Goal: Task Accomplishment & Management: Use online tool/utility

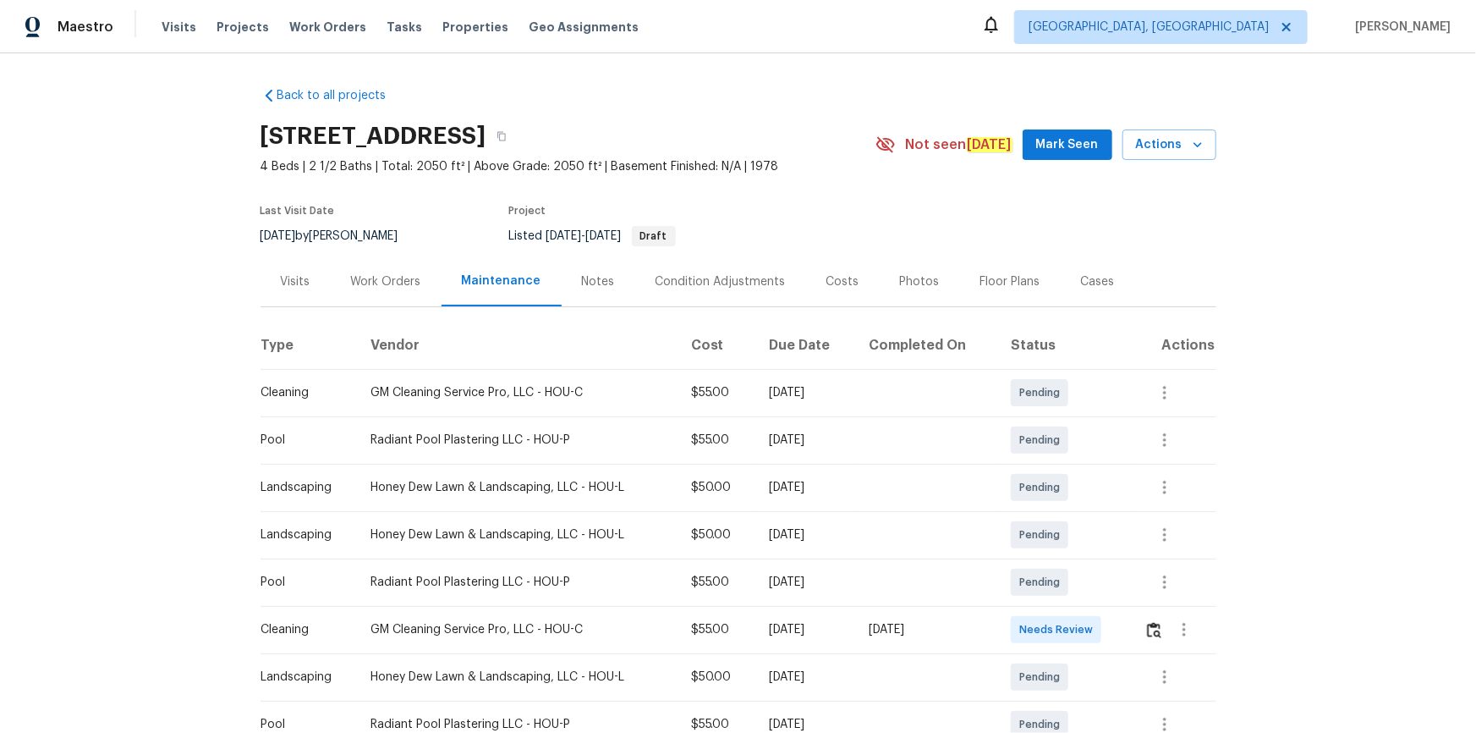
click at [1050, 492] on td at bounding box center [1173, 629] width 85 height 47
click at [1050, 492] on button "button" at bounding box center [1154, 629] width 19 height 41
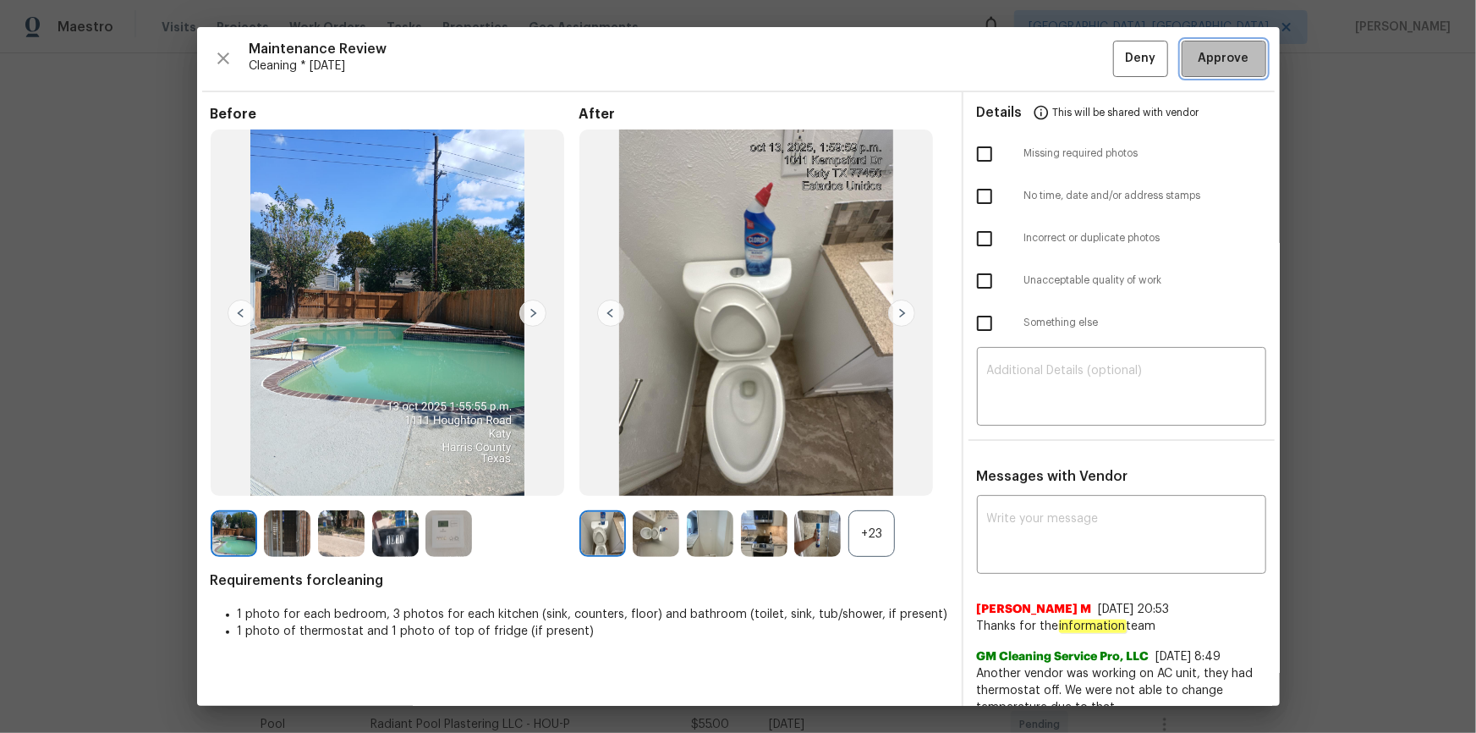
click at [1050, 63] on span "Approve" at bounding box center [1224, 58] width 51 height 21
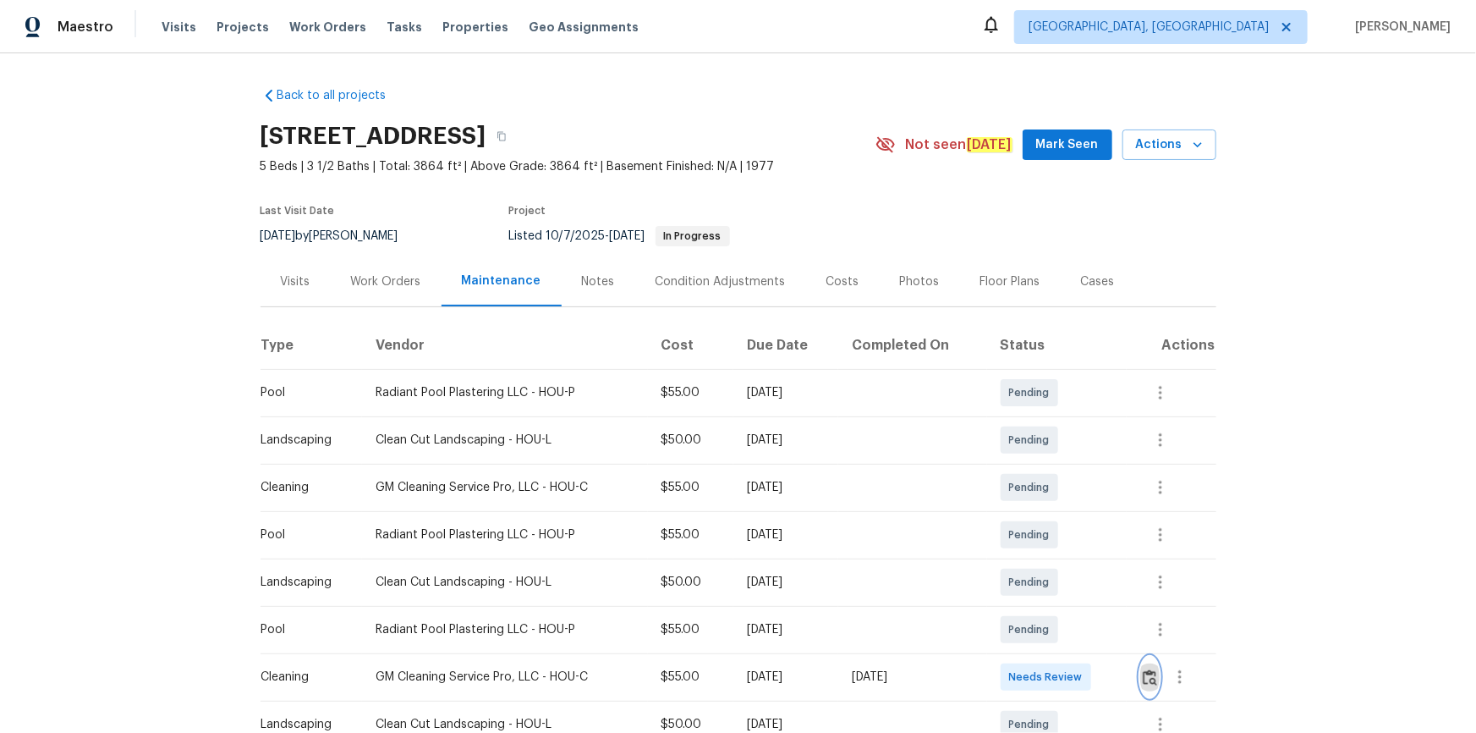
click at [1050, 492] on img "button" at bounding box center [1150, 677] width 14 height 16
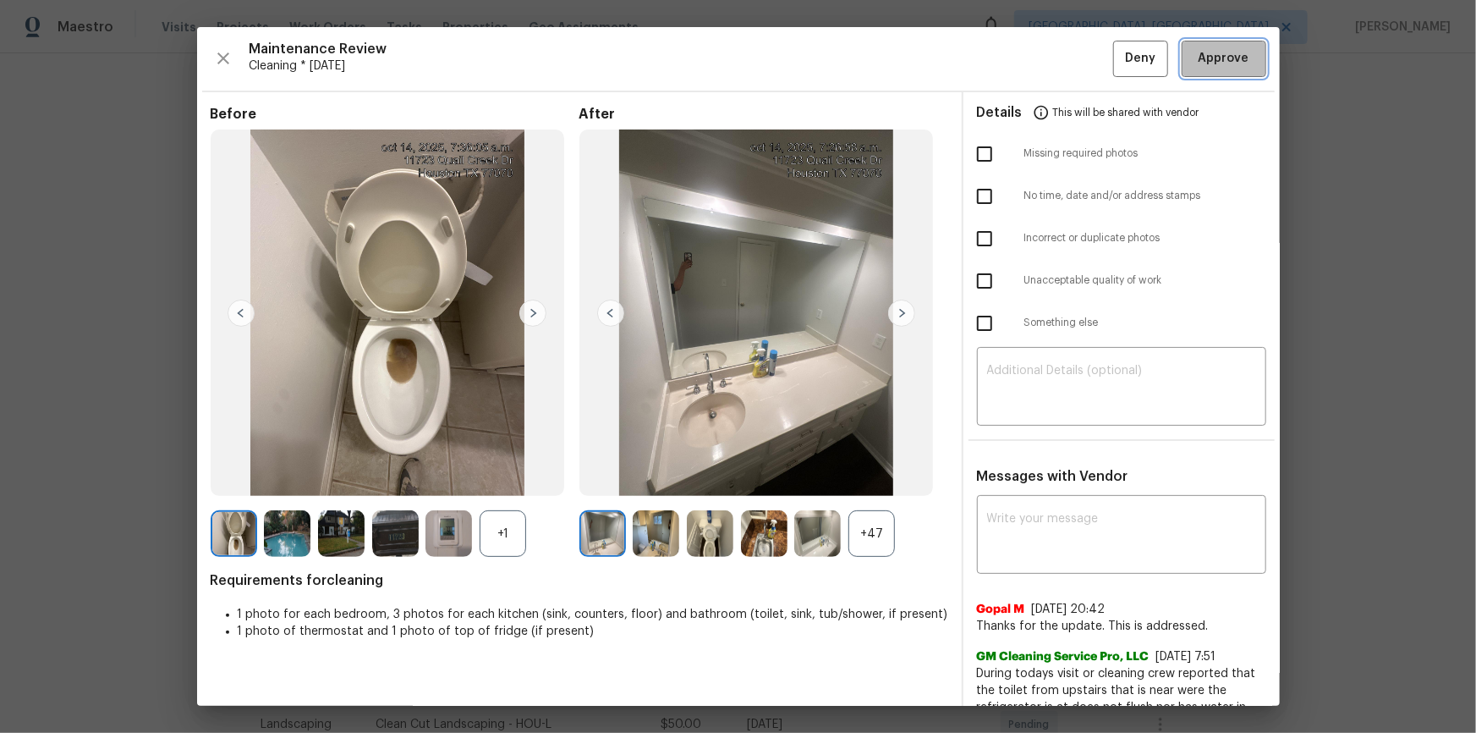
click at [1050, 63] on span "Approve" at bounding box center [1224, 58] width 58 height 21
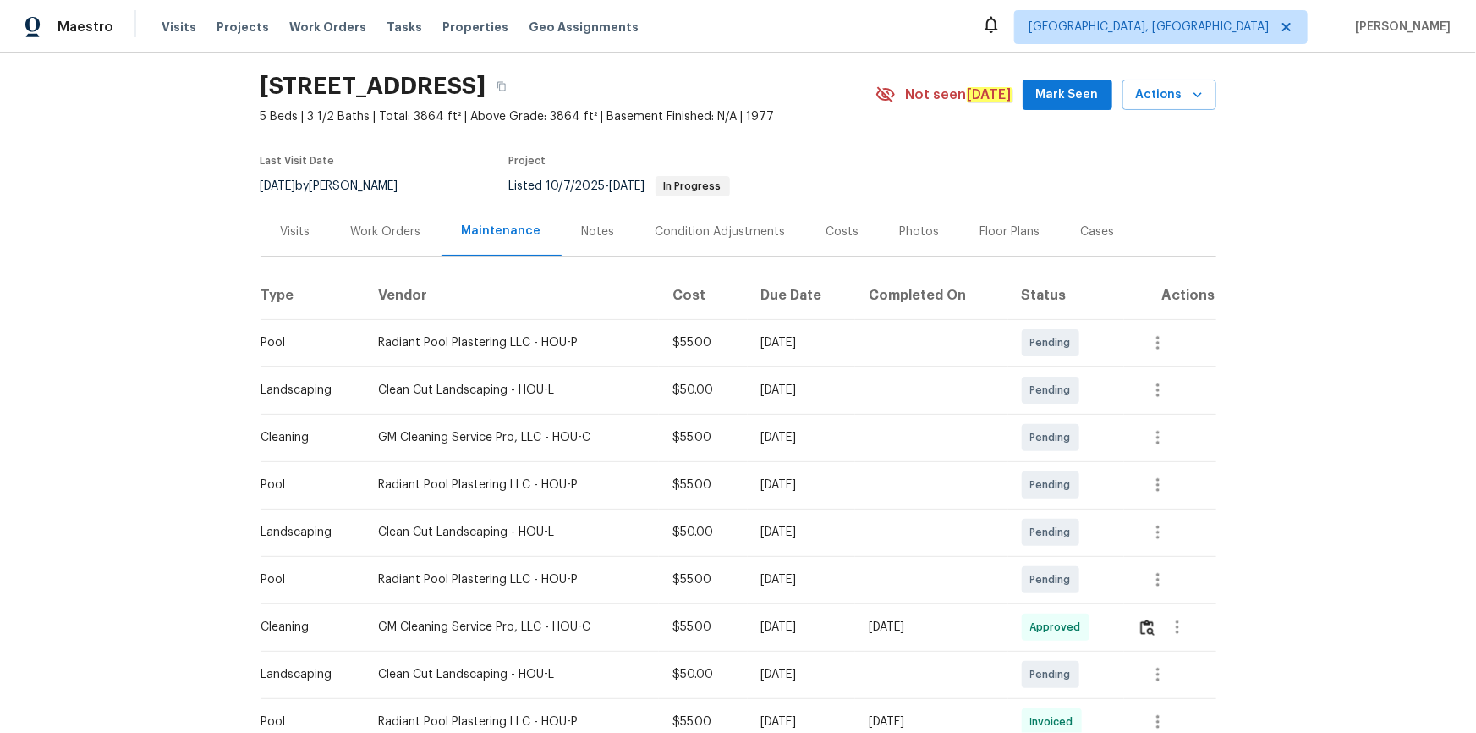
scroll to position [76, 0]
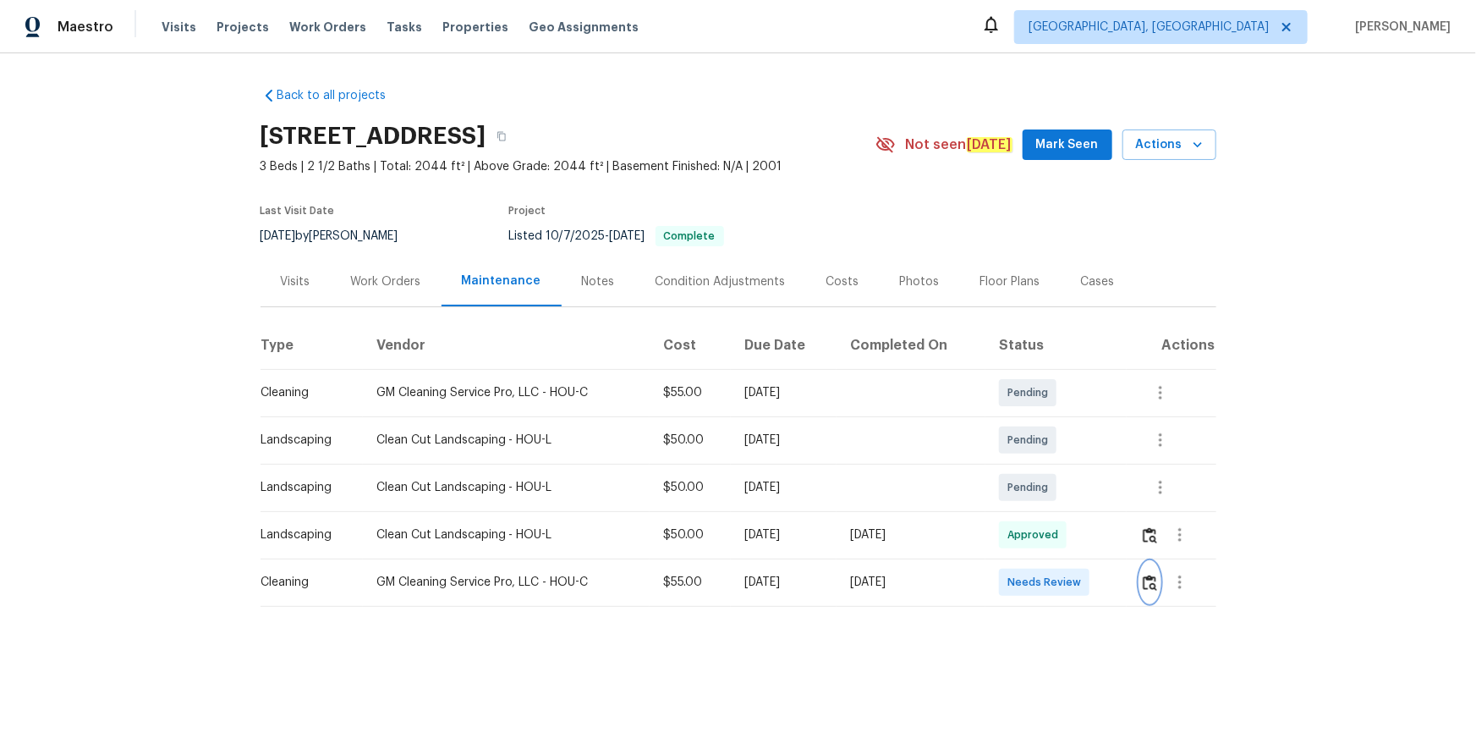
click at [1050, 492] on img "button" at bounding box center [1150, 582] width 14 height 16
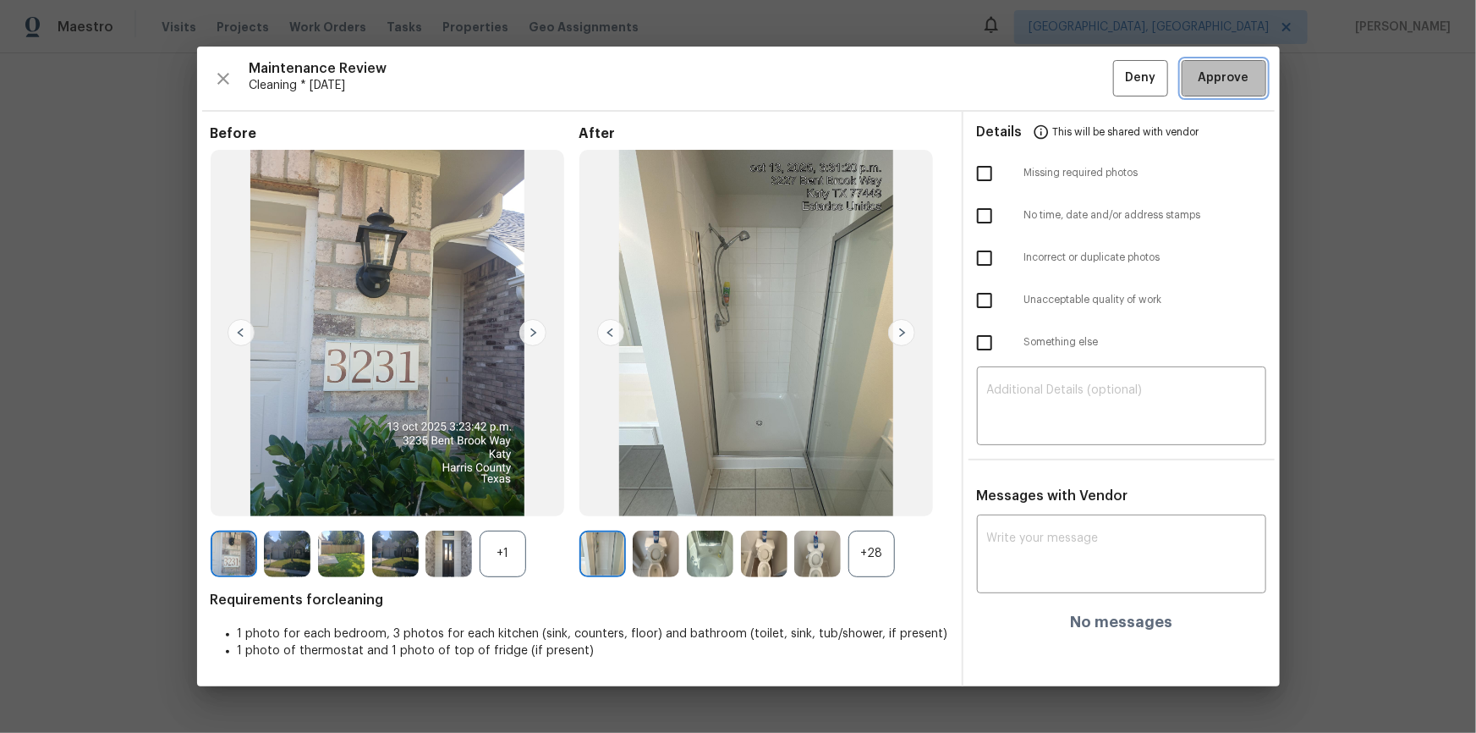
drag, startPoint x: 1220, startPoint y: 88, endPoint x: 1223, endPoint y: 124, distance: 36.5
click at [1050, 88] on span "Approve" at bounding box center [1224, 78] width 51 height 21
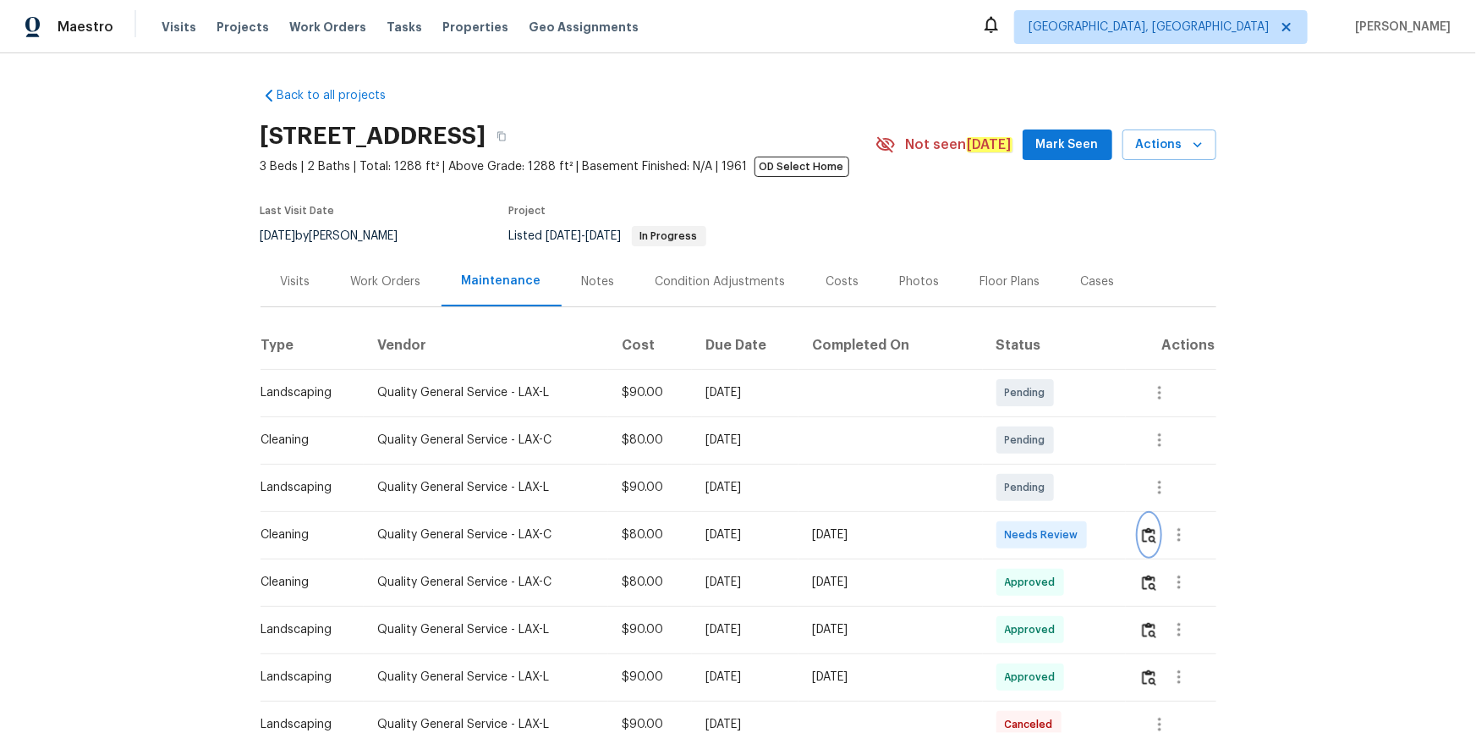
click at [1142, 543] on img "button" at bounding box center [1149, 535] width 14 height 16
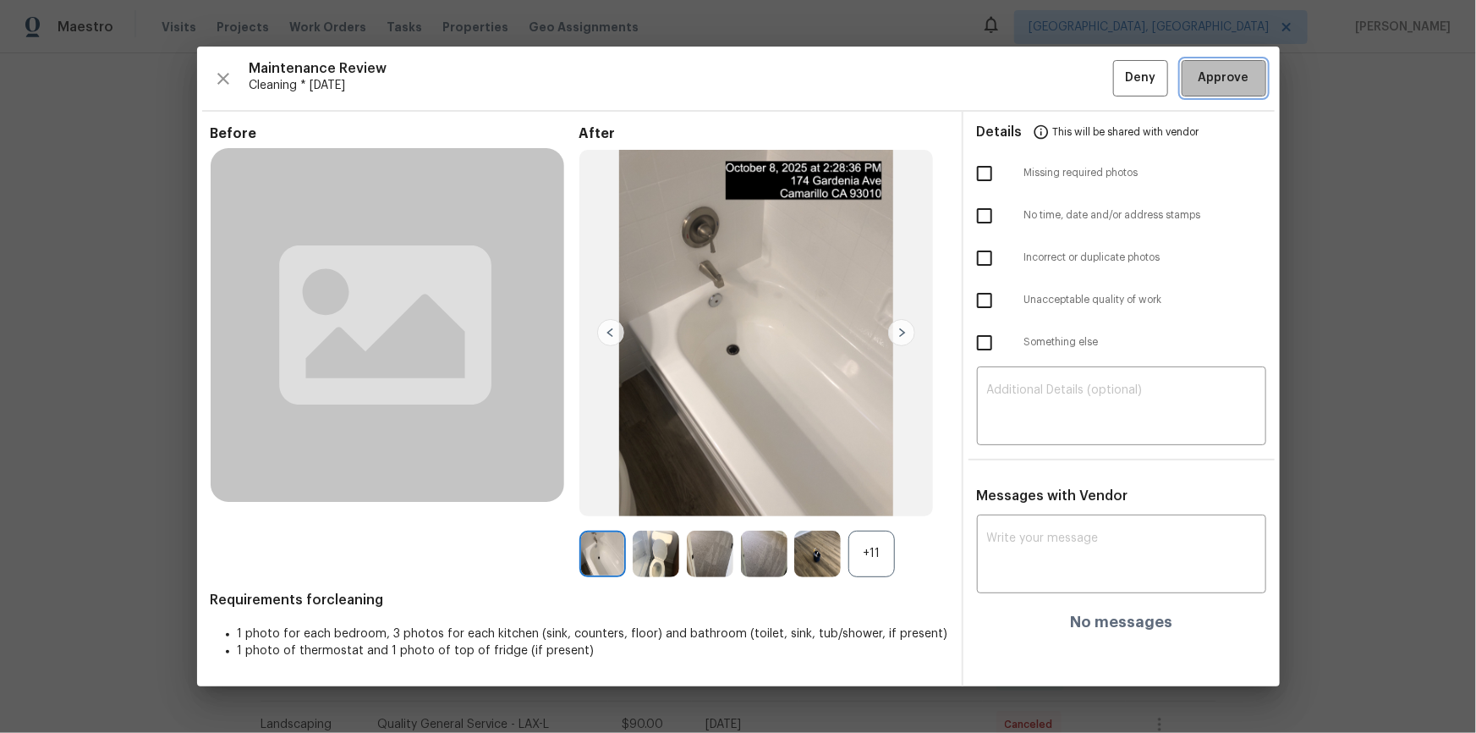
click at [1217, 85] on span "Approve" at bounding box center [1224, 78] width 51 height 21
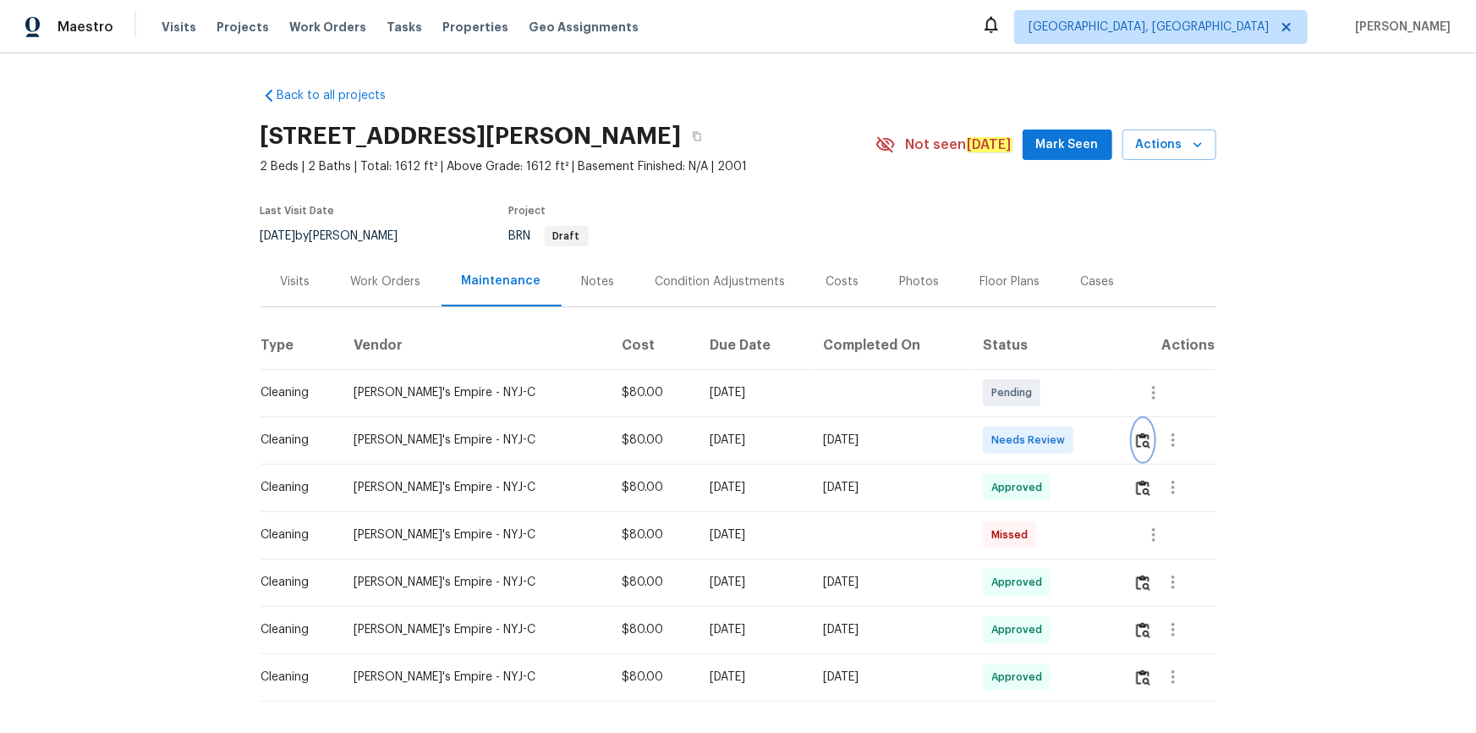
click at [1050, 437] on img "button" at bounding box center [1143, 440] width 14 height 16
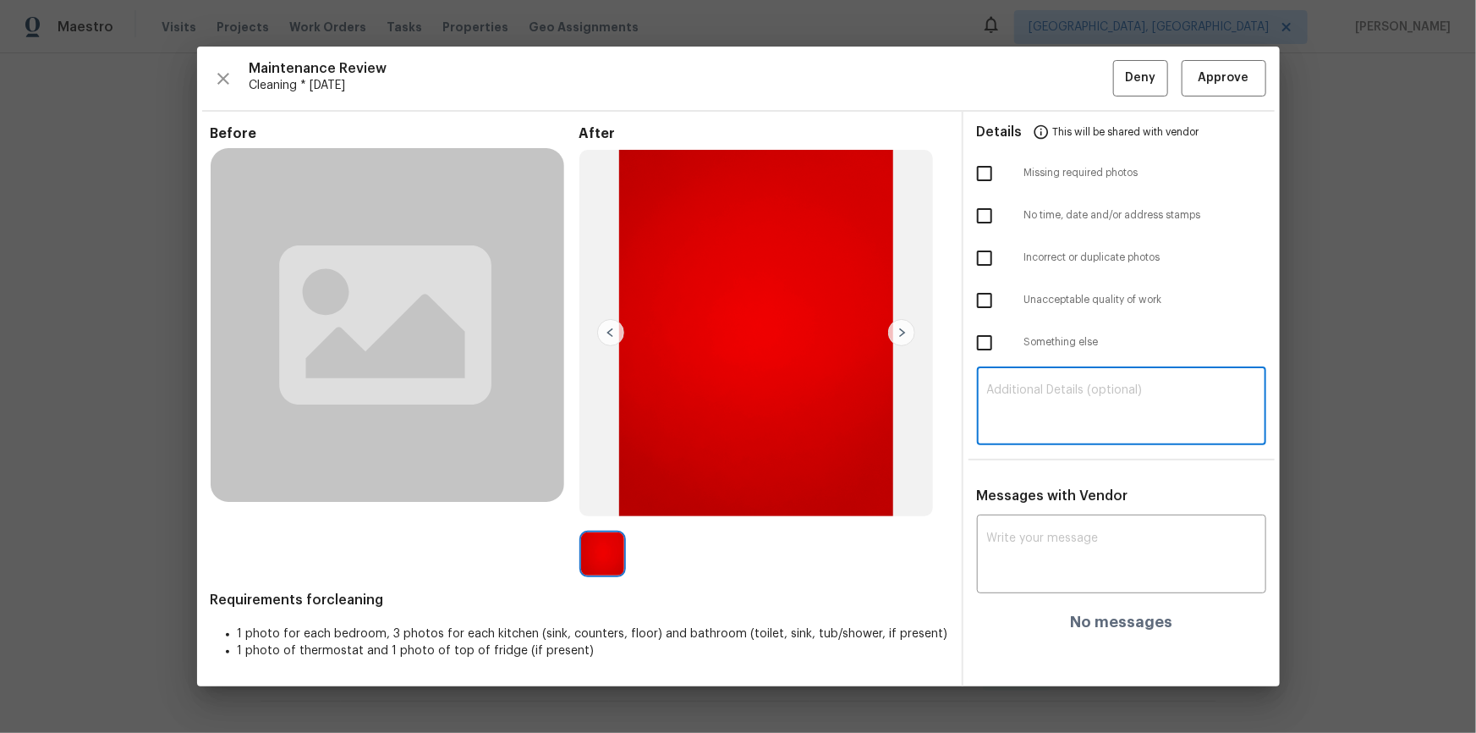
click at [1050, 416] on textarea at bounding box center [1121, 407] width 269 height 47
paste textarea "Maintenance Audit Team: Hello! Unfortunately, this cleaning visit completed on …"
type textarea "Maintenance Audit Team: Hello! Unfortunately, this cleaning visit completed on …"
click at [1050, 492] on textarea at bounding box center [1121, 555] width 269 height 47
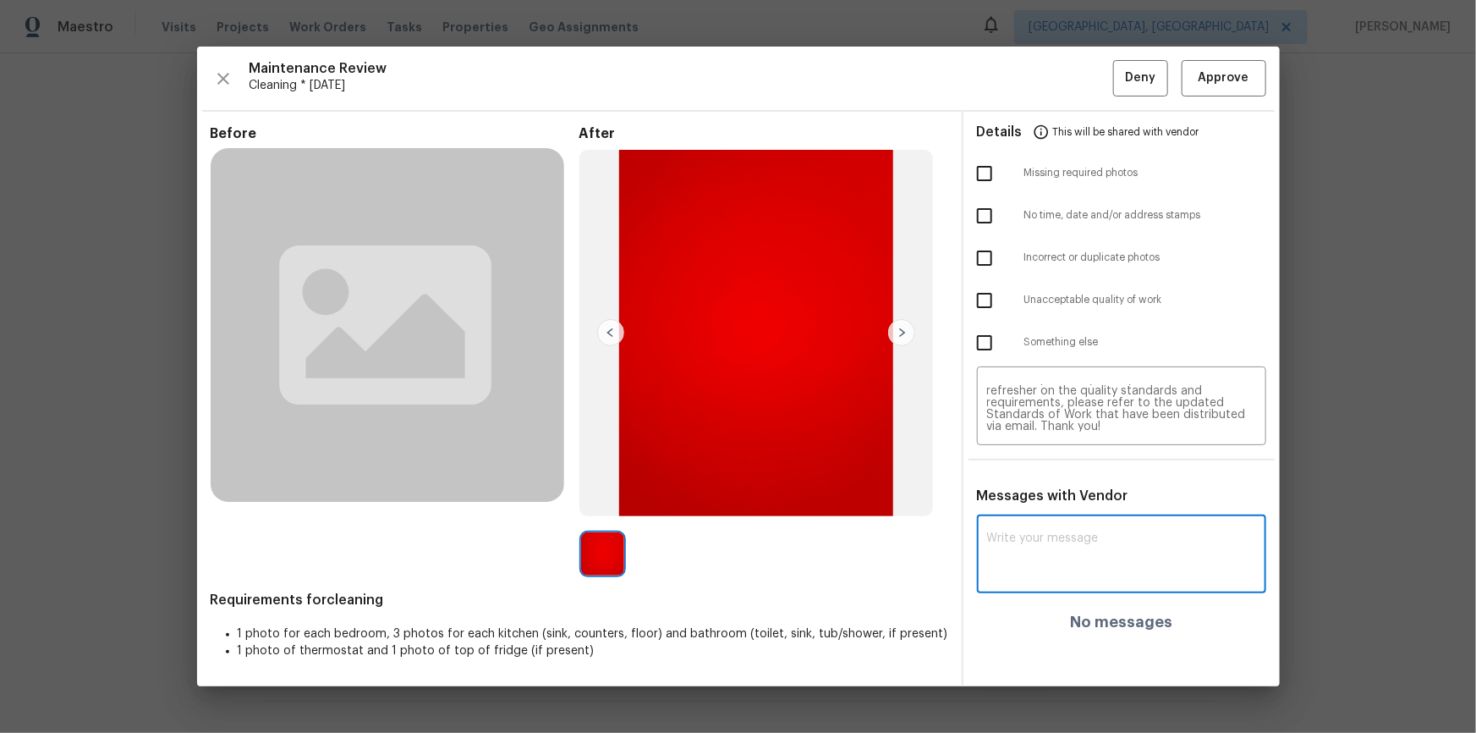
paste textarea "Maintenance Audit Team: Hello! Unfortunately, this cleaning visit completed on …"
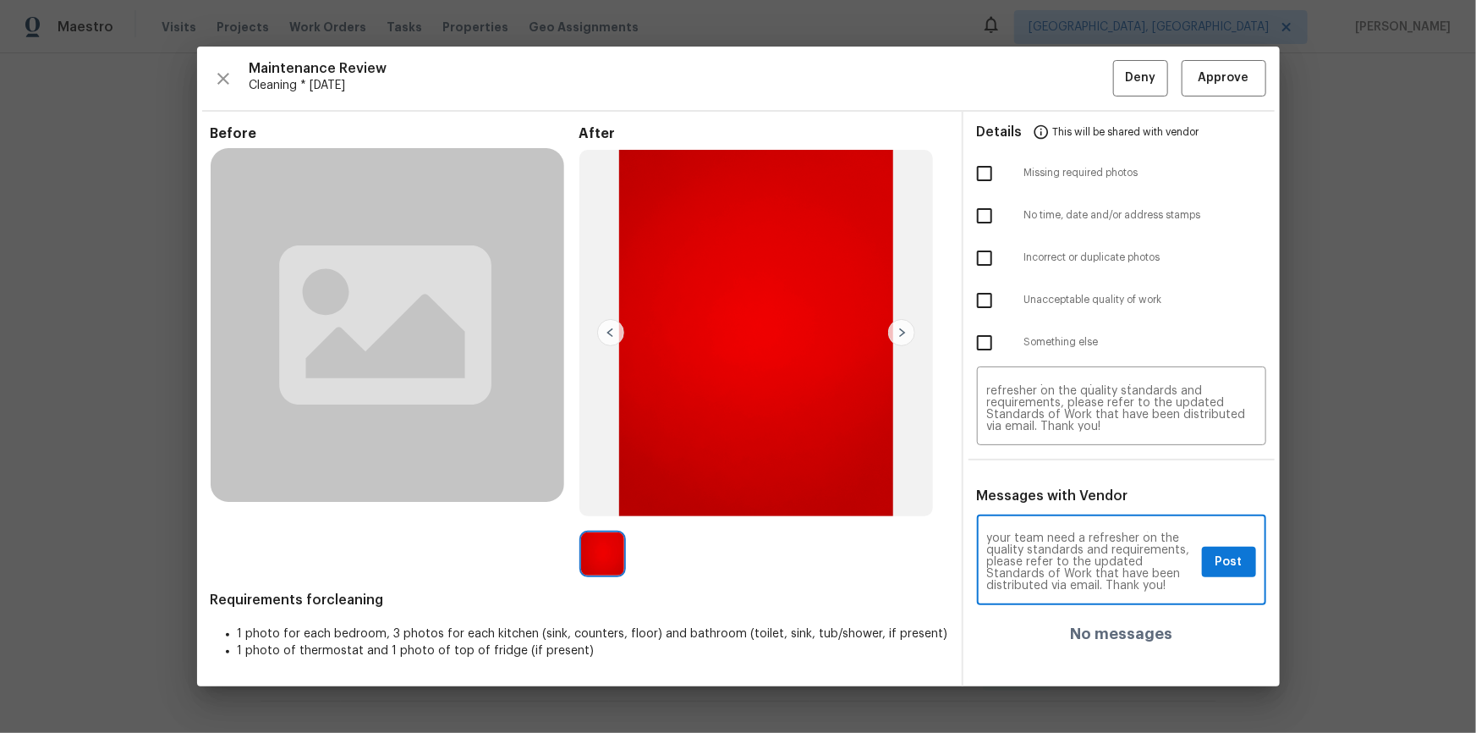
type textarea "Maintenance Audit Team: Hello! Unfortunately, this cleaning visit completed on …"
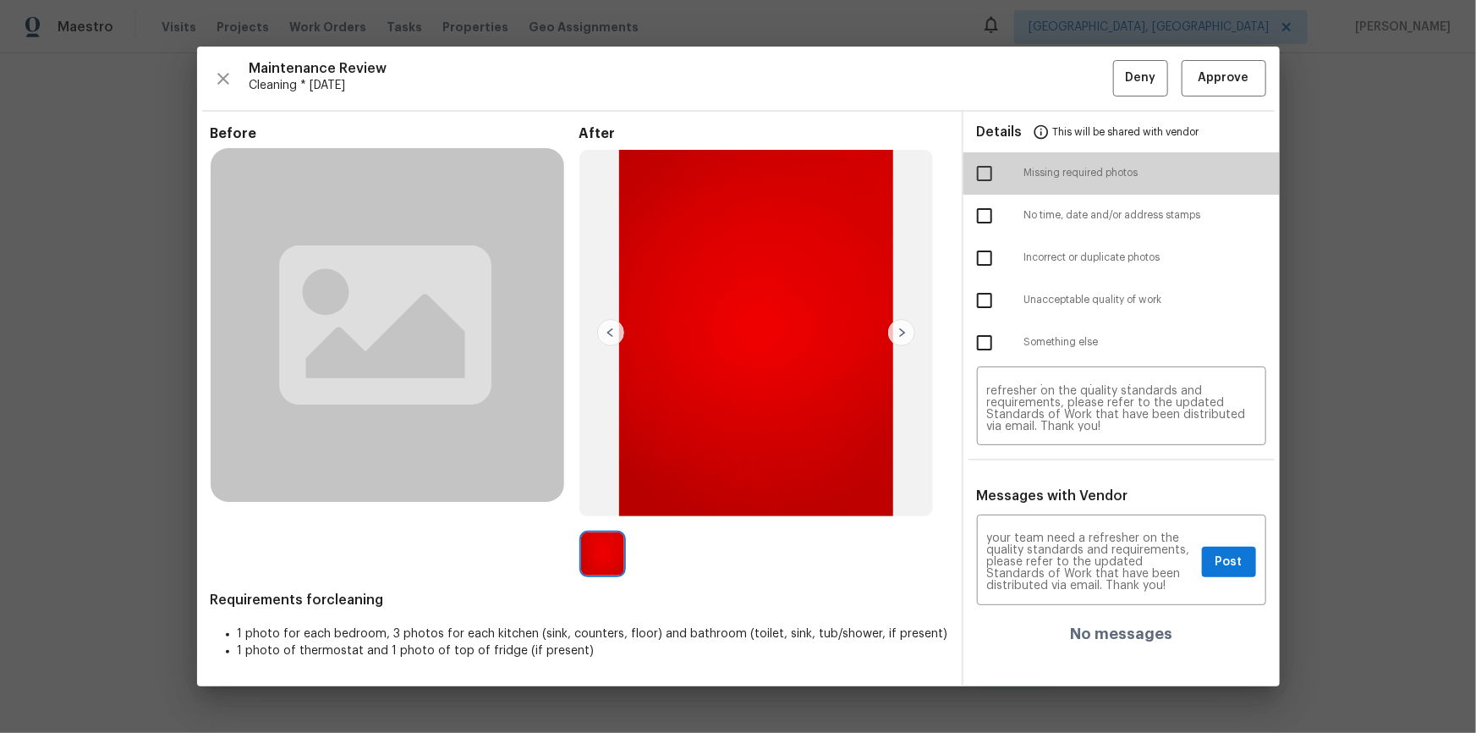
drag, startPoint x: 979, startPoint y: 171, endPoint x: 984, endPoint y: 250, distance: 79.7
click at [981, 171] on input "checkbox" at bounding box center [985, 174] width 36 height 36
checkbox input "true"
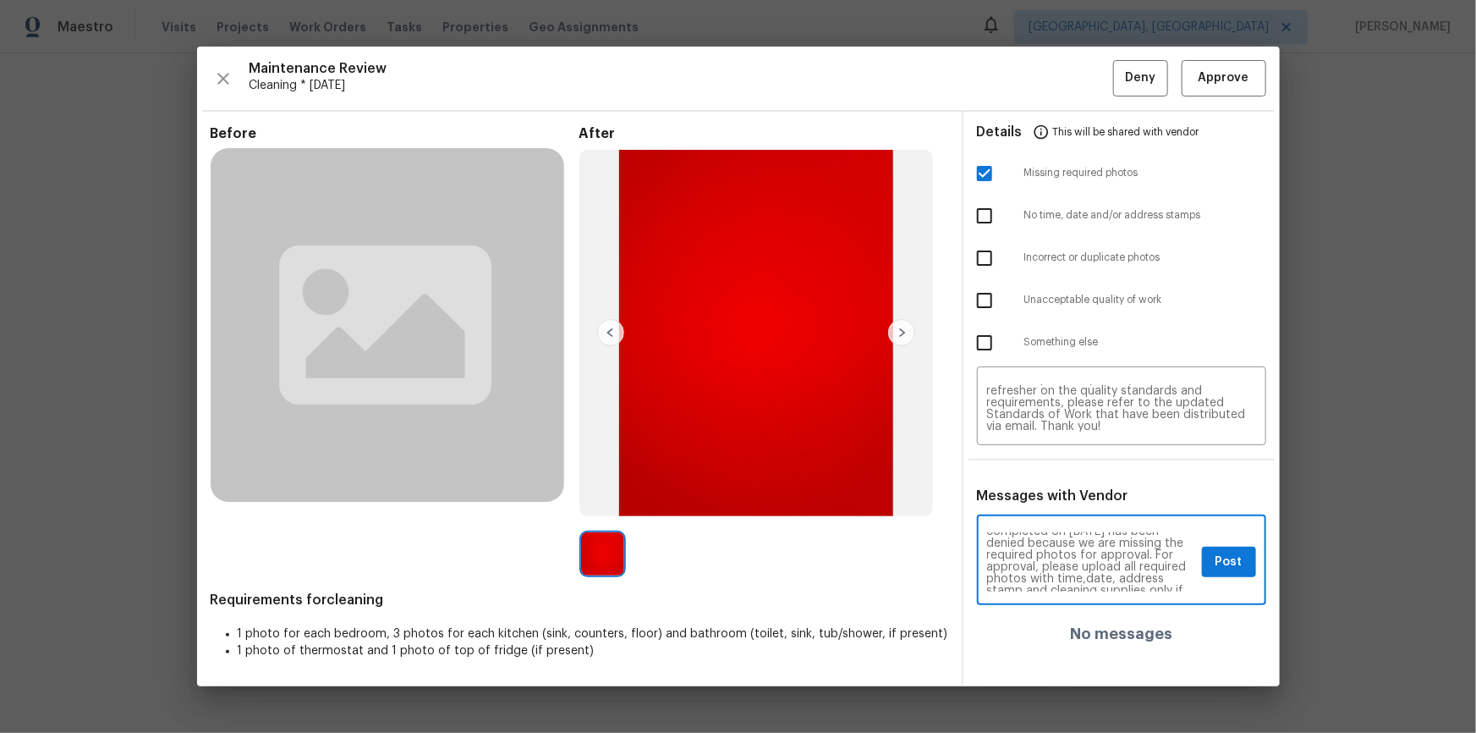
scroll to position [61, 0]
click at [1050, 492] on span "Post" at bounding box center [1229, 562] width 27 height 21
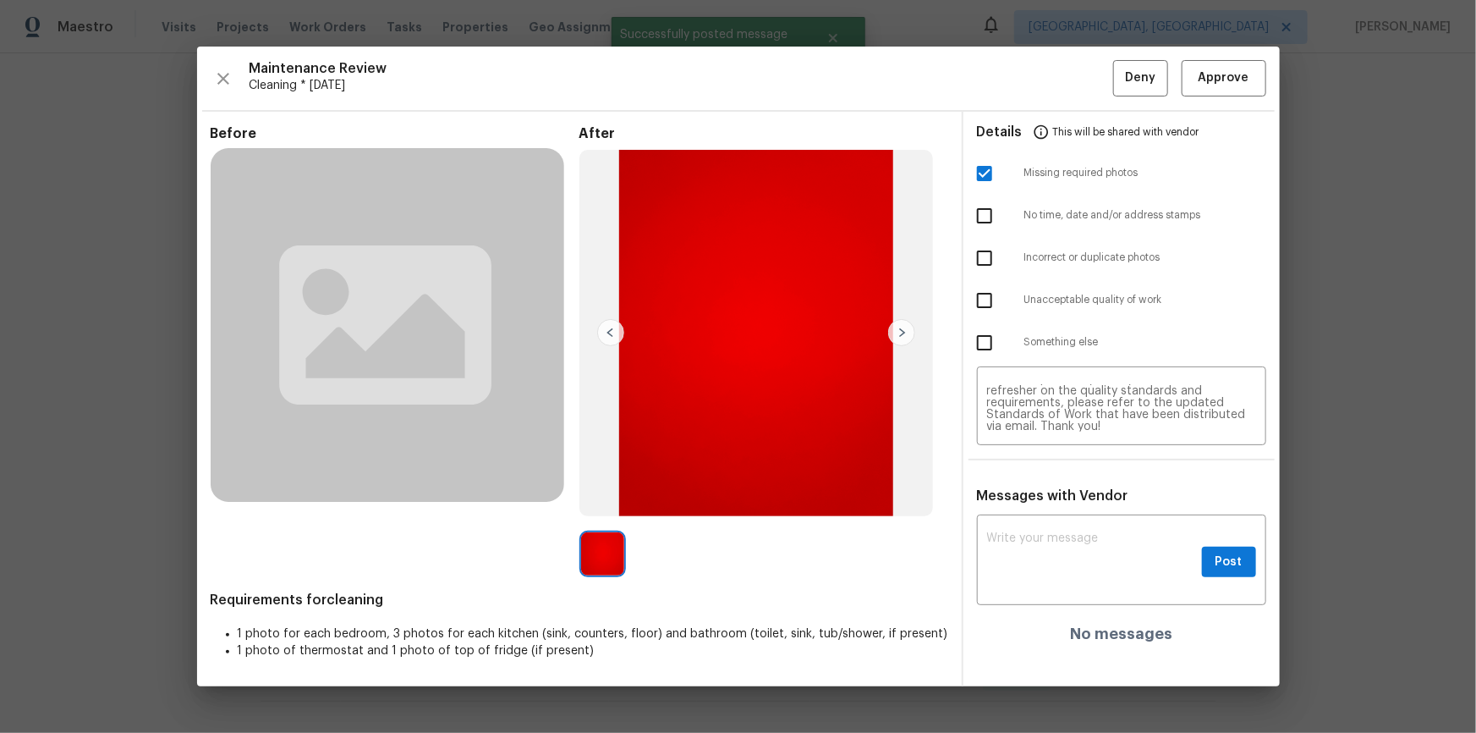
scroll to position [0, 0]
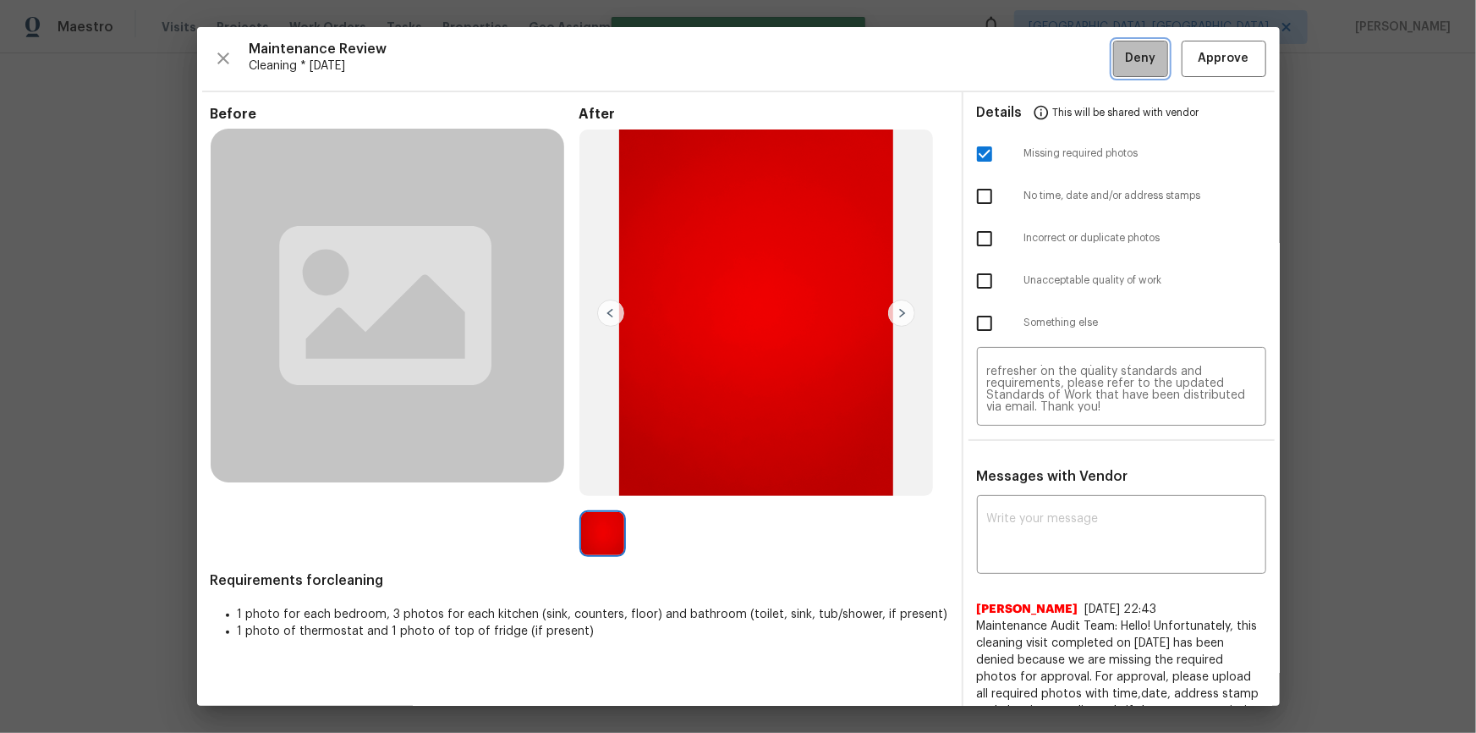
click at [1050, 48] on span "Deny" at bounding box center [1140, 58] width 30 height 21
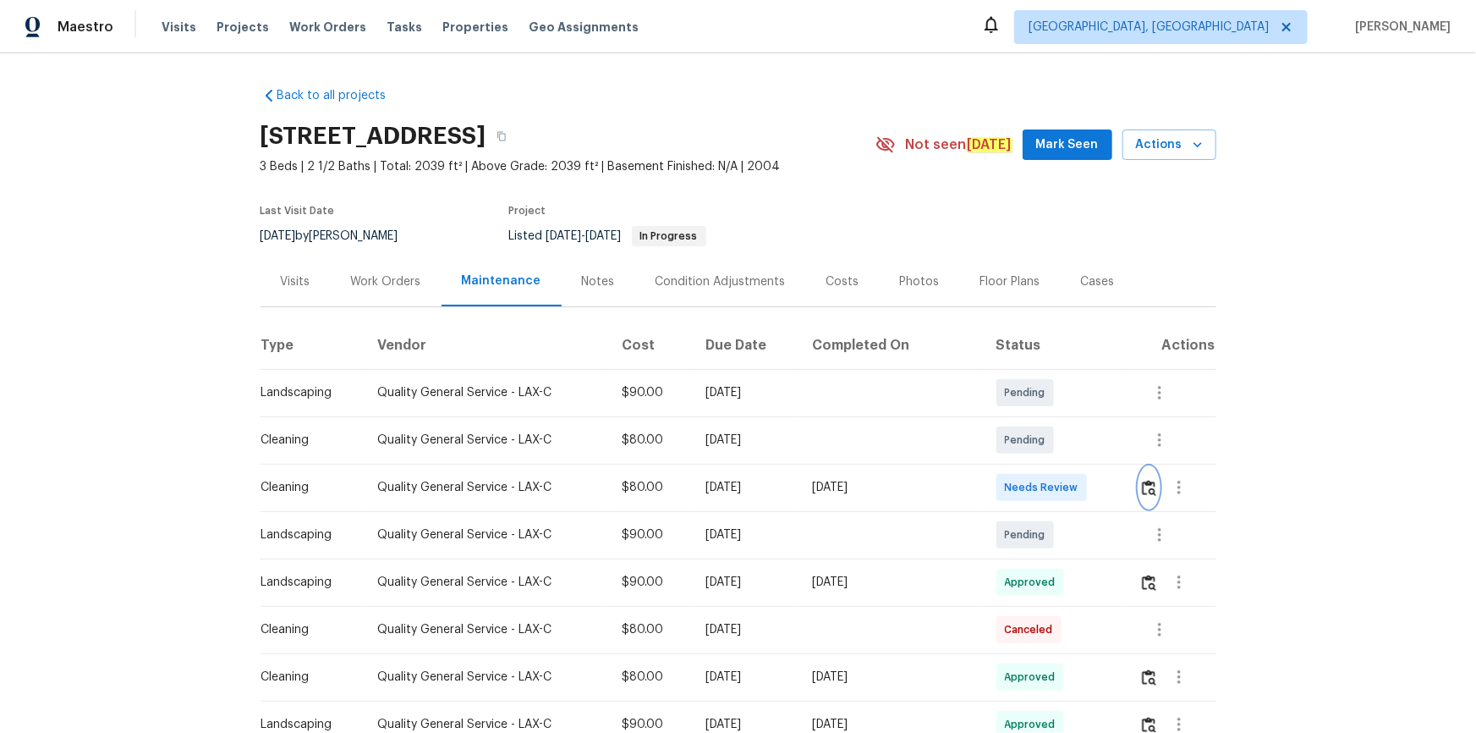
click at [1140, 484] on button "button" at bounding box center [1149, 487] width 19 height 41
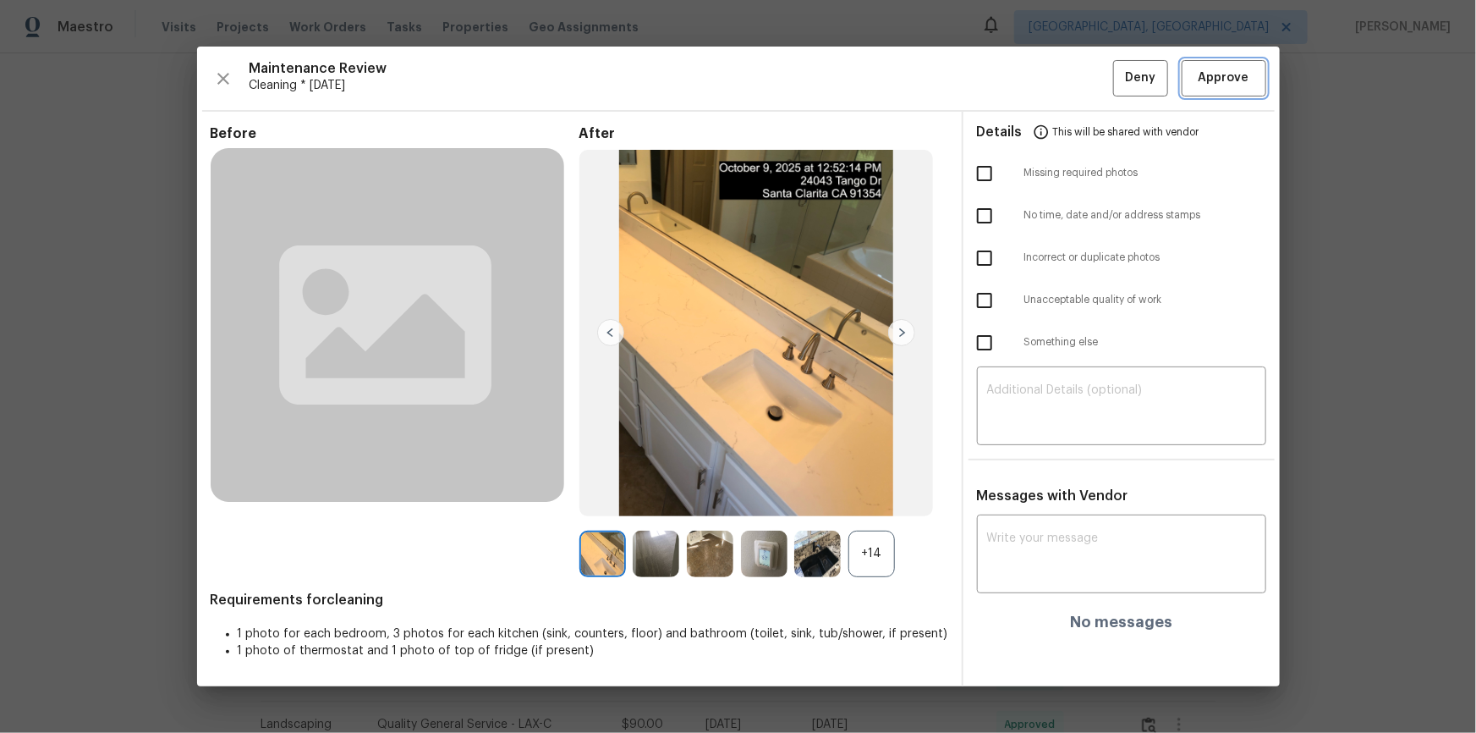
drag, startPoint x: 1228, startPoint y: 75, endPoint x: 1235, endPoint y: 118, distance: 43.7
click at [1231, 77] on span "Approve" at bounding box center [1224, 78] width 51 height 21
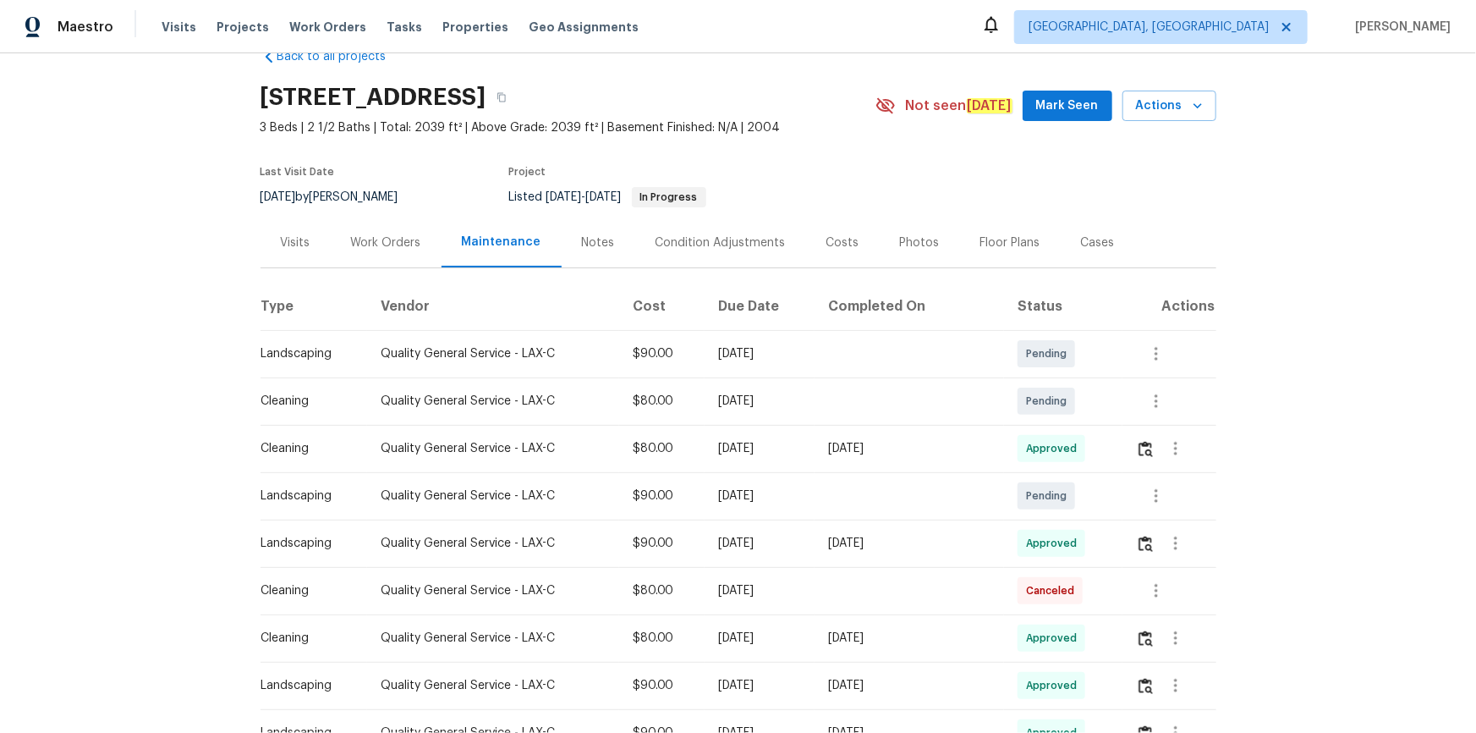
scroll to position [76, 0]
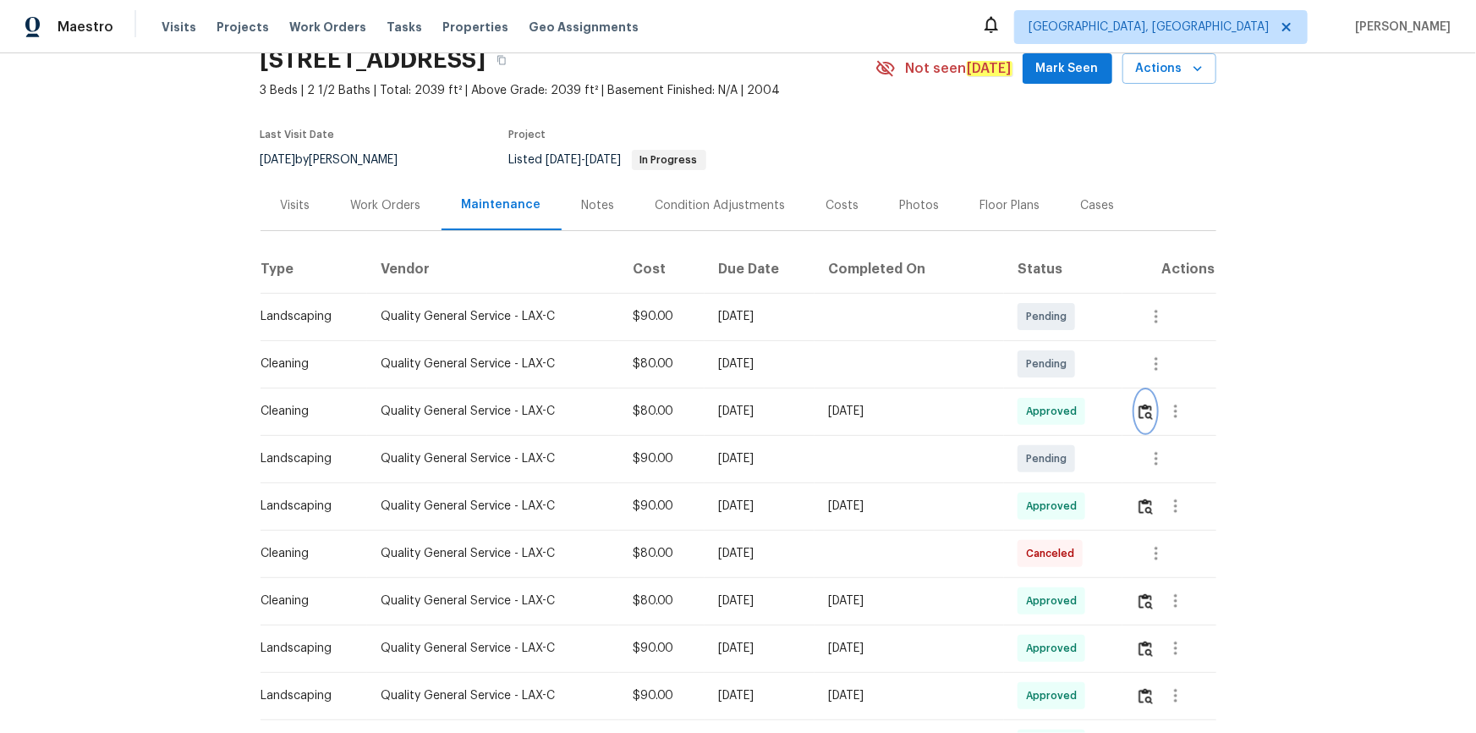
click at [1144, 416] on img "button" at bounding box center [1146, 412] width 14 height 16
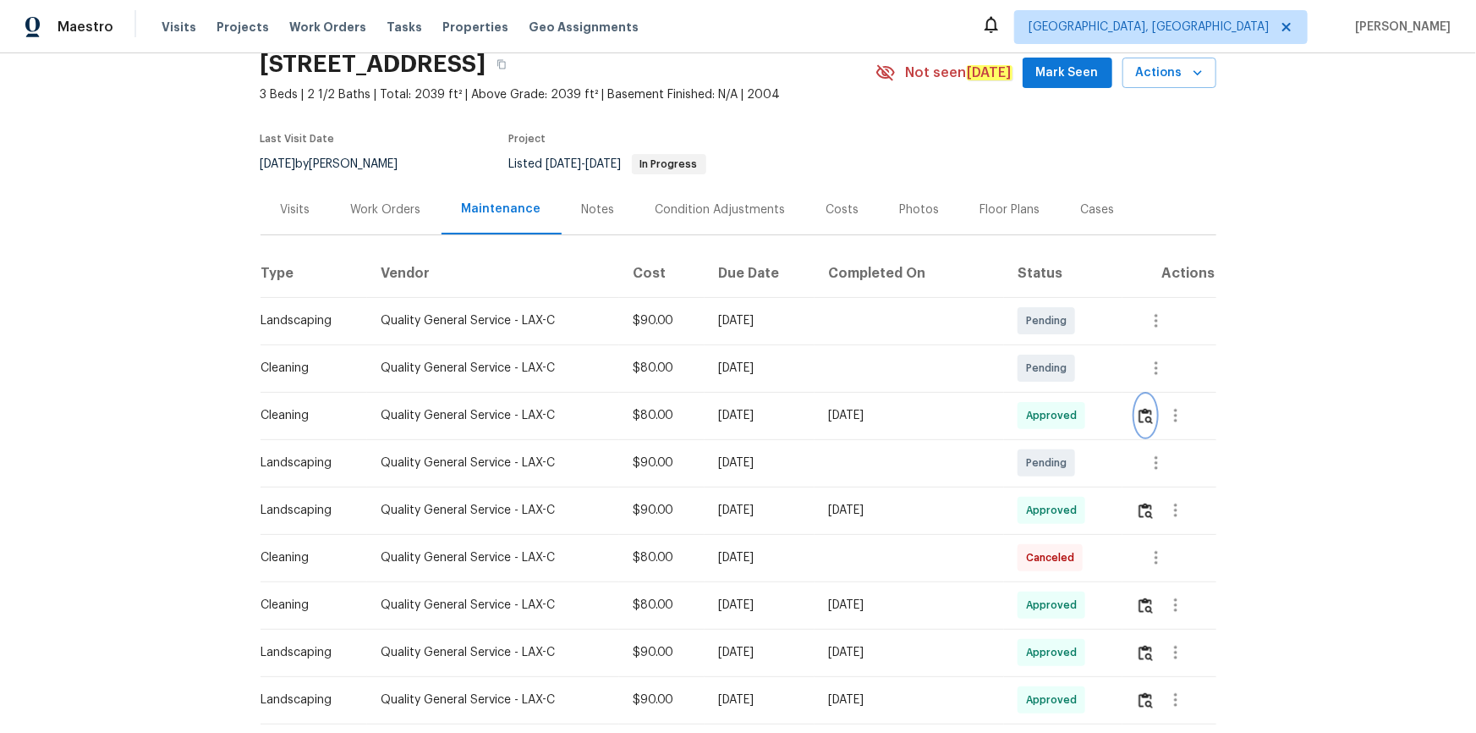
scroll to position [0, 0]
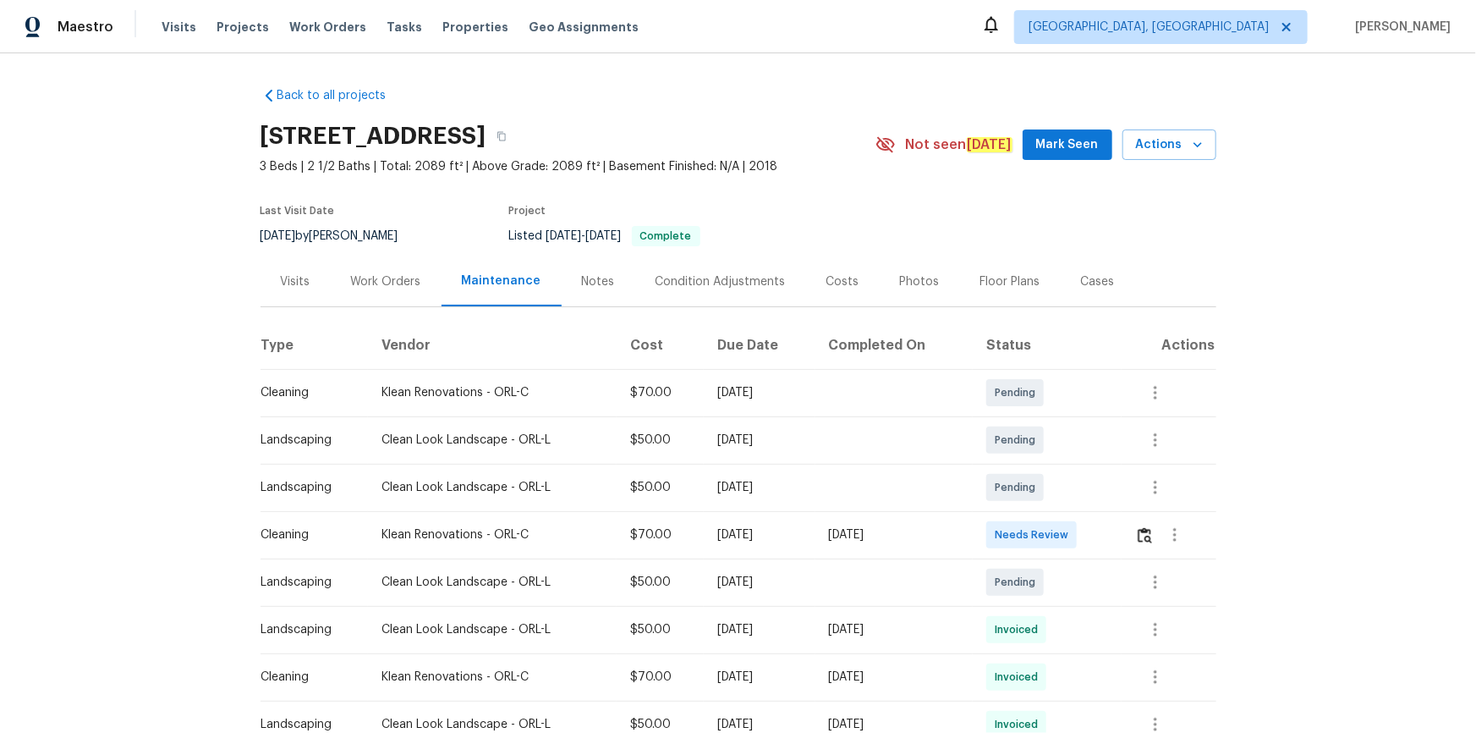
click at [1050, 492] on td at bounding box center [1169, 534] width 95 height 47
click at [1050, 492] on img "button" at bounding box center [1145, 535] width 14 height 16
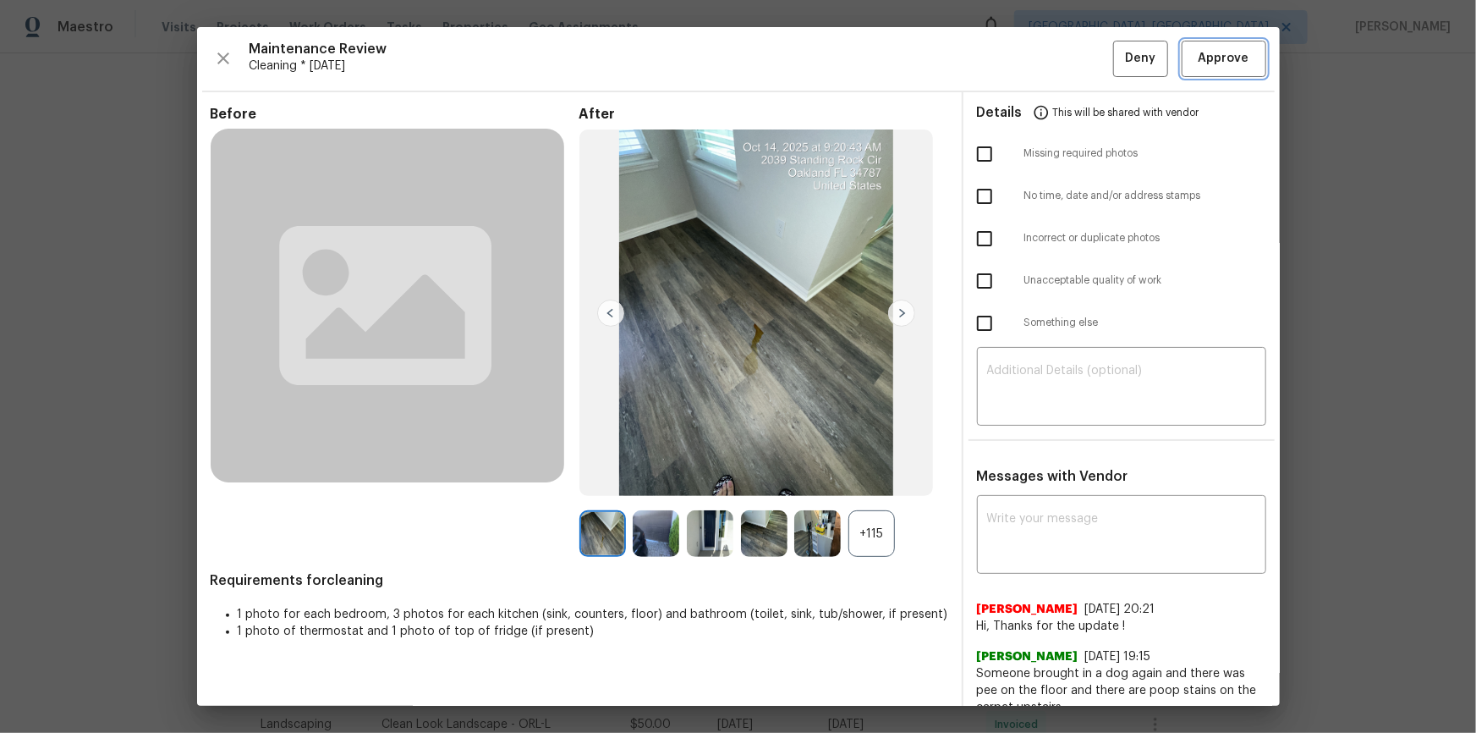
click at [1050, 53] on button "Approve" at bounding box center [1224, 59] width 85 height 36
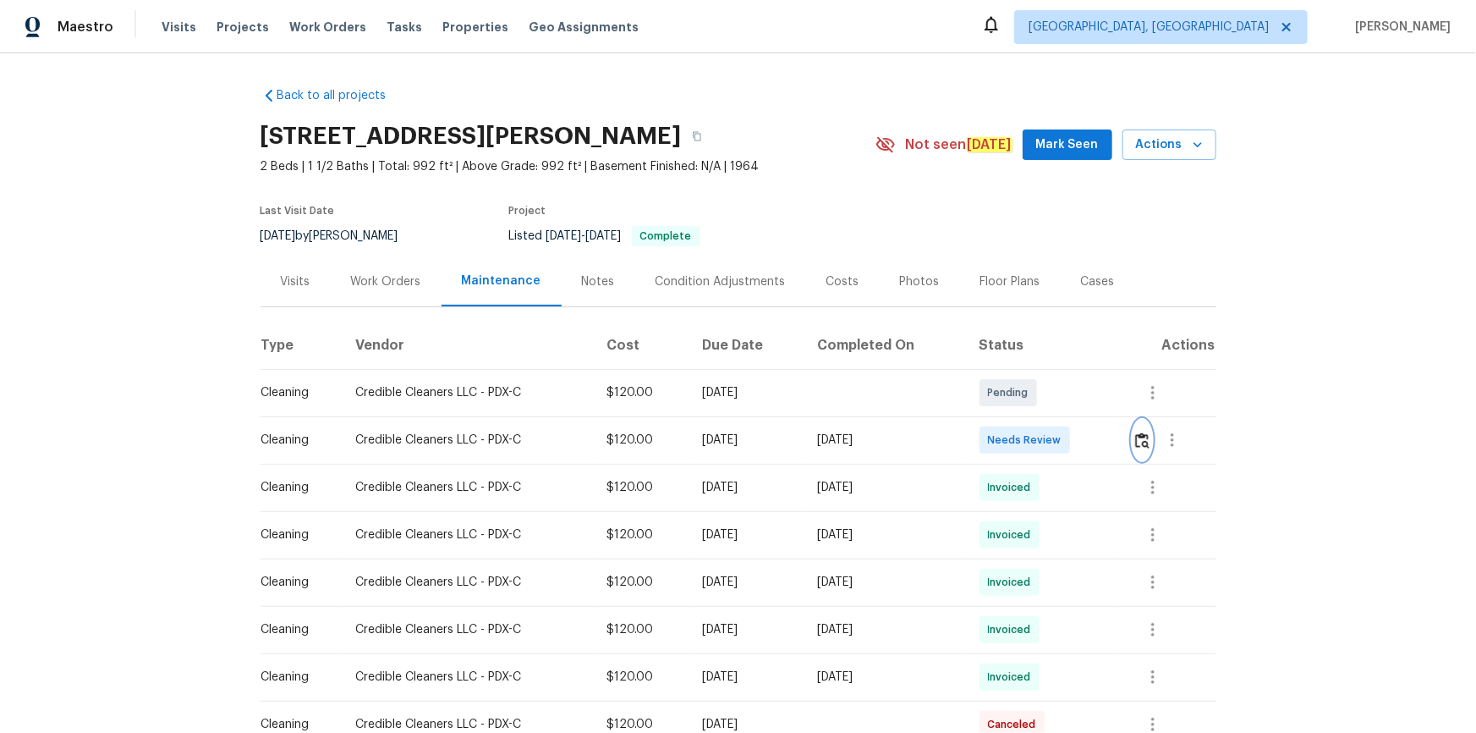
click at [1050, 442] on button "button" at bounding box center [1142, 440] width 19 height 41
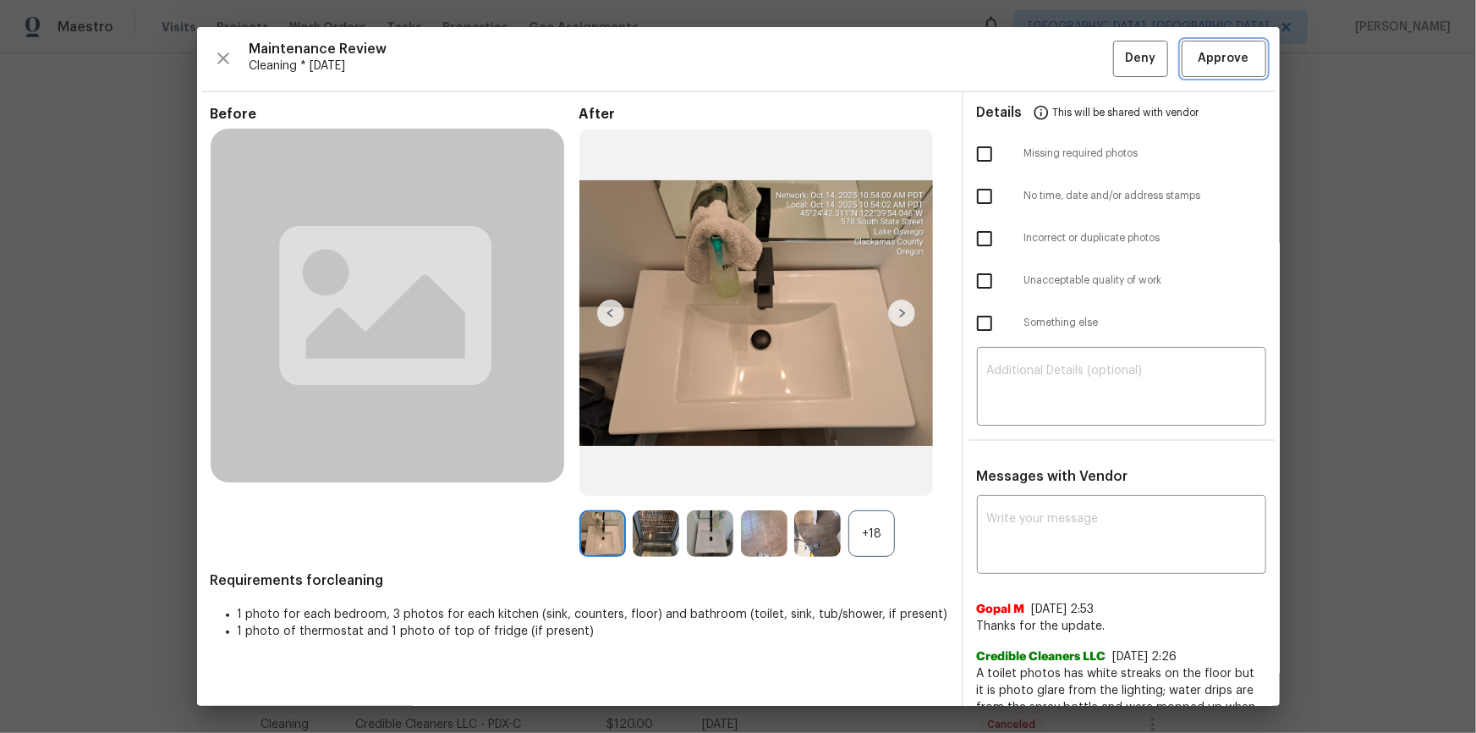
click at [1050, 61] on span "Approve" at bounding box center [1224, 58] width 51 height 21
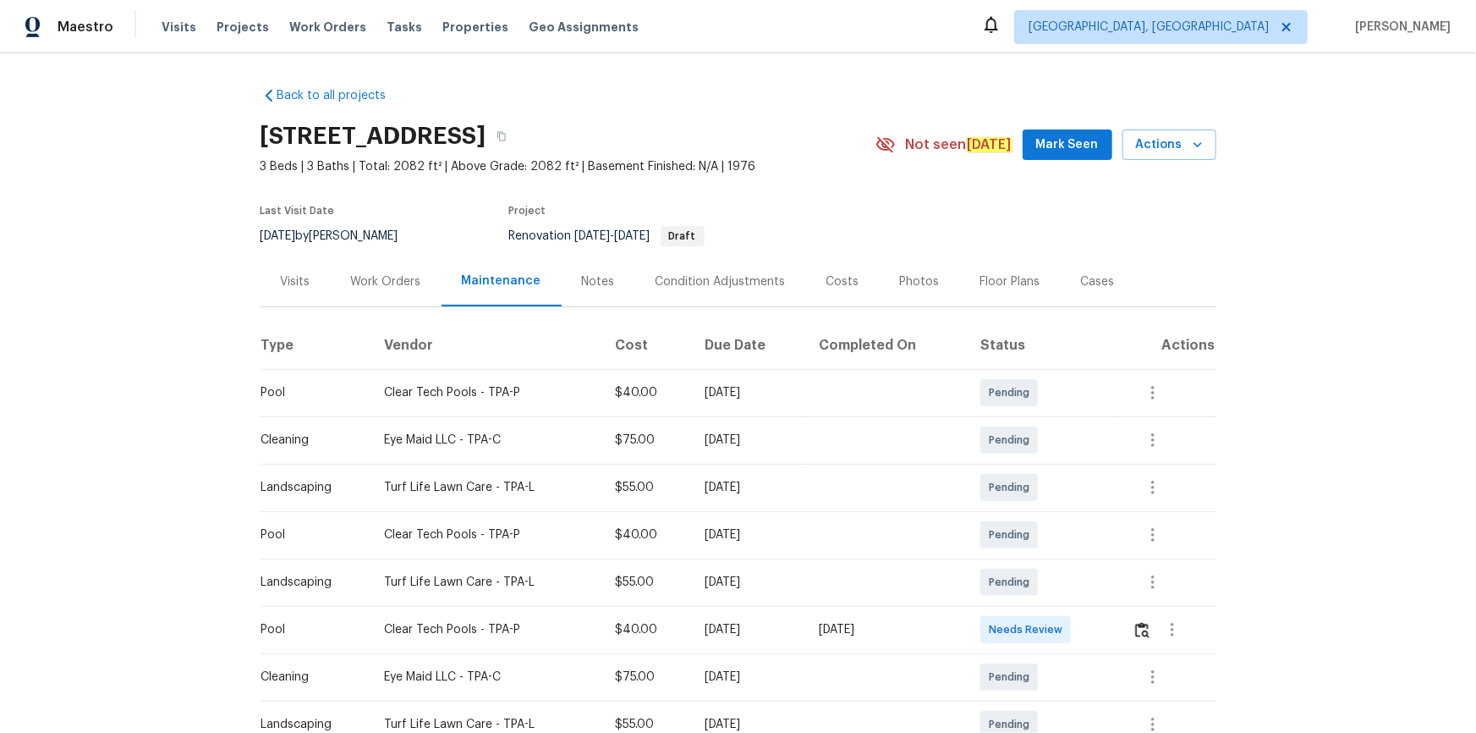
drag, startPoint x: 1131, startPoint y: 629, endPoint x: 1139, endPoint y: 636, distance: 10.2
click at [1050, 492] on div at bounding box center [1174, 629] width 82 height 41
drag, startPoint x: 1151, startPoint y: 635, endPoint x: 1140, endPoint y: 636, distance: 10.2
click at [1050, 492] on div at bounding box center [1174, 629] width 82 height 41
click at [1050, 492] on img "button" at bounding box center [1142, 630] width 14 height 16
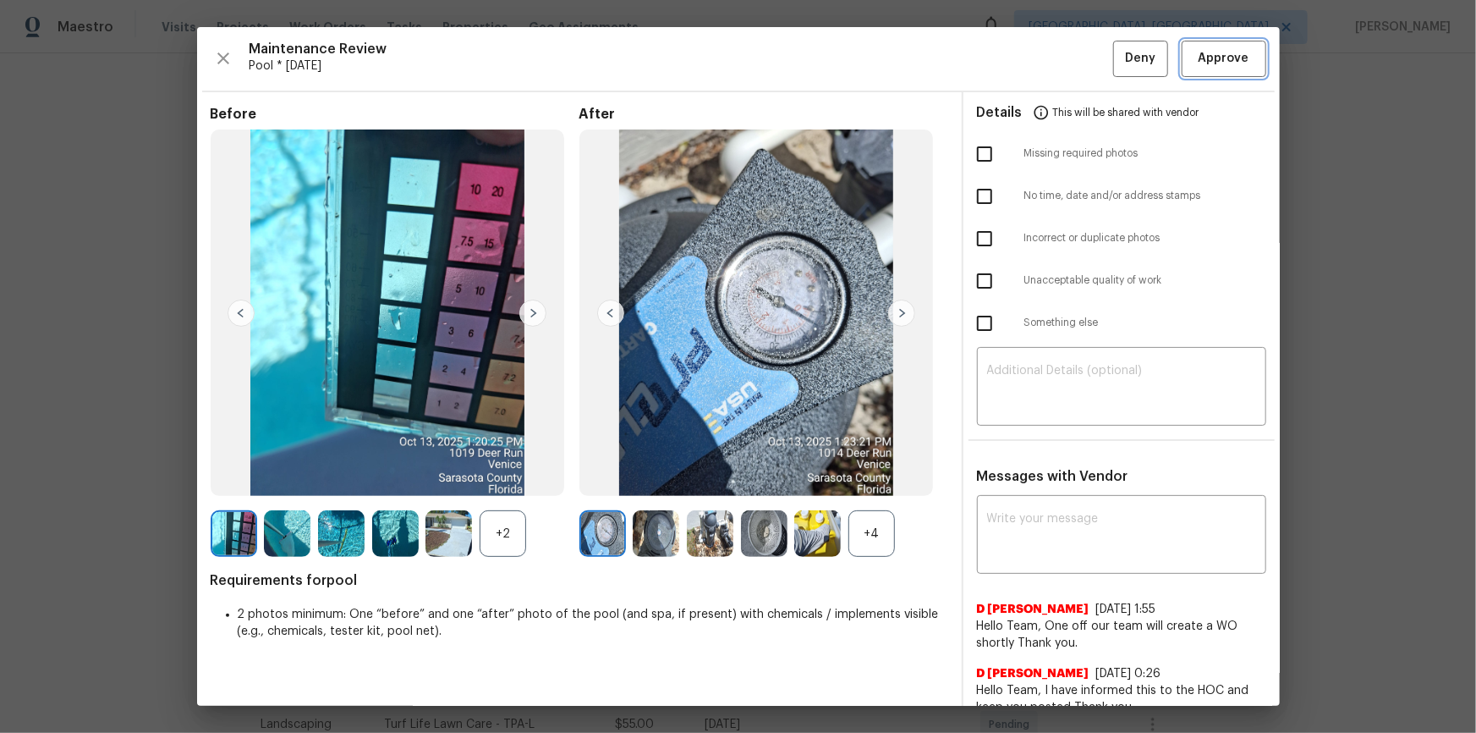
click at [1050, 75] on button "Approve" at bounding box center [1224, 59] width 85 height 36
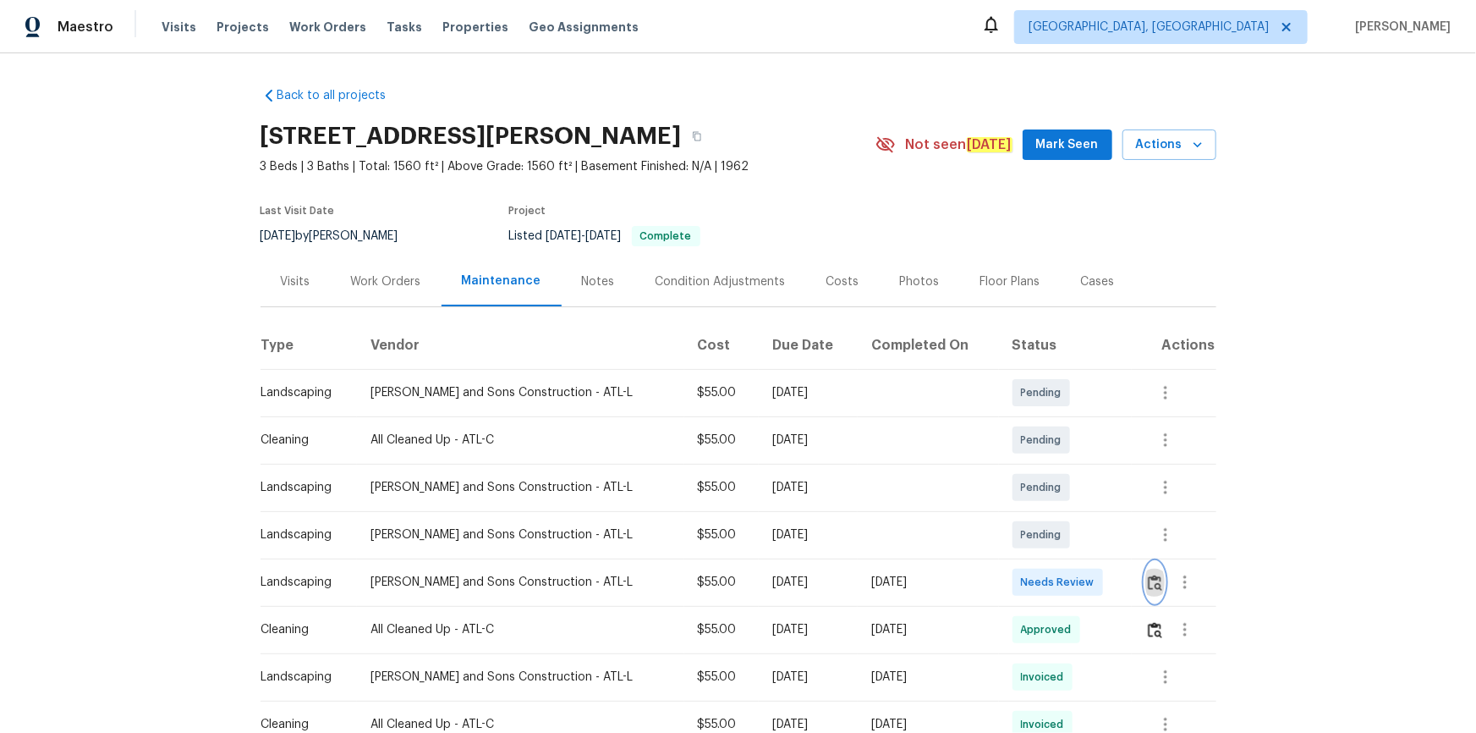
click at [1050, 492] on img "button" at bounding box center [1155, 582] width 14 height 16
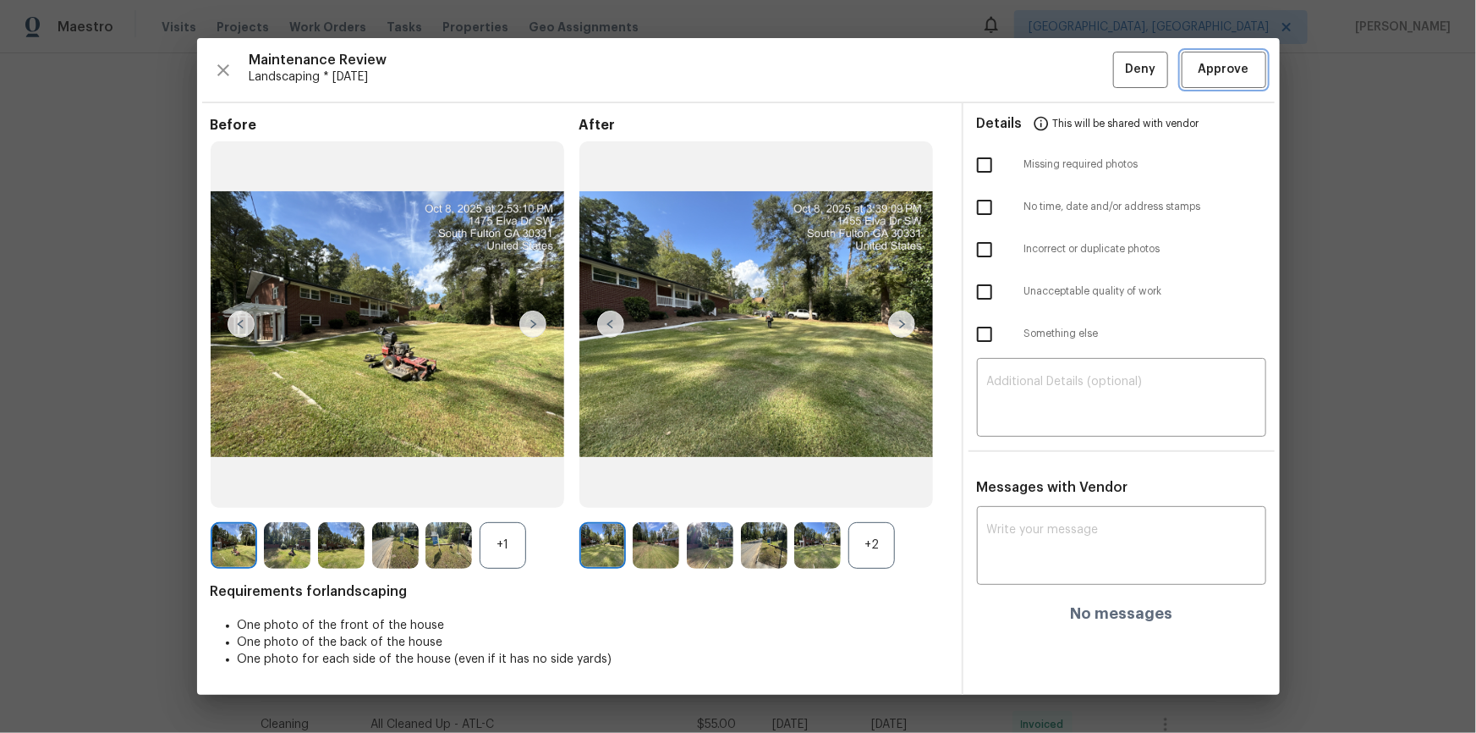
click at [1050, 64] on span "Approve" at bounding box center [1224, 69] width 51 height 21
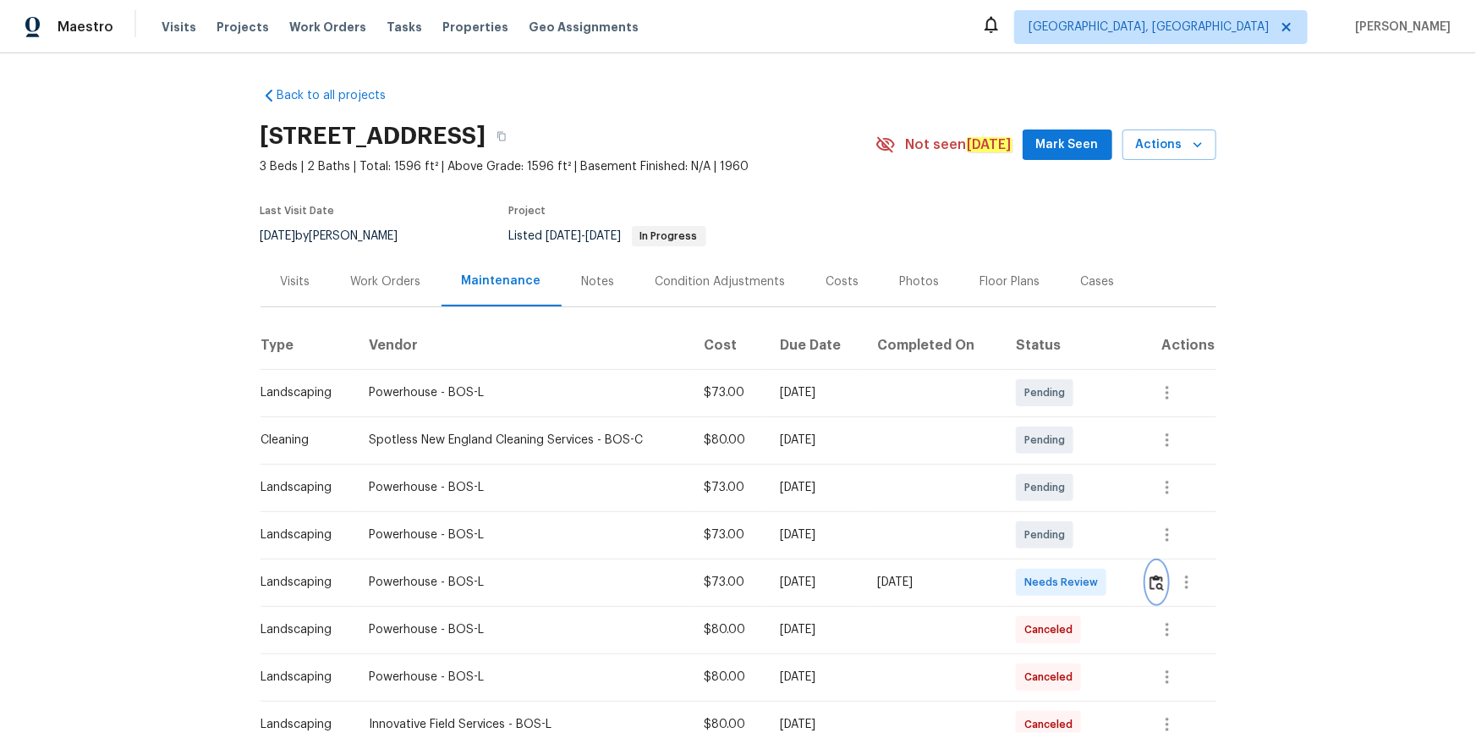
click at [1050, 492] on img "button" at bounding box center [1157, 582] width 14 height 16
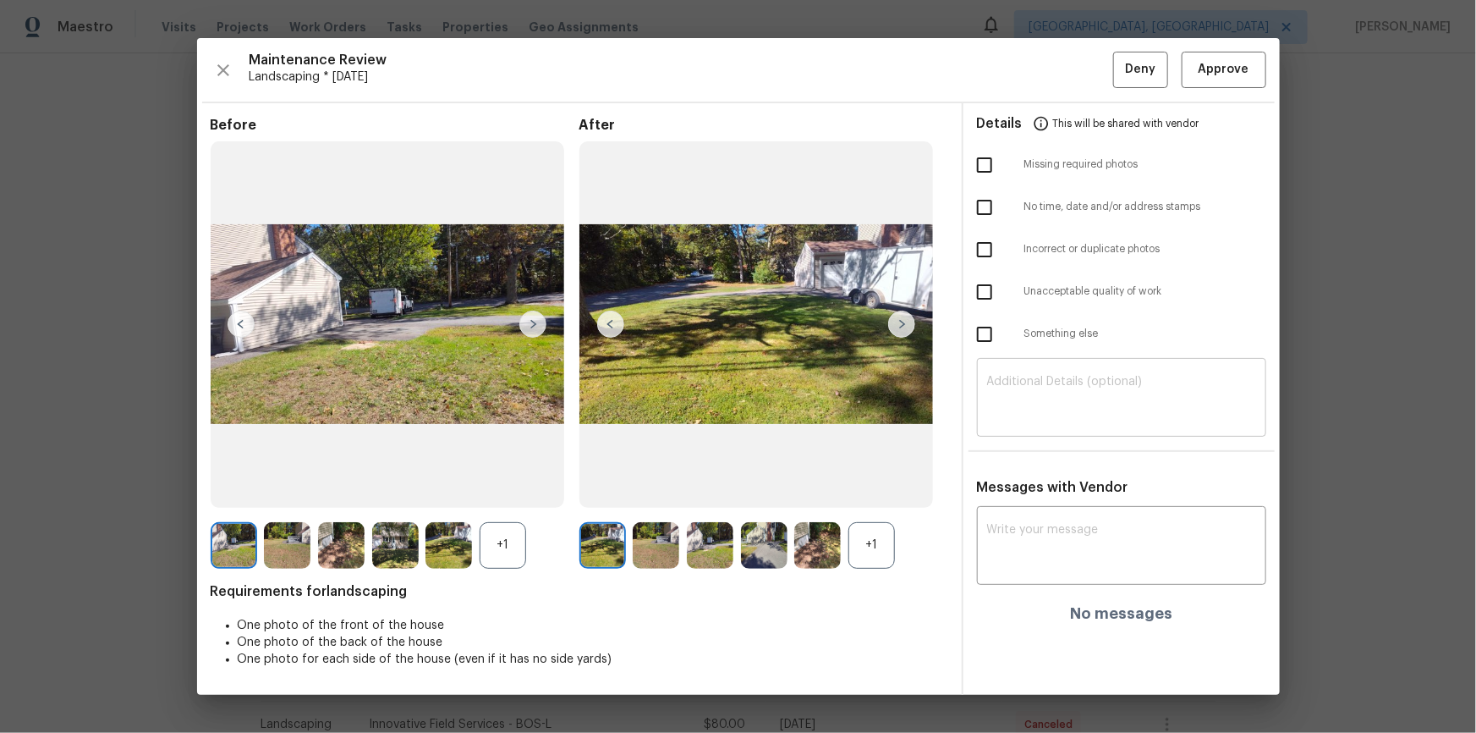
click at [1050, 391] on textarea at bounding box center [1121, 399] width 269 height 47
paste textarea "Maintenance Audit Team: Hello! Unfortunately this landscaping visit completed o…"
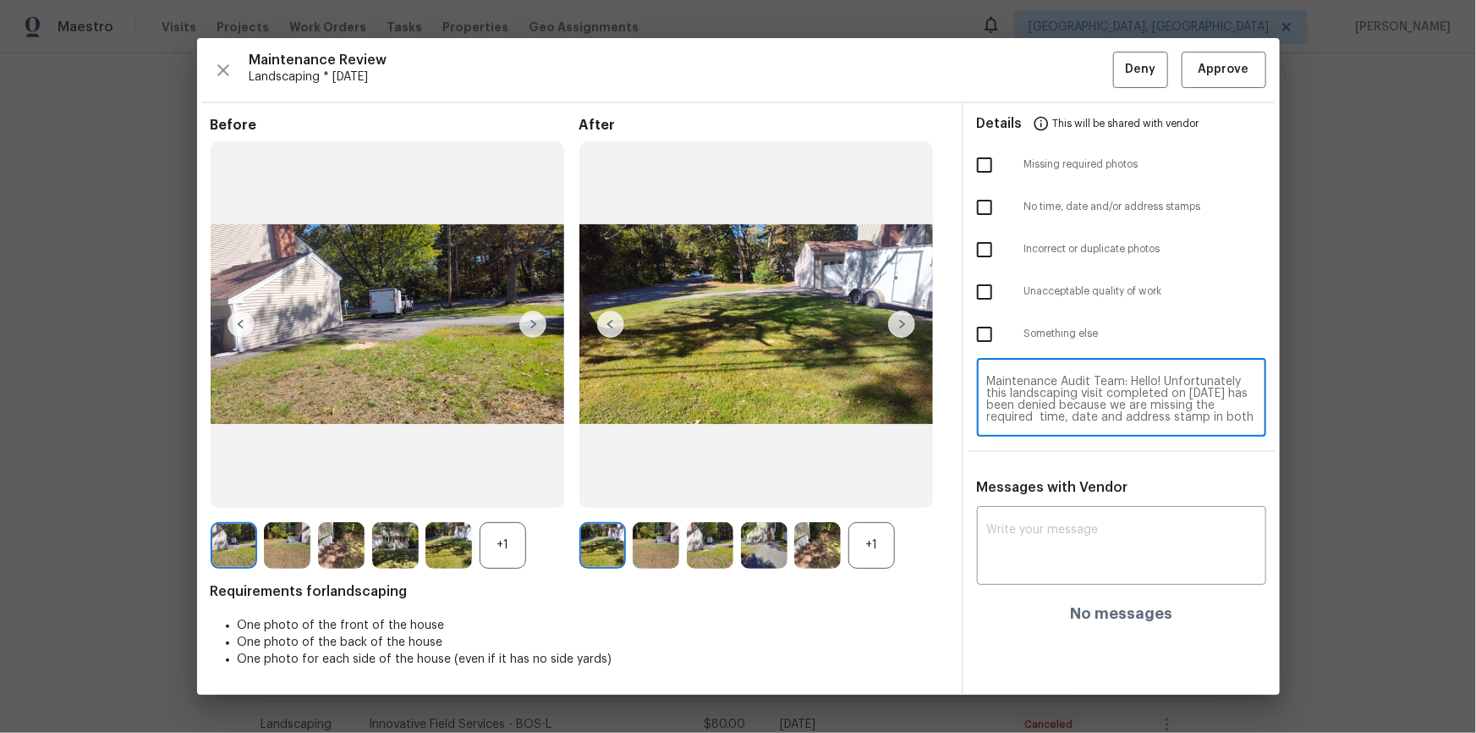
scroll to position [82, 0]
type textarea "Maintenance Audit Team: Hello! Unfortunately this landscaping visit completed o…"
click at [1050, 492] on div "x ​" at bounding box center [1121, 547] width 289 height 74
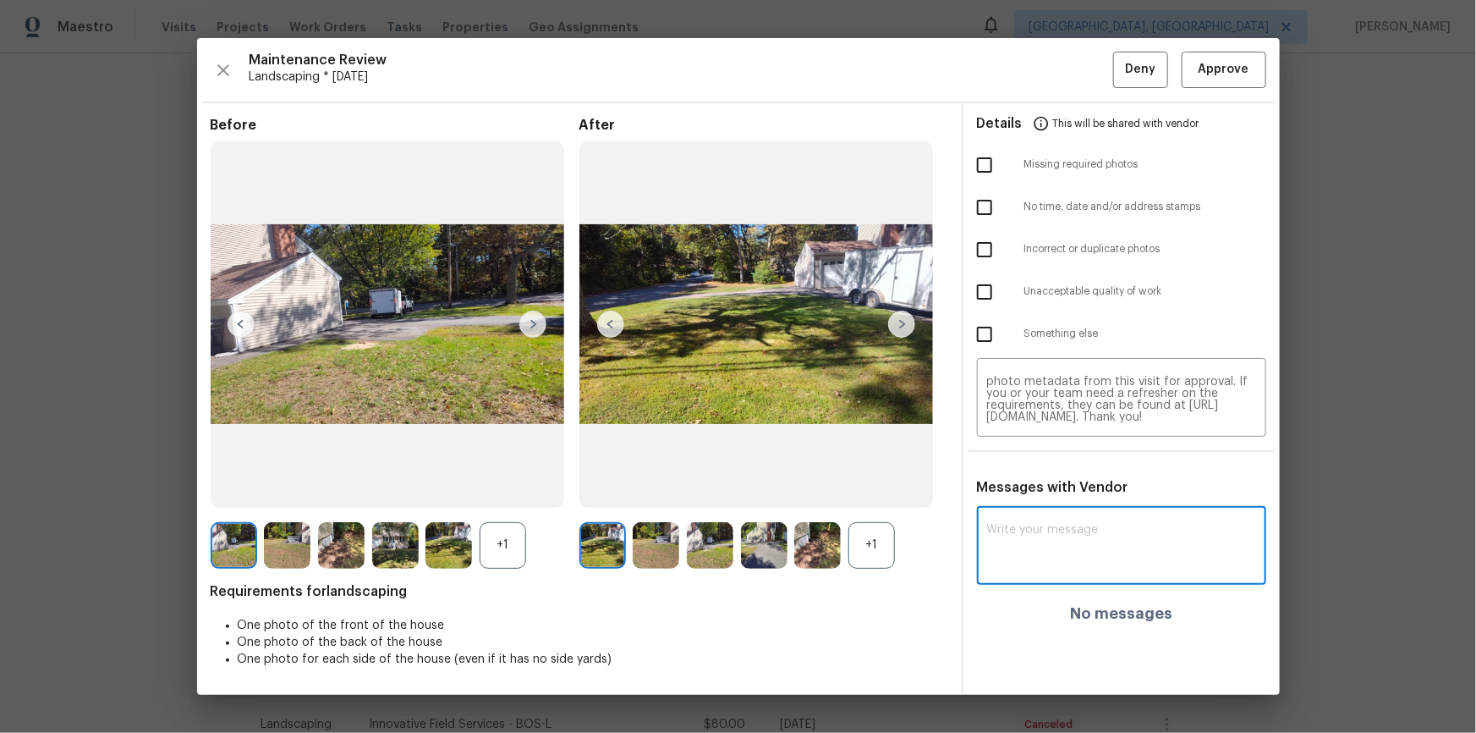
paste textarea "Maintenance Audit Team: Hello! Unfortunately this landscaping visit completed o…"
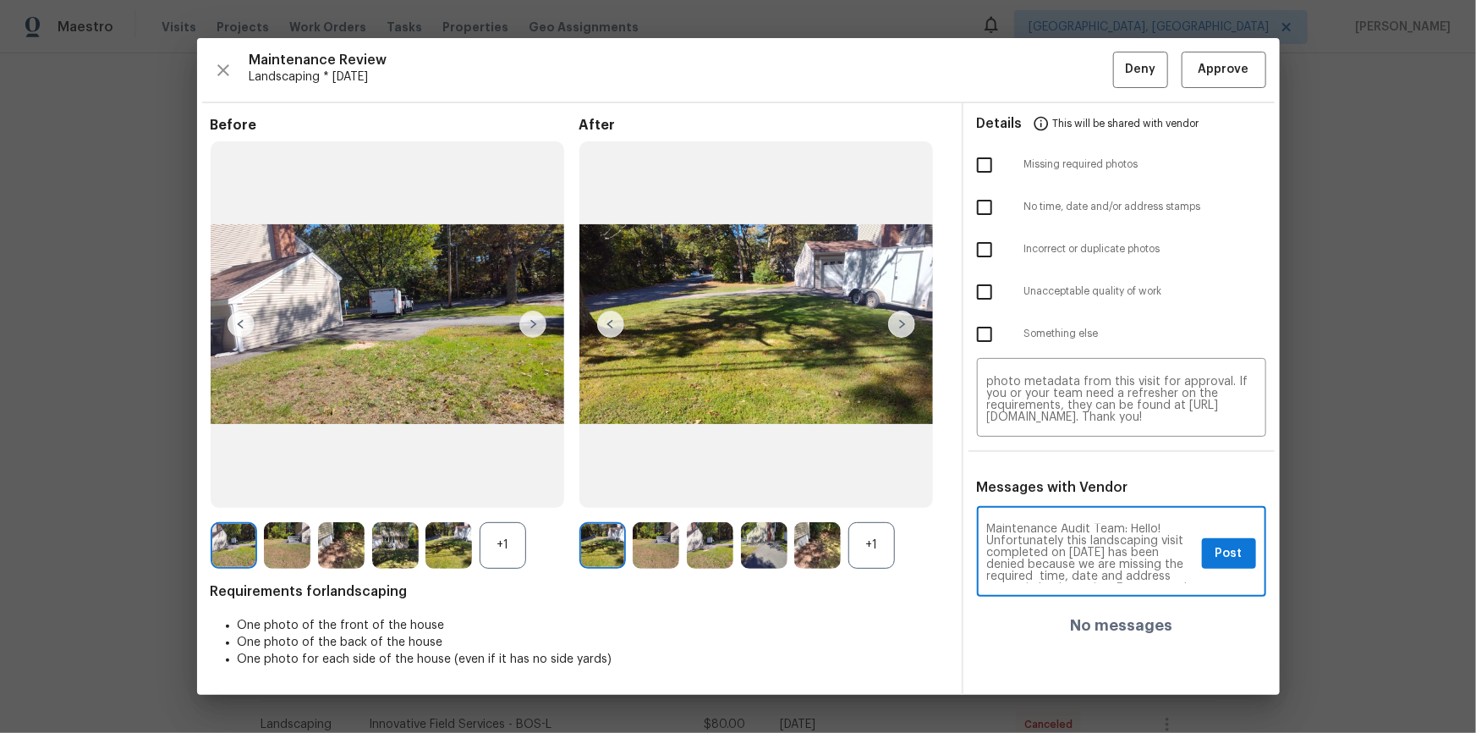
scroll to position [0, 0]
type textarea "Maintenance Audit Team: Hello! Unfortunately this landscaping visit completed o…"
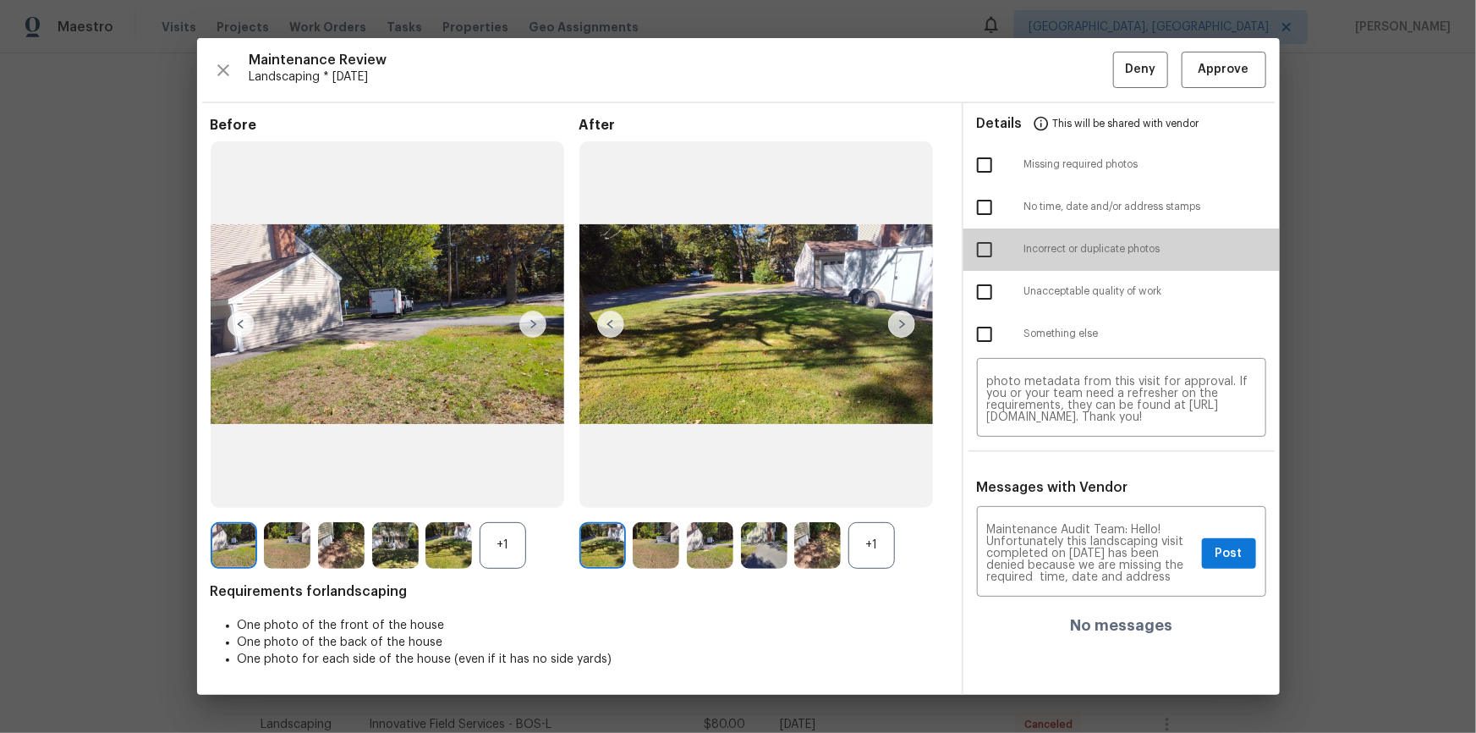
click at [989, 246] on input "checkbox" at bounding box center [985, 250] width 36 height 36
click at [984, 243] on input "checkbox" at bounding box center [985, 250] width 36 height 36
checkbox input "false"
click at [981, 203] on input "checkbox" at bounding box center [985, 208] width 36 height 36
checkbox input "true"
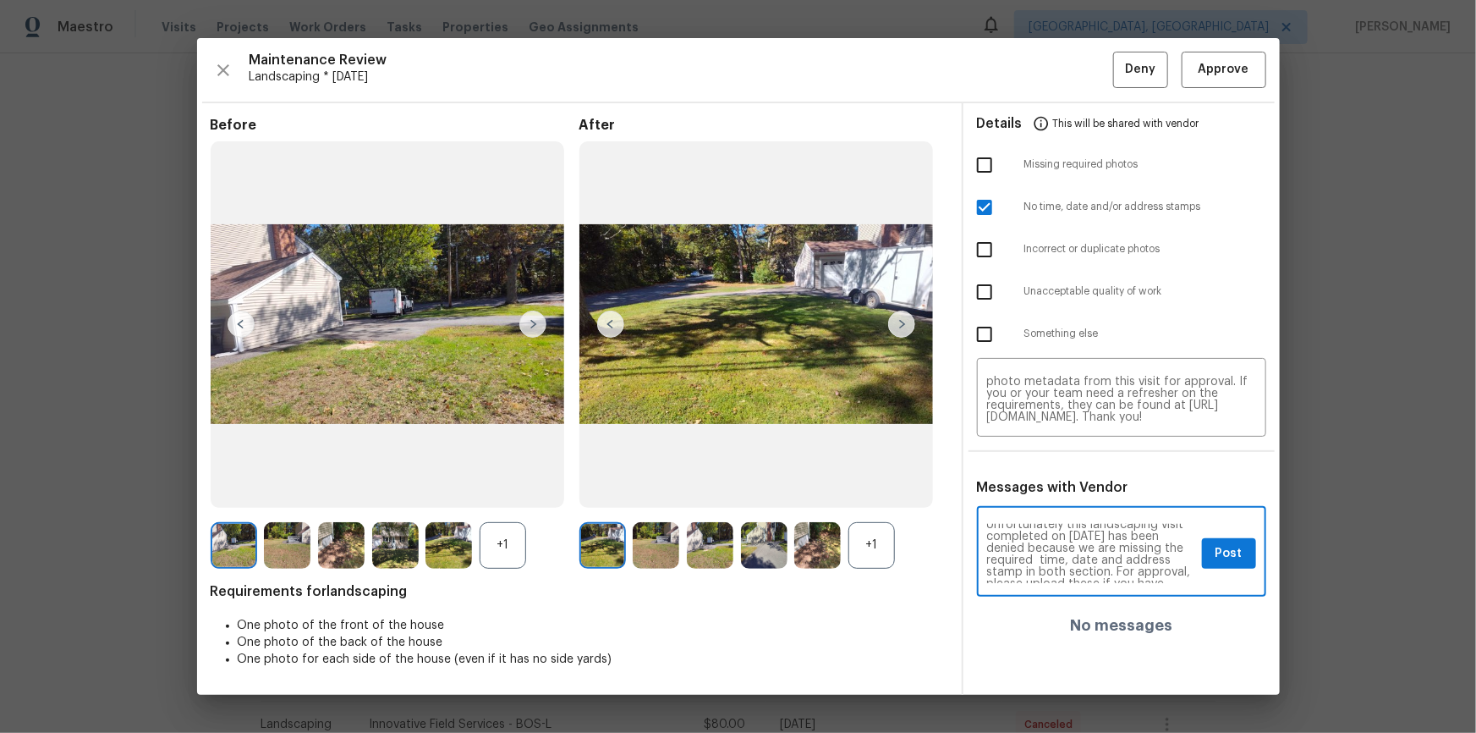
scroll to position [30, 0]
click at [1050, 492] on span "Post" at bounding box center [1229, 553] width 27 height 21
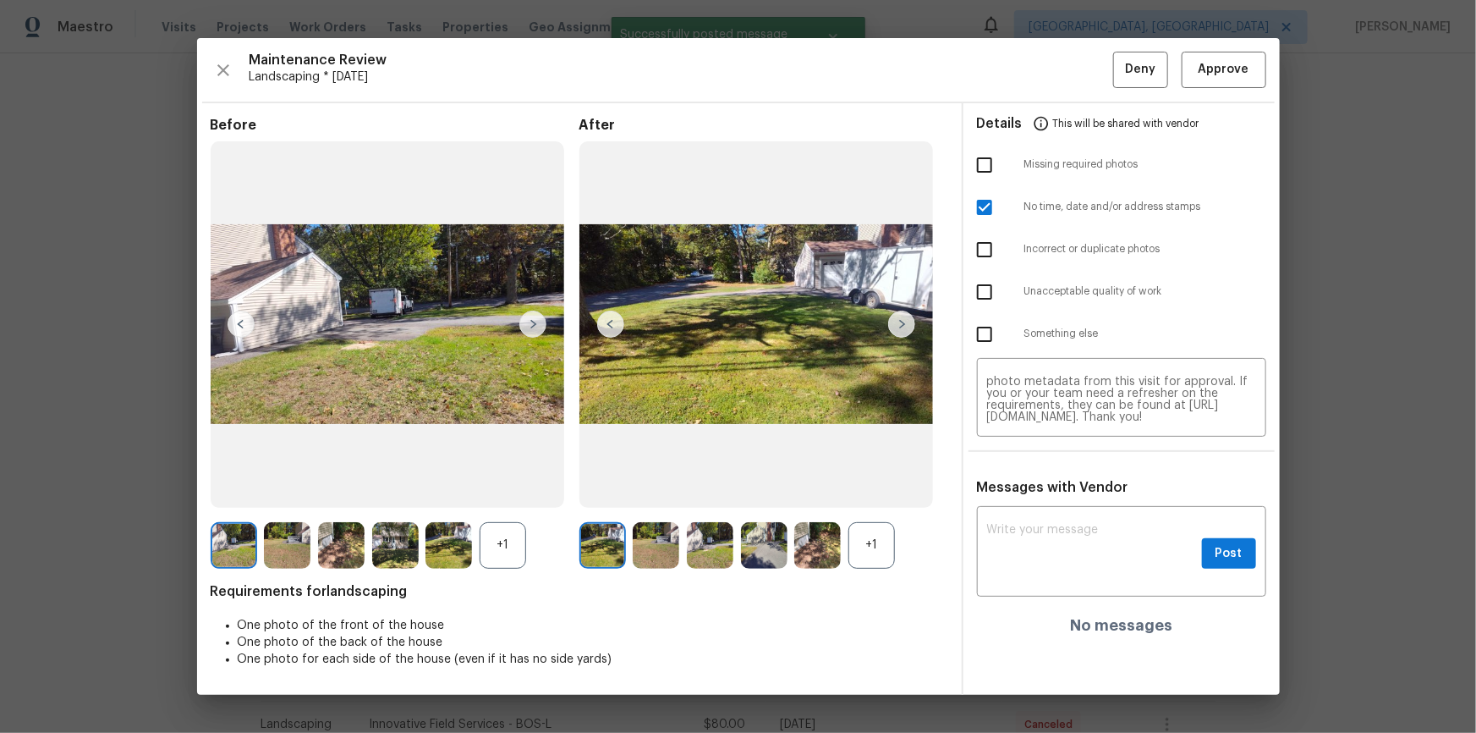
scroll to position [0, 0]
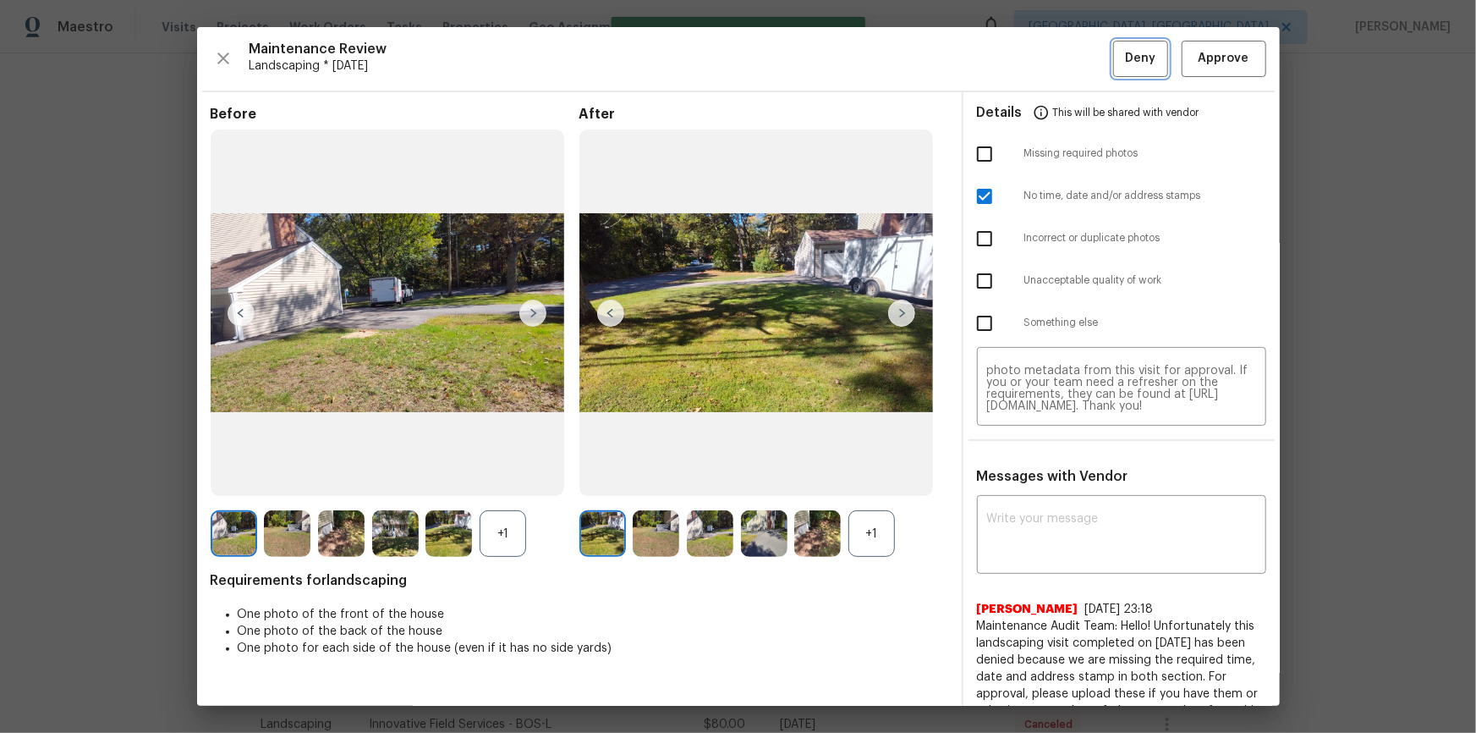
click at [1050, 63] on span "Deny" at bounding box center [1140, 58] width 30 height 21
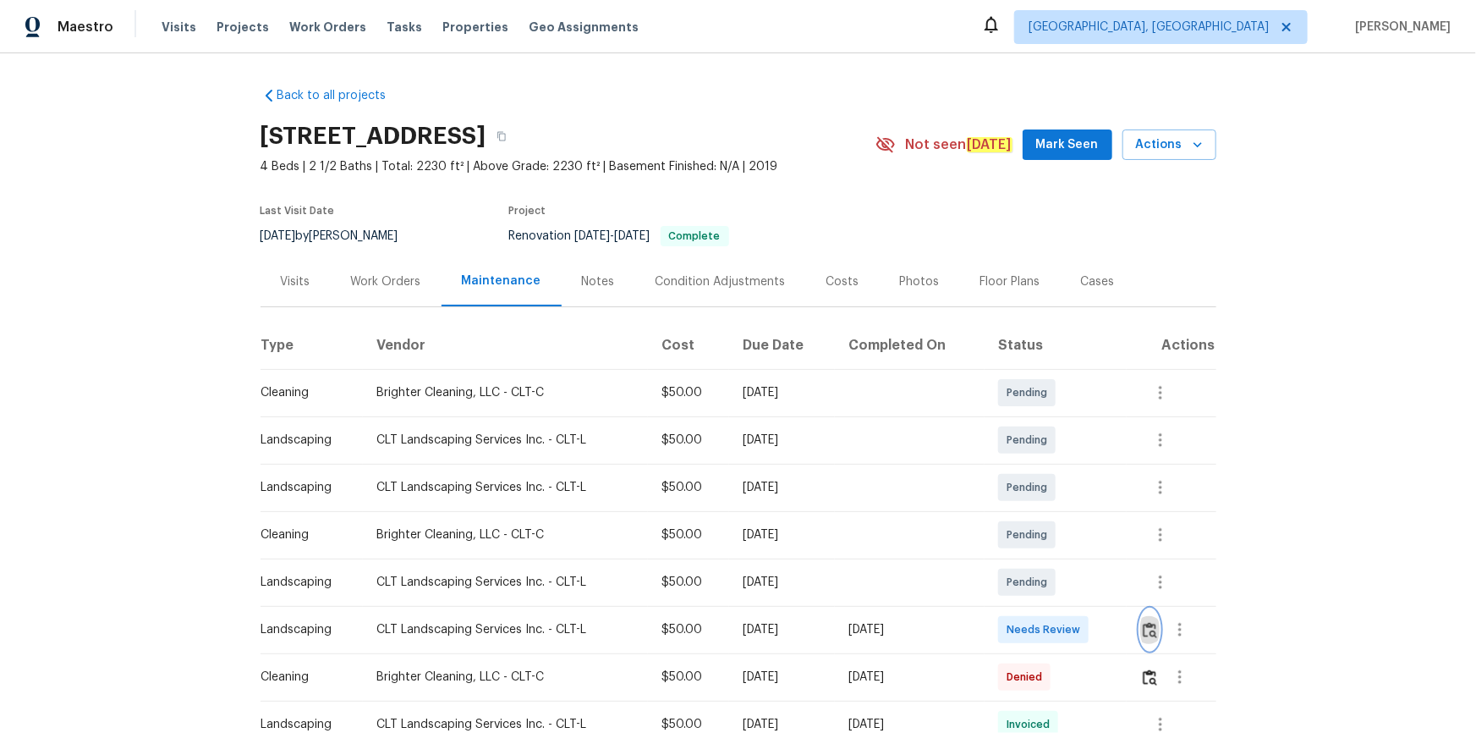
click at [1050, 492] on img "button" at bounding box center [1150, 630] width 14 height 16
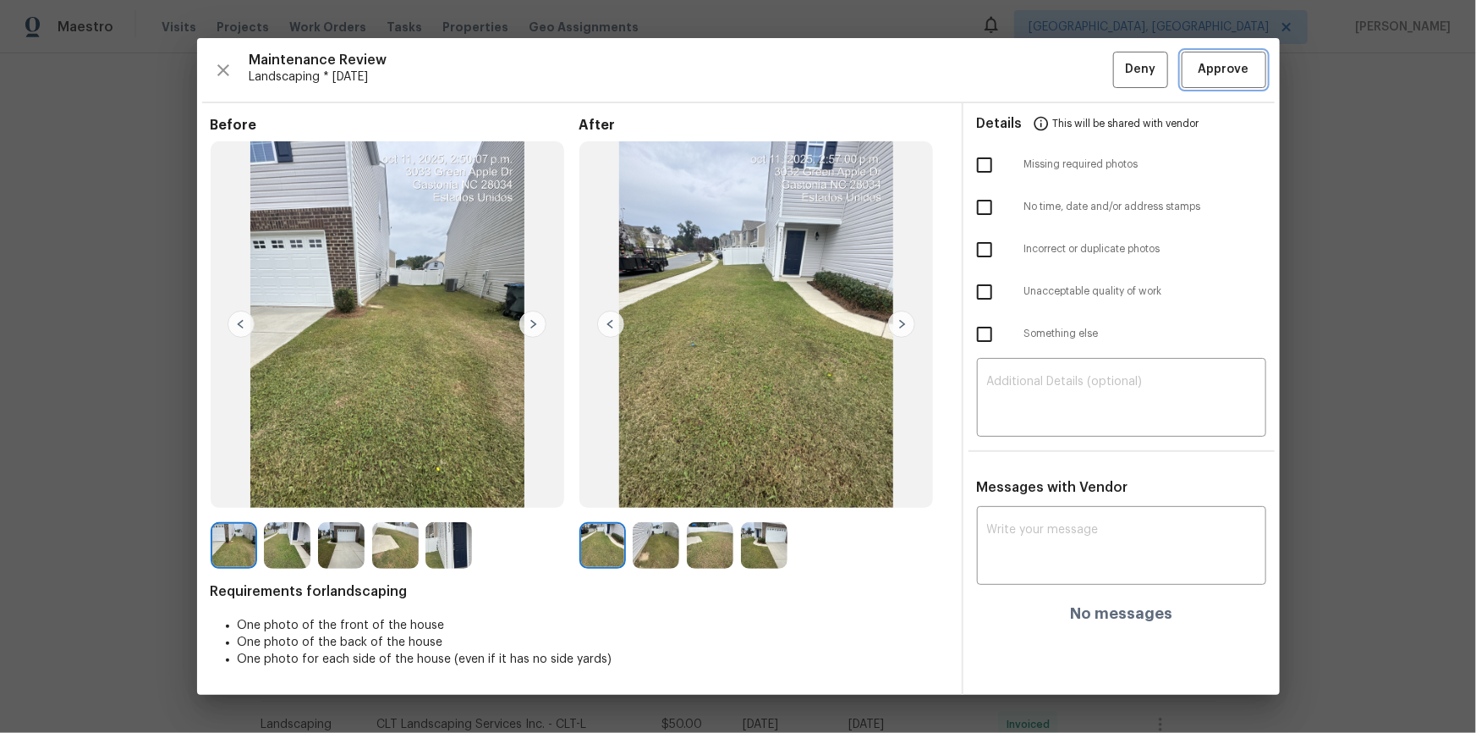
click at [1050, 57] on button "Approve" at bounding box center [1224, 70] width 85 height 36
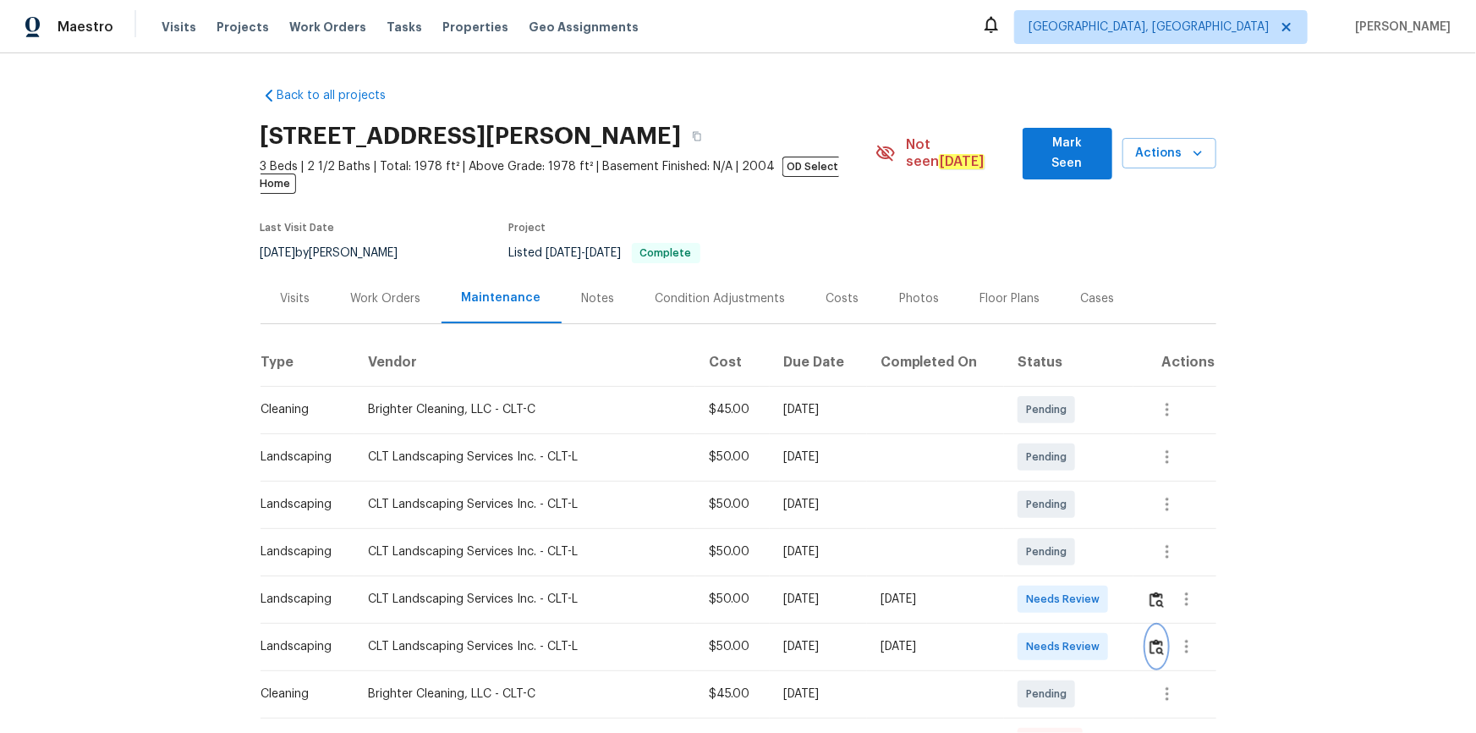
click at [1050, 492] on img "button" at bounding box center [1157, 647] width 14 height 16
click at [1050, 492] on img "button" at bounding box center [1157, 599] width 14 height 16
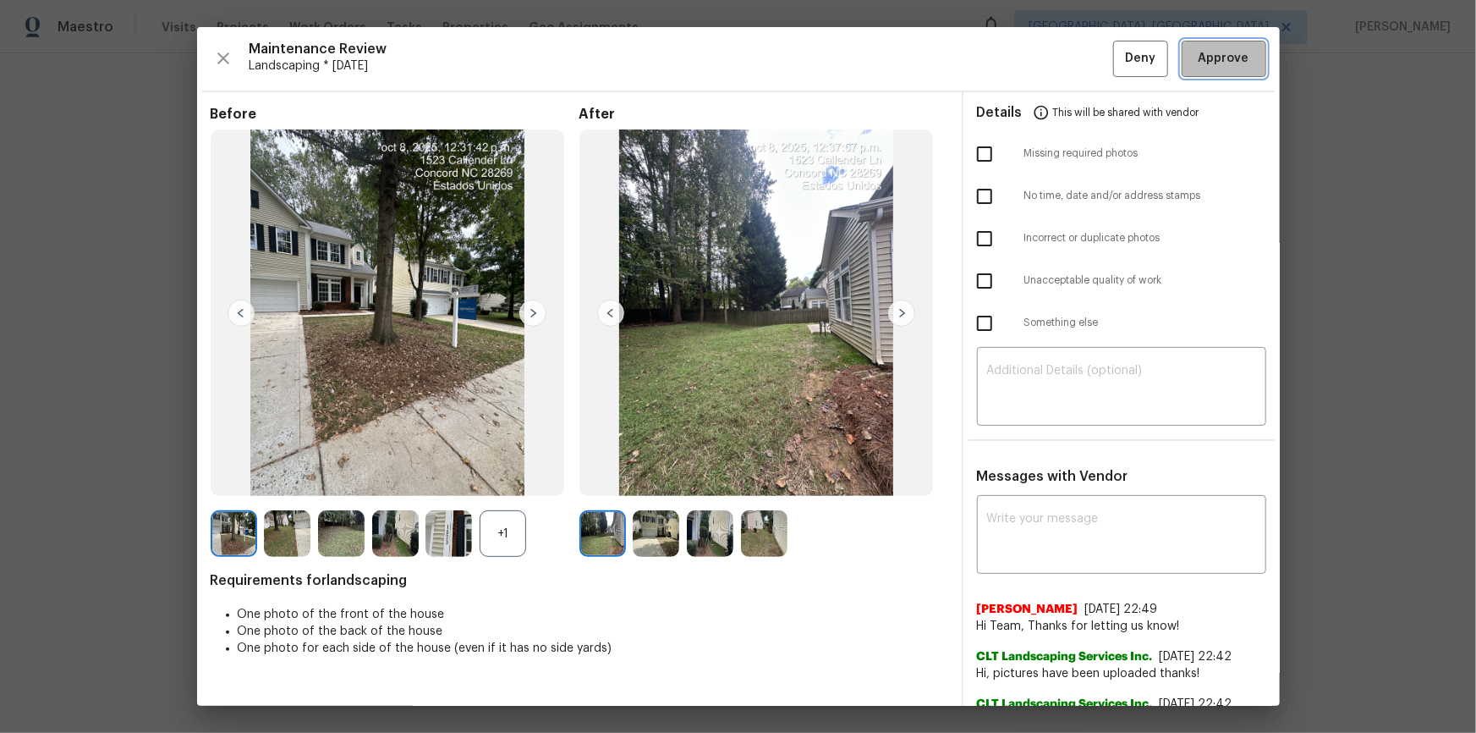
drag, startPoint x: 1208, startPoint y: 59, endPoint x: 1221, endPoint y: 106, distance: 48.2
click at [1050, 58] on span "Approve" at bounding box center [1224, 58] width 51 height 21
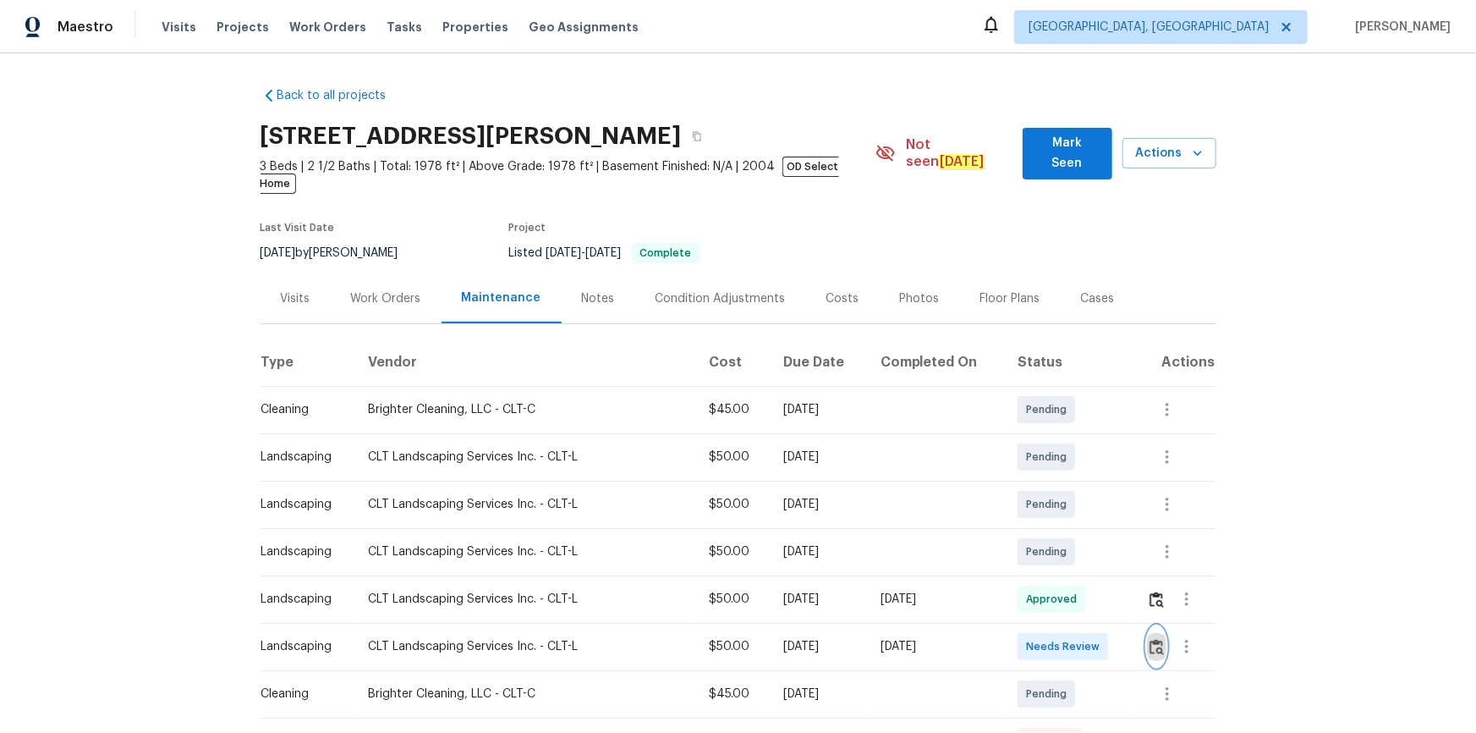
click at [1050, 492] on button "button" at bounding box center [1156, 646] width 19 height 41
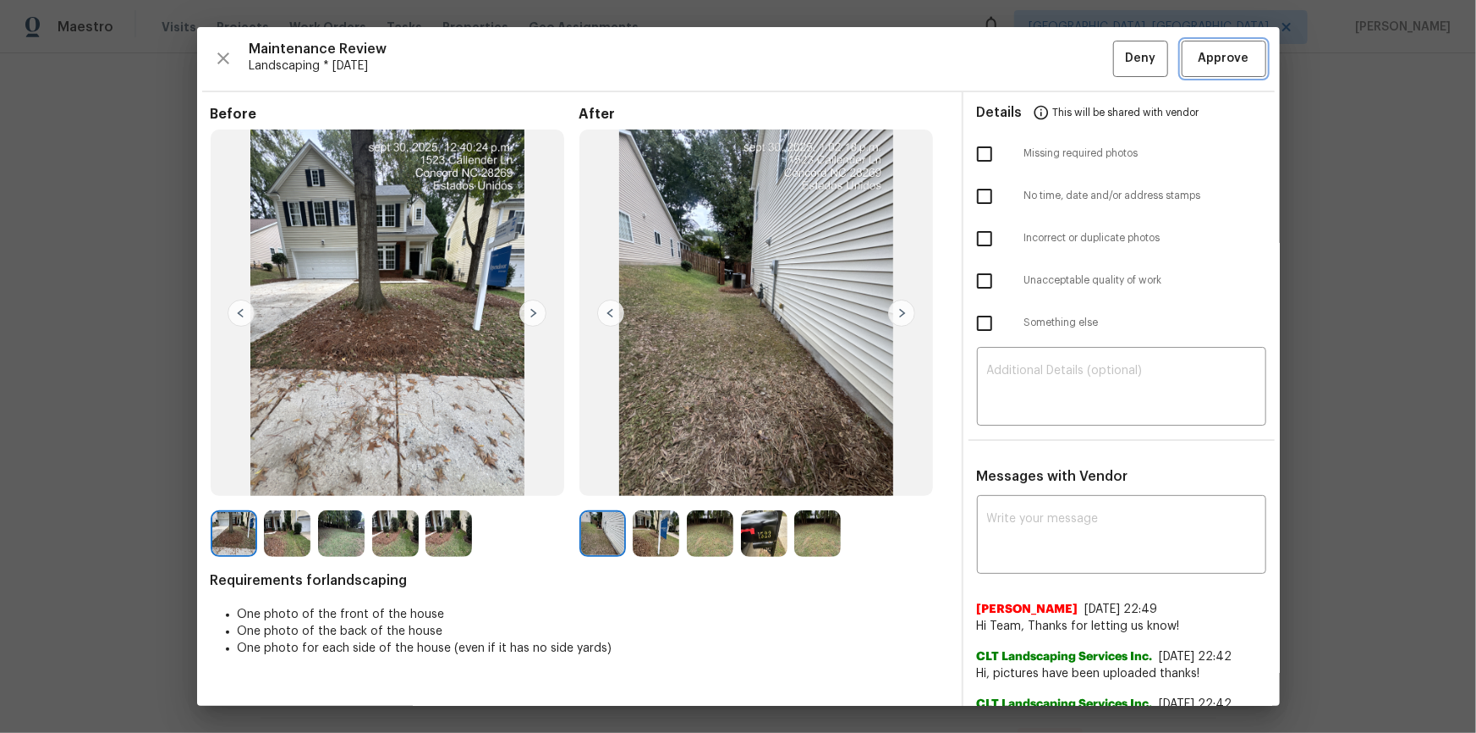
click at [1050, 63] on span "Approve" at bounding box center [1224, 58] width 51 height 21
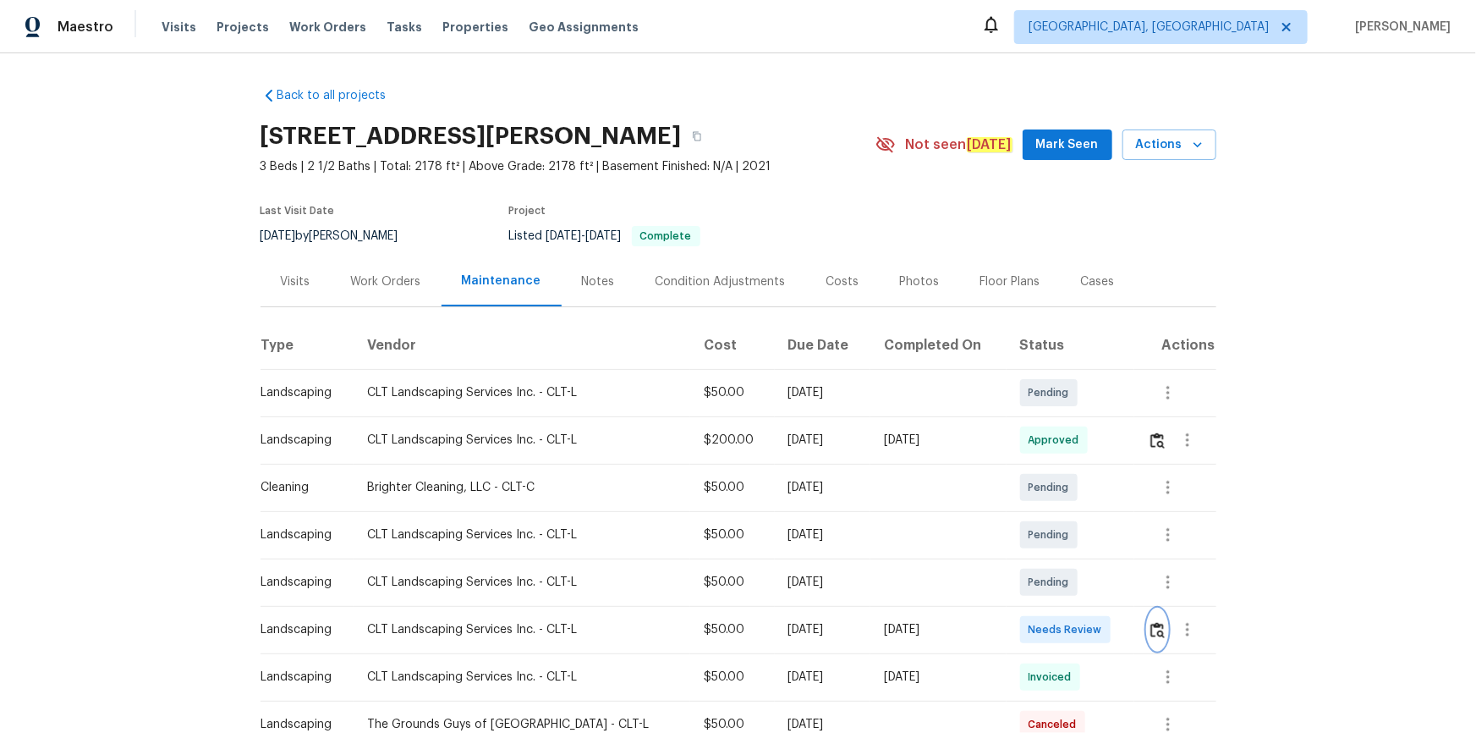
click at [1050, 492] on img "button" at bounding box center [1158, 630] width 14 height 16
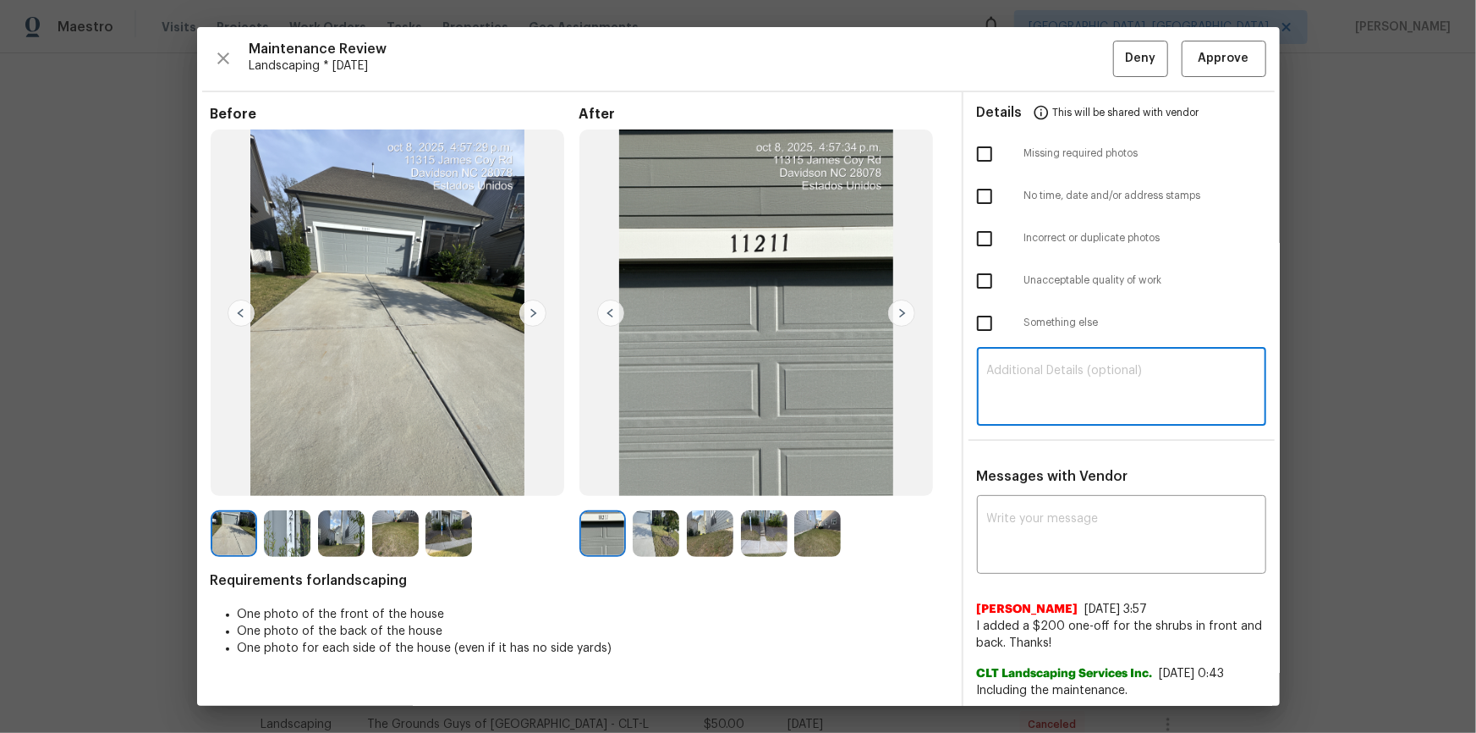
click at [1050, 385] on textarea at bounding box center [1121, 388] width 269 height 47
paste textarea "Maintenance Audit Team: Hello! Unfortunately, this landscaping visit completed …"
type textarea "Maintenance Audit Team: Hello! Unfortunately, this landscaping visit completed …"
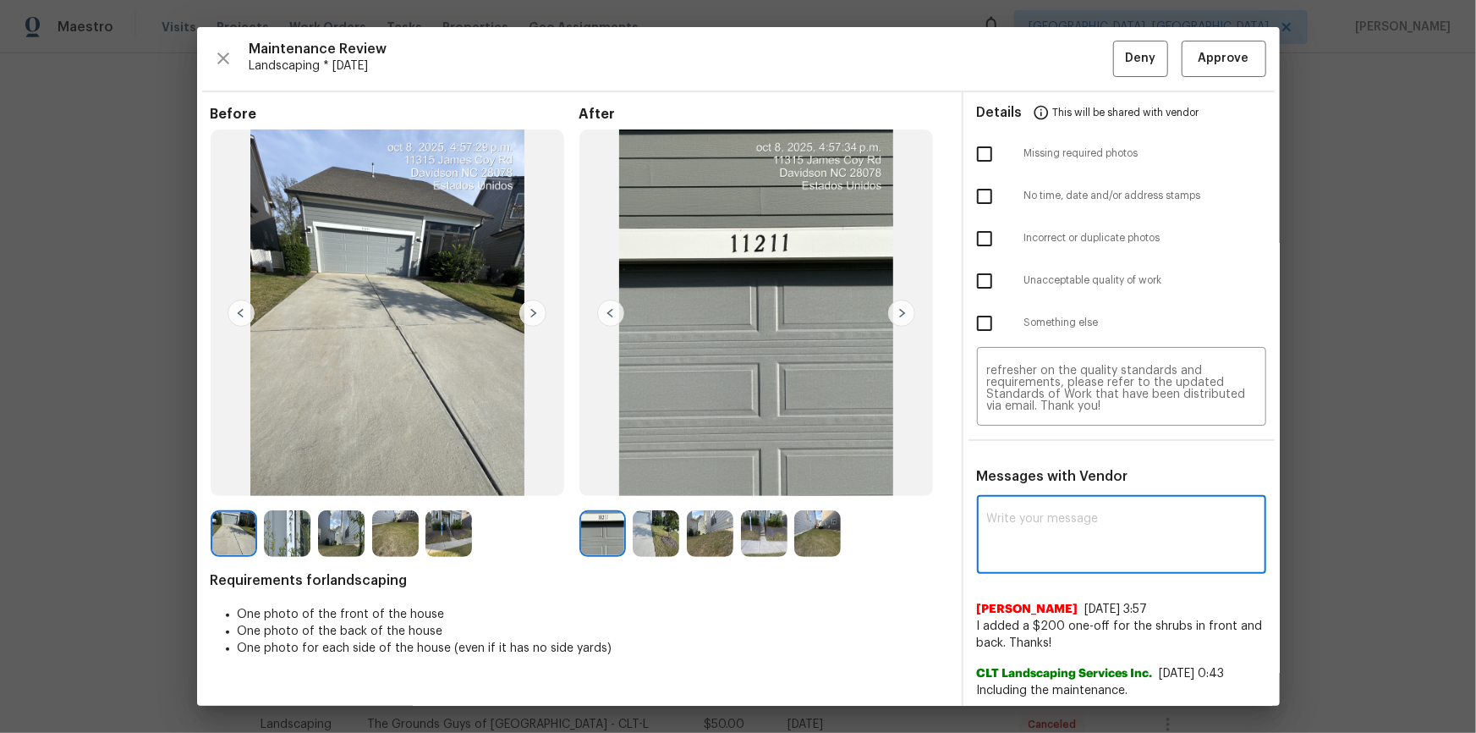
click at [1050, 492] on textarea at bounding box center [1121, 536] width 269 height 47
paste textarea "Maintenance Audit Team: Hello! Unfortunately, this landscaping visit completed …"
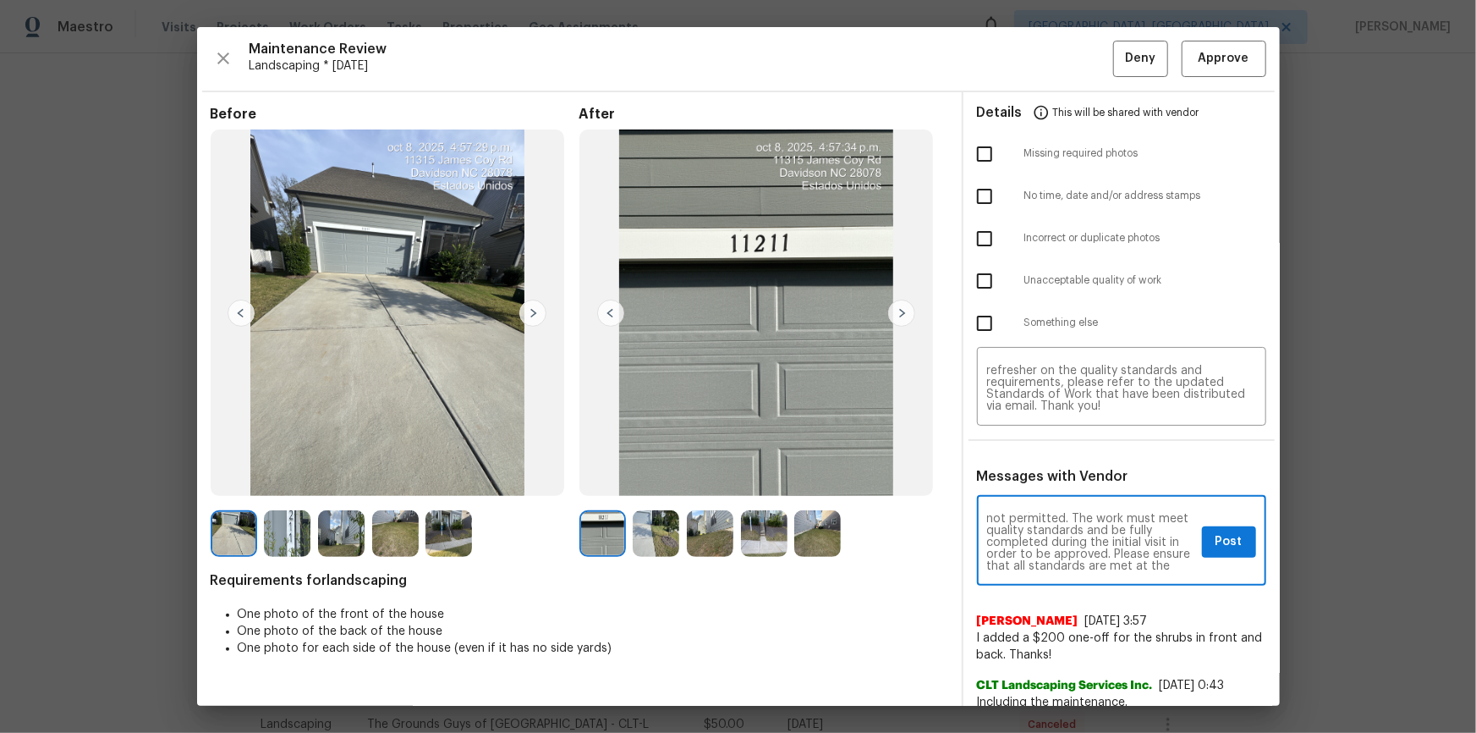
scroll to position [0, 0]
type textarea "Maintenance Audit Team: Hello! Unfortunately, this landscaping visit completed …"
click at [973, 294] on input "checkbox" at bounding box center [985, 281] width 36 height 36
checkbox input "true"
click at [1050, 492] on textarea "Maintenance Audit Team: Hello! Unfortunately, this landscaping visit completed …" at bounding box center [1091, 542] width 208 height 59
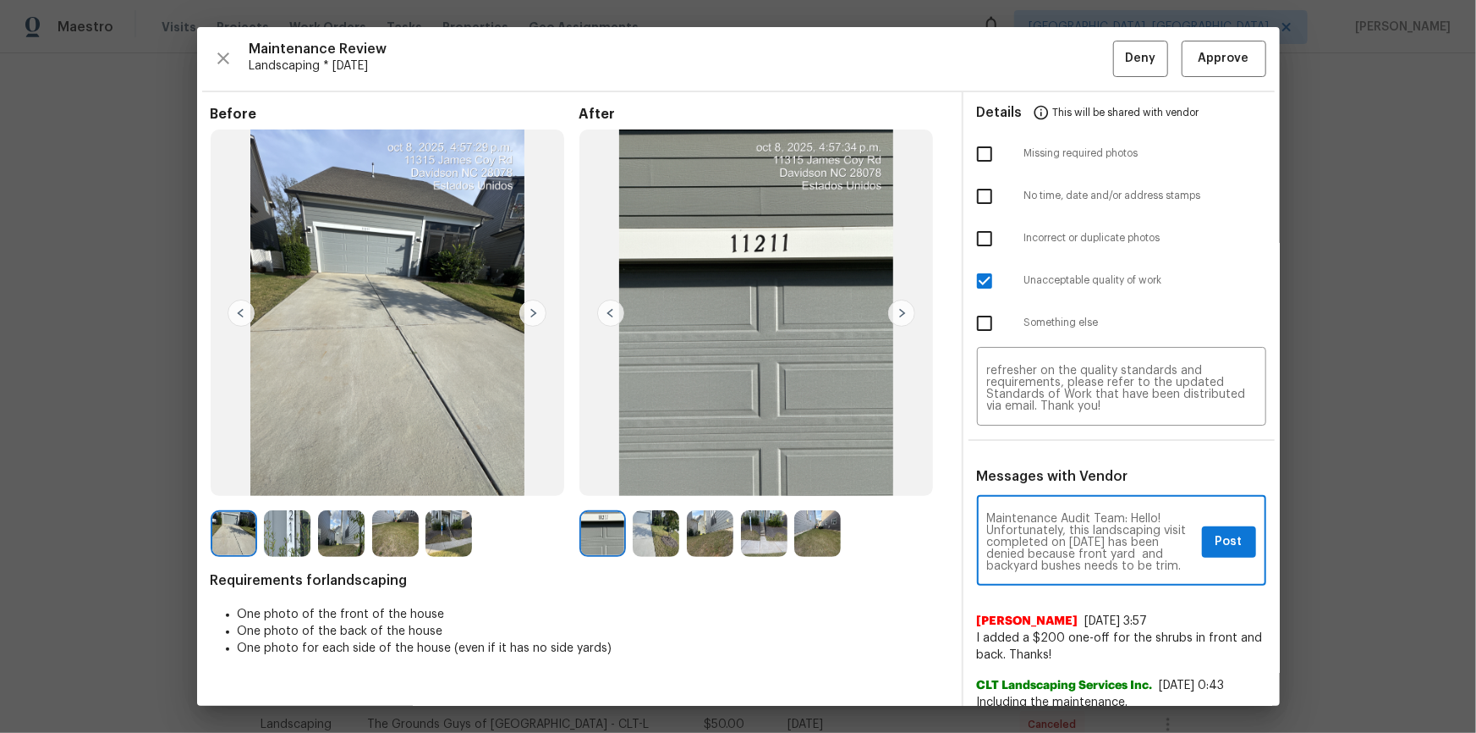
scroll to position [30, 0]
click at [1050, 492] on button "Post" at bounding box center [1229, 541] width 54 height 31
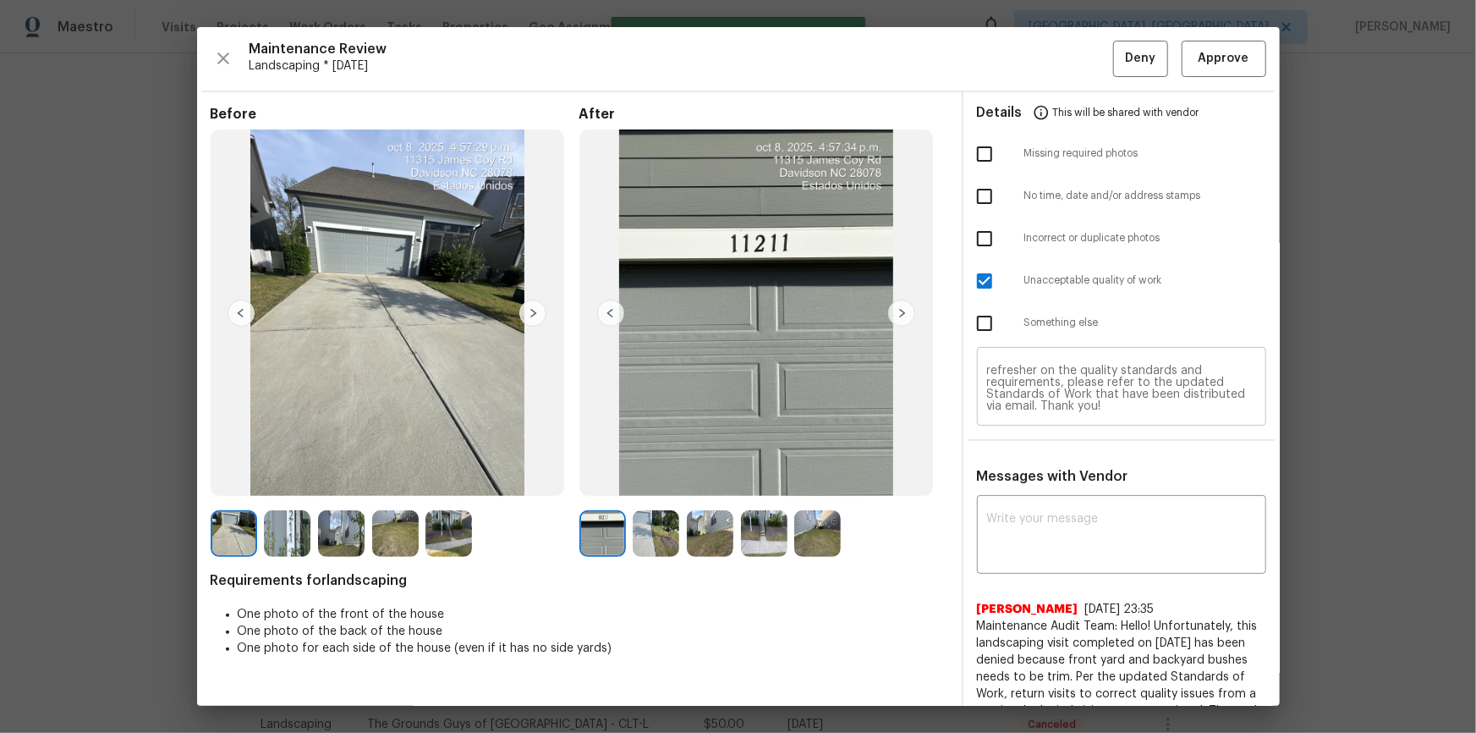
scroll to position [0, 0]
click at [1050, 48] on span "Deny" at bounding box center [1140, 58] width 30 height 21
click at [1050, 62] on span "Deny" at bounding box center [1140, 58] width 30 height 21
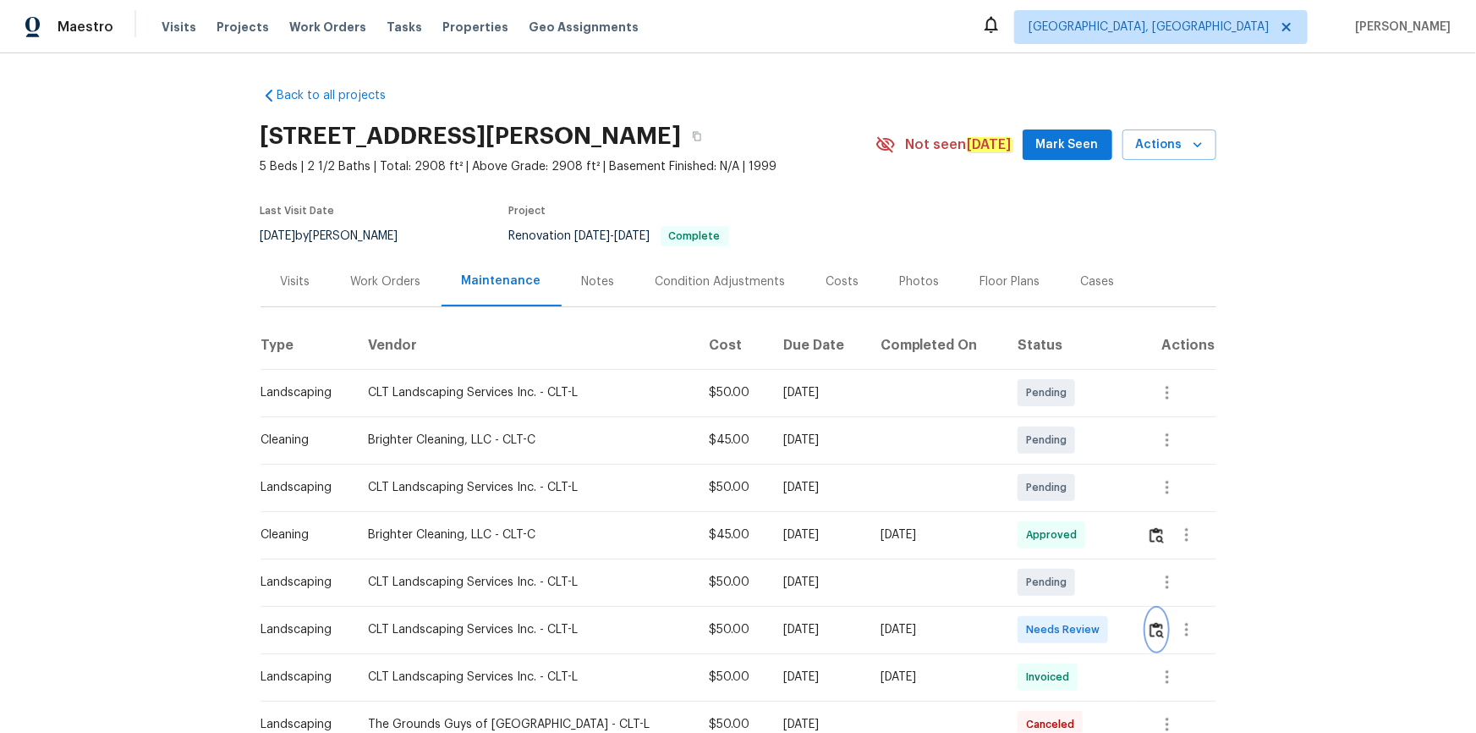
click at [1150, 629] on img "button" at bounding box center [1157, 630] width 14 height 16
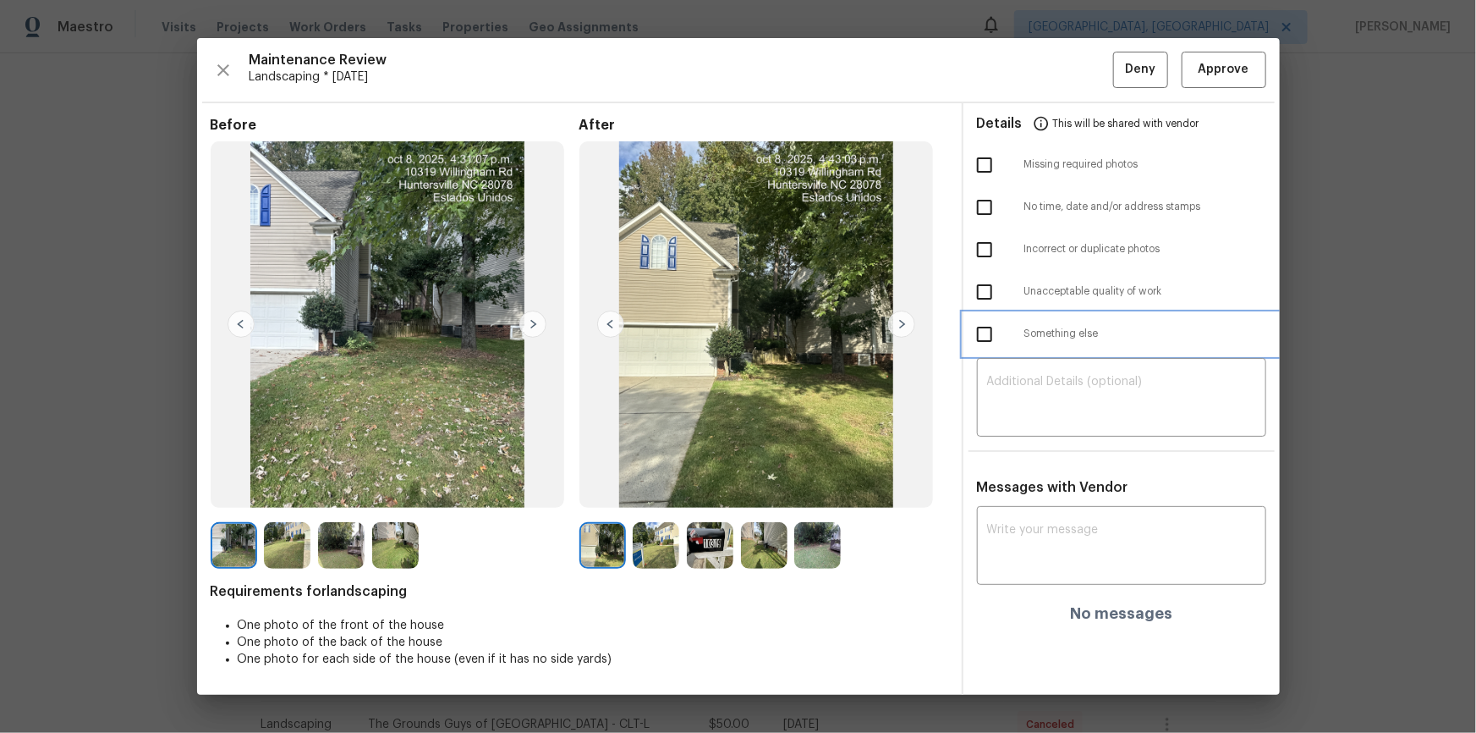
click at [1059, 342] on div "Something else" at bounding box center [1122, 334] width 316 height 42
click at [986, 255] on input "checkbox" at bounding box center [985, 250] width 36 height 36
checkbox input "true"
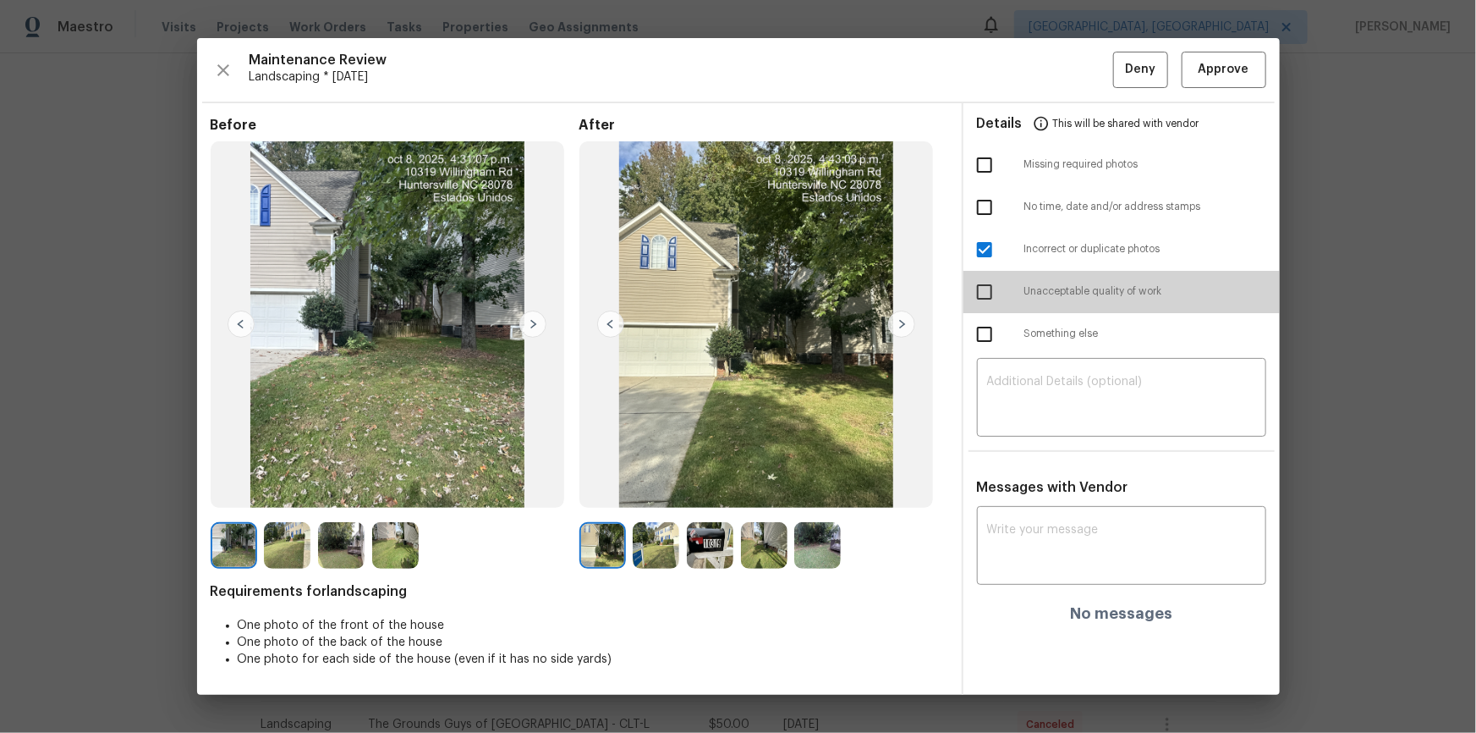
click at [992, 297] on input "checkbox" at bounding box center [985, 292] width 36 height 36
checkbox input "true"
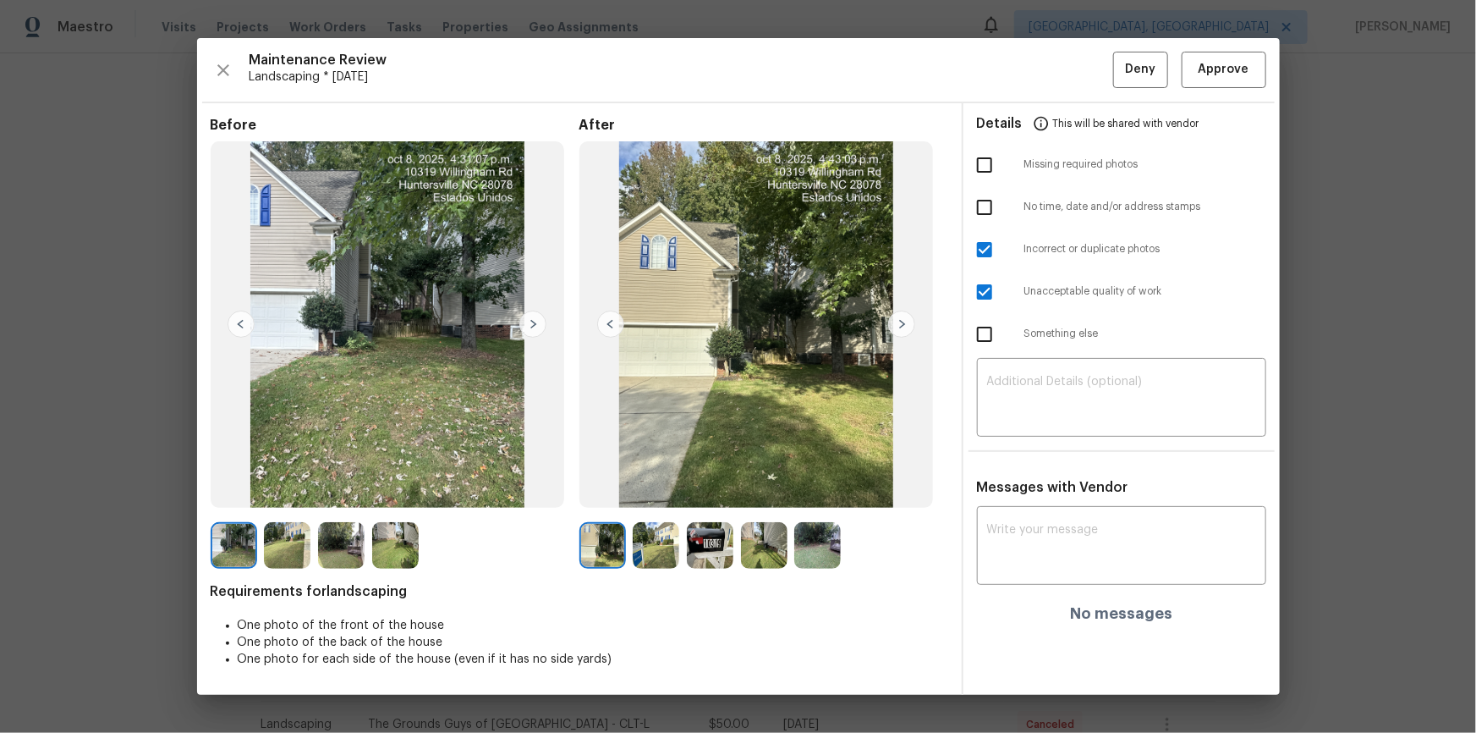
click at [979, 250] on input "checkbox" at bounding box center [985, 250] width 36 height 36
checkbox input "false"
click at [1023, 404] on textarea at bounding box center [1121, 399] width 269 height 47
paste textarea "Maintenance Audit Team: Hello! Unfortunately, this landscaping visit completed …"
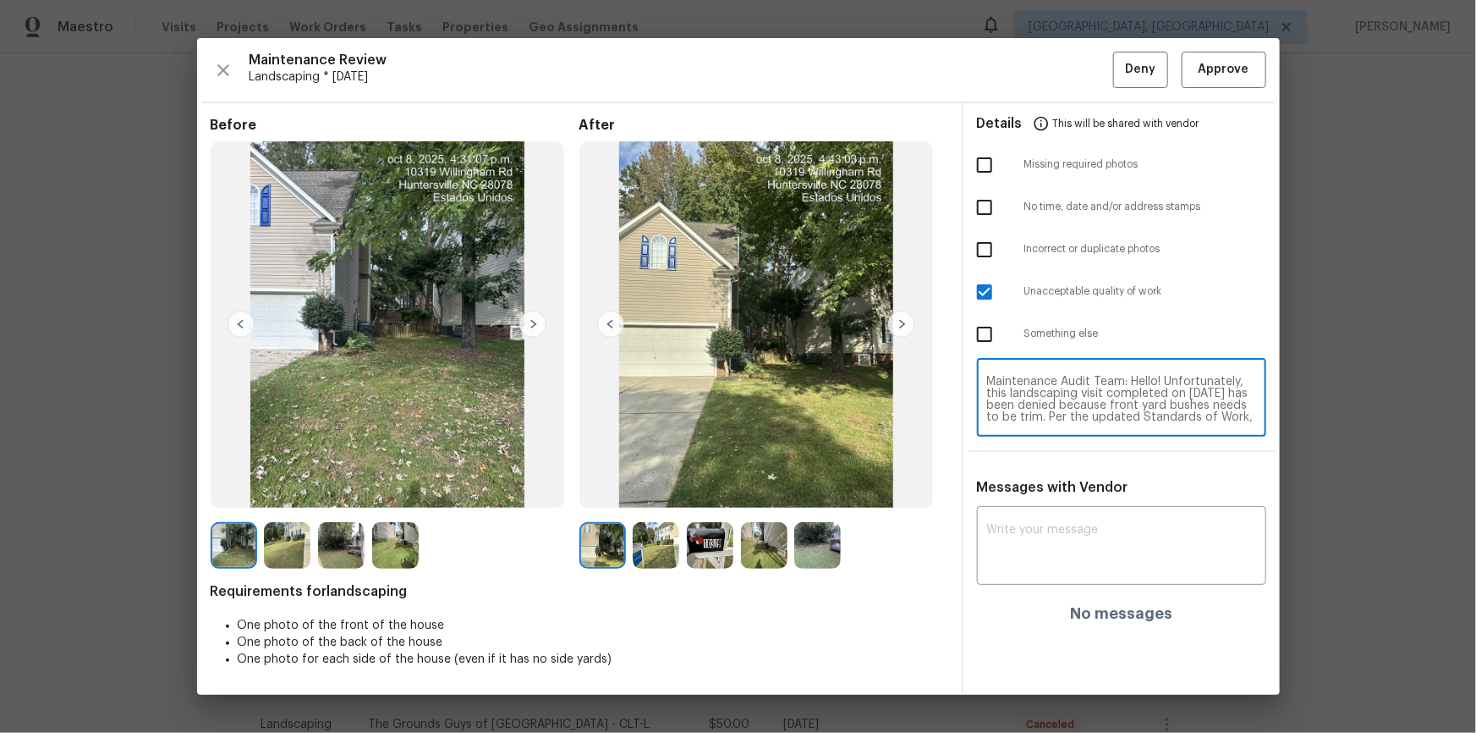
scroll to position [129, 0]
type textarea "Maintenance Audit Team: Hello! Unfortunately, this landscaping visit completed …"
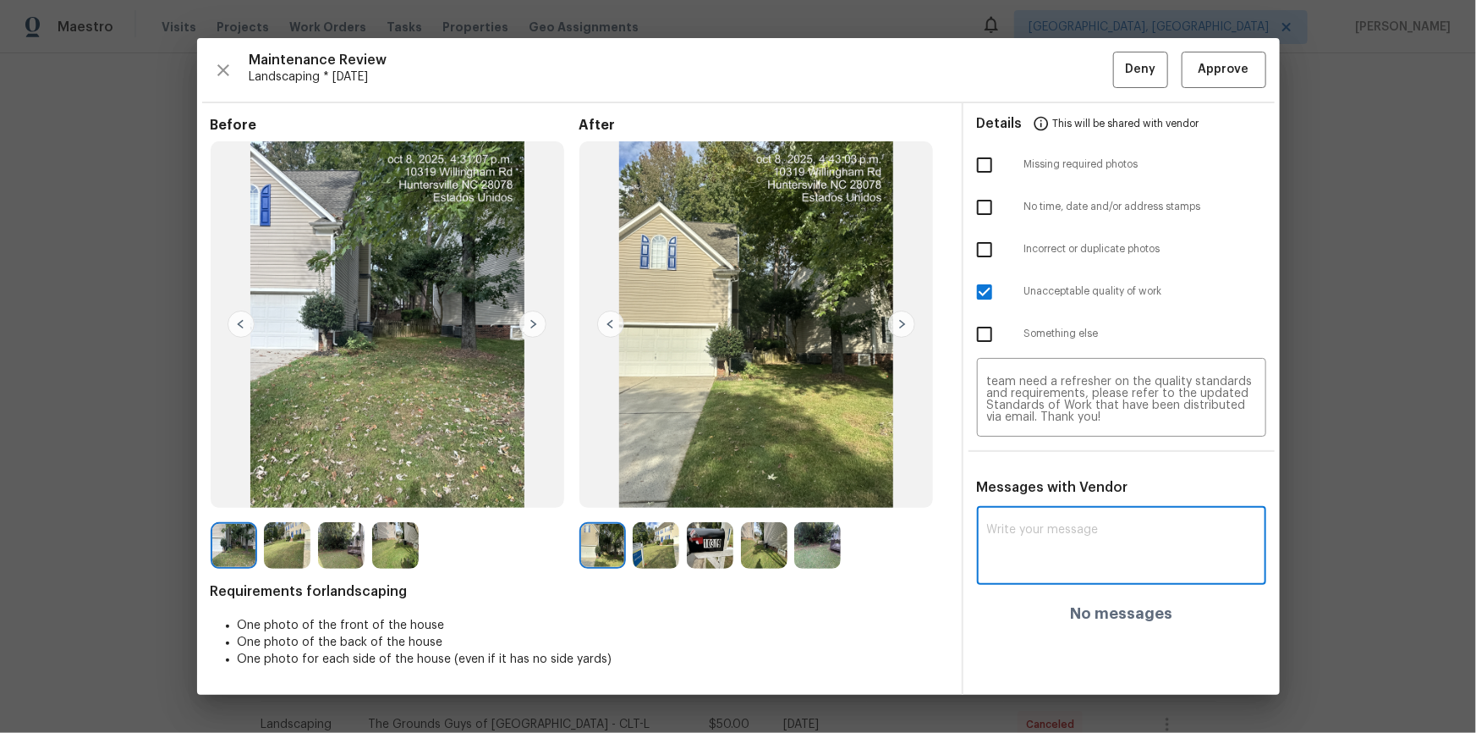
click at [1036, 529] on textarea at bounding box center [1121, 547] width 269 height 47
paste textarea "Maintenance Audit Team: Hello! Unfortunately, this landscaping visit completed …"
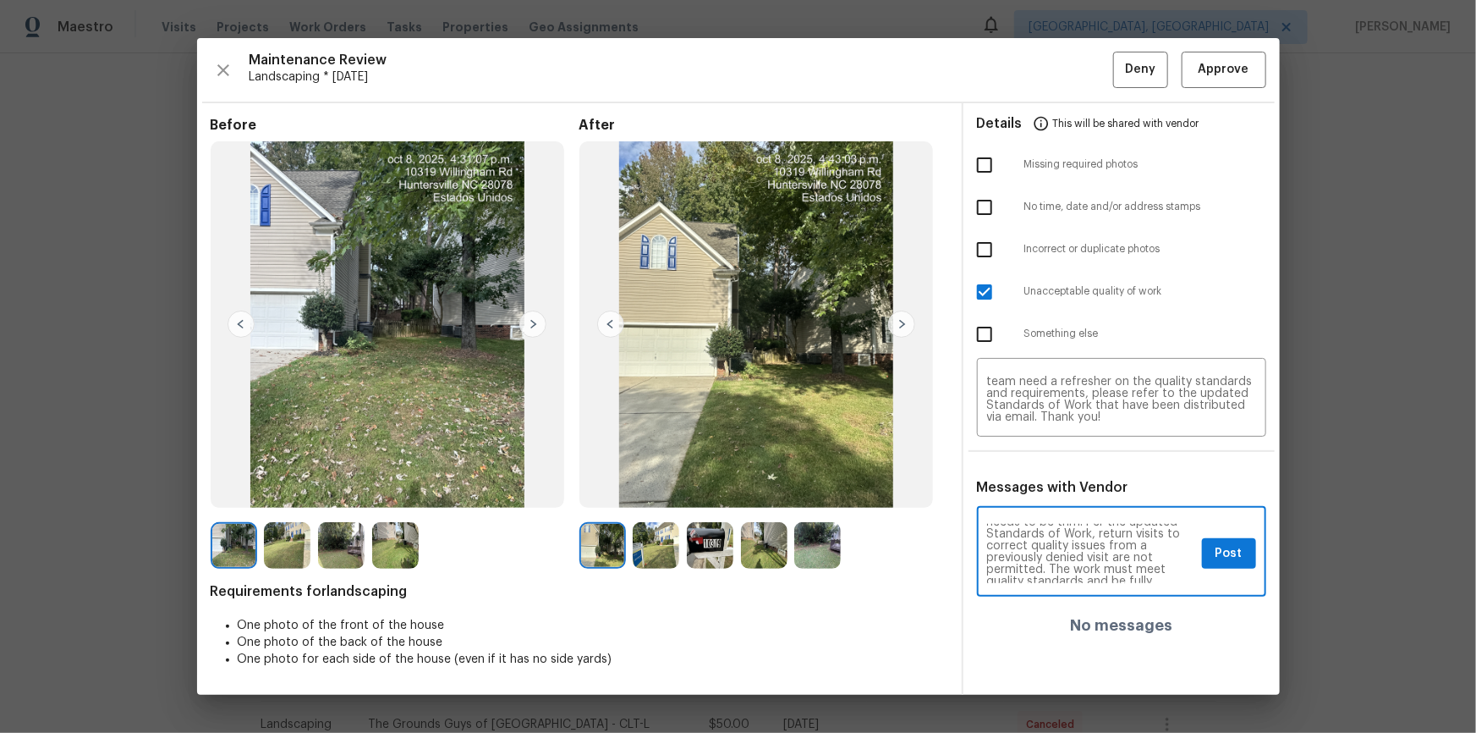
scroll to position [25, 0]
type textarea "Maintenance Audit Team: Hello! Unfortunately, this landscaping visit completed …"
click at [1225, 548] on span "Post" at bounding box center [1229, 553] width 27 height 21
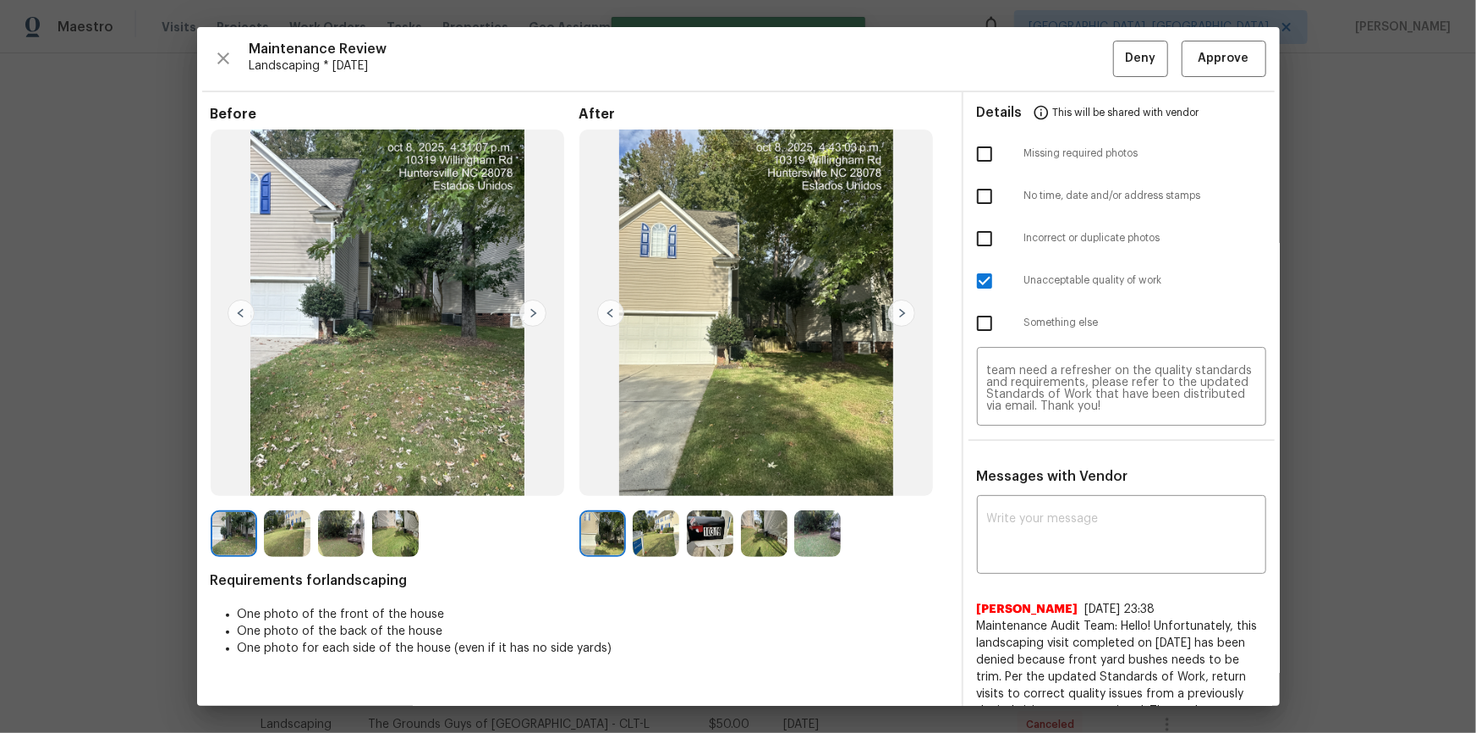
scroll to position [0, 0]
drag, startPoint x: 1138, startPoint y: 52, endPoint x: 1140, endPoint y: 68, distance: 15.3
click at [1137, 52] on span "Deny" at bounding box center [1140, 58] width 30 height 21
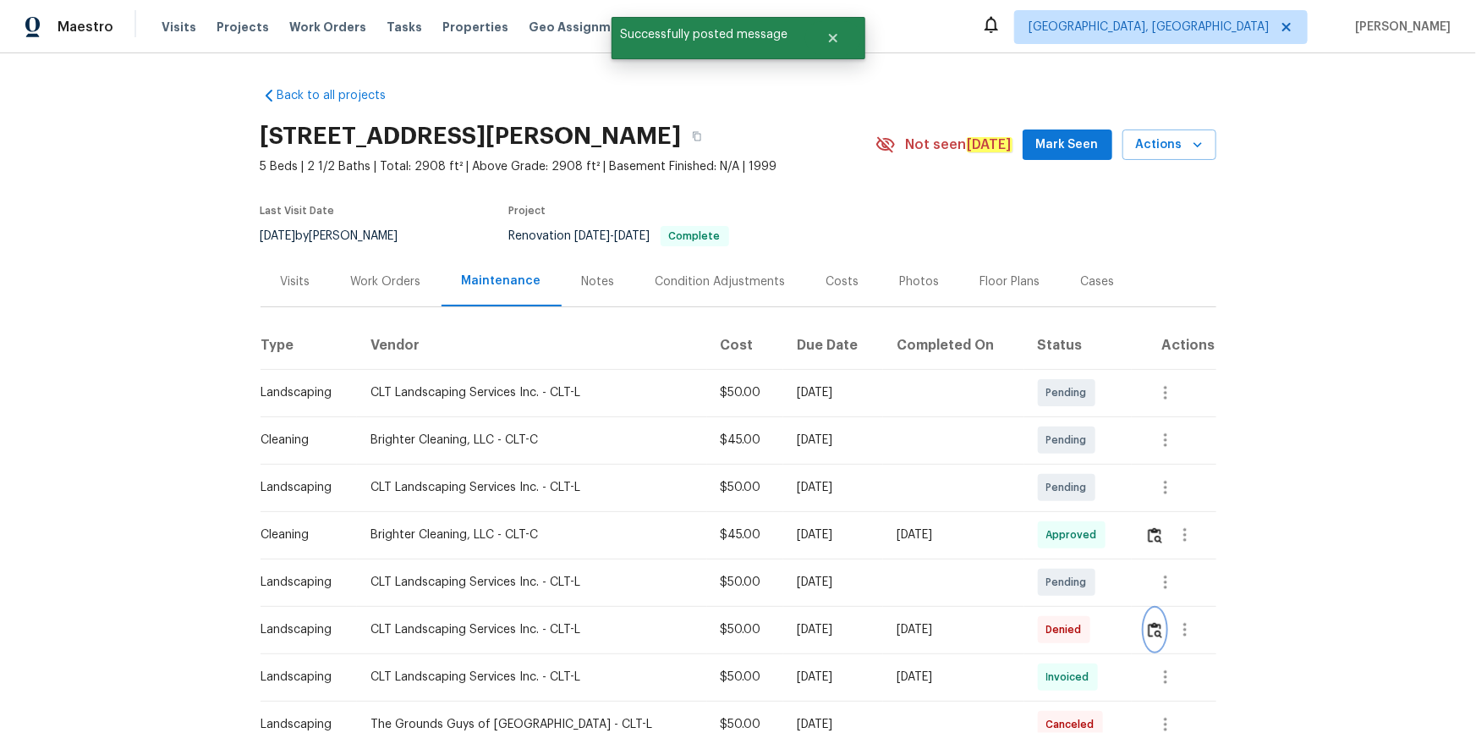
click at [1146, 620] on button "button" at bounding box center [1155, 629] width 19 height 41
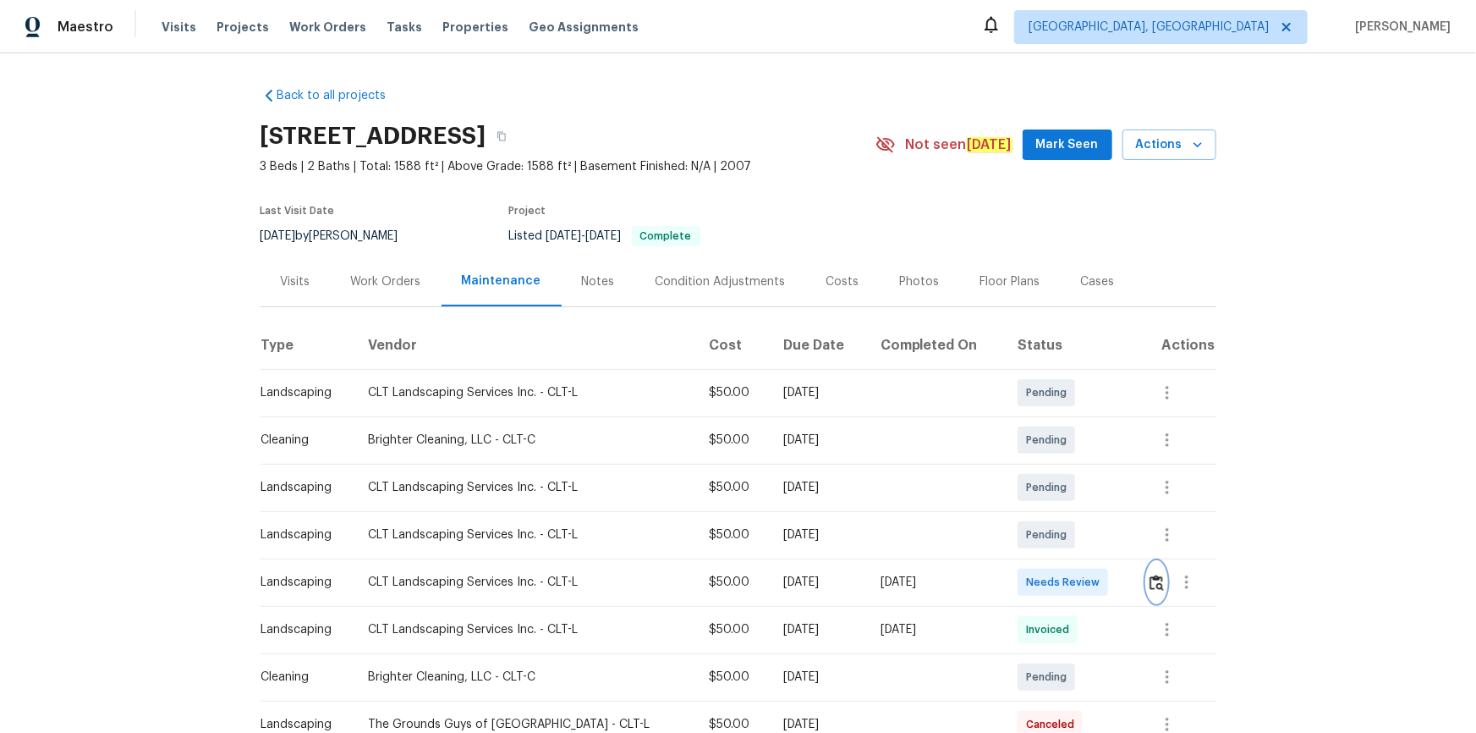
click at [1151, 576] on img "button" at bounding box center [1157, 582] width 14 height 16
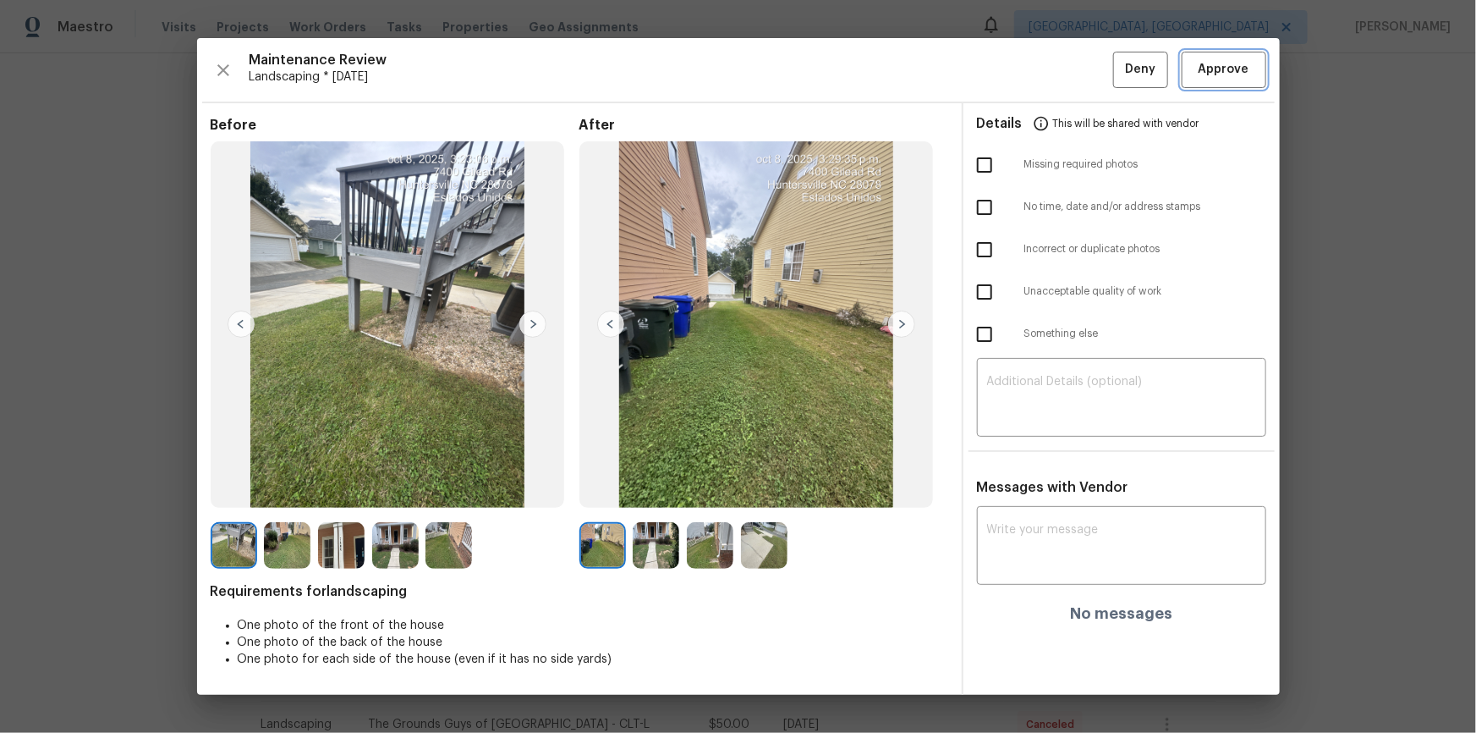
click at [1195, 81] on button "Approve" at bounding box center [1224, 70] width 85 height 36
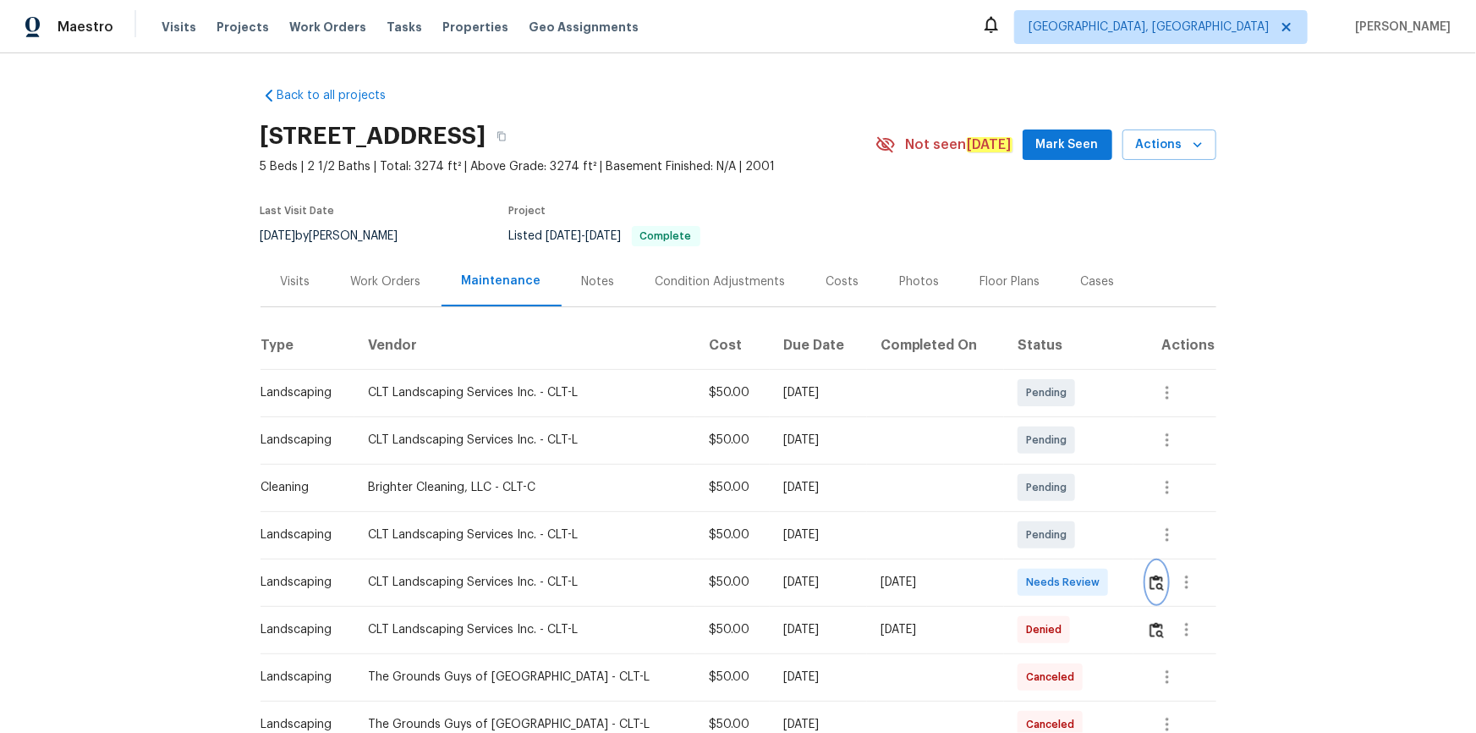
click at [1150, 580] on img "button" at bounding box center [1157, 582] width 14 height 16
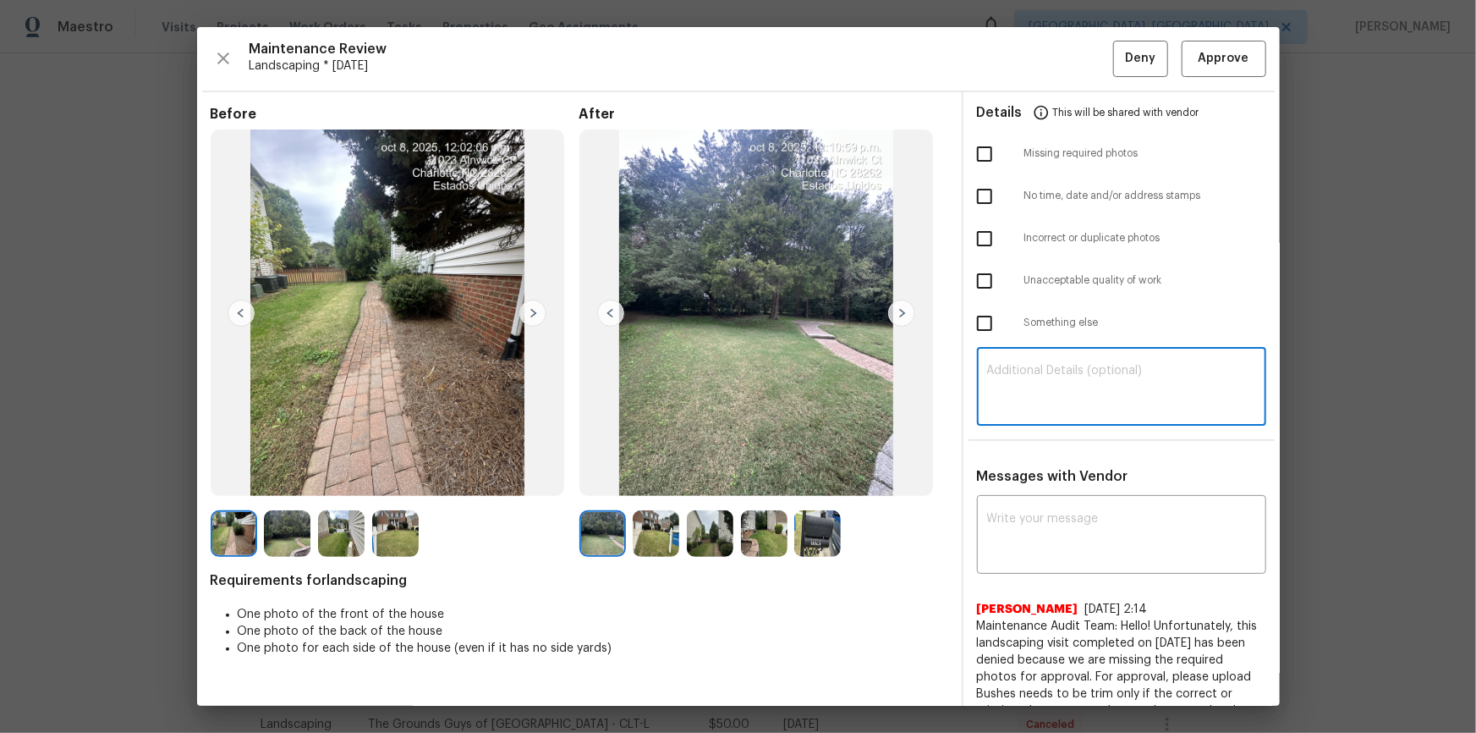
click at [1088, 406] on textarea at bounding box center [1121, 388] width 269 height 47
paste textarea "Maintenance Audit Team: Hello! Unfortunately, this landscaping visit completed …"
type textarea "Maintenance Audit Team: Hello! Unfortunately, this landscaping visit completed …"
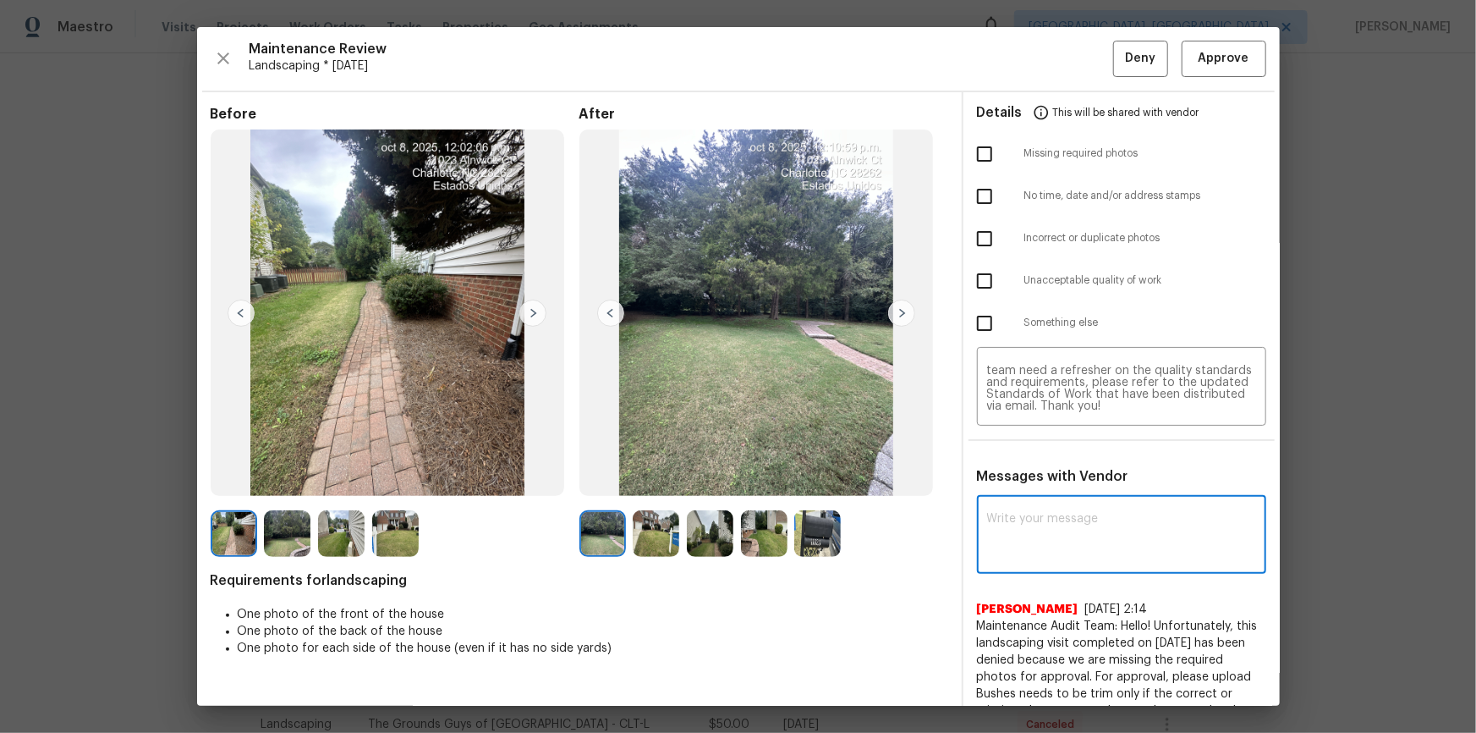
click at [1080, 535] on textarea at bounding box center [1121, 536] width 269 height 47
paste textarea "Maintenance Audit Team: Hello! Unfortunately, this landscaping visit completed …"
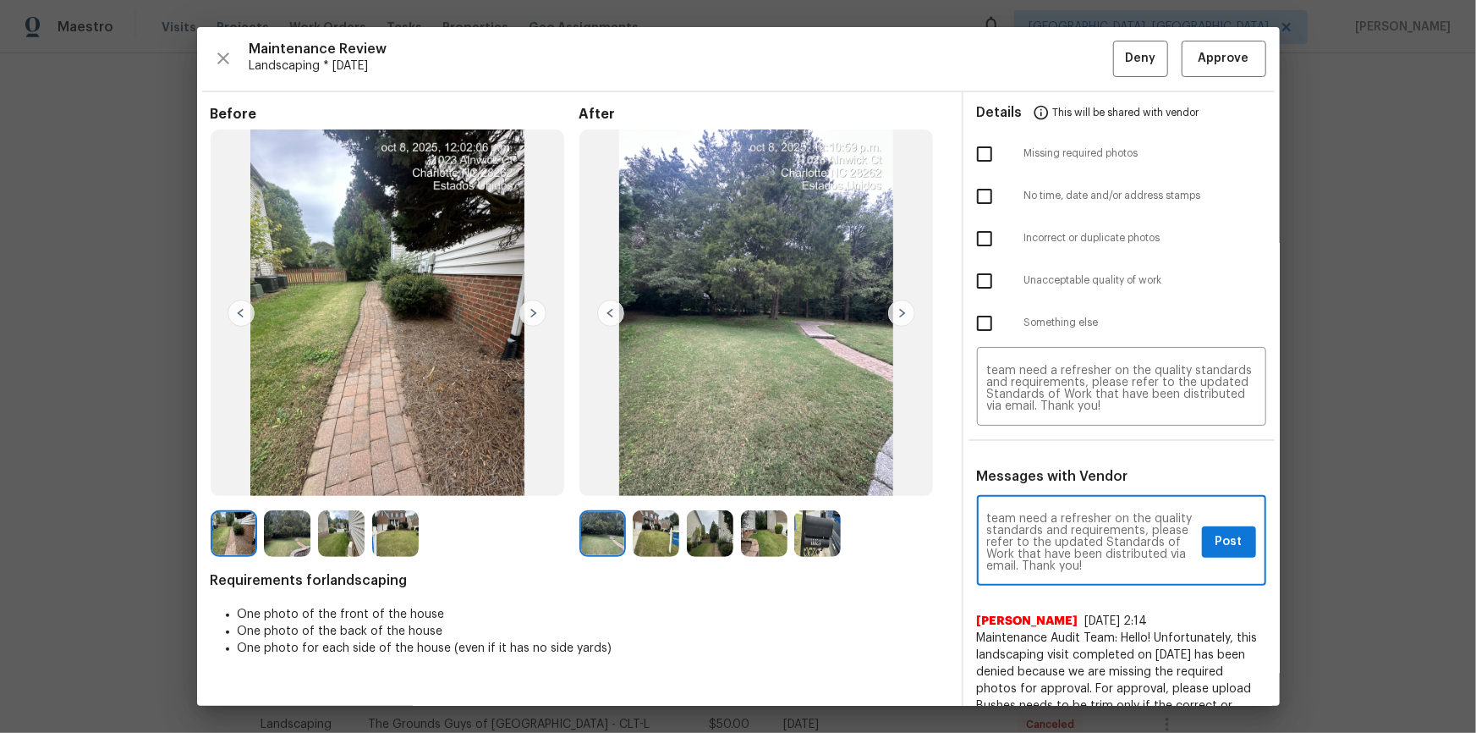
type textarea "Maintenance Audit Team: Hello! Unfortunately, this landscaping visit completed …"
click at [976, 282] on input "checkbox" at bounding box center [985, 281] width 36 height 36
checkbox input "true"
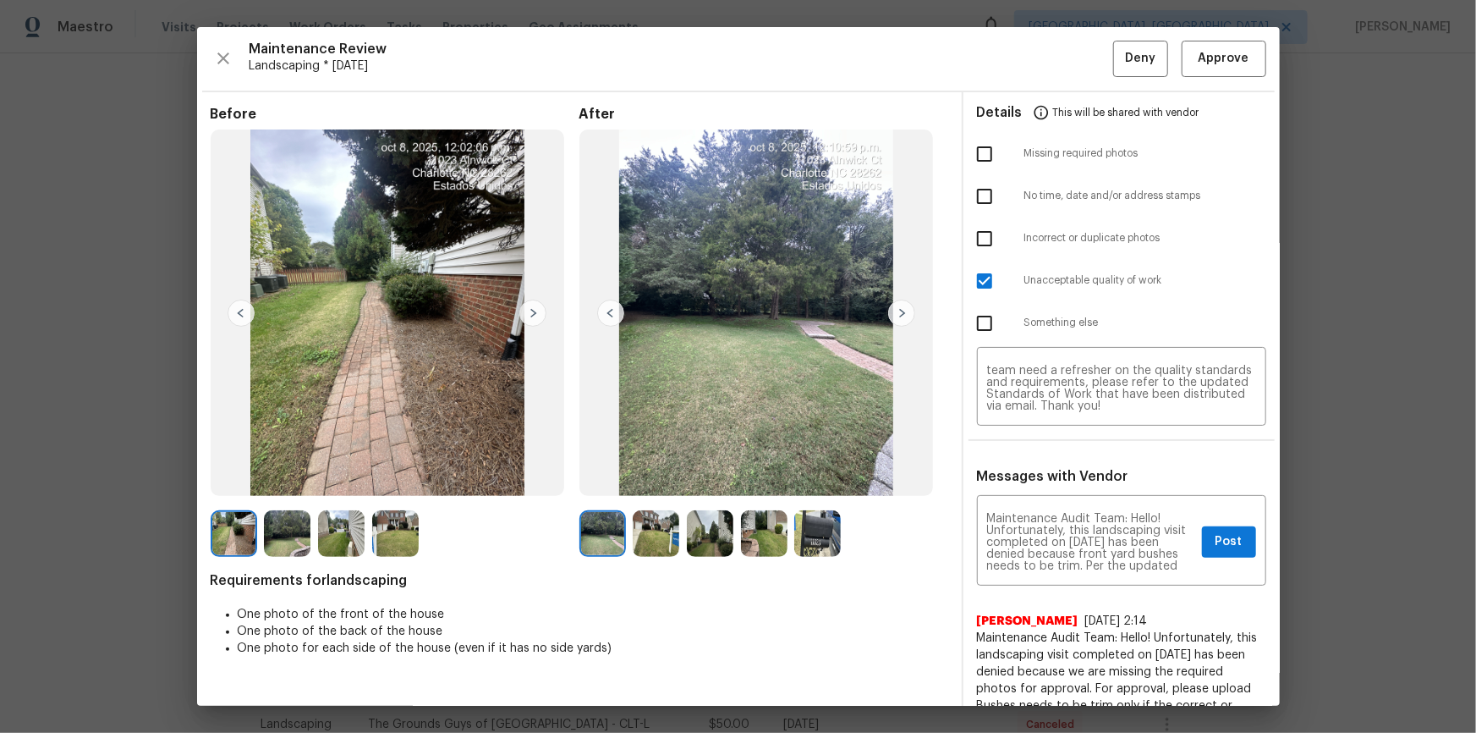
drag, startPoint x: 1295, startPoint y: 296, endPoint x: 1278, endPoint y: 317, distance: 27.6
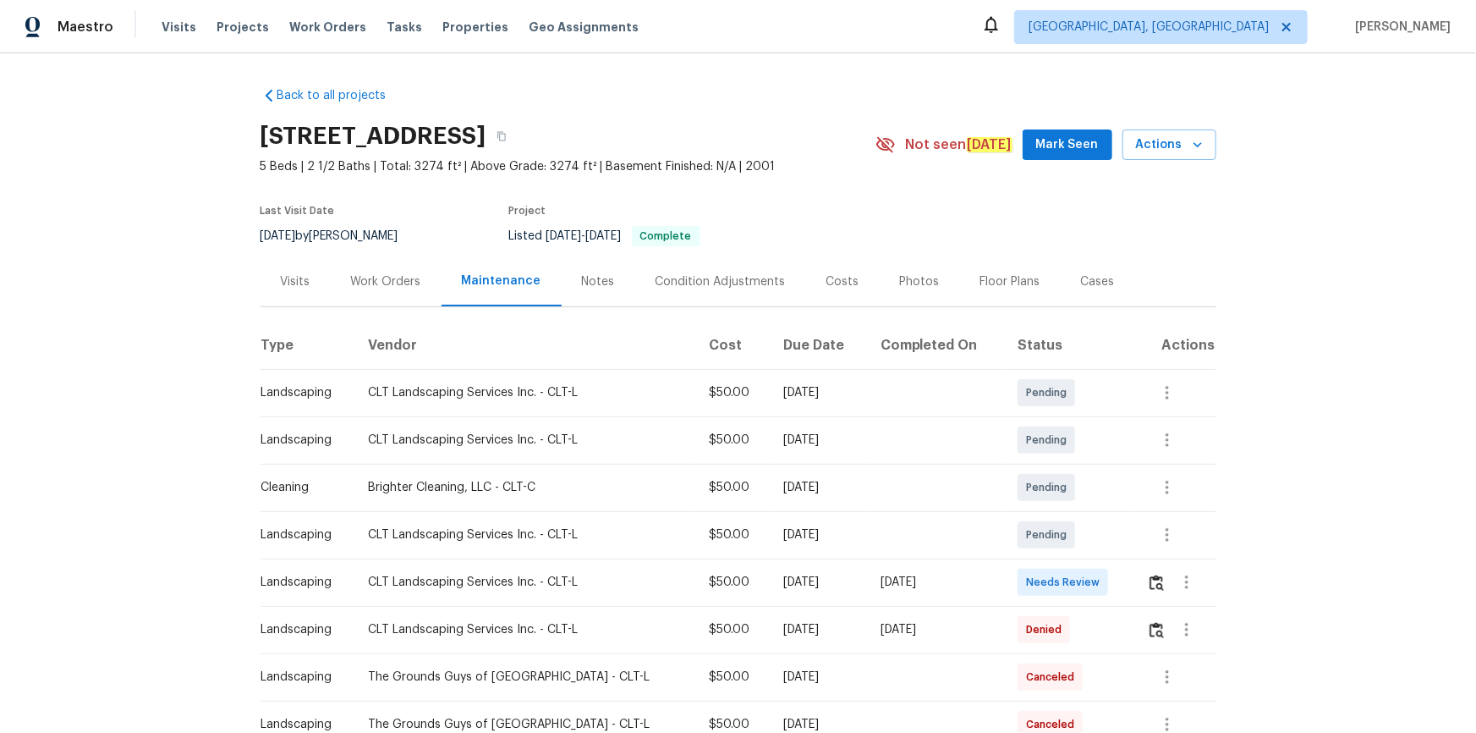
click at [1140, 576] on td at bounding box center [1175, 581] width 82 height 47
click at [1150, 576] on img "button" at bounding box center [1157, 582] width 14 height 16
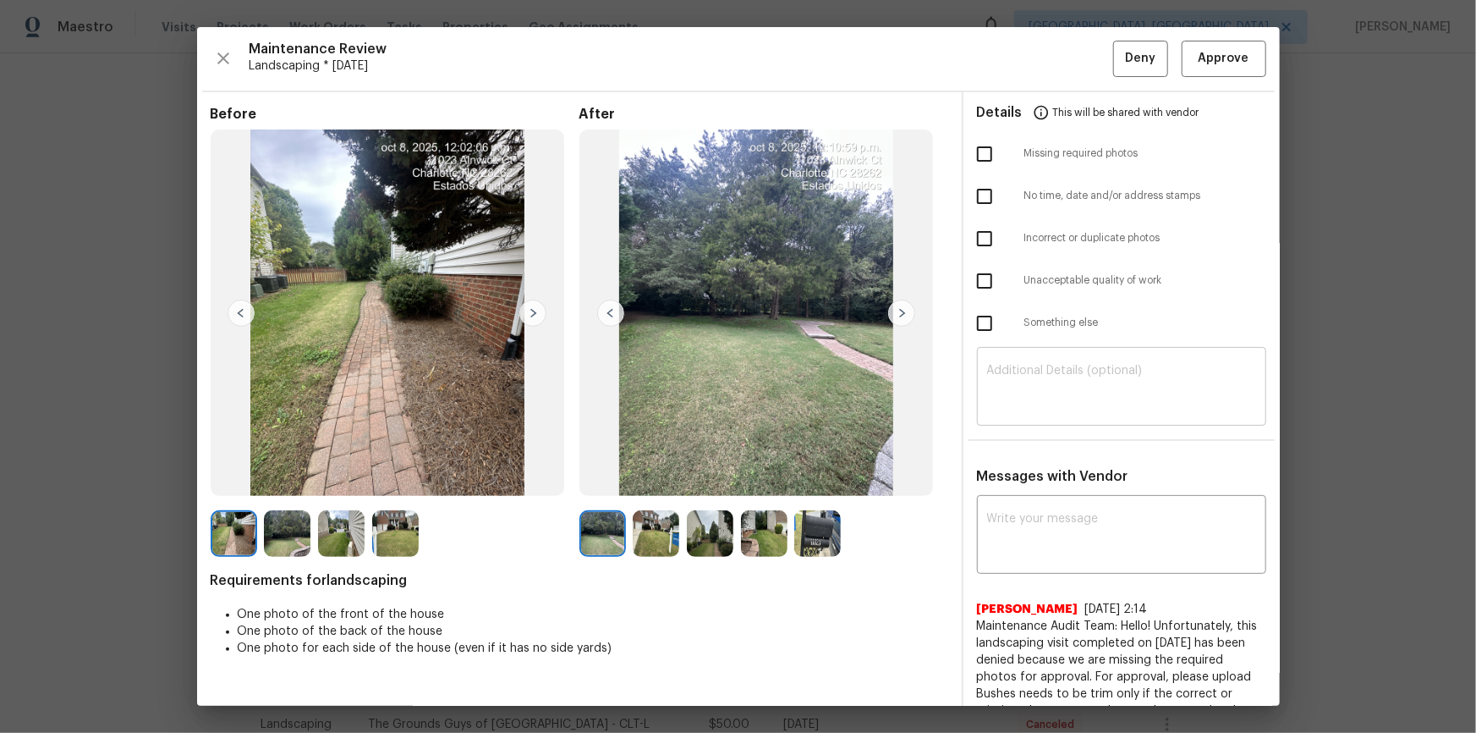
click at [1067, 376] on textarea at bounding box center [1121, 388] width 269 height 47
paste textarea "Maintenance Audit Team: Hello! Unfortunately, this landscaping visit completed …"
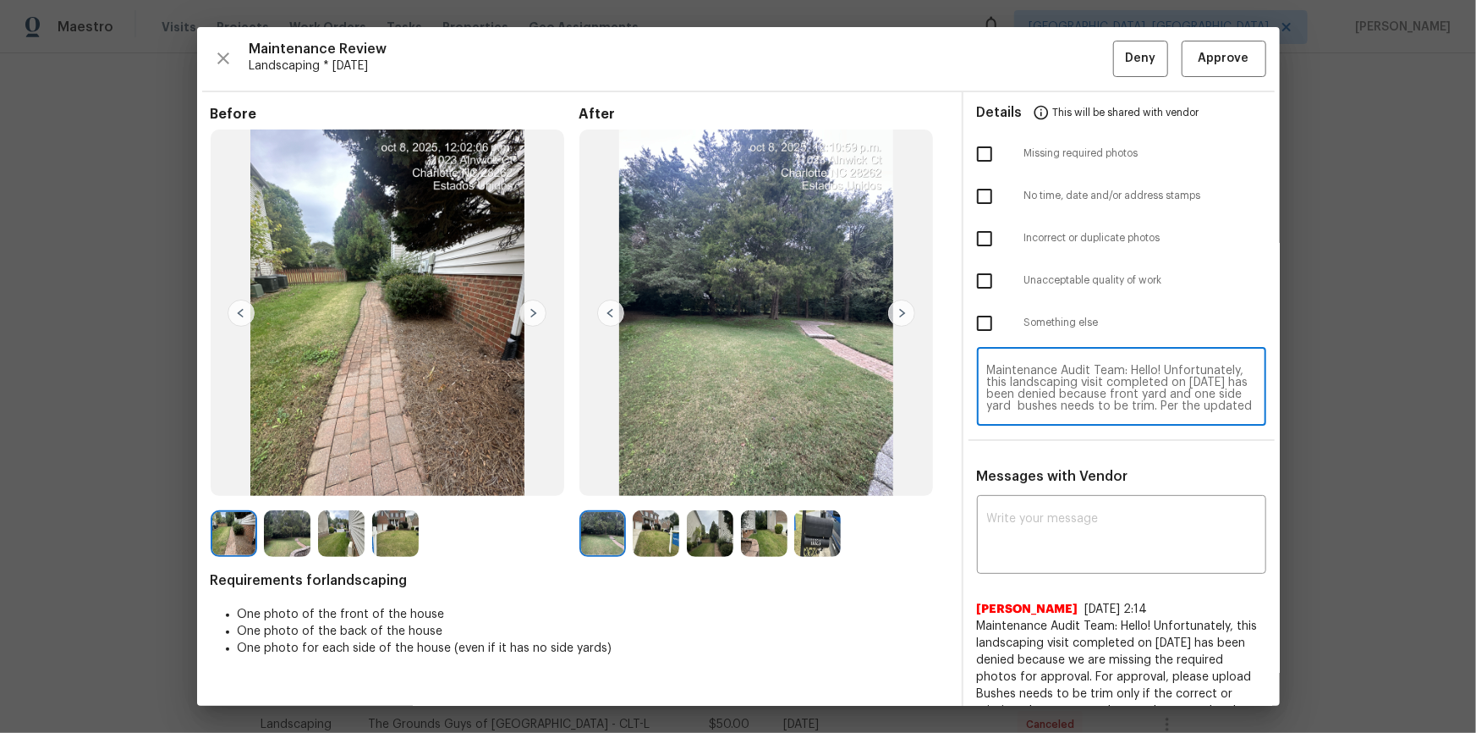
scroll to position [142, 0]
type textarea "Maintenance Audit Team: Hello! Unfortunately, this landscaping visit completed …"
click at [1044, 506] on div "x ​" at bounding box center [1121, 536] width 289 height 74
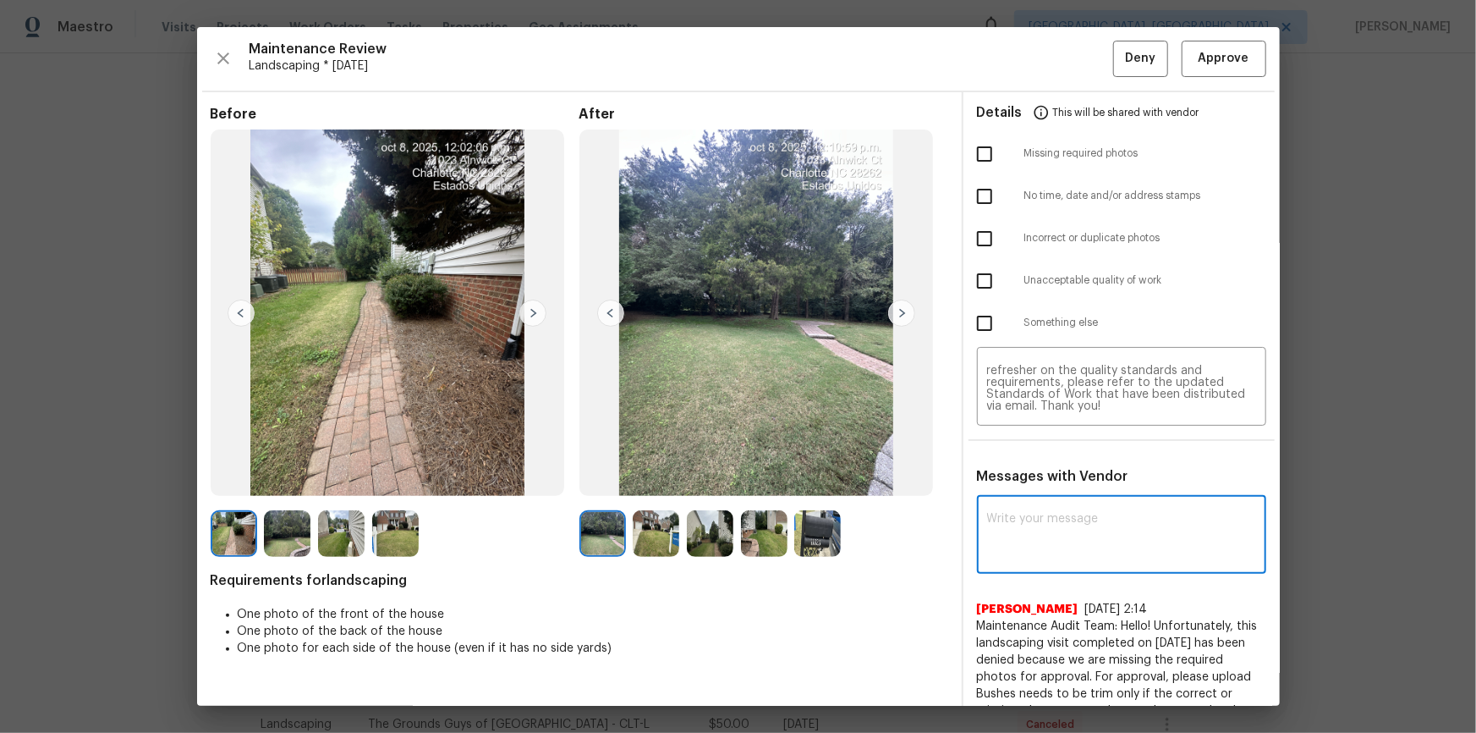
paste textarea "Maintenance Audit Team: Hello! Unfortunately, this landscaping visit completed …"
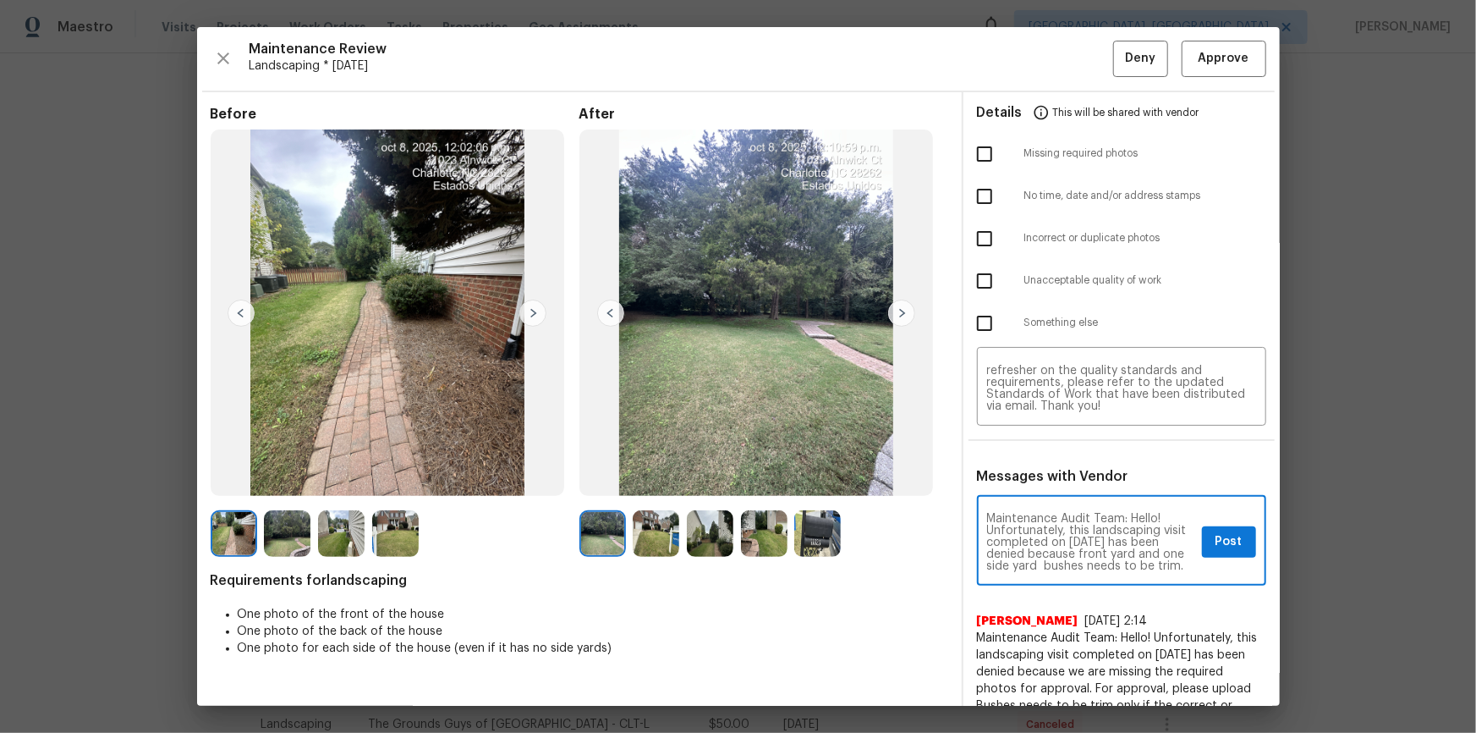
scroll to position [30, 0]
type textarea "Maintenance Audit Team: Hello! Unfortunately, this landscaping visit completed …"
drag, startPoint x: 977, startPoint y: 277, endPoint x: 997, endPoint y: 289, distance: 23.2
click at [979, 277] on input "checkbox" at bounding box center [985, 281] width 36 height 36
checkbox input "true"
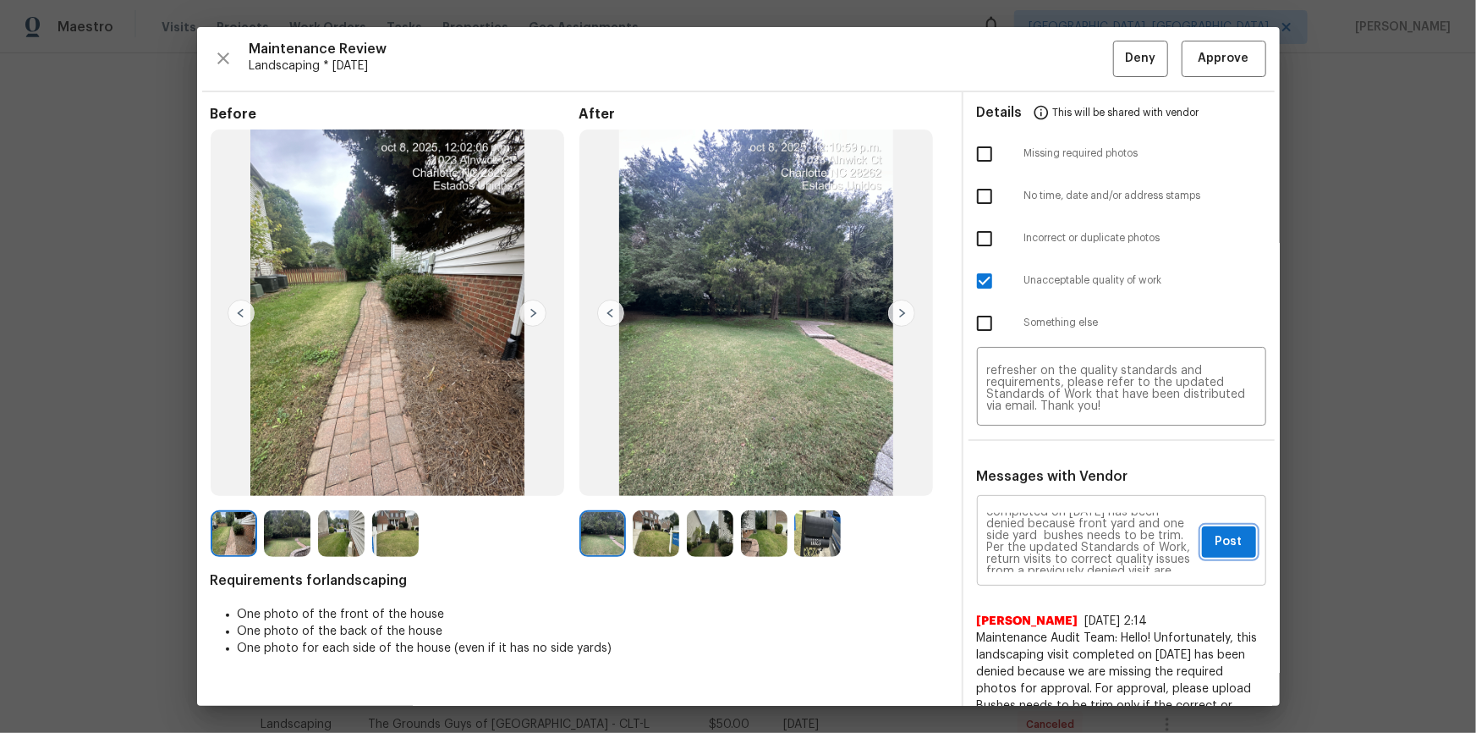
click at [1212, 552] on button "Post" at bounding box center [1229, 541] width 54 height 31
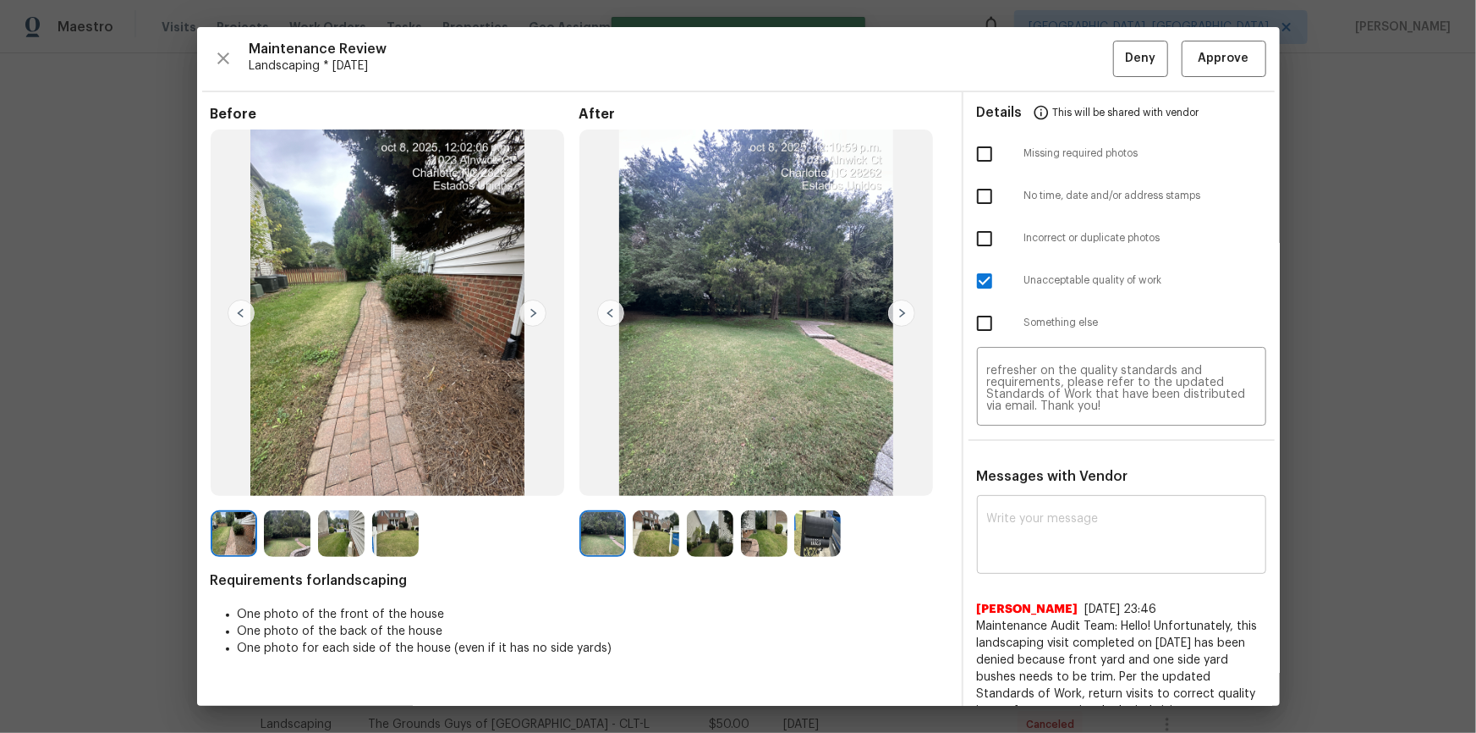
scroll to position [0, 0]
click at [1133, 61] on span "Deny" at bounding box center [1140, 58] width 30 height 21
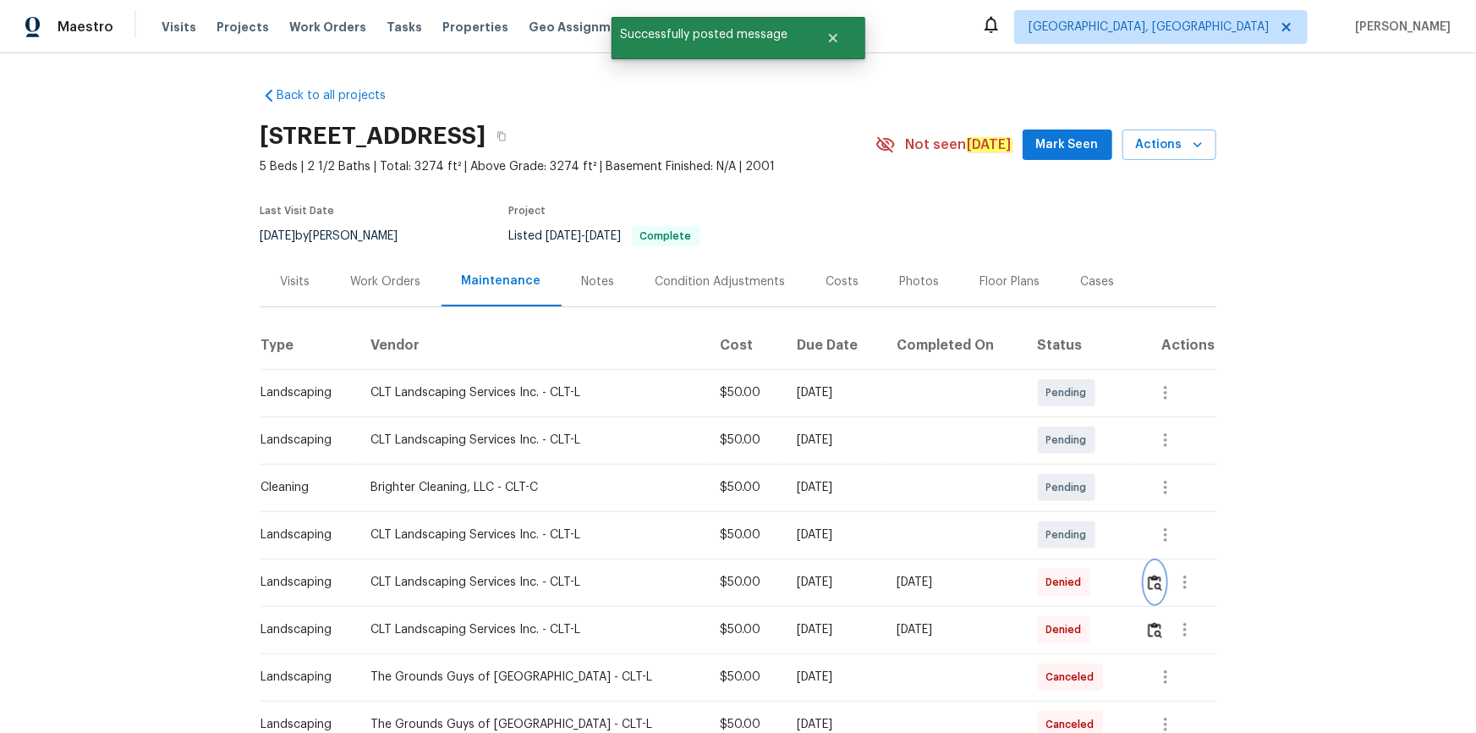
click at [1151, 586] on img "button" at bounding box center [1155, 582] width 14 height 16
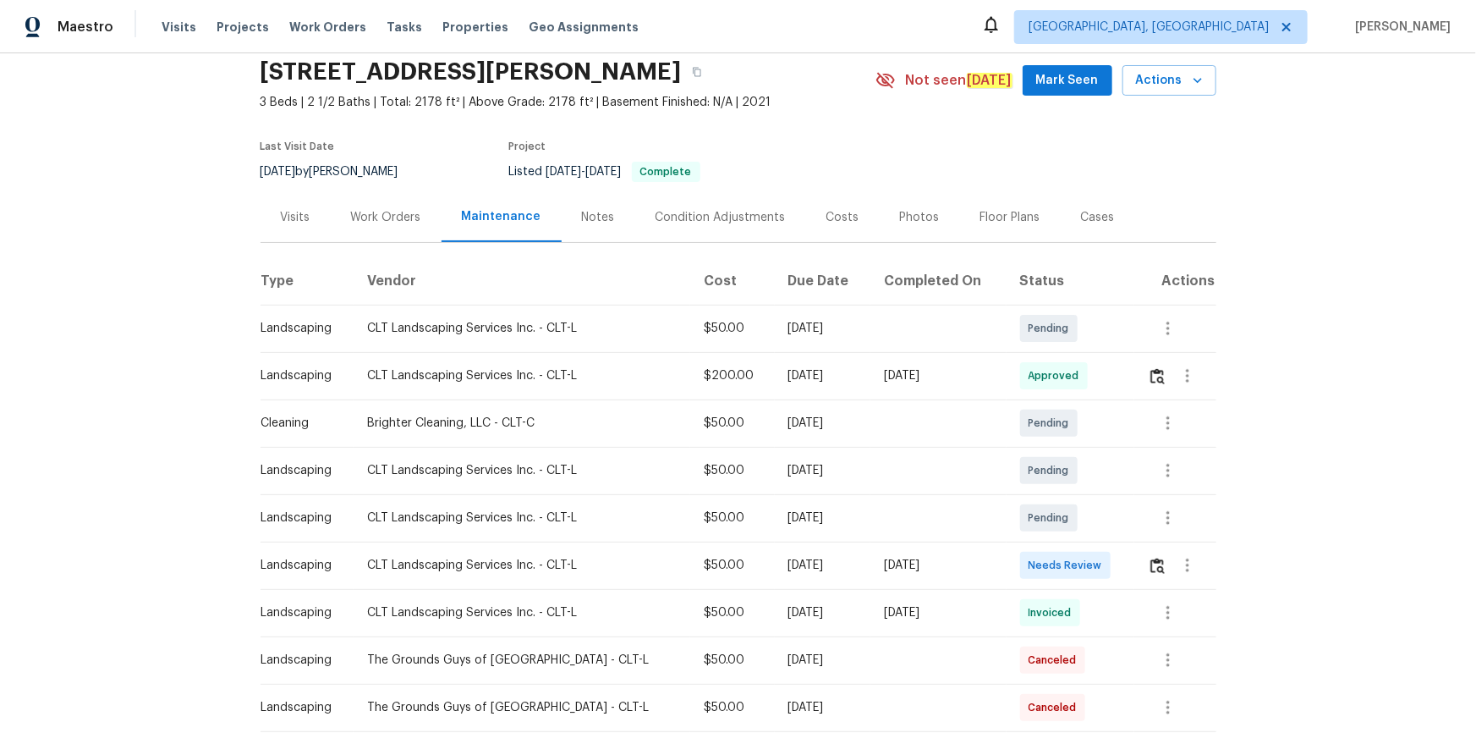
scroll to position [153, 0]
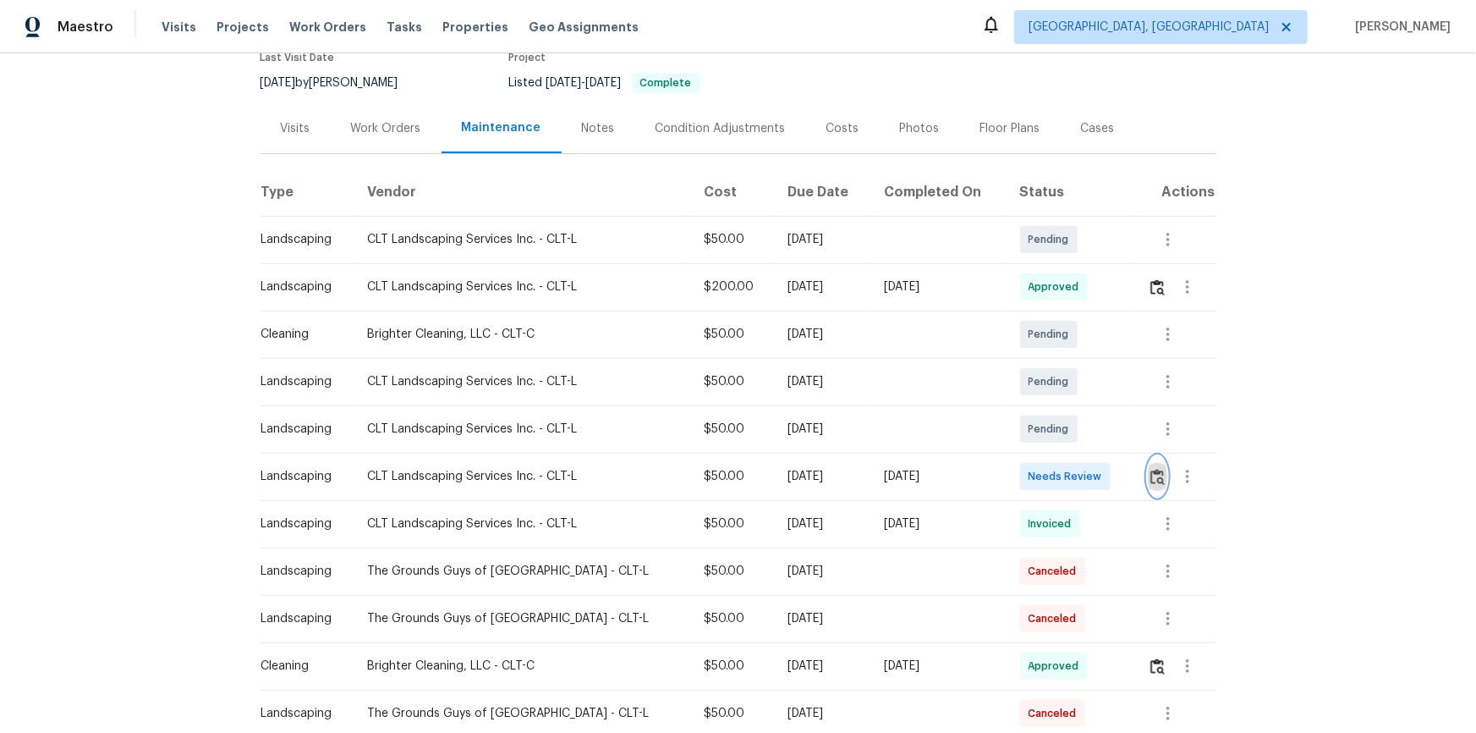
click at [1154, 471] on img "button" at bounding box center [1158, 477] width 14 height 16
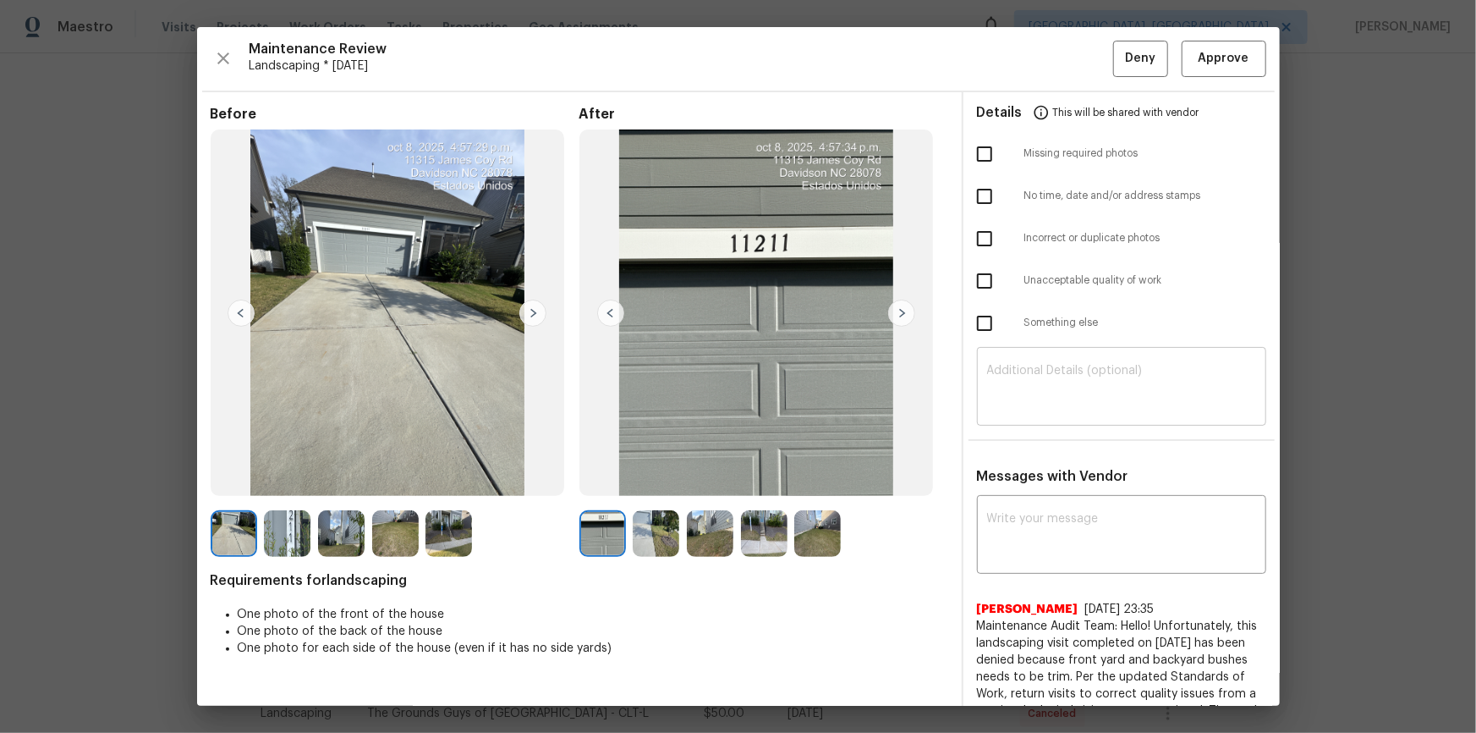
click at [1126, 404] on textarea at bounding box center [1121, 388] width 269 height 47
paste textarea "Maintenance Audit Team: Hello! Unfortunately, this landscaping visit completed …"
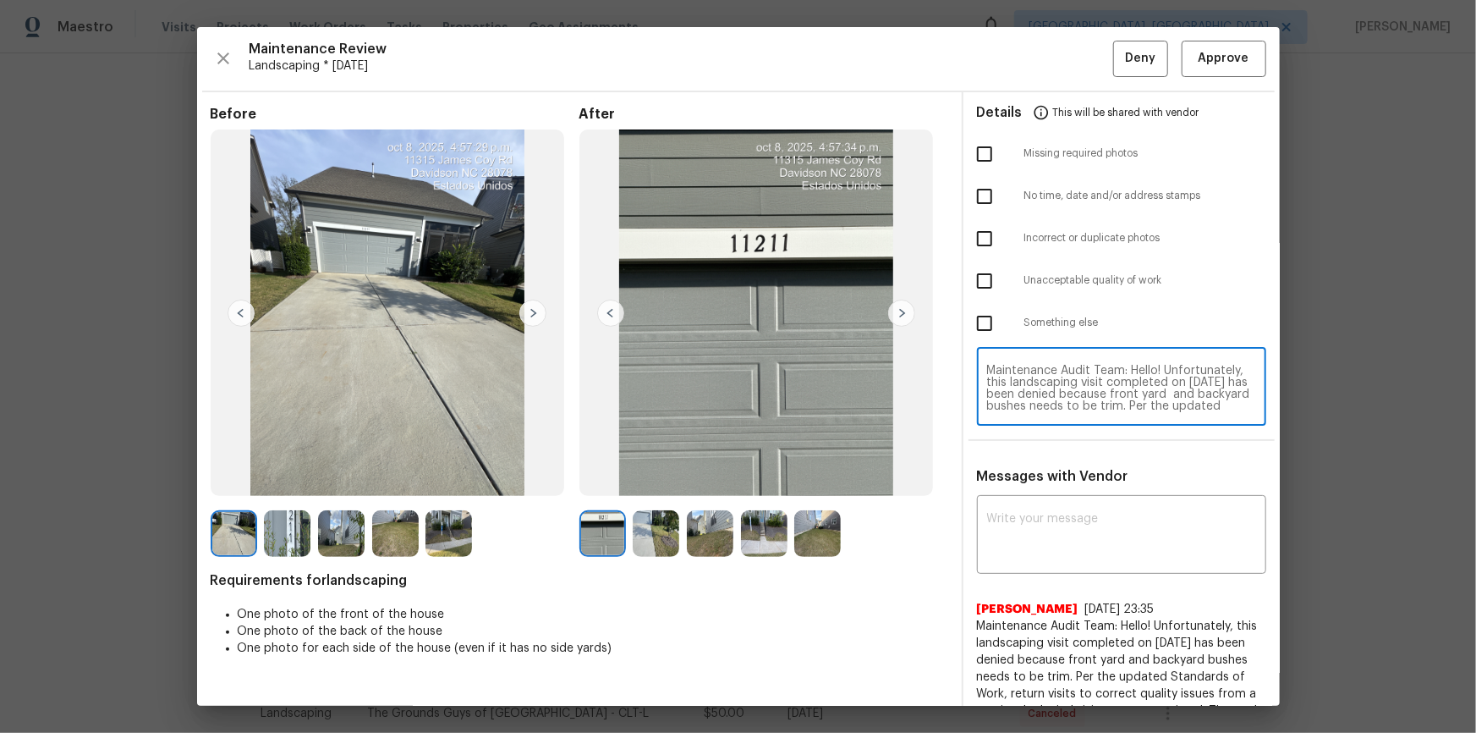
scroll to position [142, 0]
type textarea "Maintenance Audit Team: Hello! Unfortunately, this landscaping visit completed …"
click at [1073, 539] on textarea at bounding box center [1121, 536] width 269 height 47
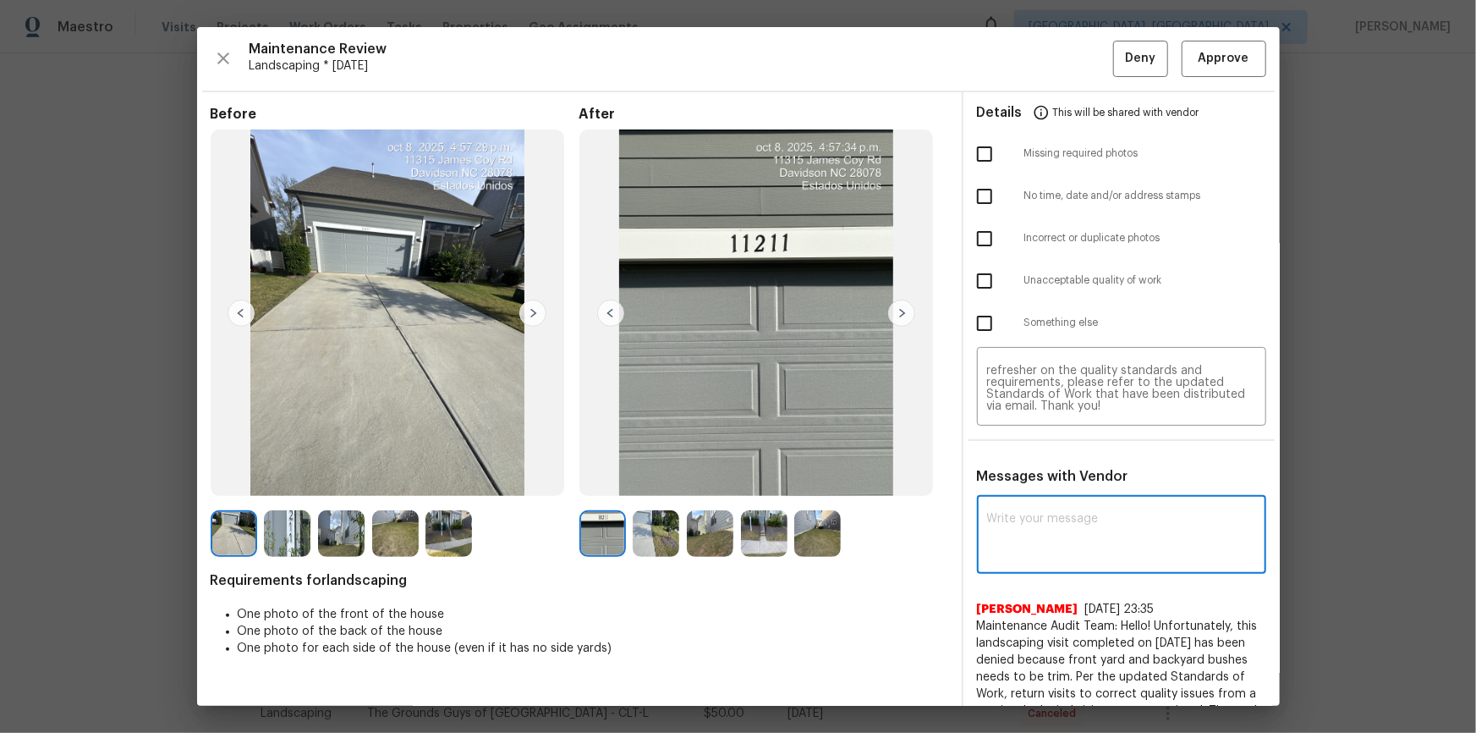
paste textarea "Maintenance Audit Team: Hello! Unfortunately, this landscaping visit completed …"
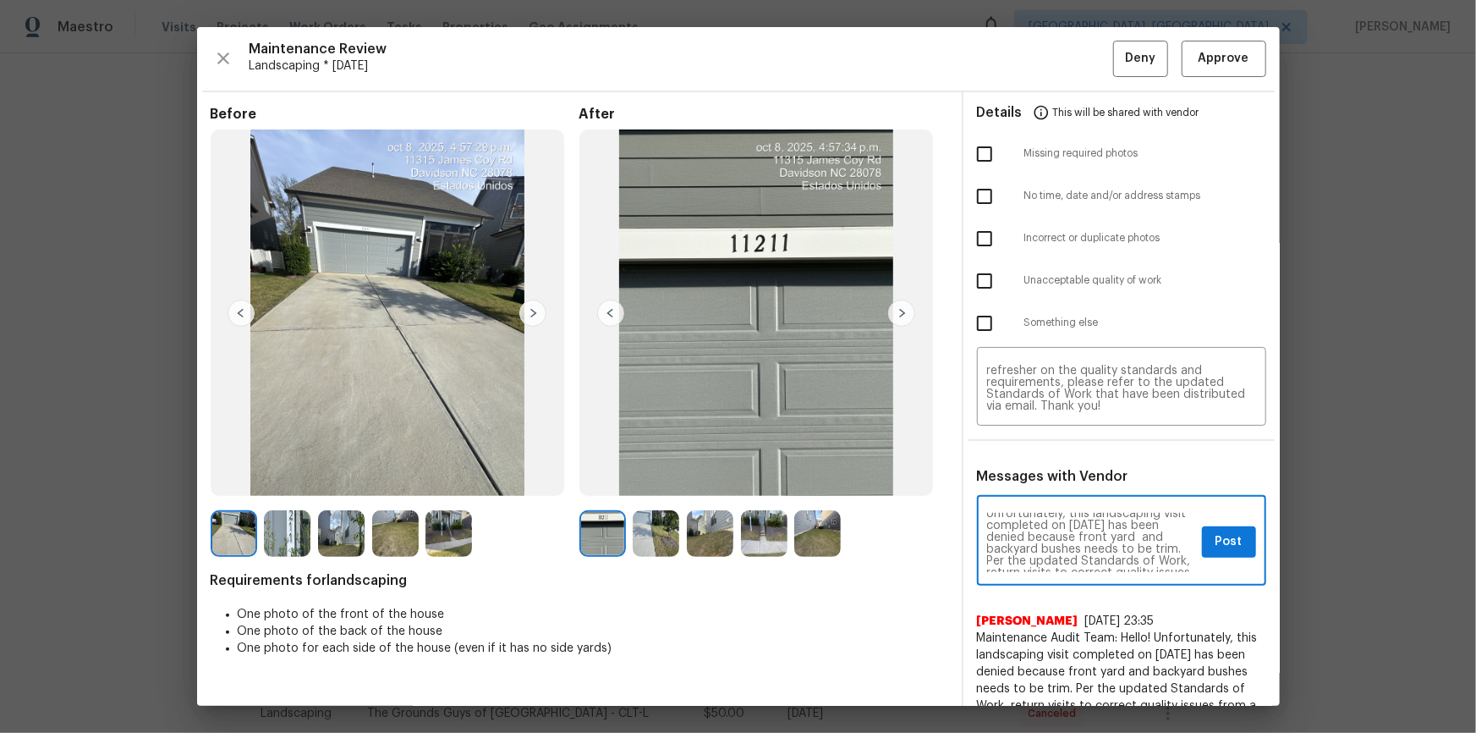
scroll to position [30, 0]
type textarea "Maintenance Audit Team: Hello! Unfortunately, this landscaping visit completed …"
click at [972, 271] on input "checkbox" at bounding box center [985, 281] width 36 height 36
checkbox input "true"
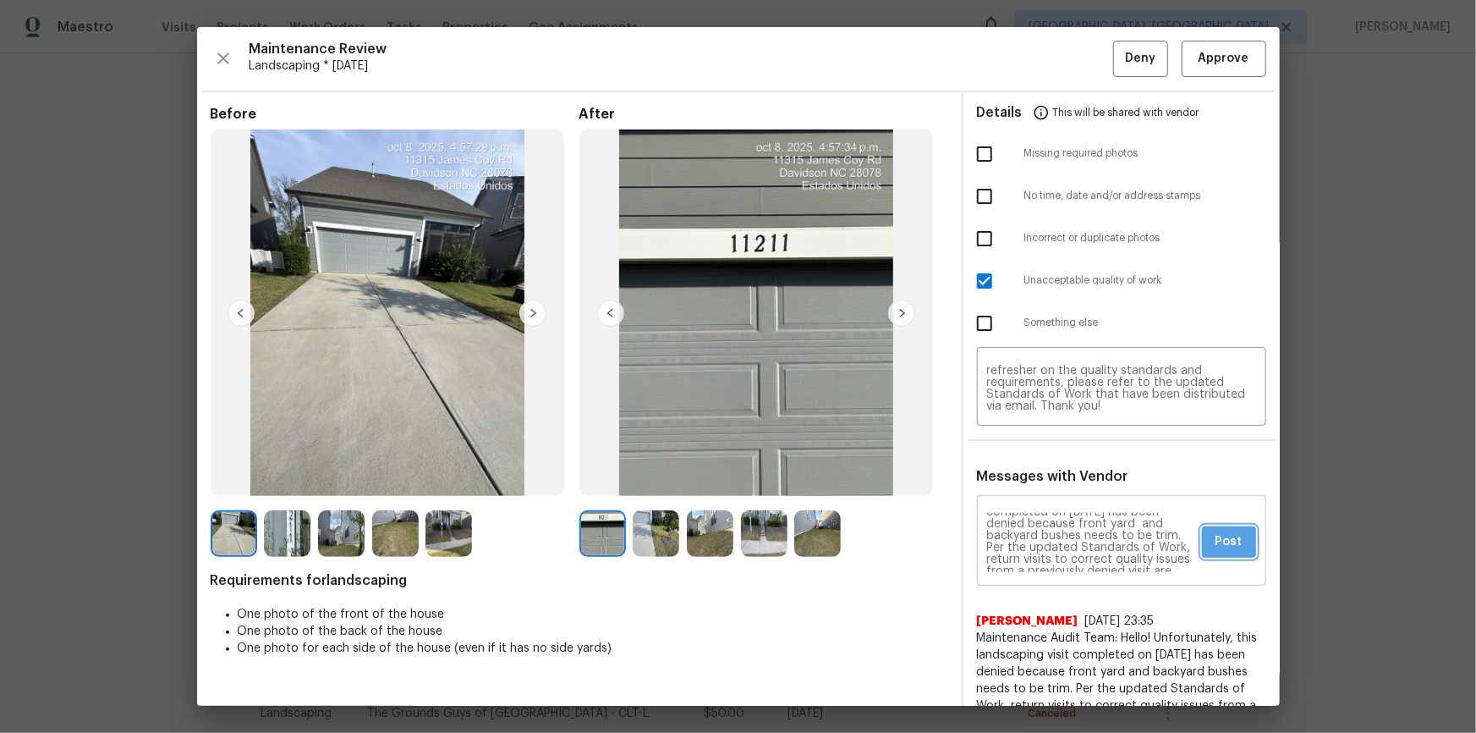
drag, startPoint x: 1223, startPoint y: 545, endPoint x: 1244, endPoint y: 575, distance: 37.1
click at [1223, 544] on span "Post" at bounding box center [1229, 541] width 27 height 21
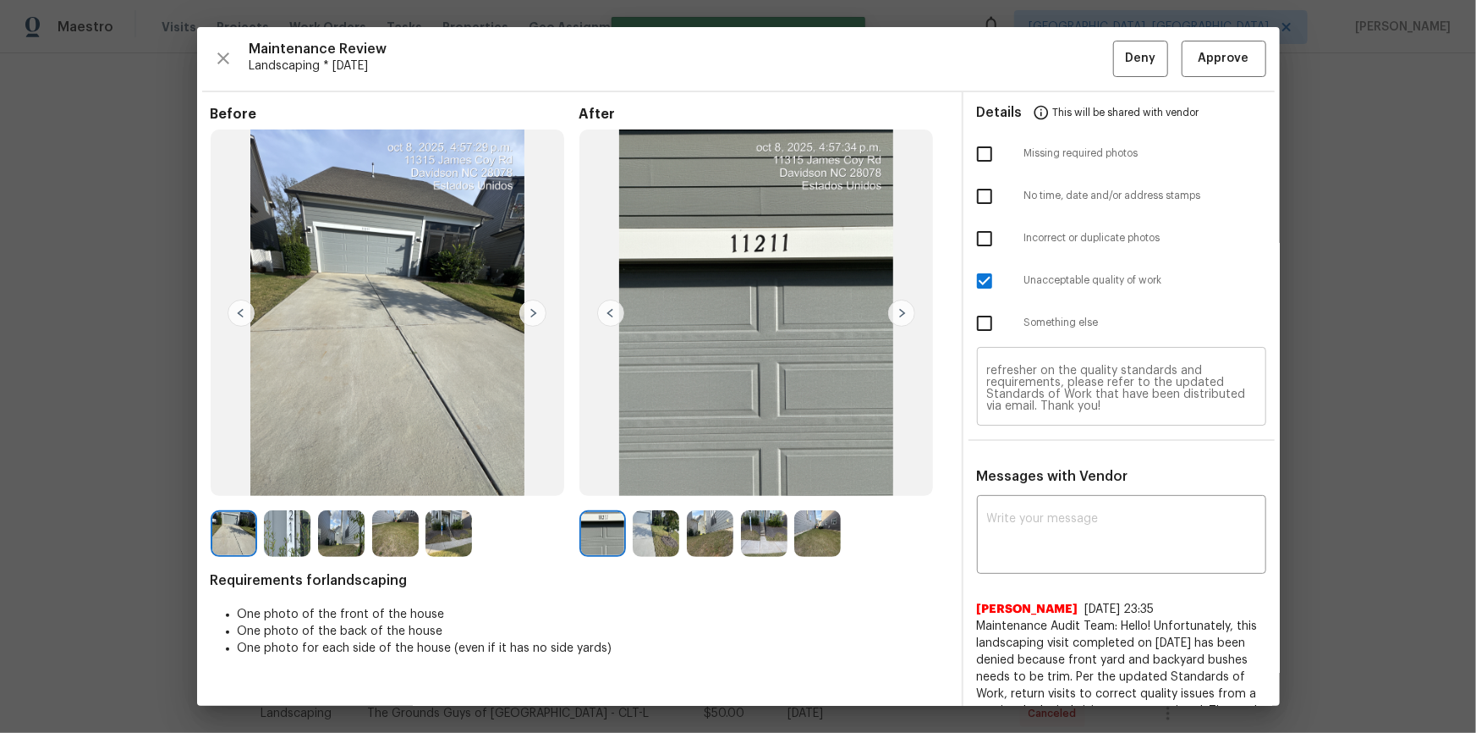
scroll to position [0, 0]
click at [1128, 41] on button "Deny" at bounding box center [1140, 59] width 55 height 36
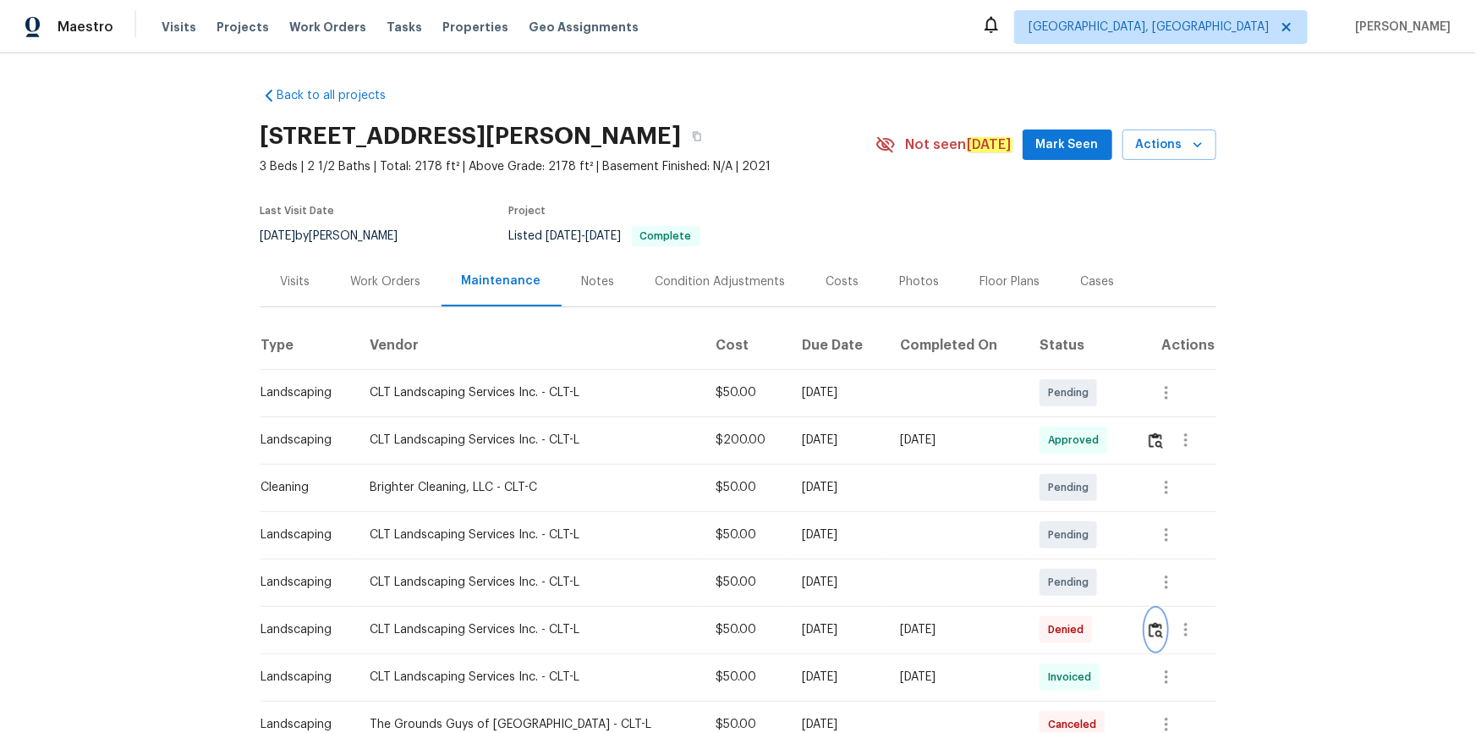
click at [1146, 624] on button "button" at bounding box center [1155, 629] width 19 height 41
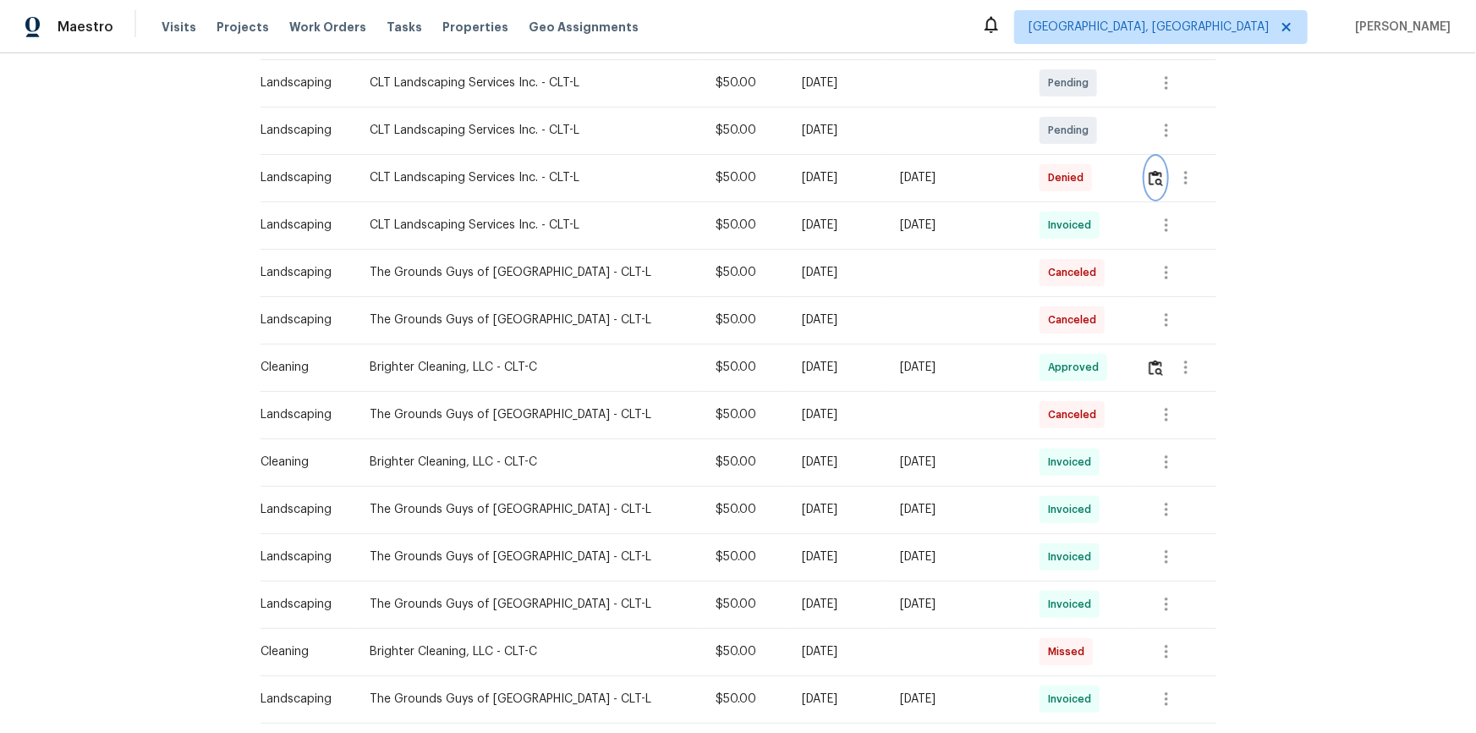
scroll to position [615, 0]
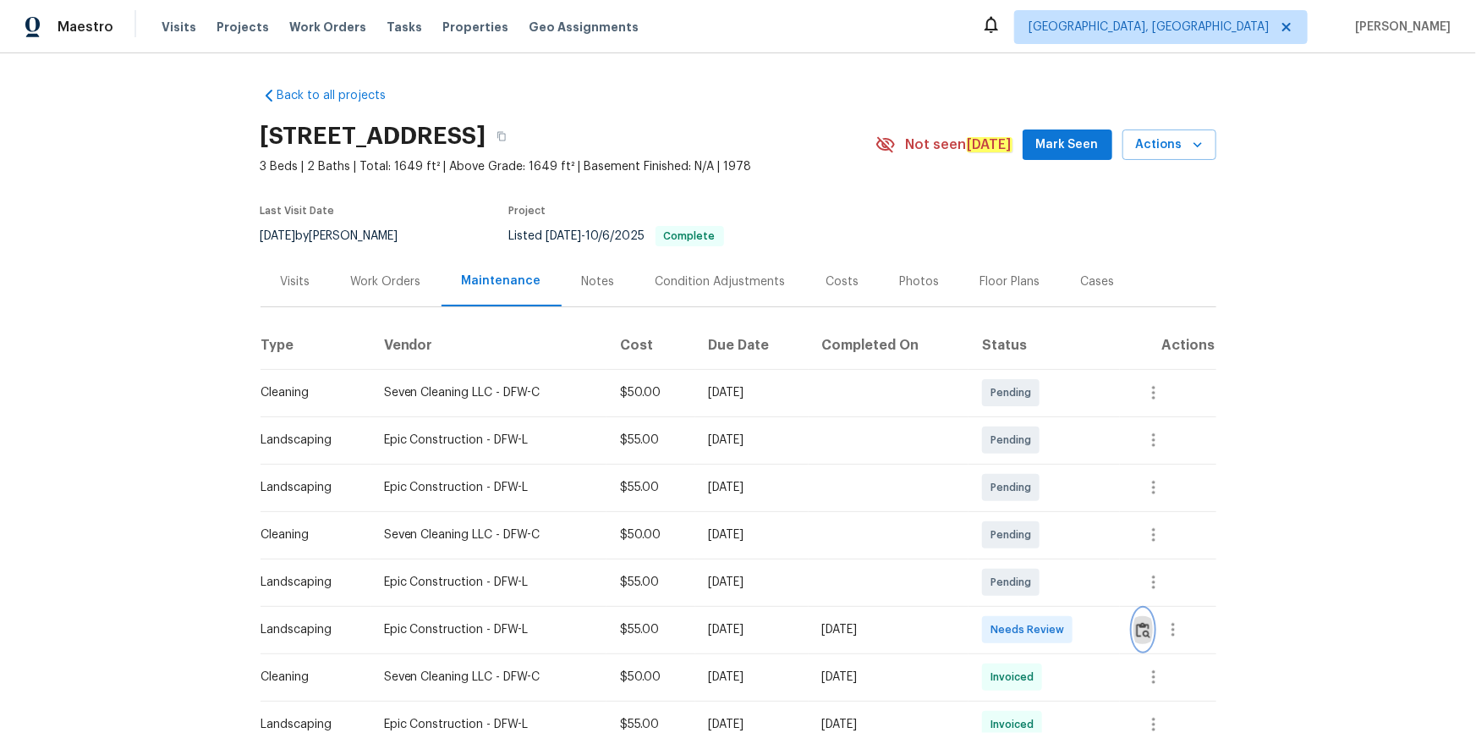
click at [1050, 492] on button "button" at bounding box center [1143, 629] width 19 height 41
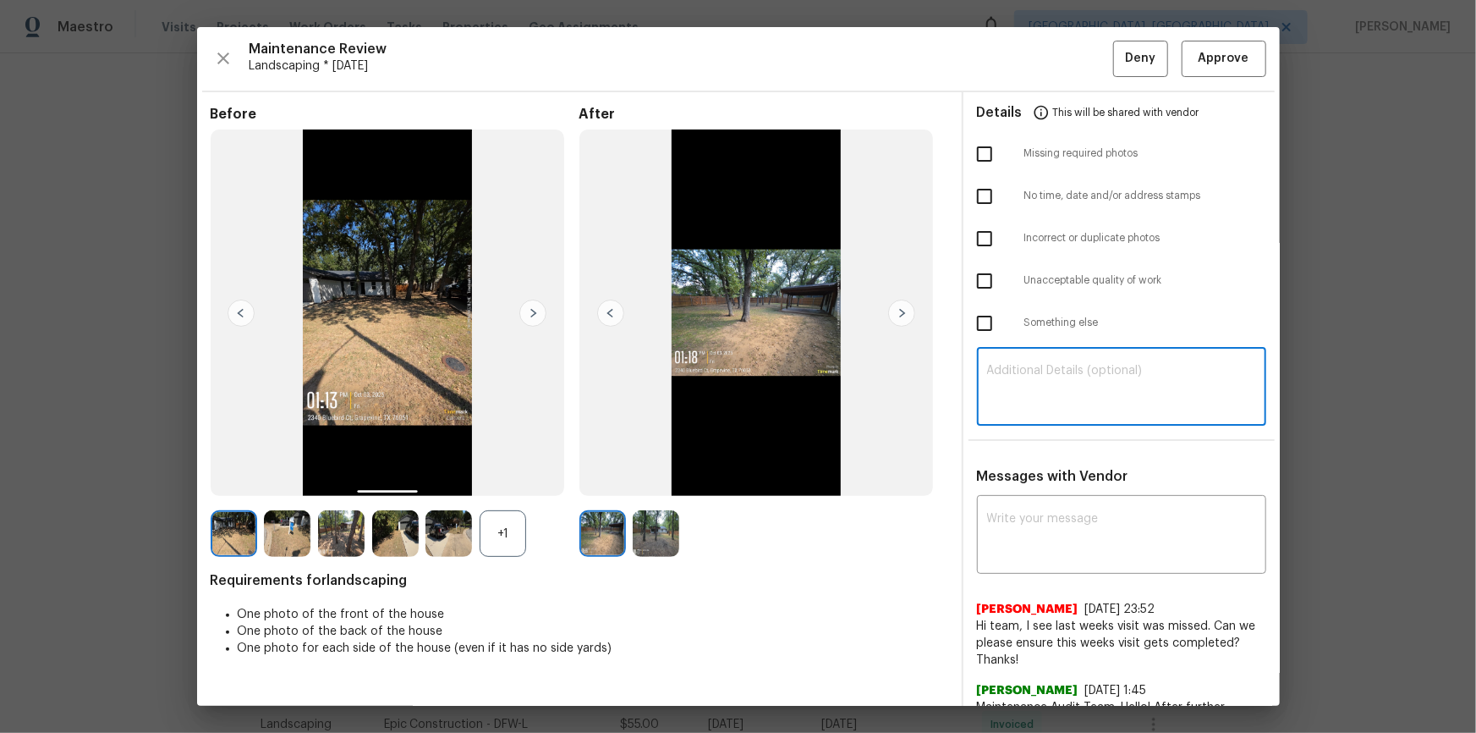
click at [1050, 401] on textarea at bounding box center [1121, 388] width 269 height 47
paste textarea "Maintenance Audit Team: Hello! Unfortunately this landscaping visit completed o…"
type textarea "Maintenance Audit Team: Hello! Unfortunately this landscaping visit completed o…"
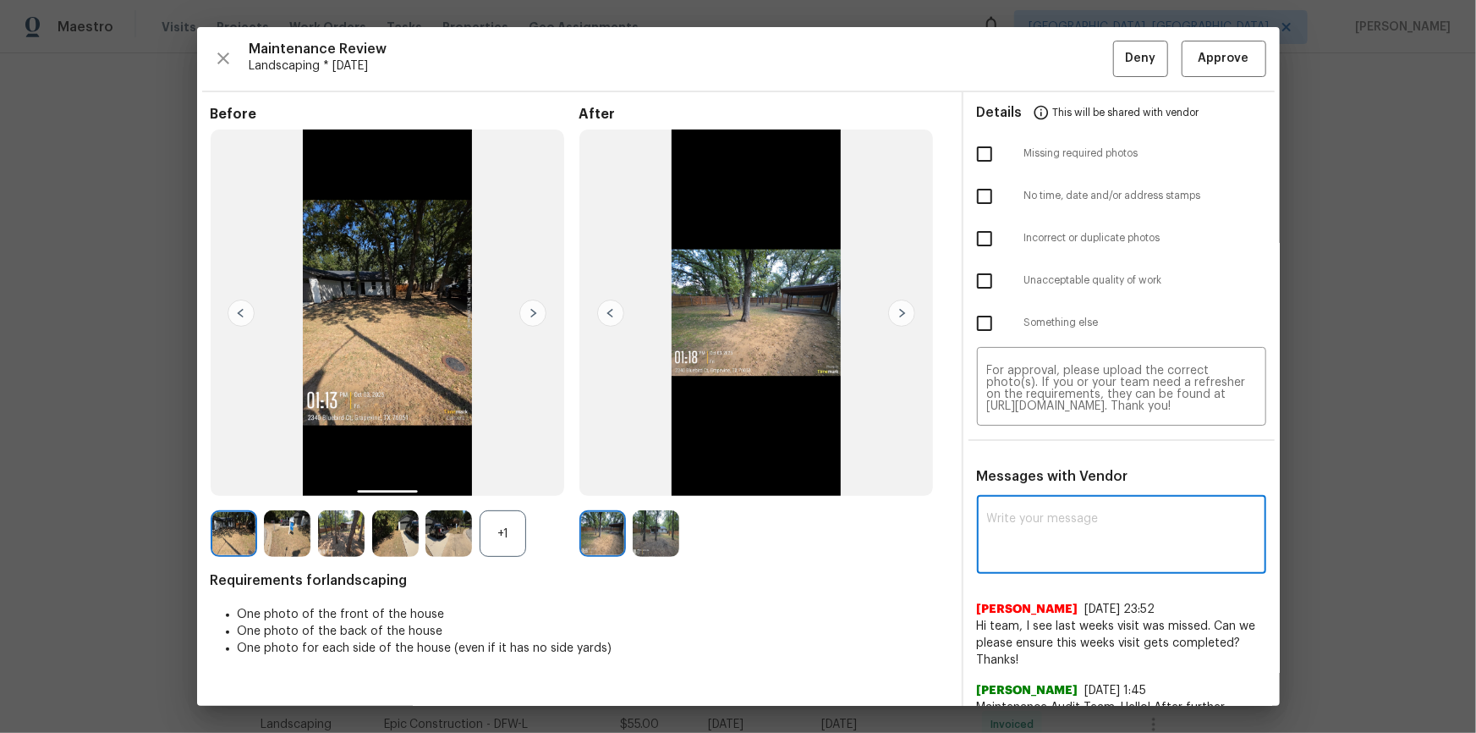
click at [1050, 492] on textarea at bounding box center [1121, 536] width 269 height 47
paste textarea "Maintenance Audit Team: Hello! Unfortunately this landscaping visit completed o…"
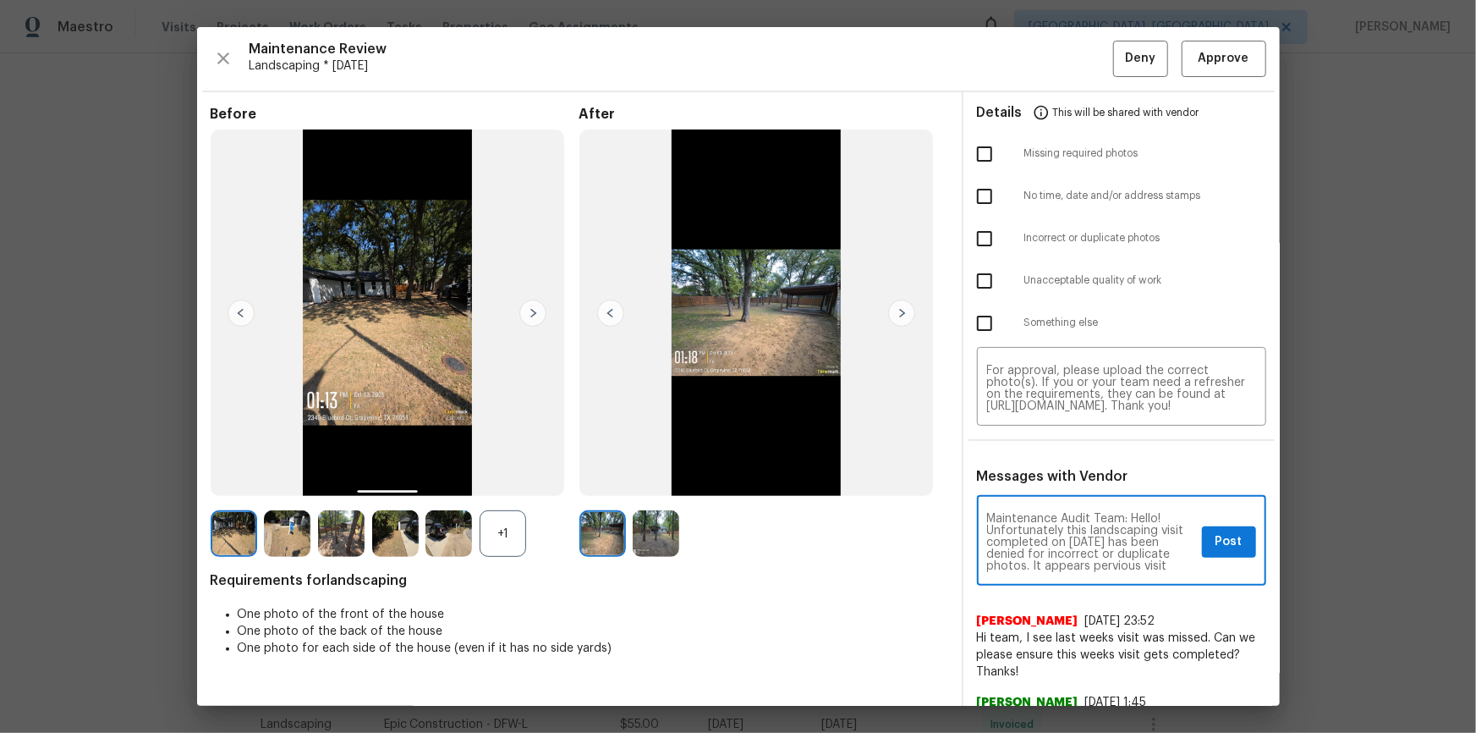
scroll to position [30, 0]
type textarea "Maintenance Audit Team: Hello! Unfortunately this landscaping visit completed o…"
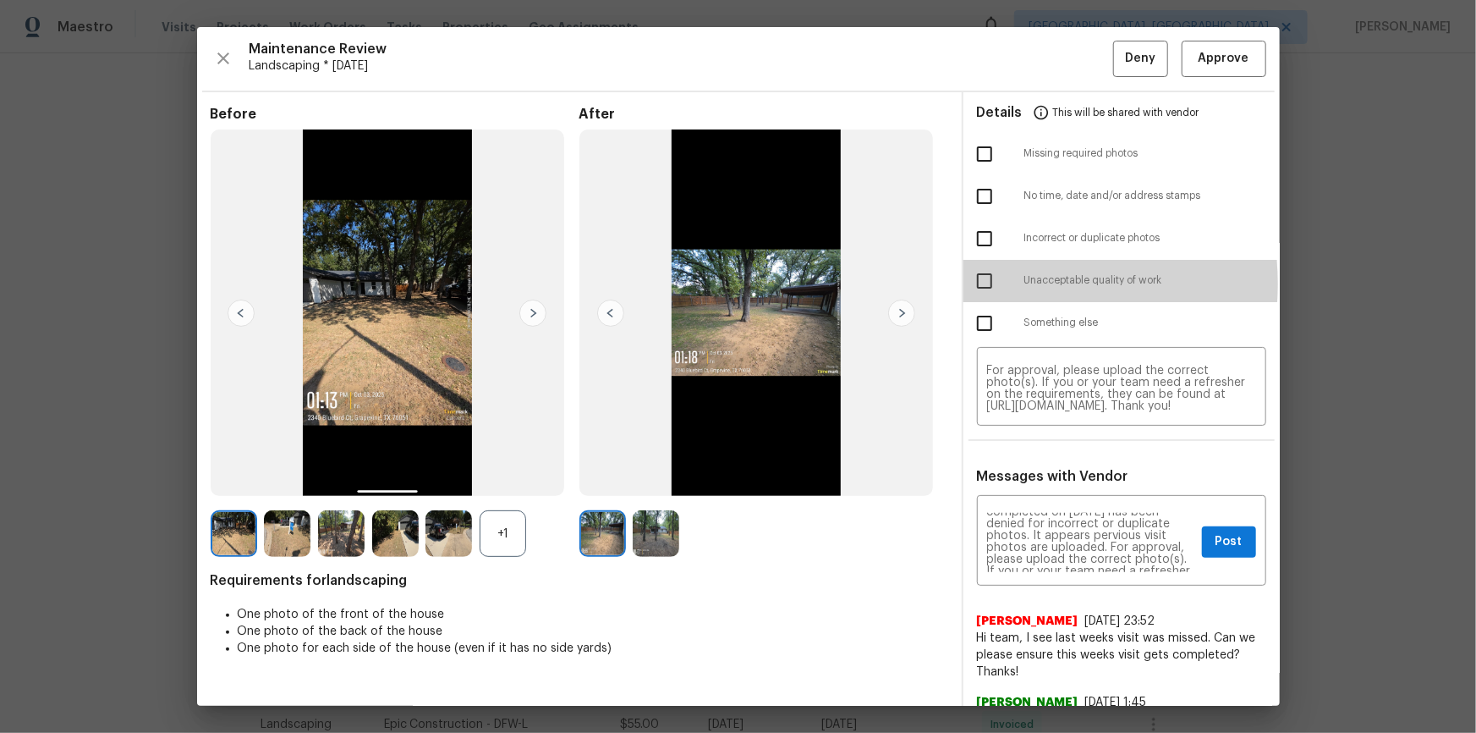
click at [971, 283] on input "checkbox" at bounding box center [985, 281] width 36 height 36
click at [976, 268] on input "checkbox" at bounding box center [985, 281] width 36 height 36
checkbox input "false"
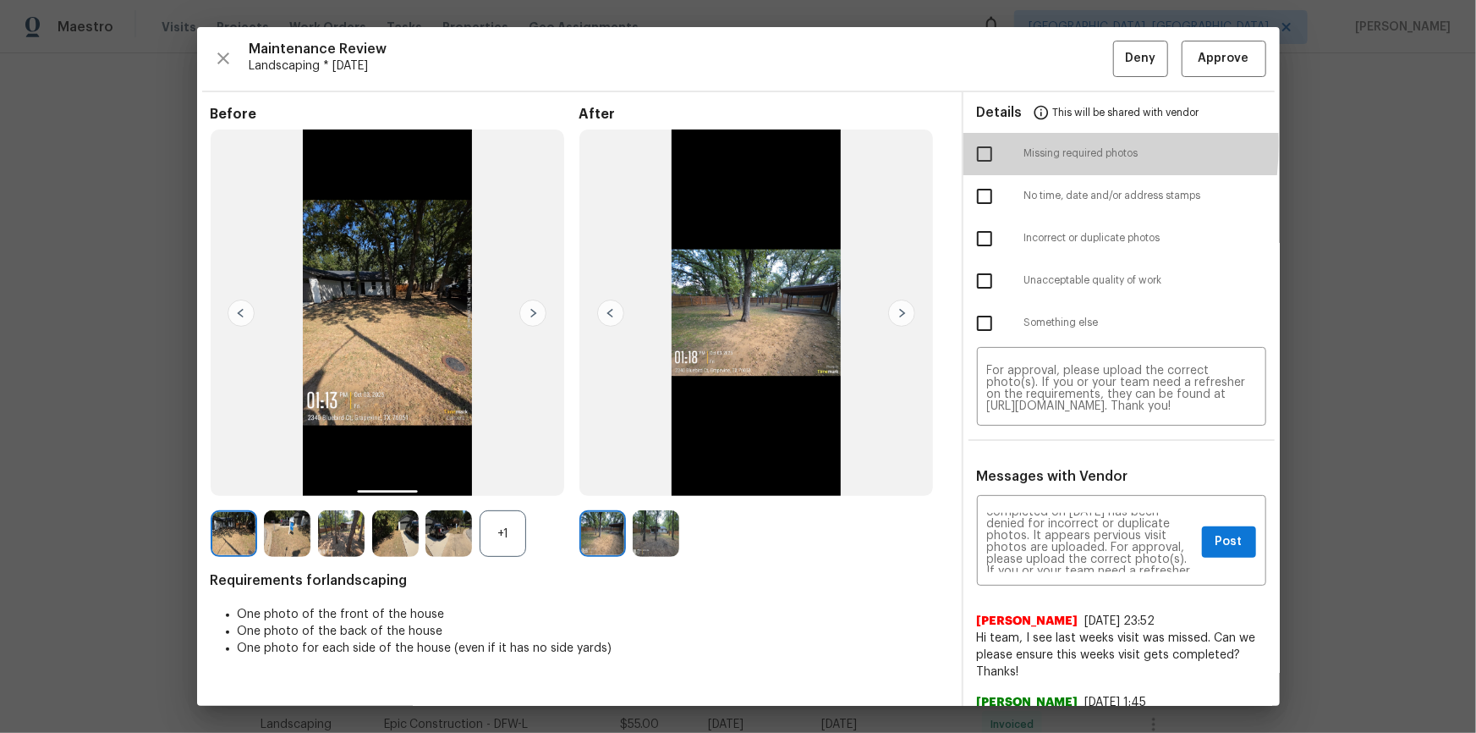
click at [989, 145] on input "checkbox" at bounding box center [985, 154] width 36 height 36
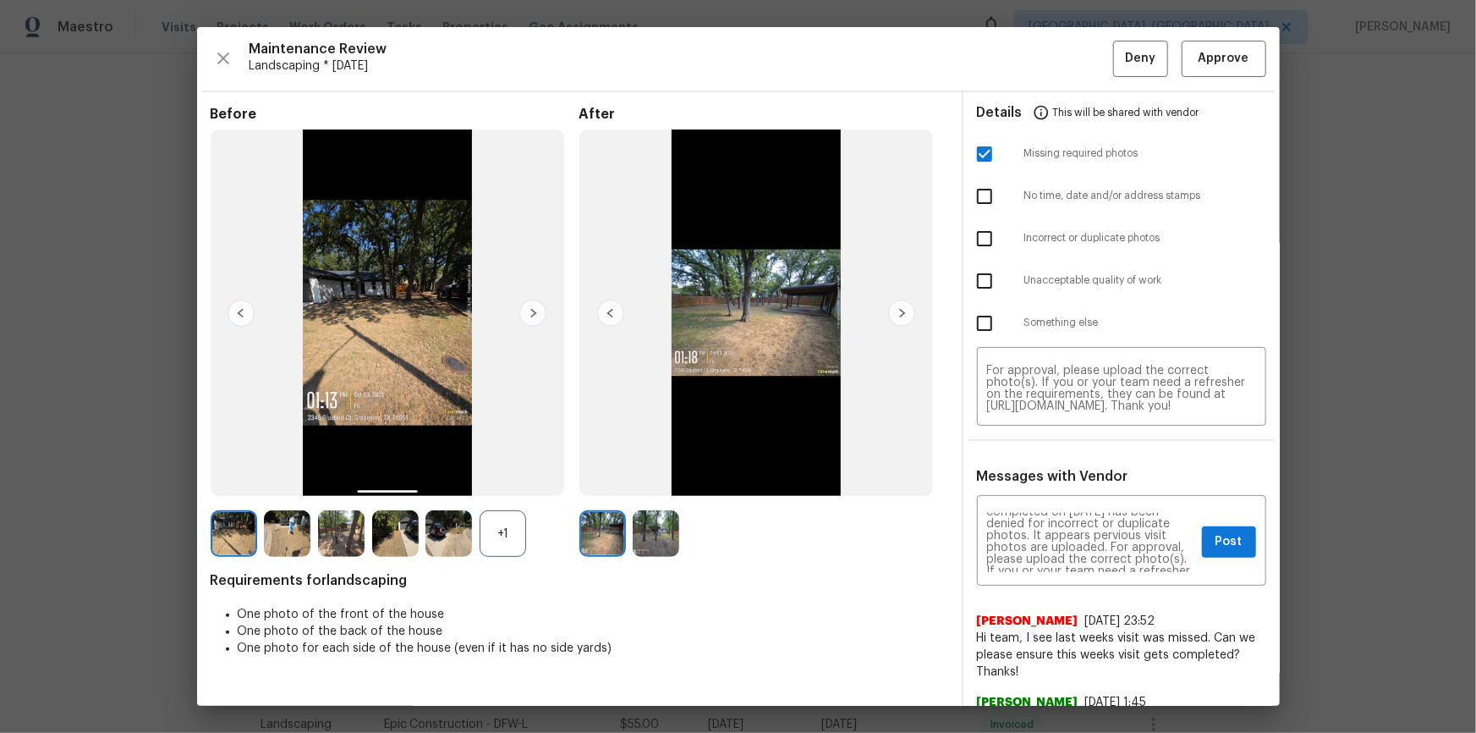
click at [975, 150] on input "checkbox" at bounding box center [985, 154] width 36 height 36
checkbox input "false"
drag, startPoint x: 981, startPoint y: 327, endPoint x: 975, endPoint y: 342, distance: 16.7
click at [981, 327] on input "checkbox" at bounding box center [985, 323] width 36 height 36
click at [979, 323] on input "checkbox" at bounding box center [985, 323] width 36 height 36
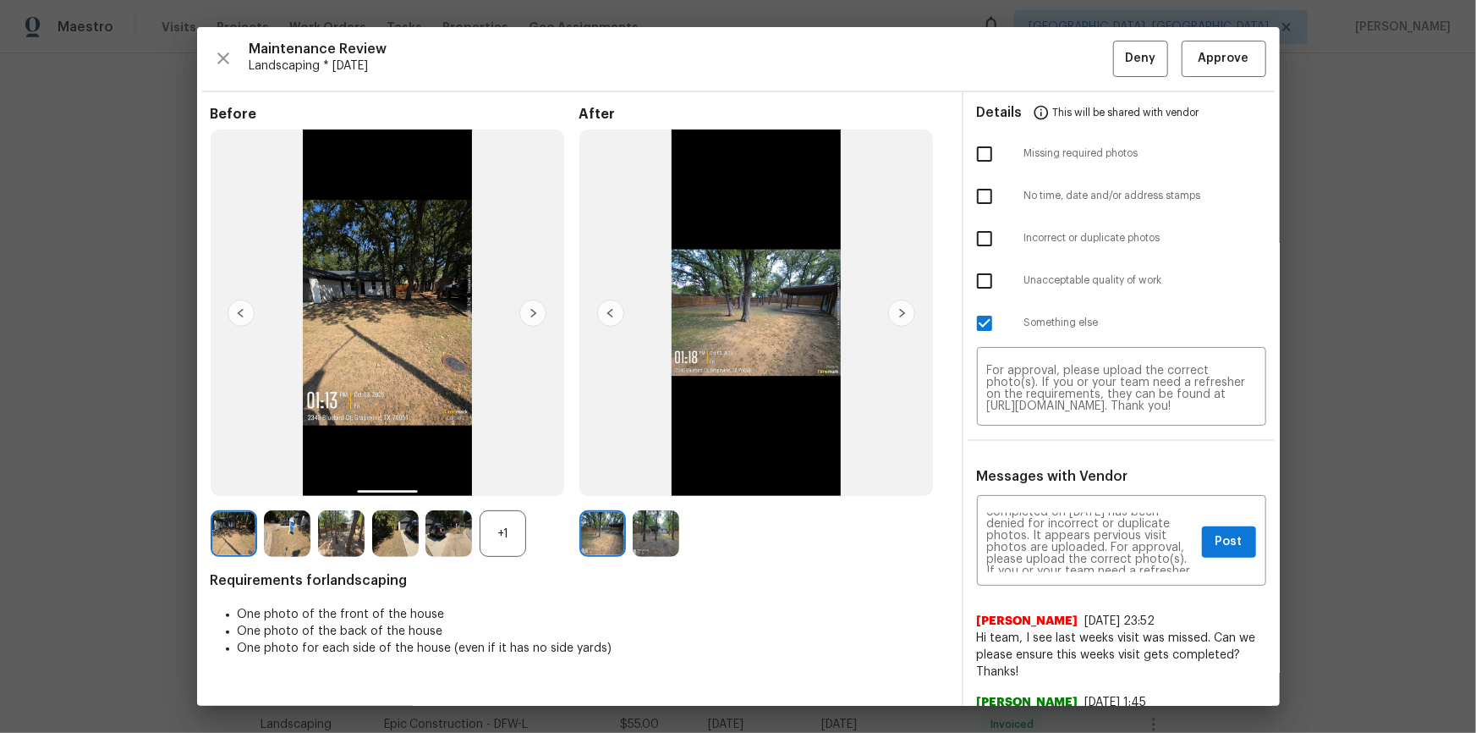
checkbox input "false"
click at [979, 244] on input "checkbox" at bounding box center [985, 239] width 36 height 36
checkbox input "true"
click at [1050, 492] on span "Post" at bounding box center [1229, 541] width 27 height 21
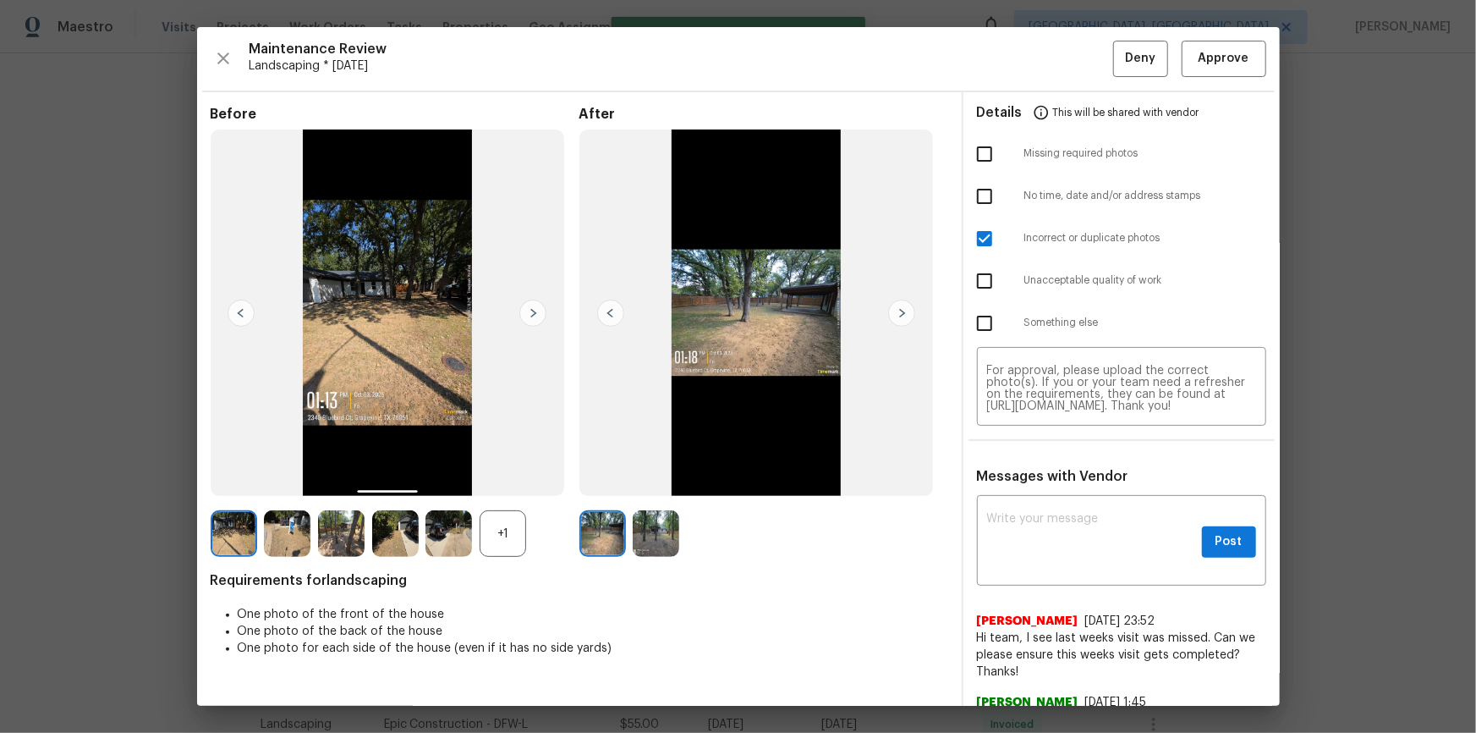
scroll to position [0, 0]
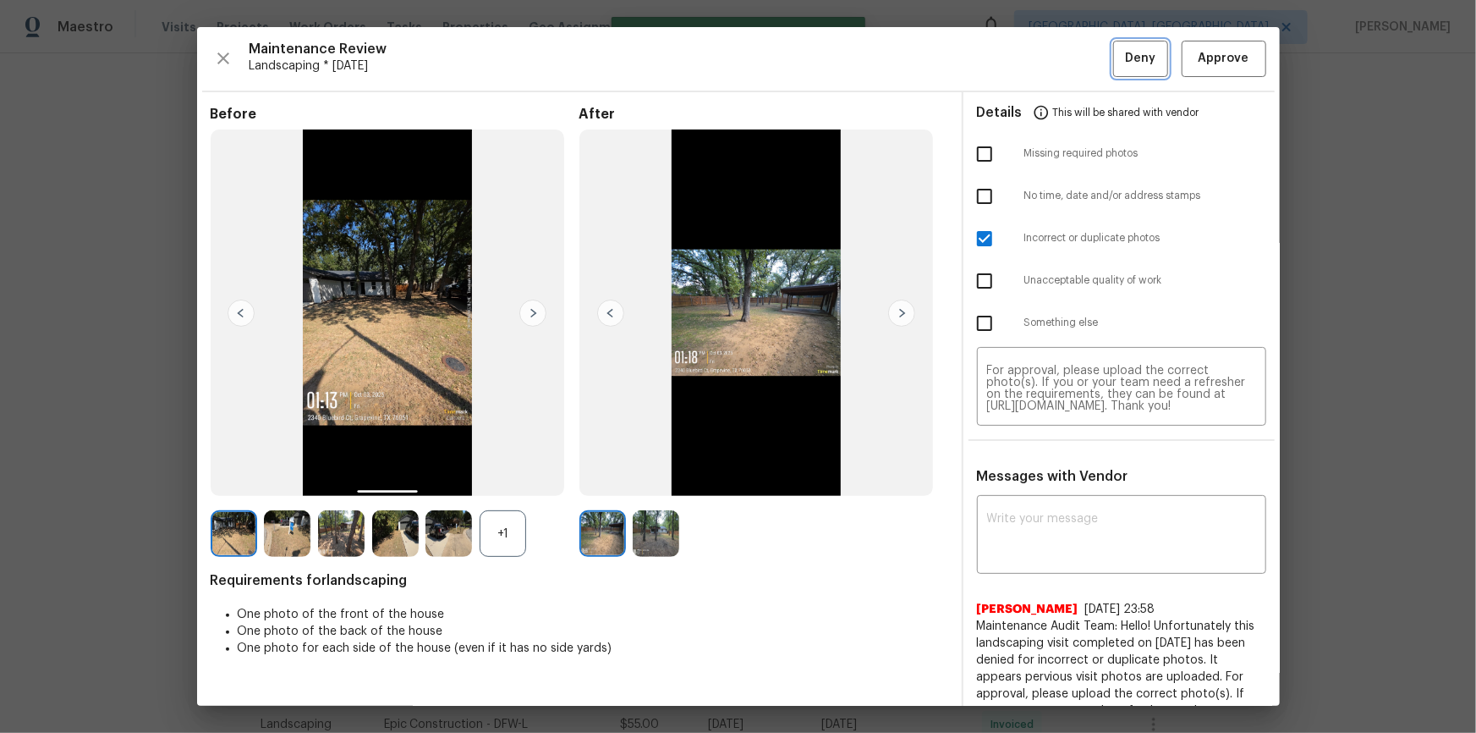
click at [1050, 48] on span "Deny" at bounding box center [1140, 58] width 30 height 21
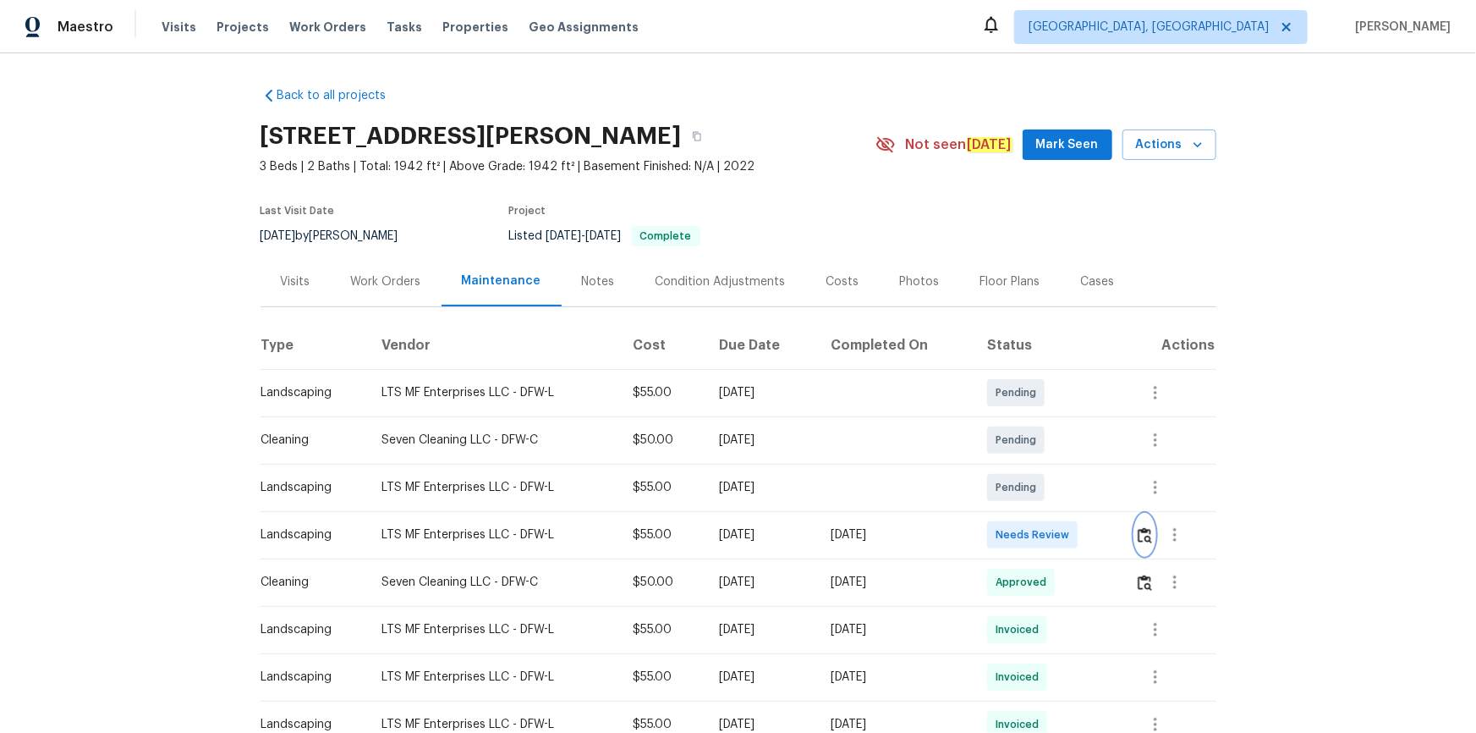
click at [1050, 492] on img "button" at bounding box center [1145, 535] width 14 height 16
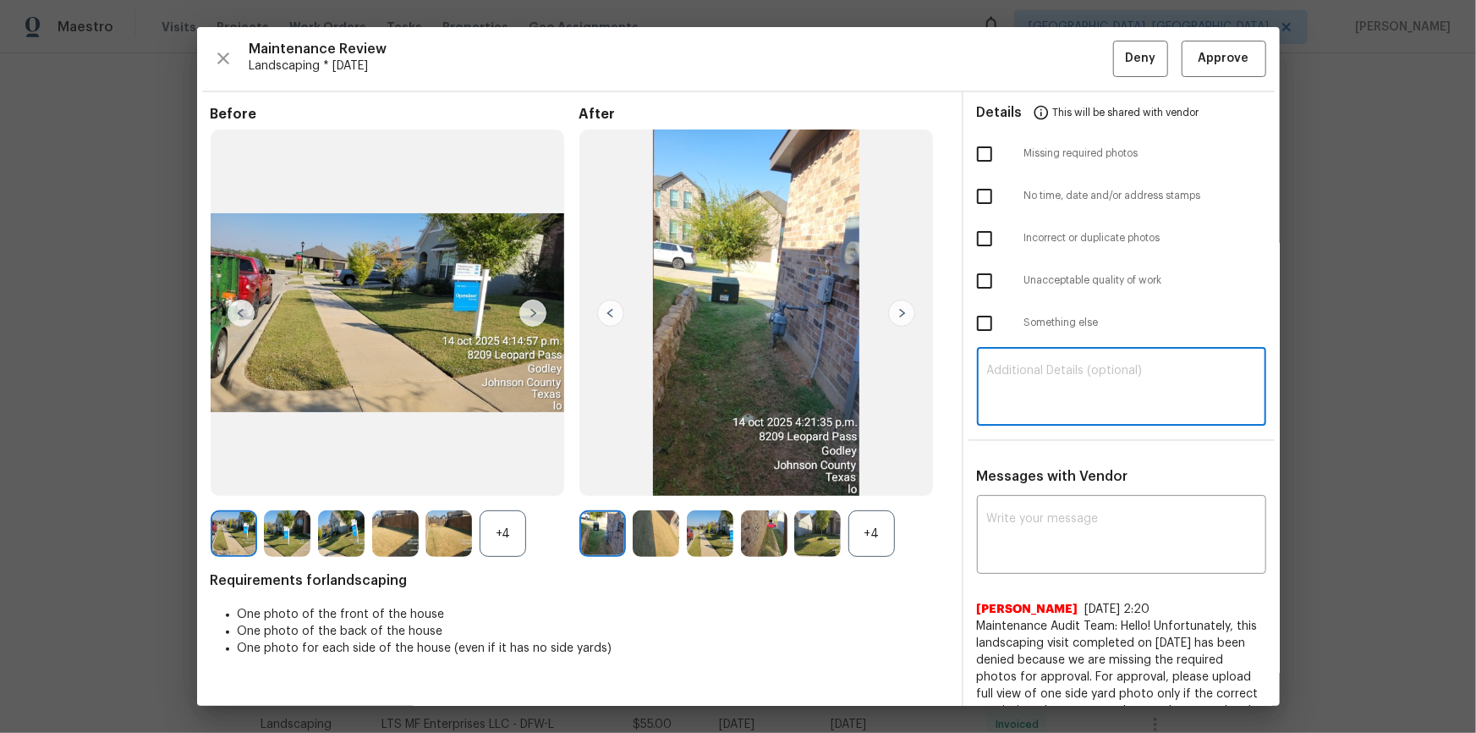
click at [1050, 376] on textarea at bounding box center [1121, 388] width 269 height 47
paste textarea "Maintenance Audit Team: Hello! Unfortunately, this landscaping visit completed …"
type textarea "Maintenance Audit Team: Hello! Unfortunately, this landscaping visit completed …"
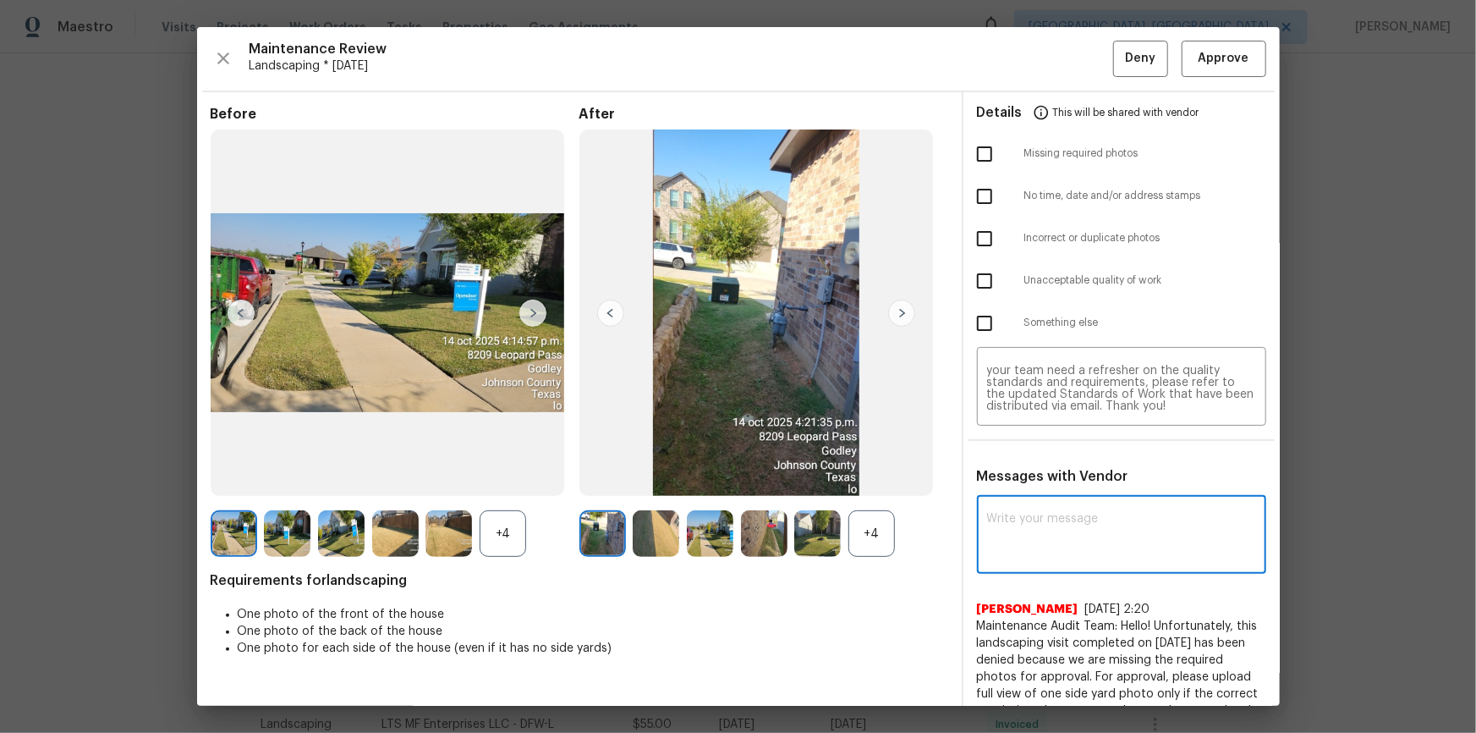
click at [1002, 492] on textarea at bounding box center [1121, 536] width 269 height 47
paste textarea "Maintenance Audit Team: Hello! Unfortunately, this landscaping visit completed …"
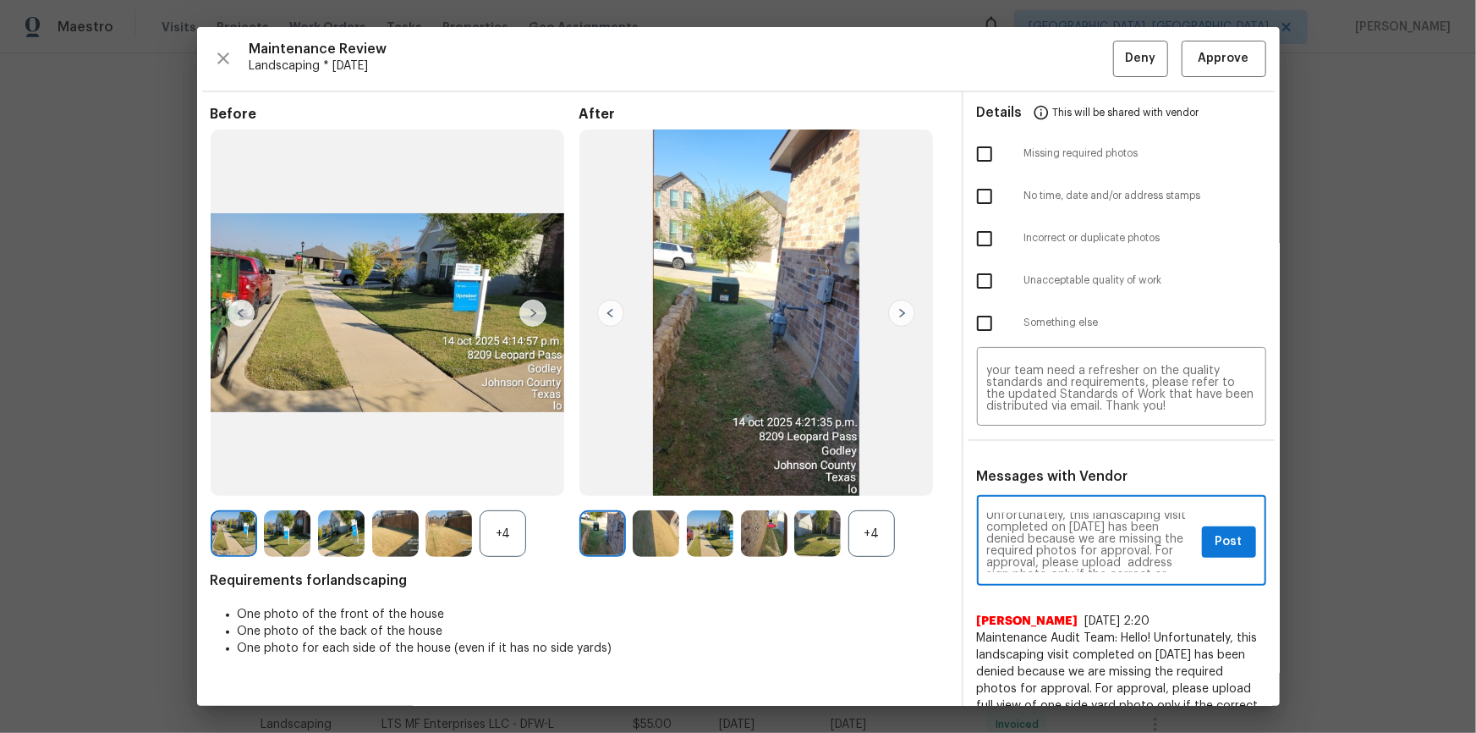
scroll to position [30, 0]
type textarea "Maintenance Audit Team: Hello! Unfortunately, this landscaping visit completed …"
drag, startPoint x: 978, startPoint y: 132, endPoint x: 991, endPoint y: 168, distance: 38.5
click at [980, 135] on div "Missing required photos" at bounding box center [1122, 154] width 316 height 42
click at [977, 149] on input "checkbox" at bounding box center [985, 154] width 36 height 36
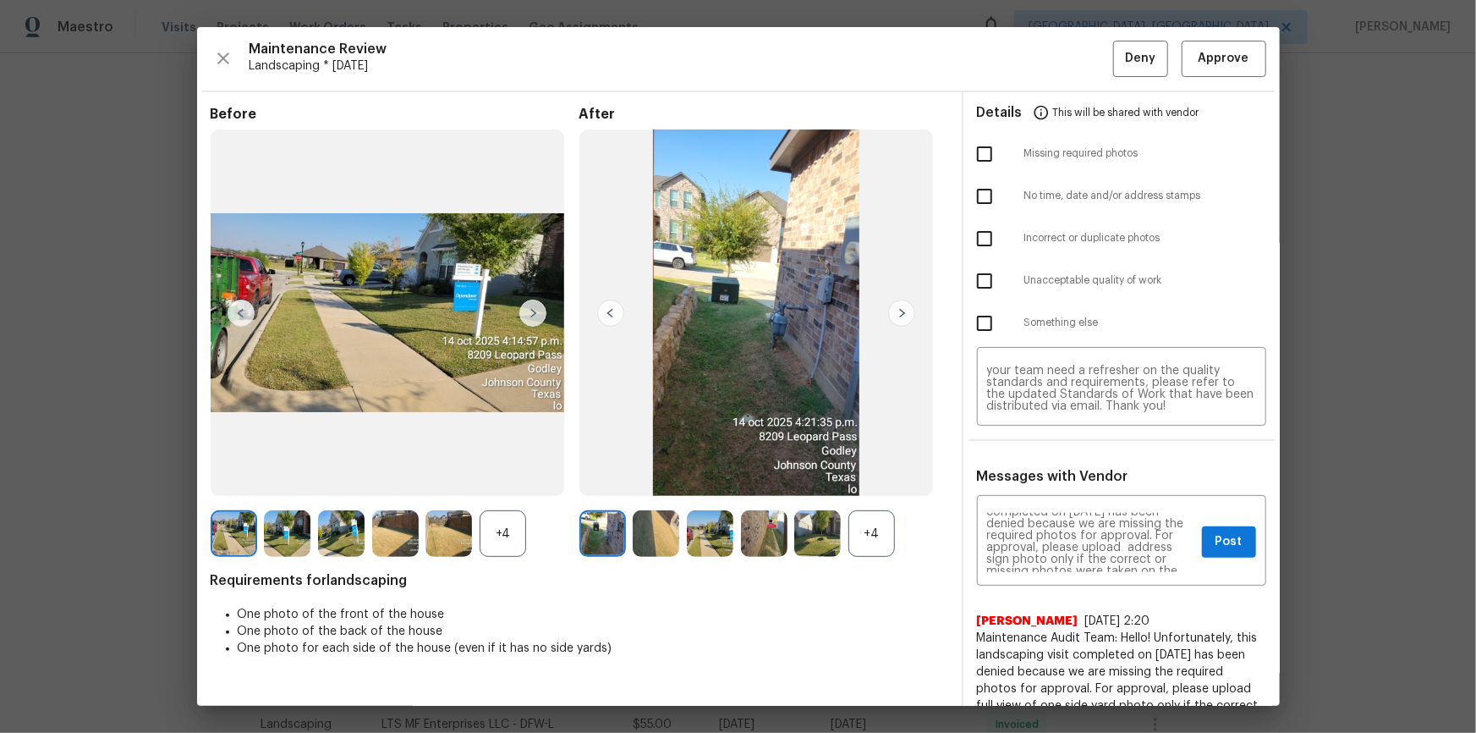
checkbox input "true"
click at [1050, 492] on span "Post" at bounding box center [1229, 541] width 27 height 21
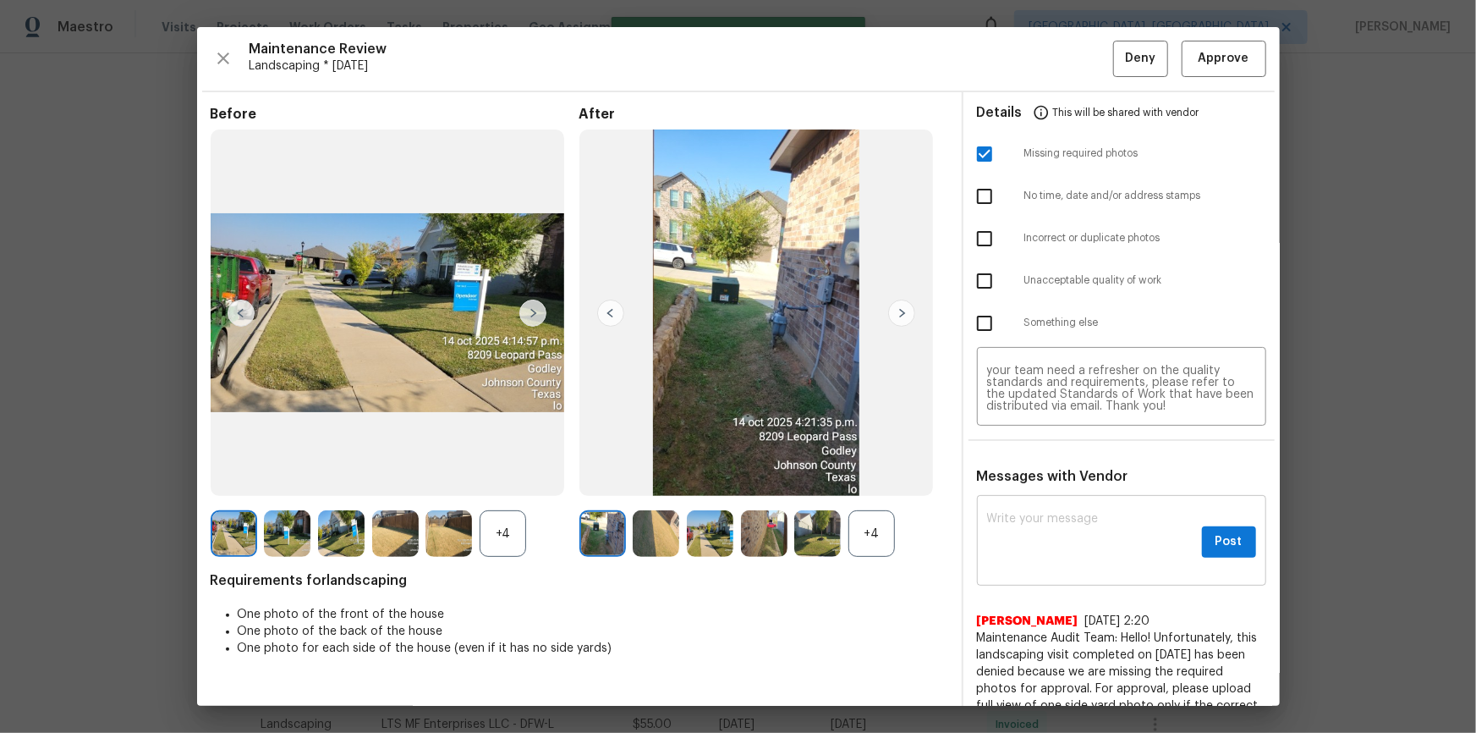
scroll to position [0, 0]
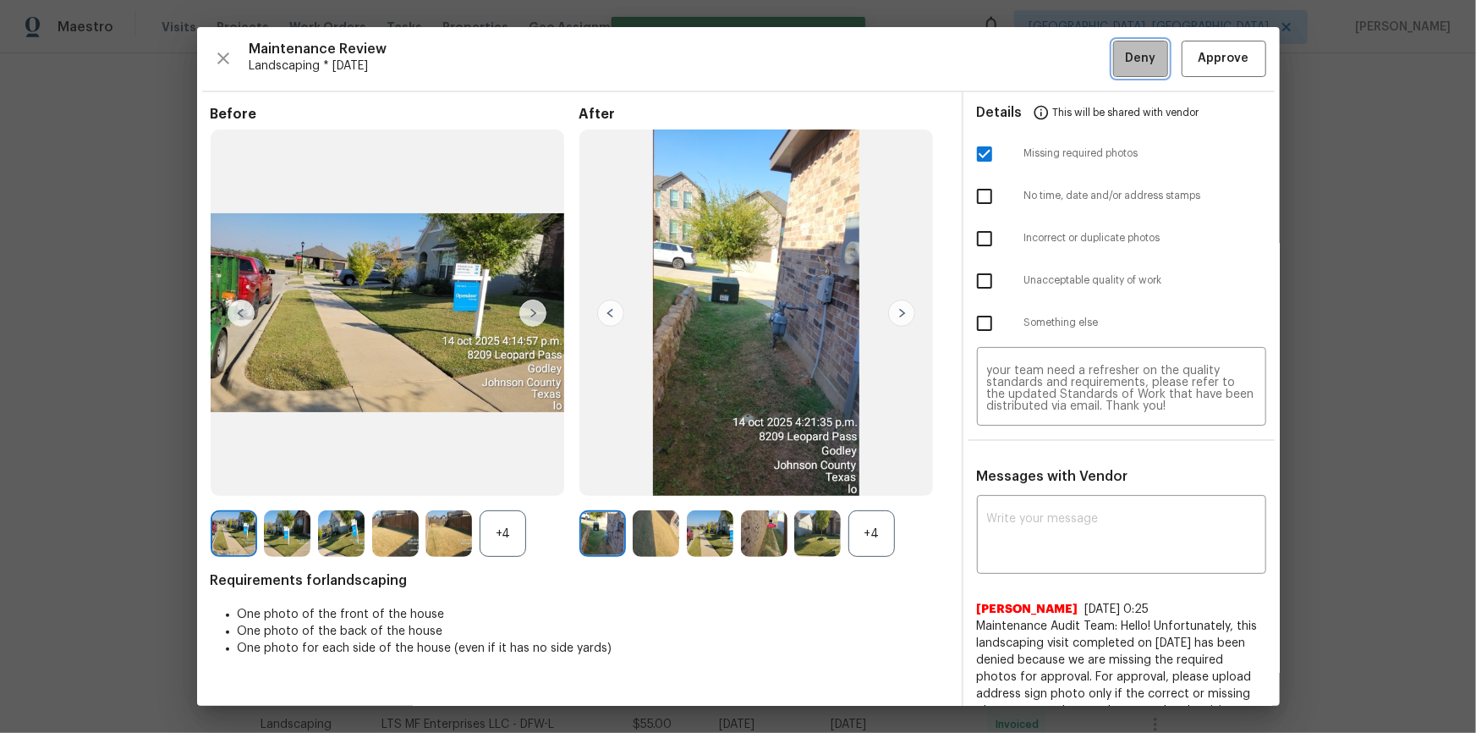
click at [1050, 57] on span "Deny" at bounding box center [1140, 58] width 30 height 21
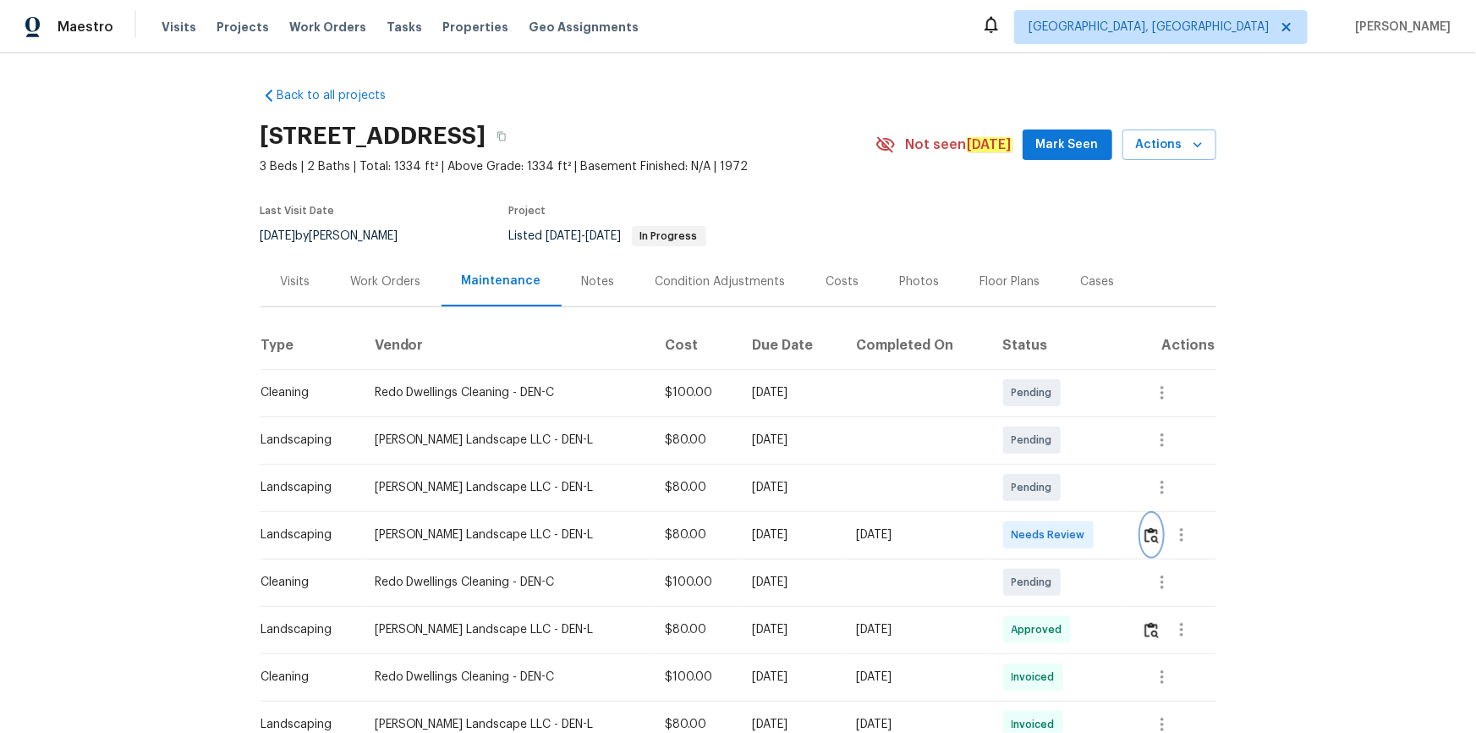
click at [1050, 492] on img "button" at bounding box center [1152, 535] width 14 height 16
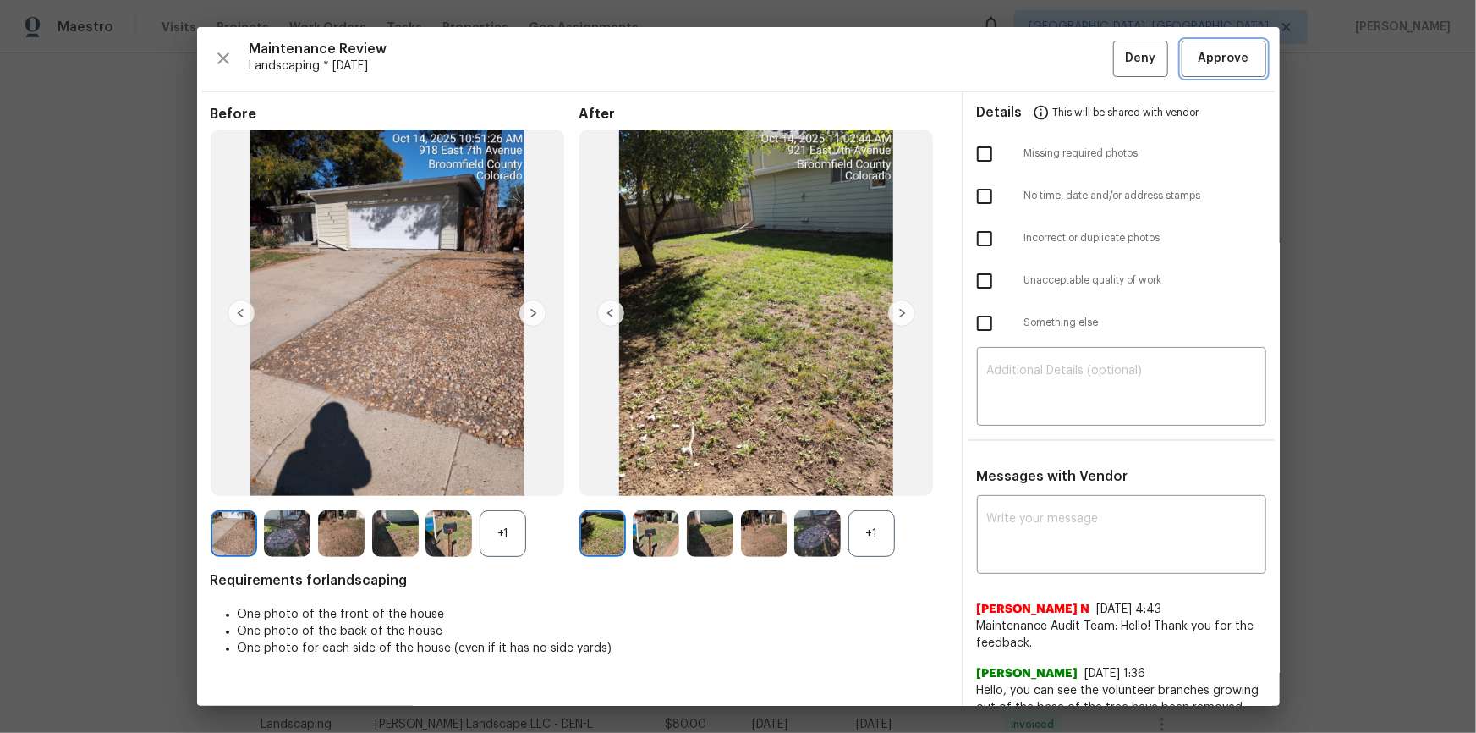
click at [1050, 51] on span "Approve" at bounding box center [1224, 58] width 51 height 21
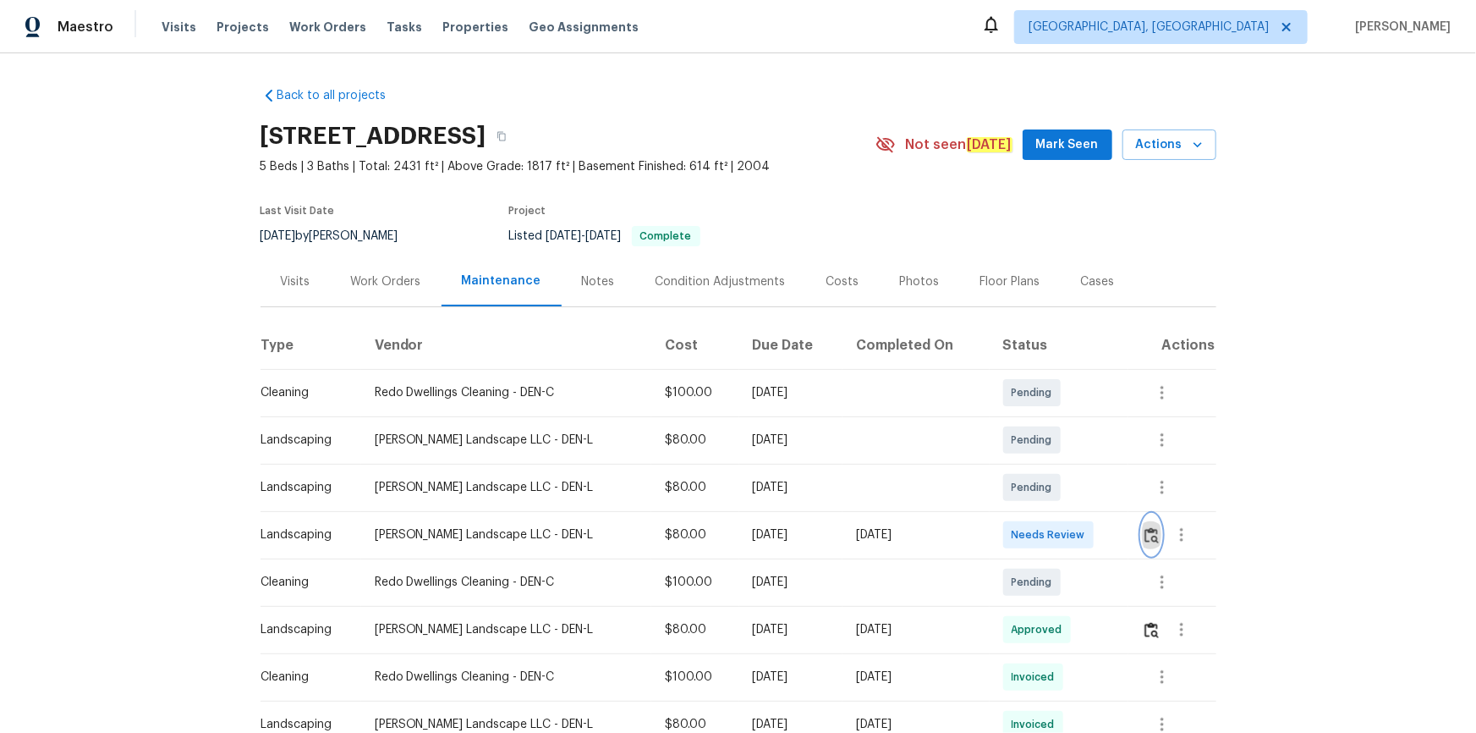
click at [1050, 492] on img "button" at bounding box center [1152, 535] width 14 height 16
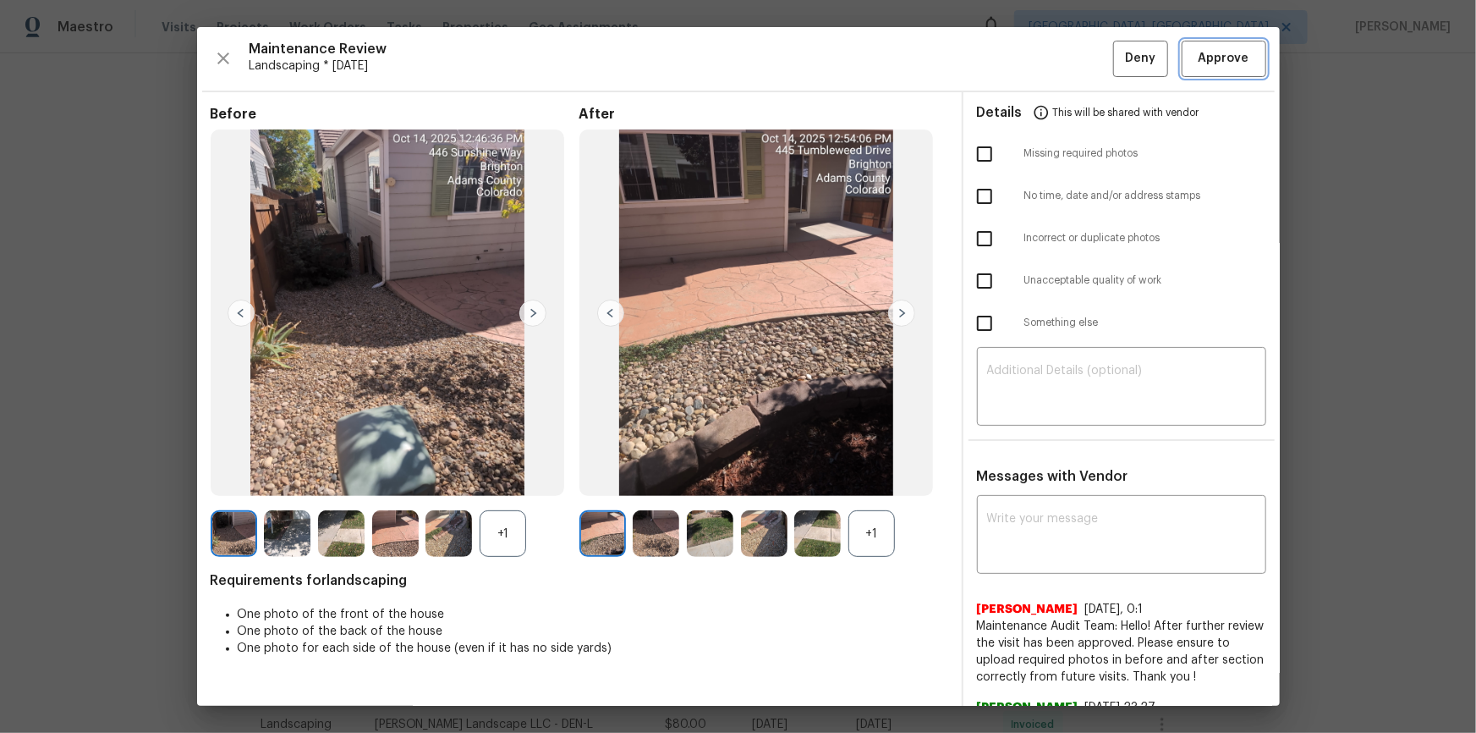
click at [1050, 59] on button "Approve" at bounding box center [1224, 59] width 85 height 36
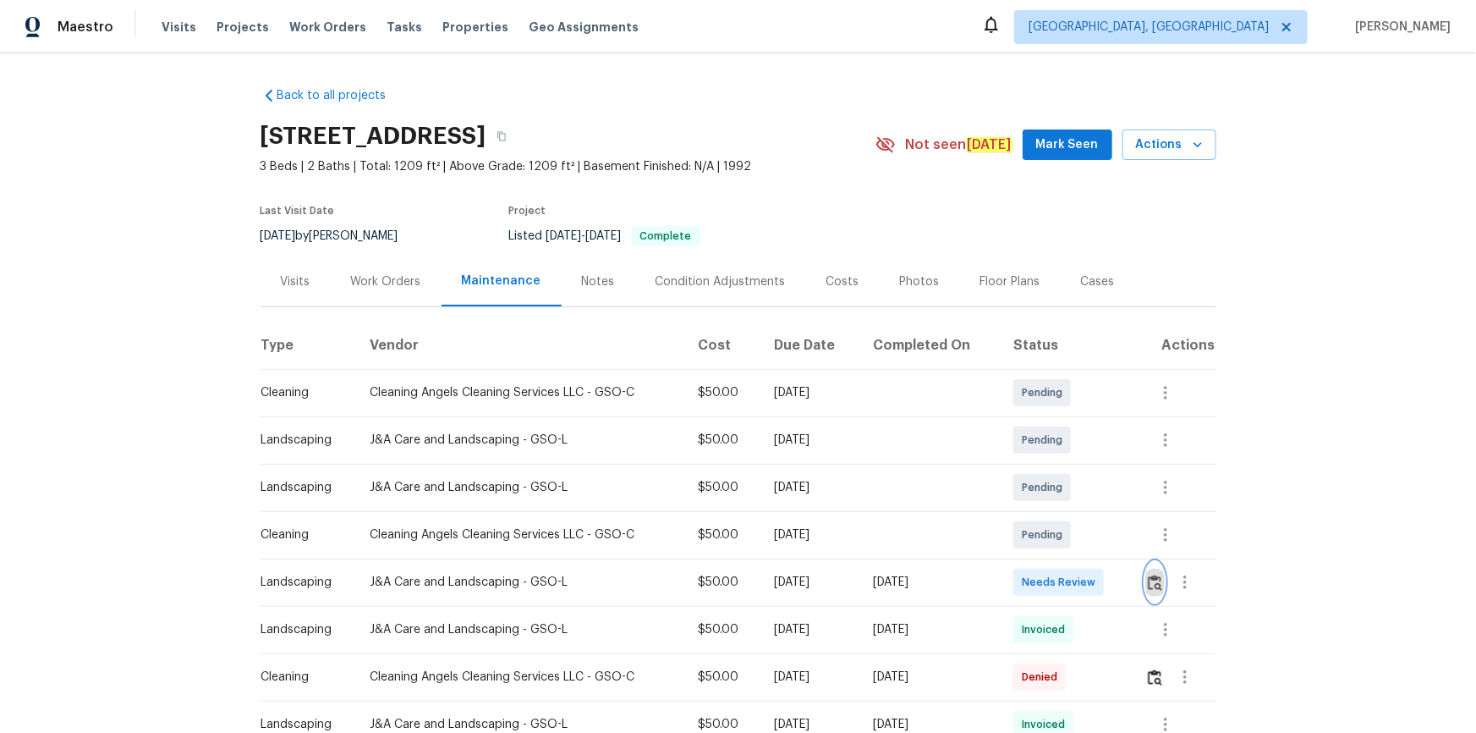
click at [1050, 492] on button "button" at bounding box center [1155, 582] width 19 height 41
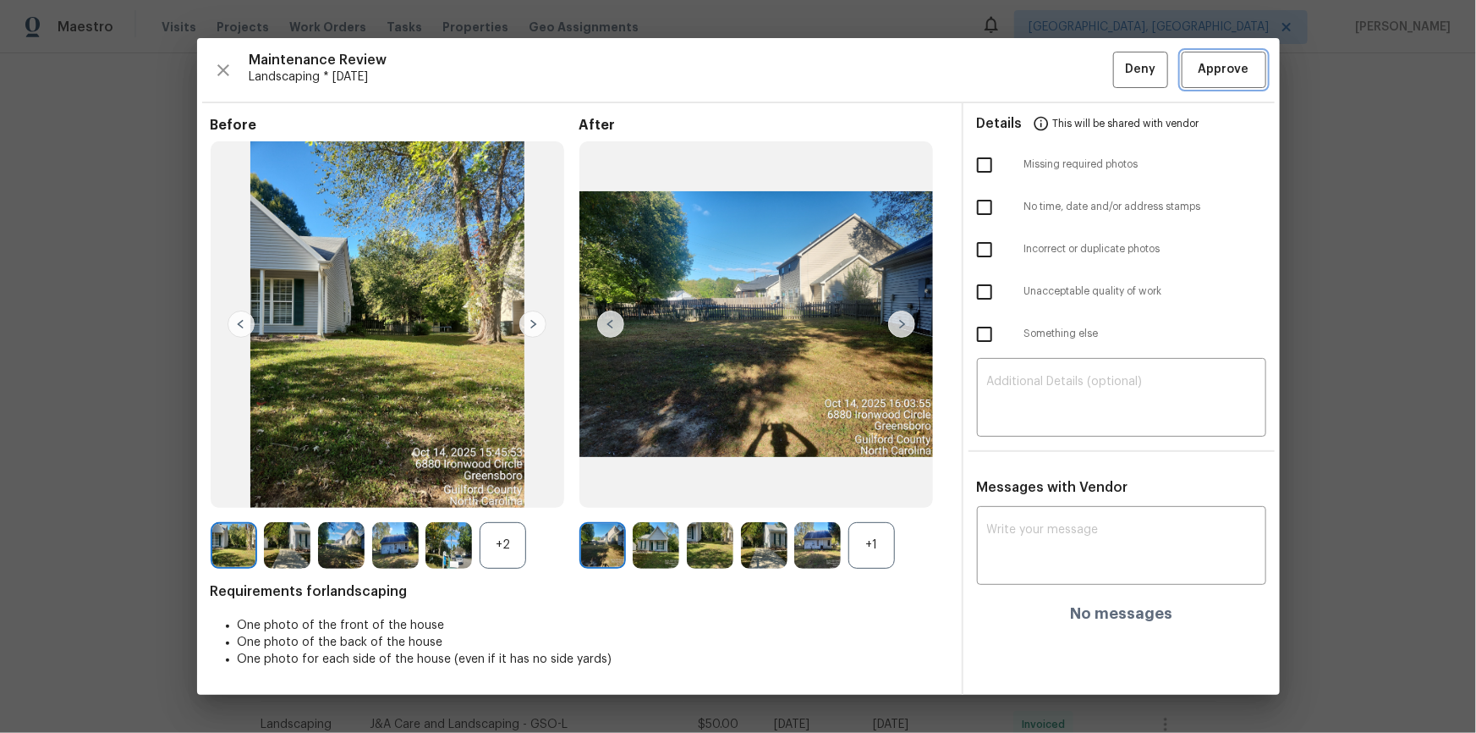
drag, startPoint x: 1223, startPoint y: 61, endPoint x: 1263, endPoint y: 127, distance: 77.0
click at [1050, 63] on span "Approve" at bounding box center [1224, 69] width 51 height 21
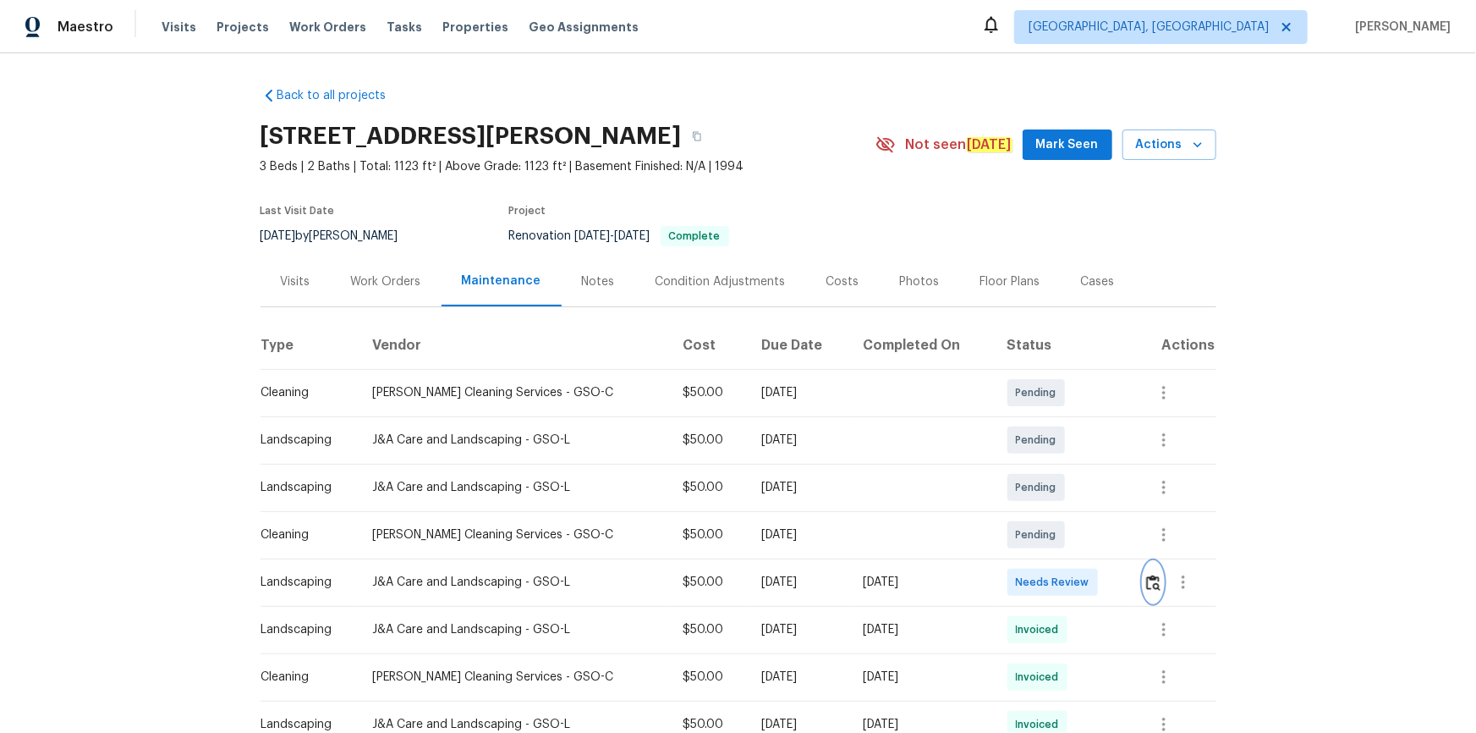
click at [1050, 492] on button "button" at bounding box center [1153, 582] width 19 height 41
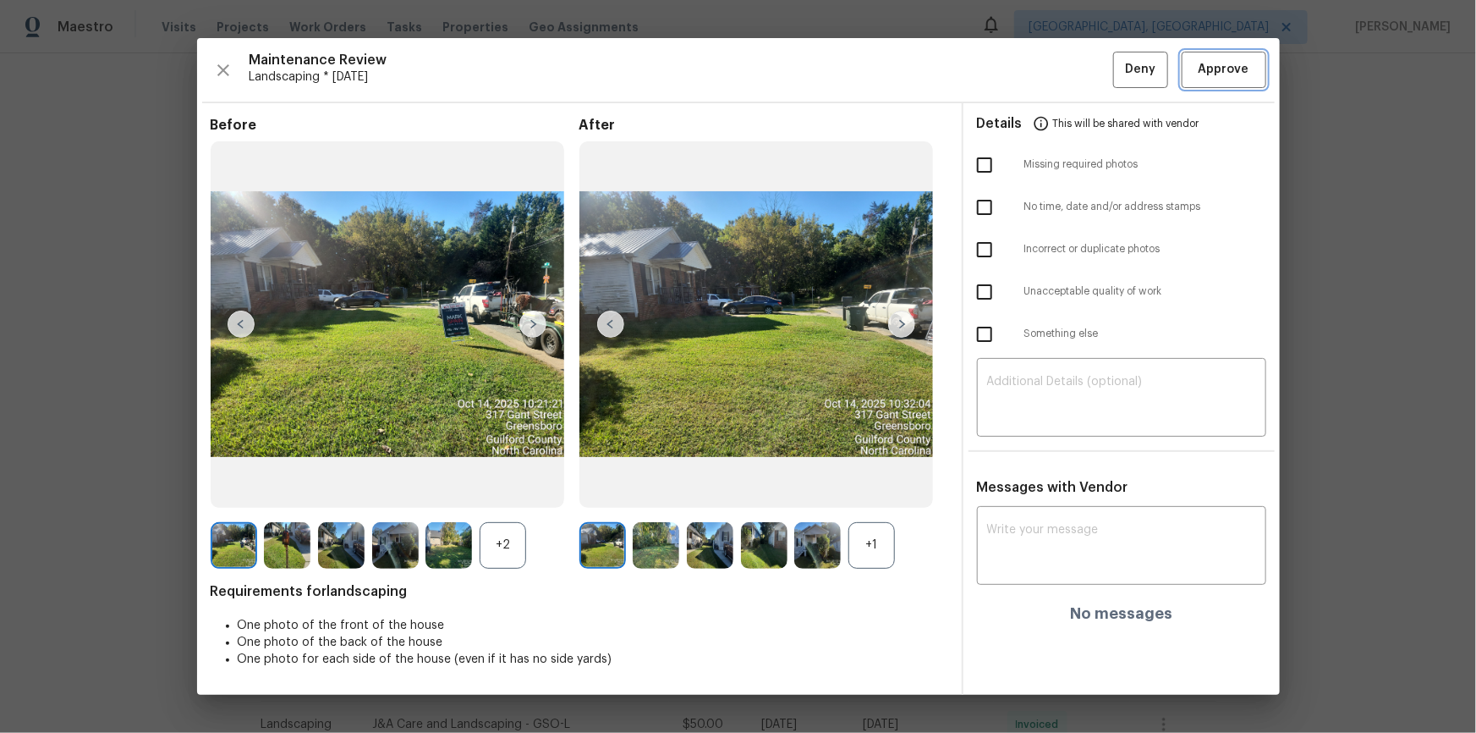
click at [1050, 69] on span "Approve" at bounding box center [1224, 69] width 51 height 21
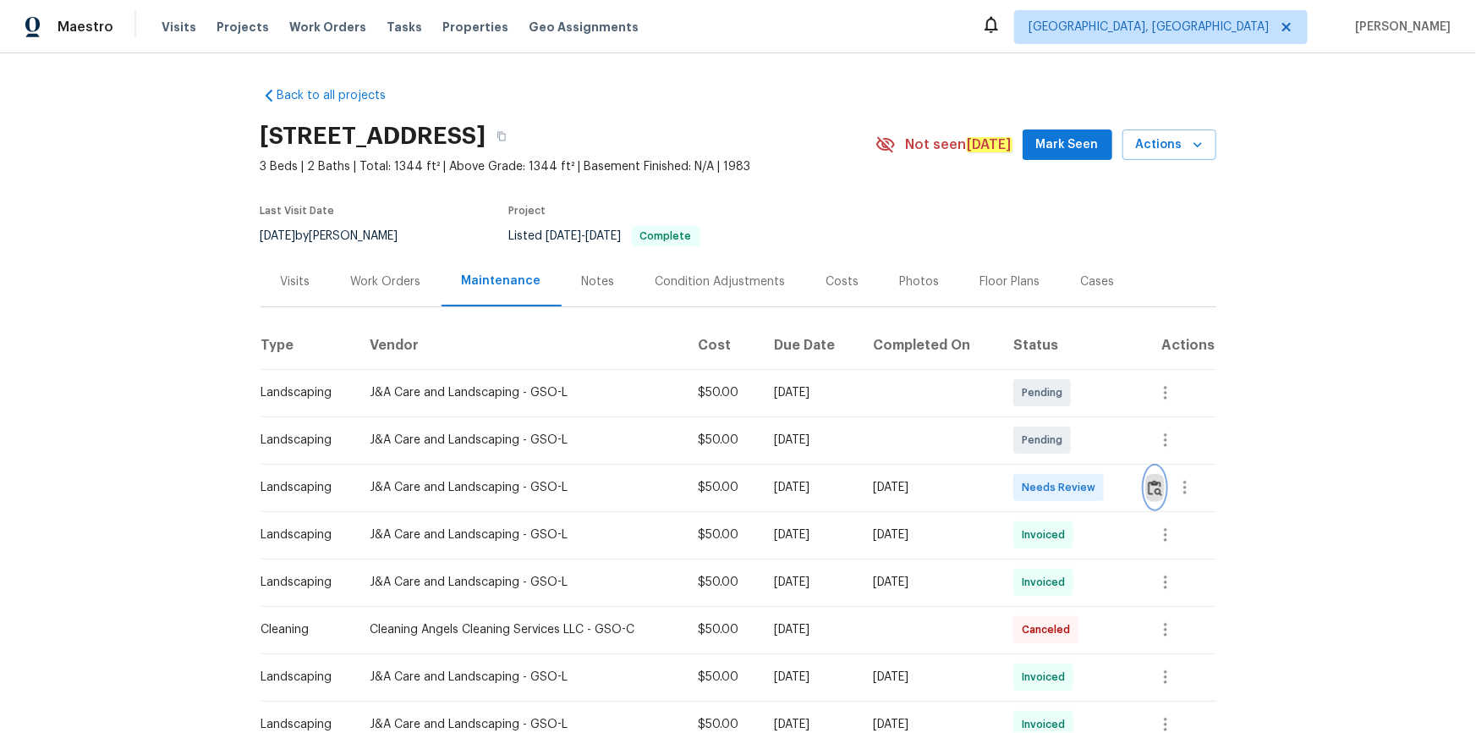
click at [1050, 489] on img "button" at bounding box center [1155, 488] width 14 height 16
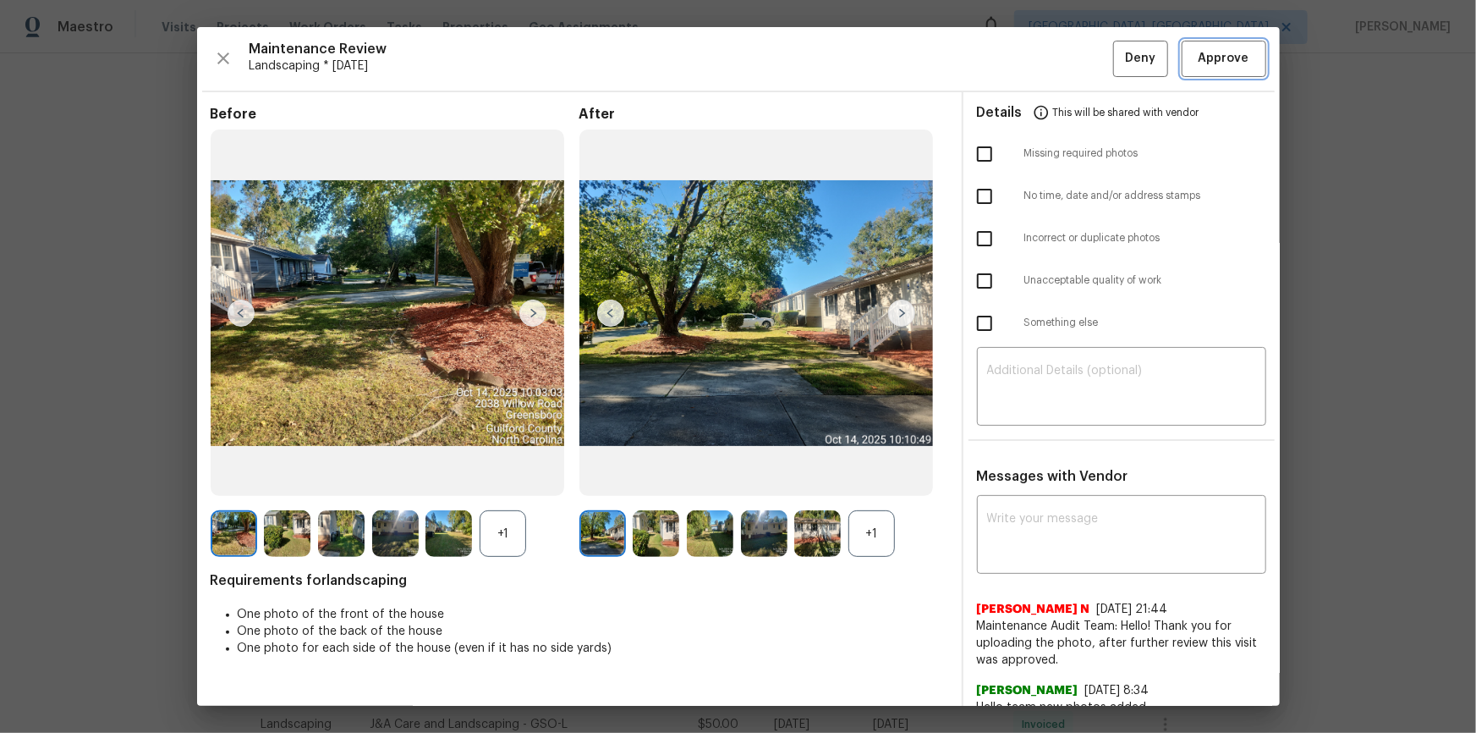
click at [1050, 74] on button "Approve" at bounding box center [1224, 59] width 85 height 36
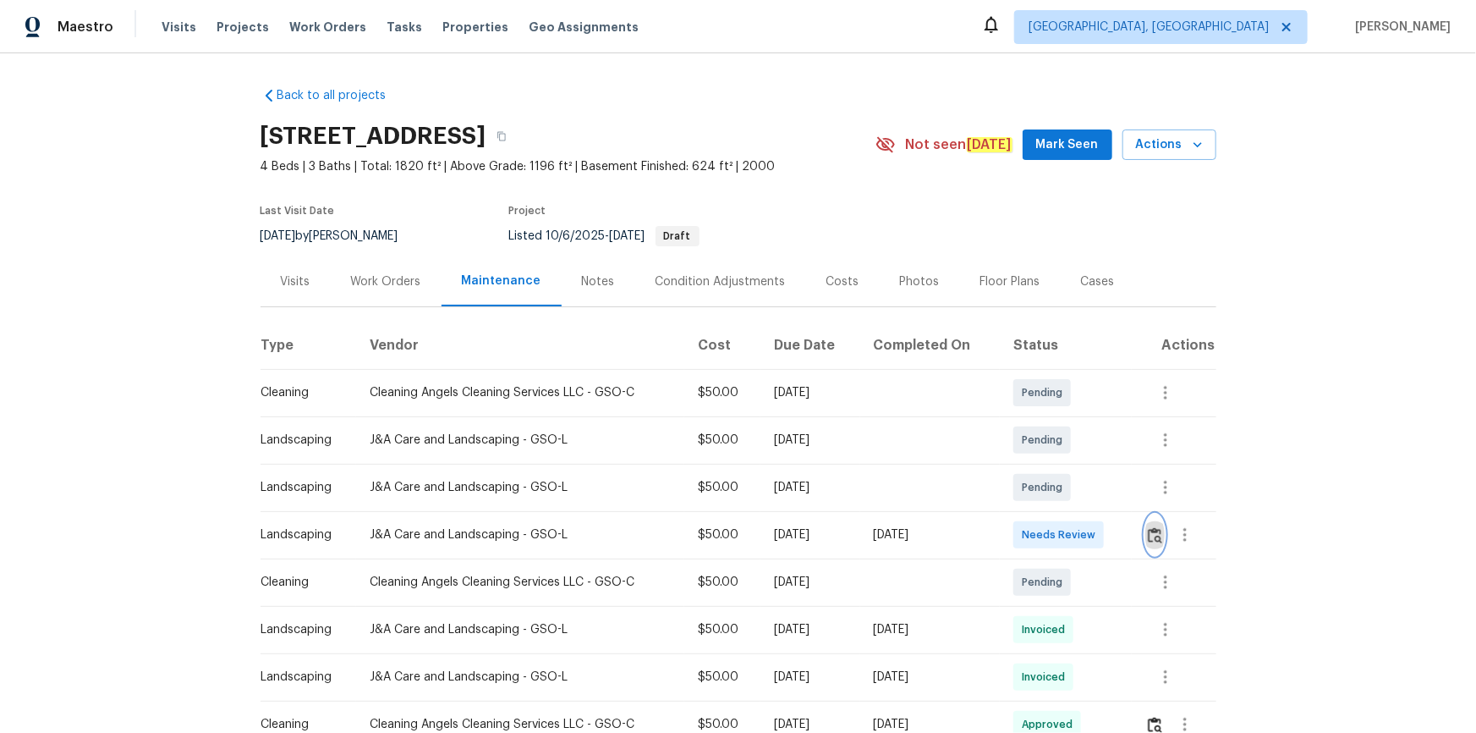
click at [1159, 531] on img "button" at bounding box center [1155, 535] width 14 height 16
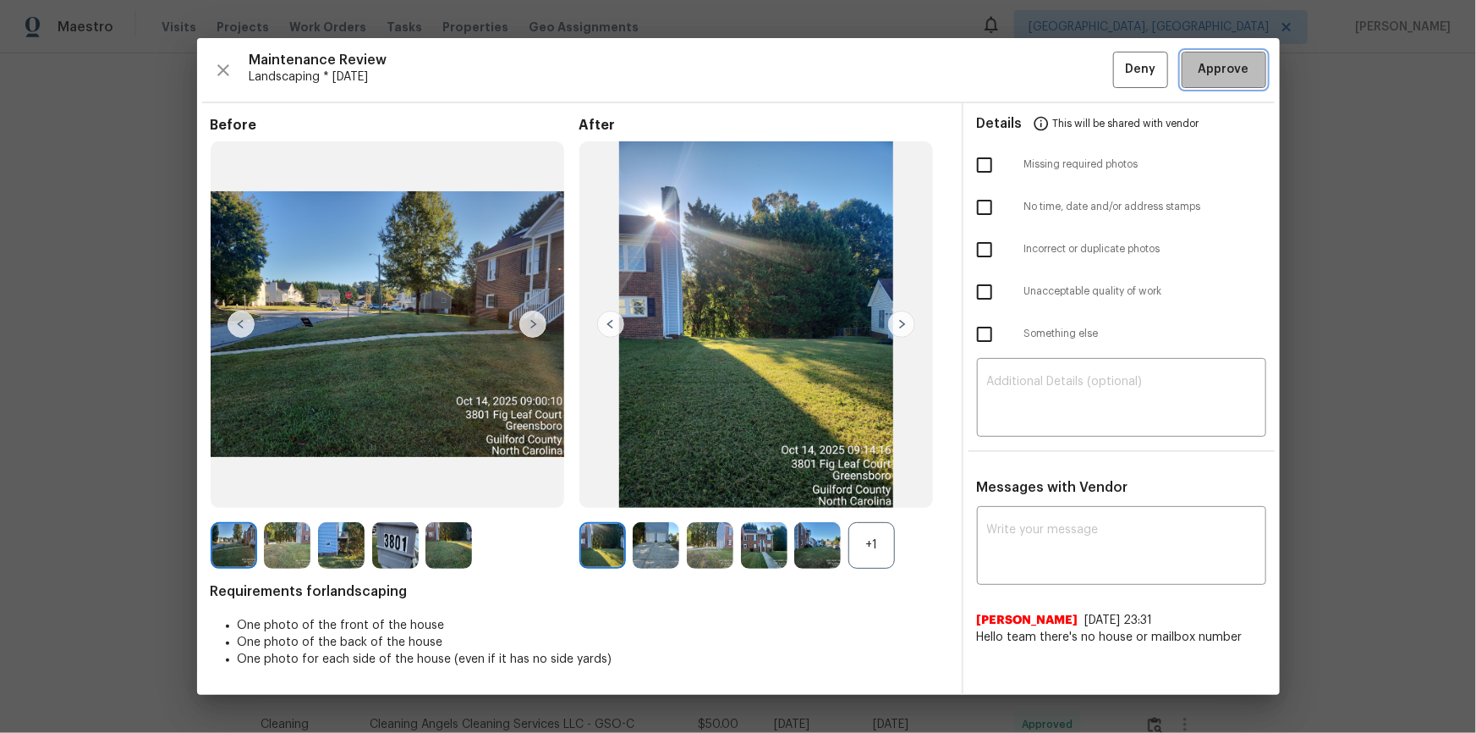
click at [1228, 65] on span "Approve" at bounding box center [1224, 69] width 51 height 21
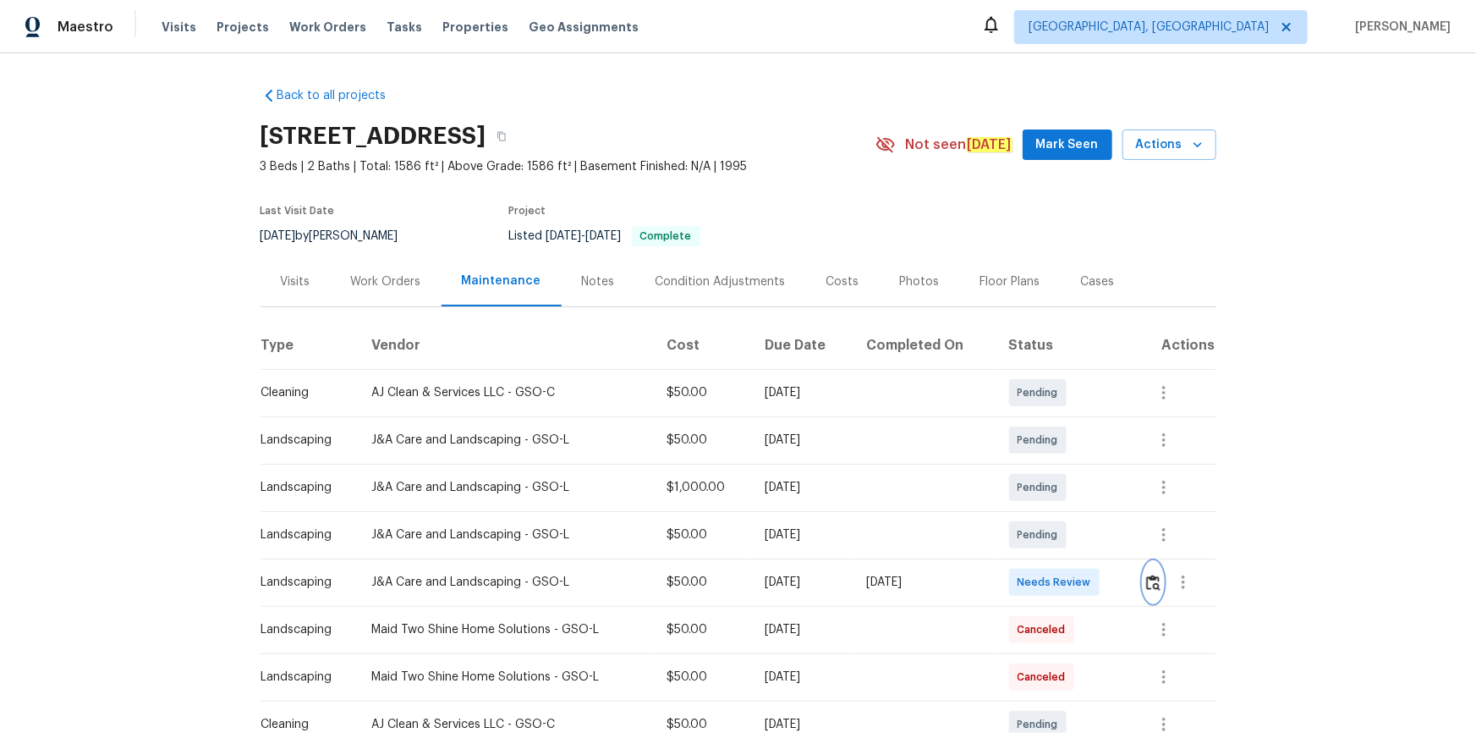
click at [1050, 492] on button "button" at bounding box center [1153, 582] width 19 height 41
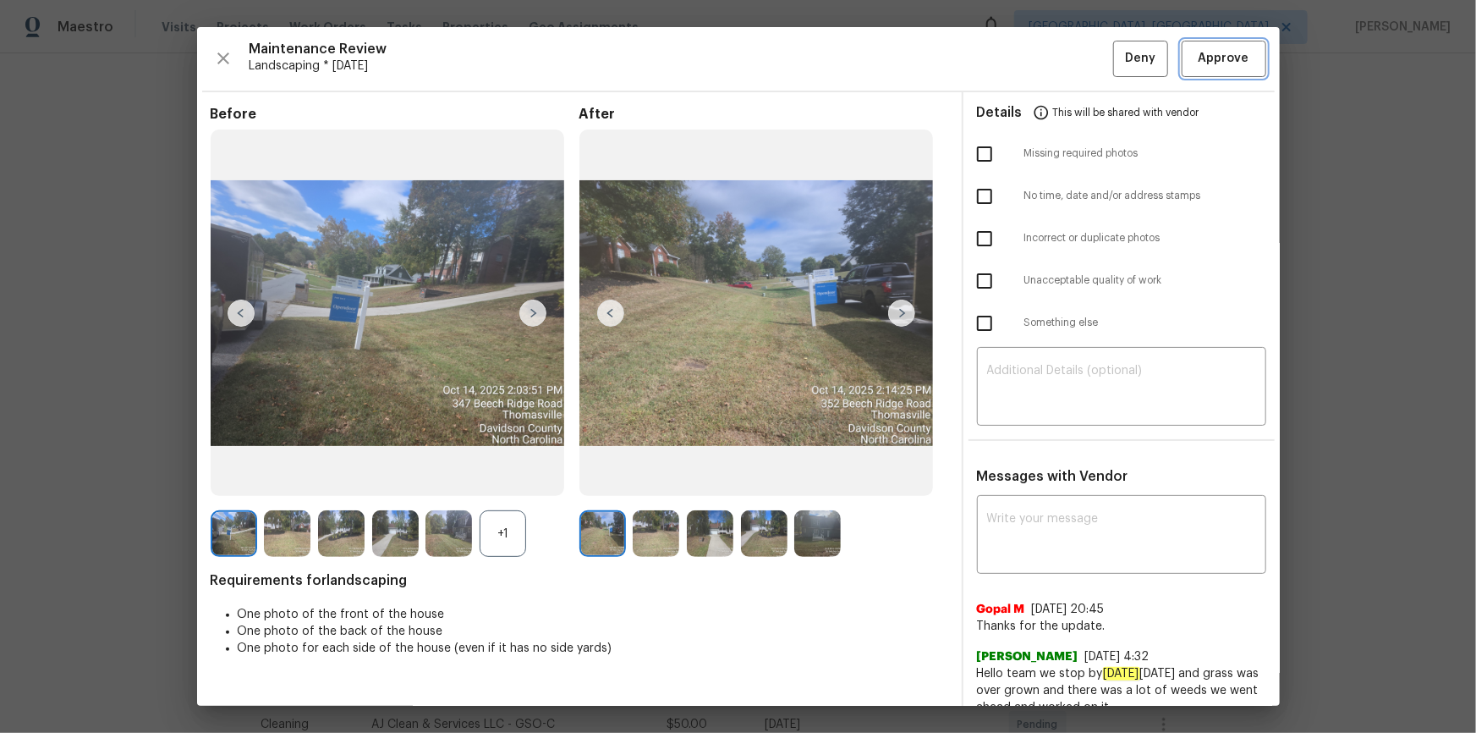
drag, startPoint x: 1239, startPoint y: 60, endPoint x: 1245, endPoint y: 72, distance: 13.6
click at [1050, 63] on button "Approve" at bounding box center [1224, 59] width 85 height 36
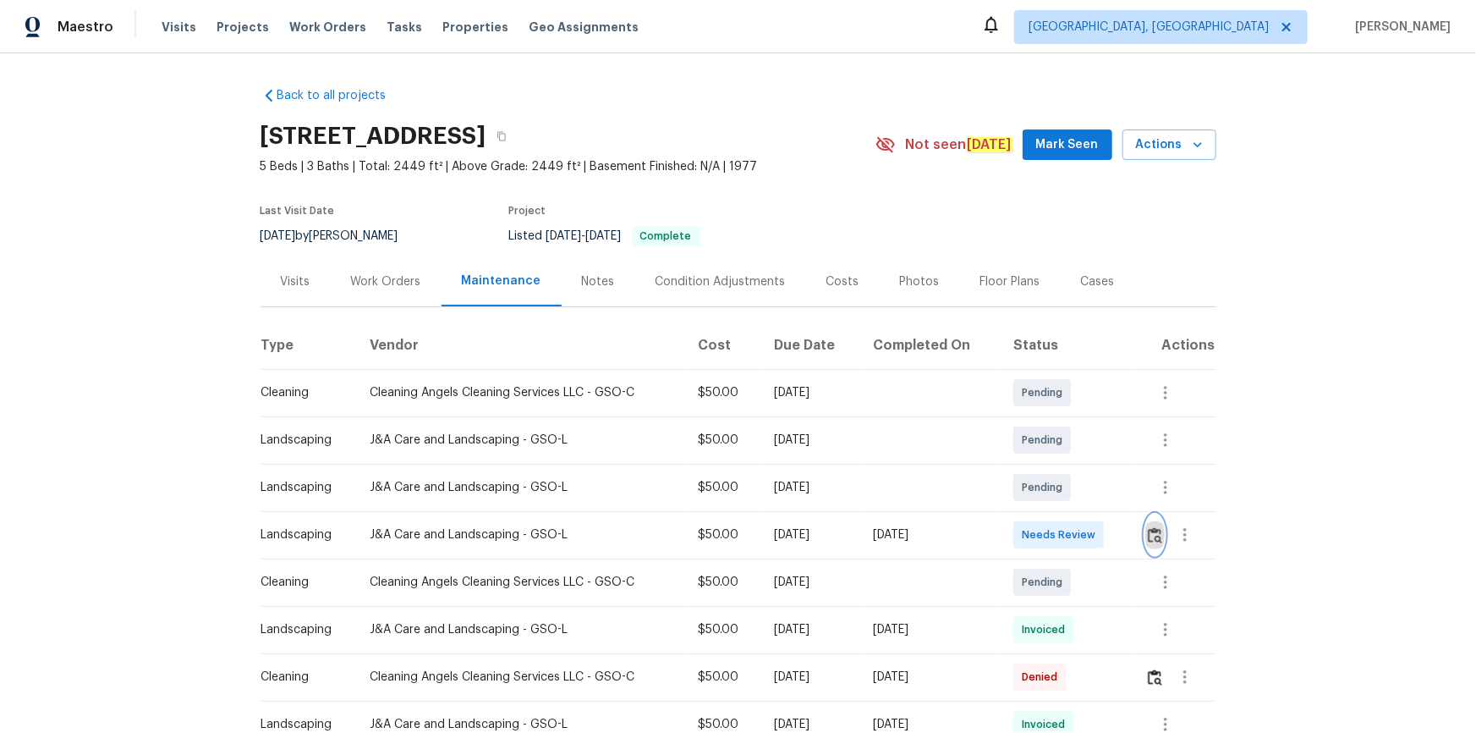
click at [1148, 541] on img "button" at bounding box center [1155, 535] width 14 height 16
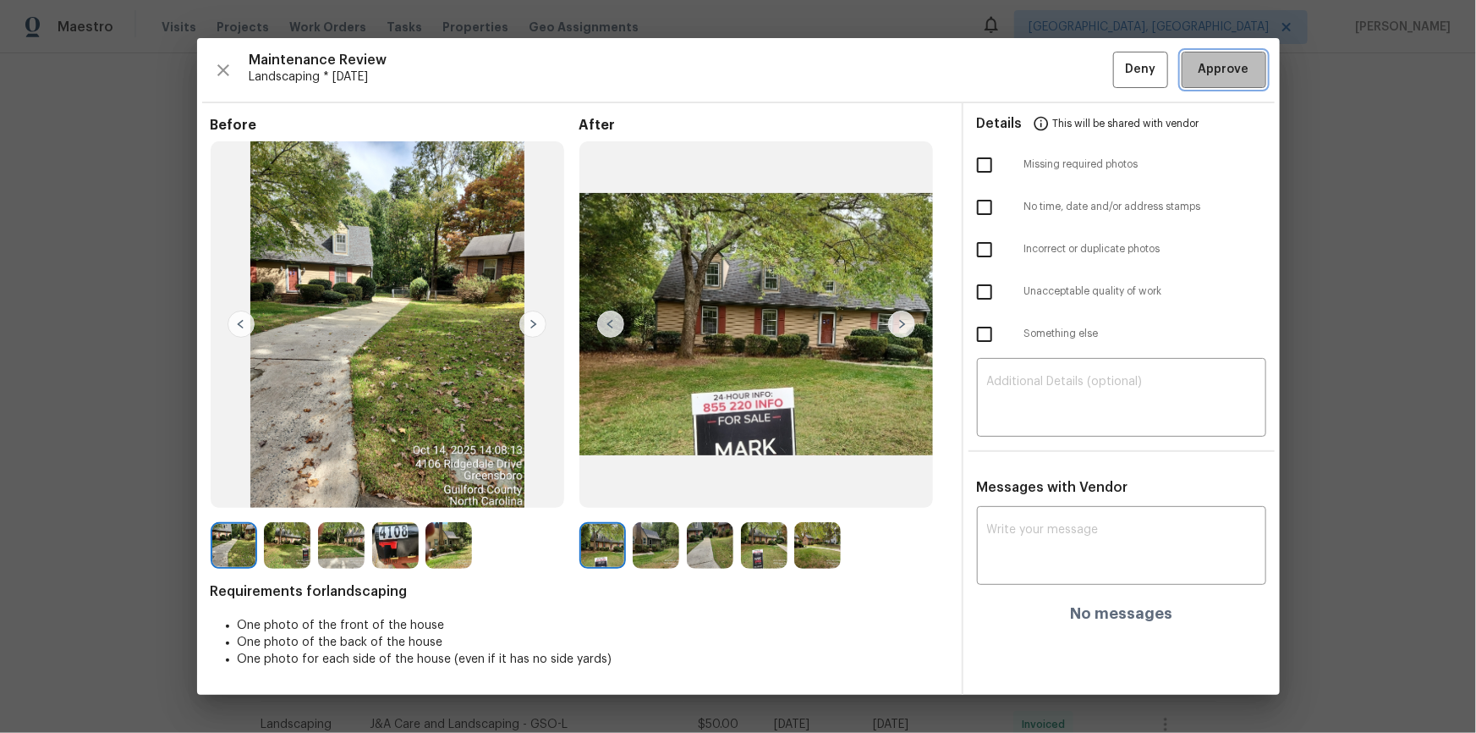
drag, startPoint x: 1203, startPoint y: 66, endPoint x: 1254, endPoint y: 284, distance: 224.1
click at [1206, 67] on span "Approve" at bounding box center [1224, 69] width 51 height 21
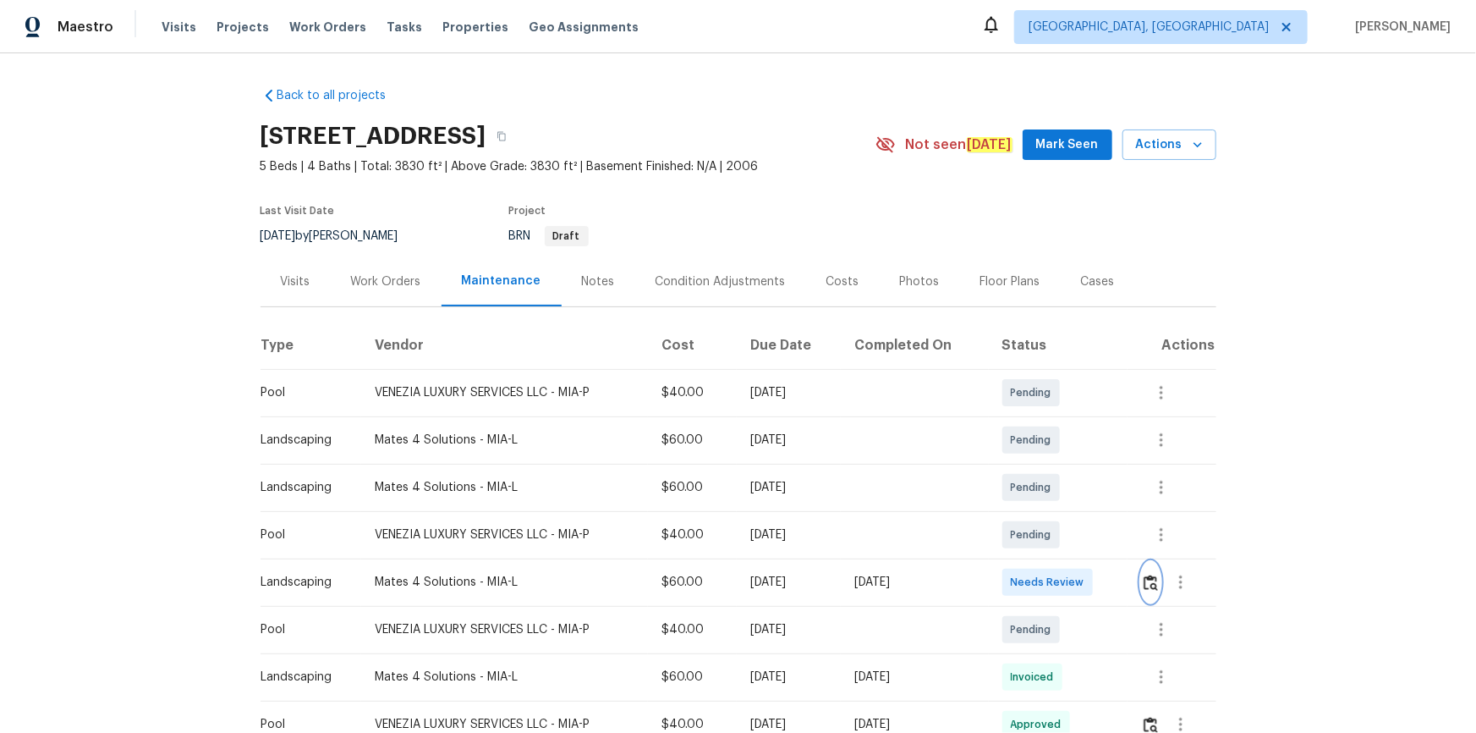
click at [1050, 492] on button "button" at bounding box center [1150, 582] width 19 height 41
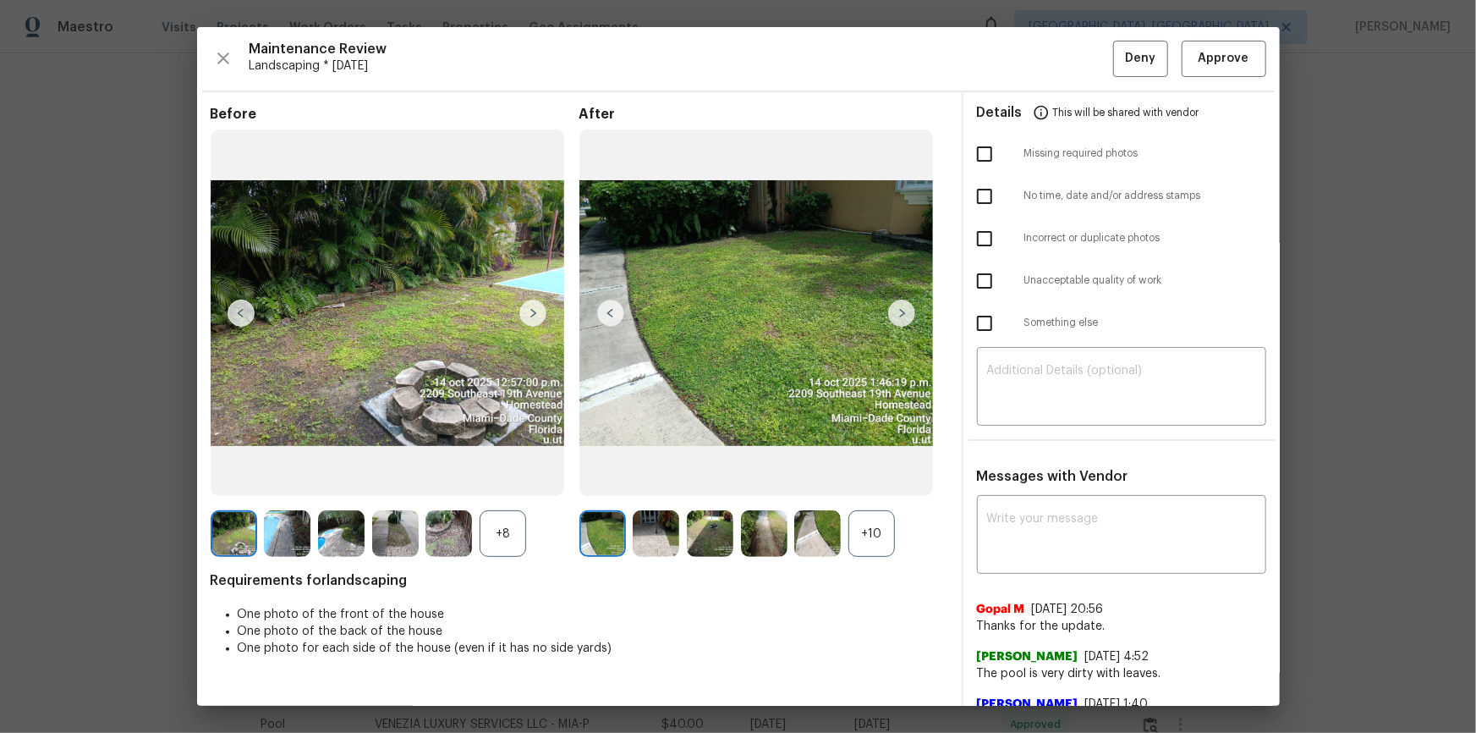
drag, startPoint x: 1221, startPoint y: 83, endPoint x: 1226, endPoint y: 92, distance: 10.6
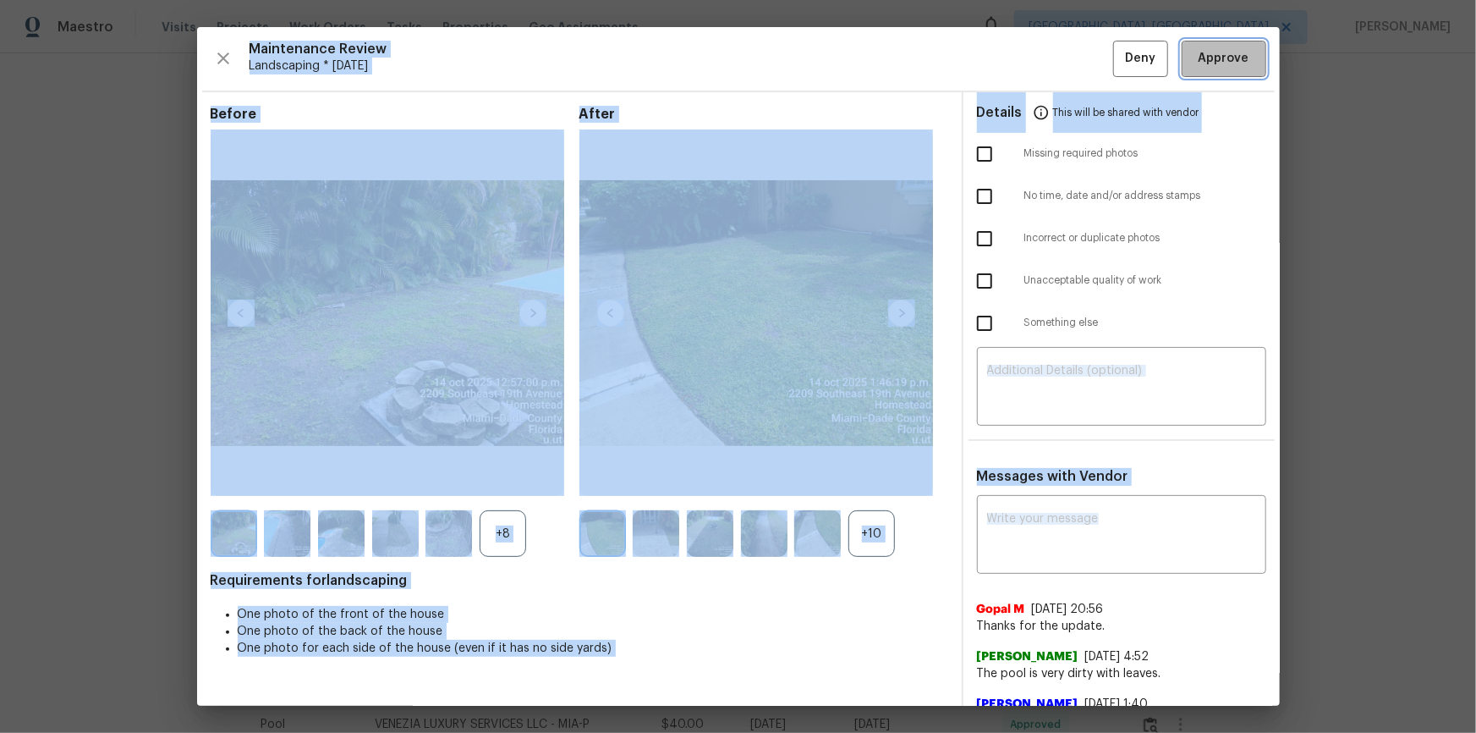
click at [1050, 59] on span "Approve" at bounding box center [1224, 58] width 51 height 21
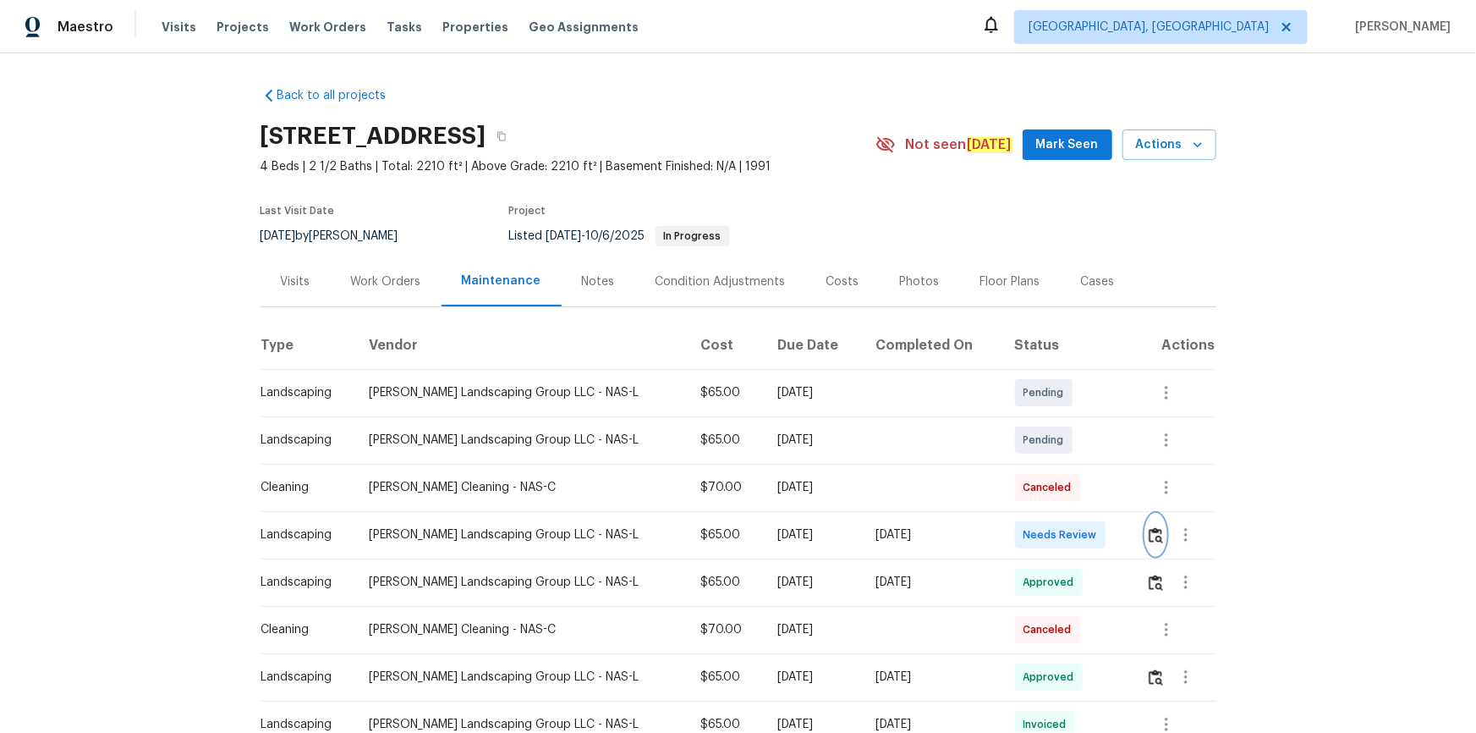
click at [1050, 492] on img "button" at bounding box center [1156, 535] width 14 height 16
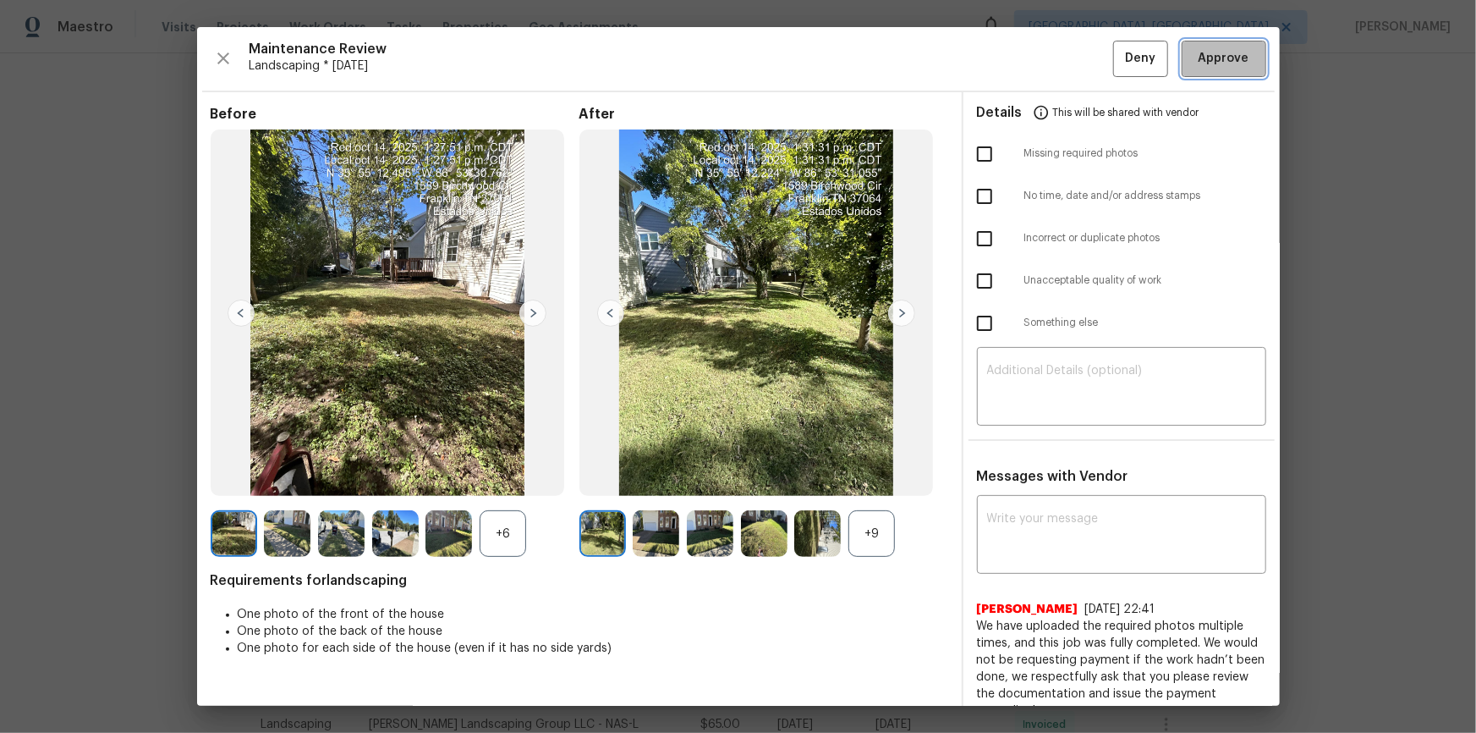
click at [1050, 44] on button "Approve" at bounding box center [1224, 59] width 85 height 36
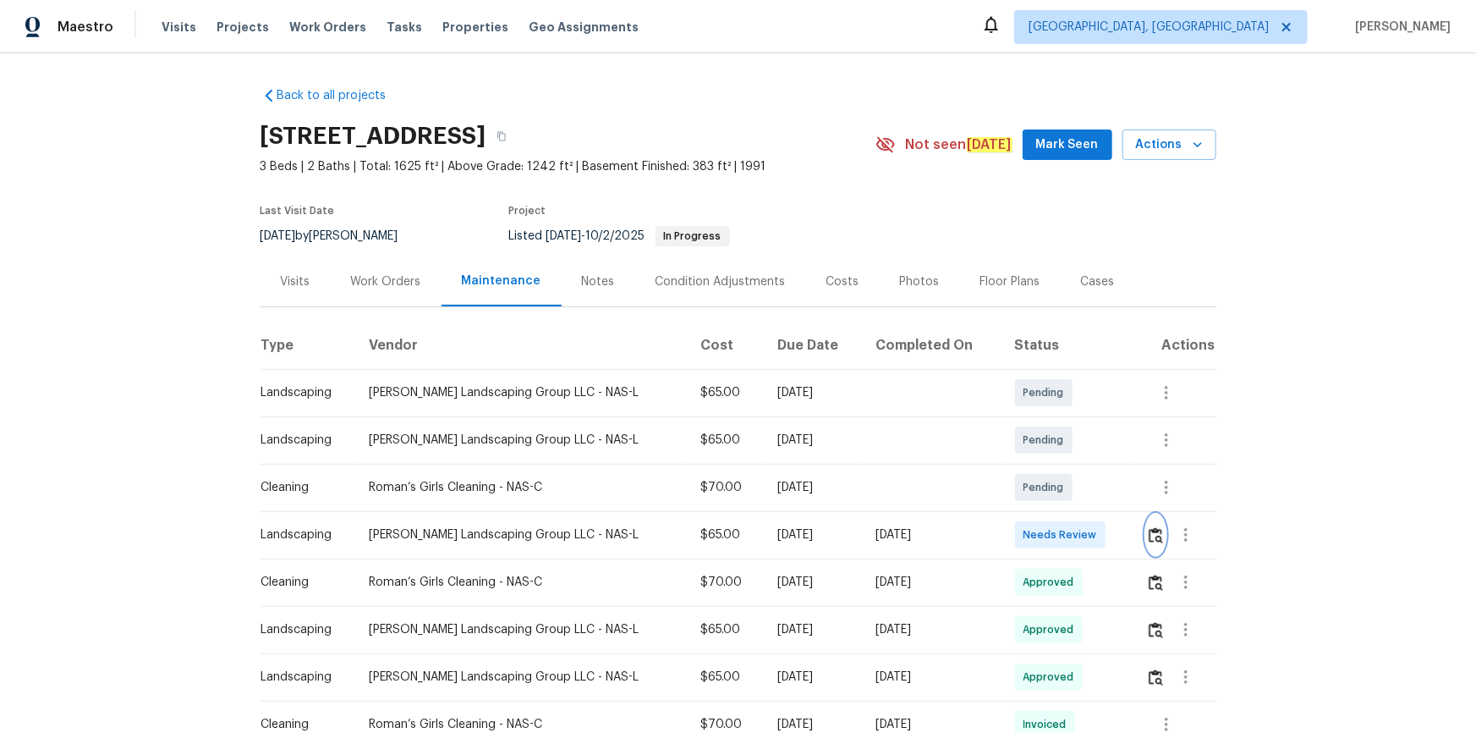
click at [1050, 492] on img "button" at bounding box center [1156, 535] width 14 height 16
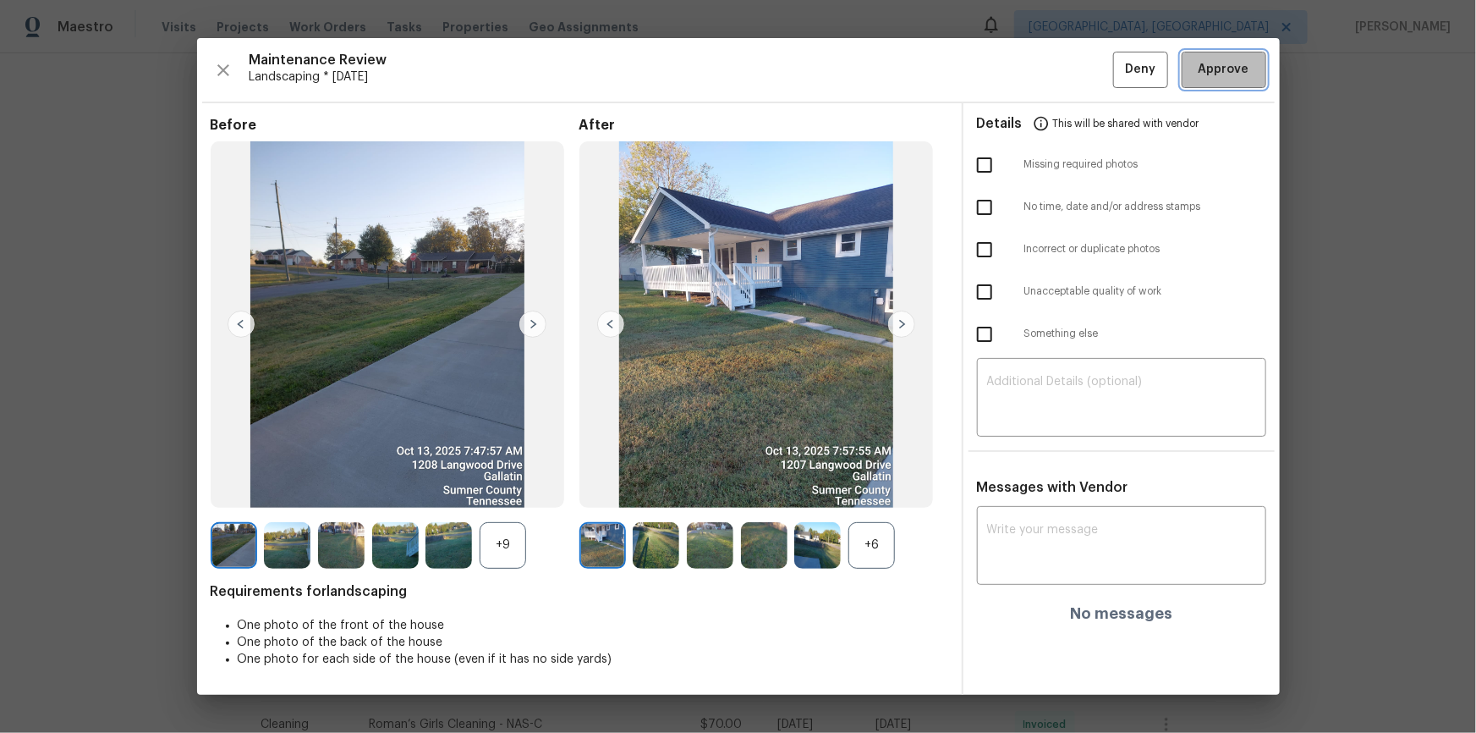
drag, startPoint x: 1197, startPoint y: 73, endPoint x: 1204, endPoint y: 82, distance: 11.5
click at [1050, 75] on span "Approve" at bounding box center [1224, 69] width 58 height 21
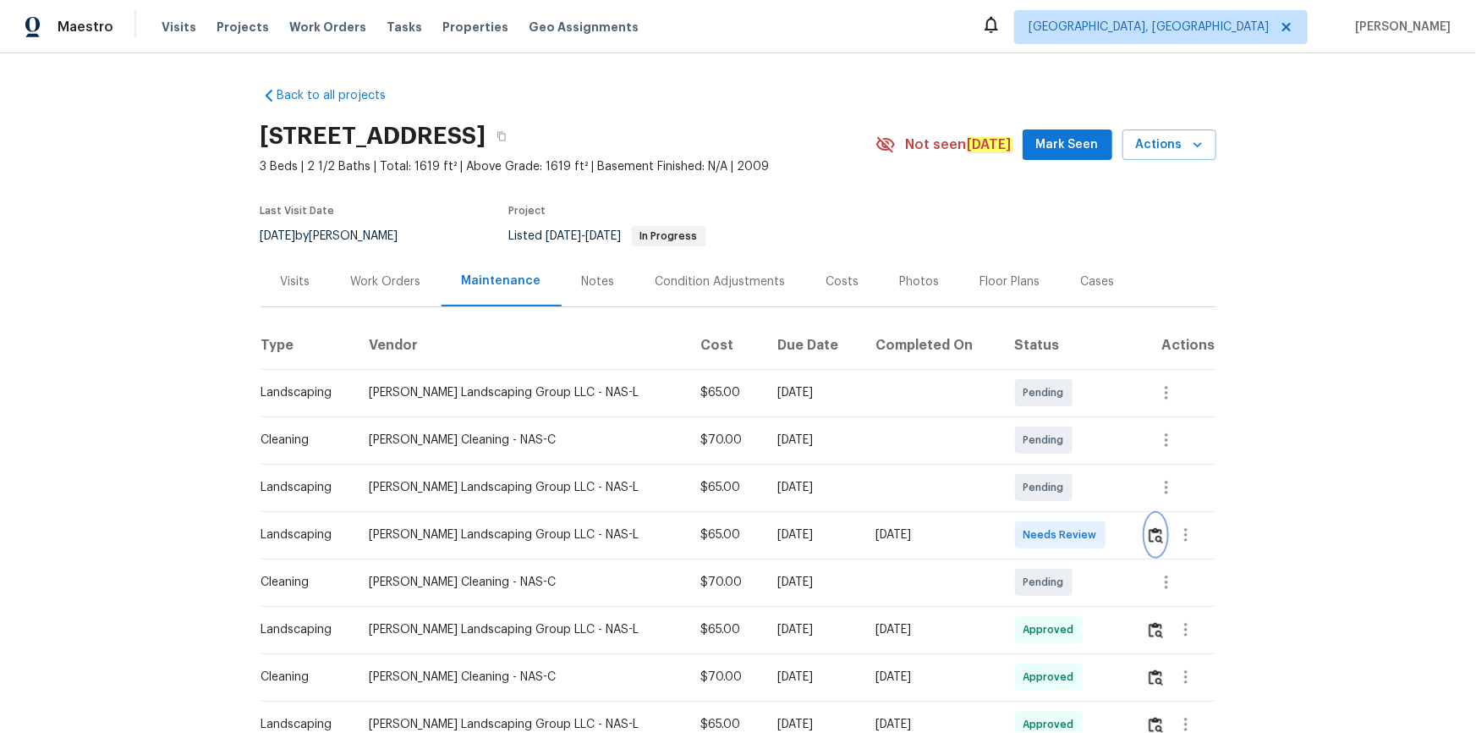
click at [1050, 492] on button "button" at bounding box center [1155, 534] width 19 height 41
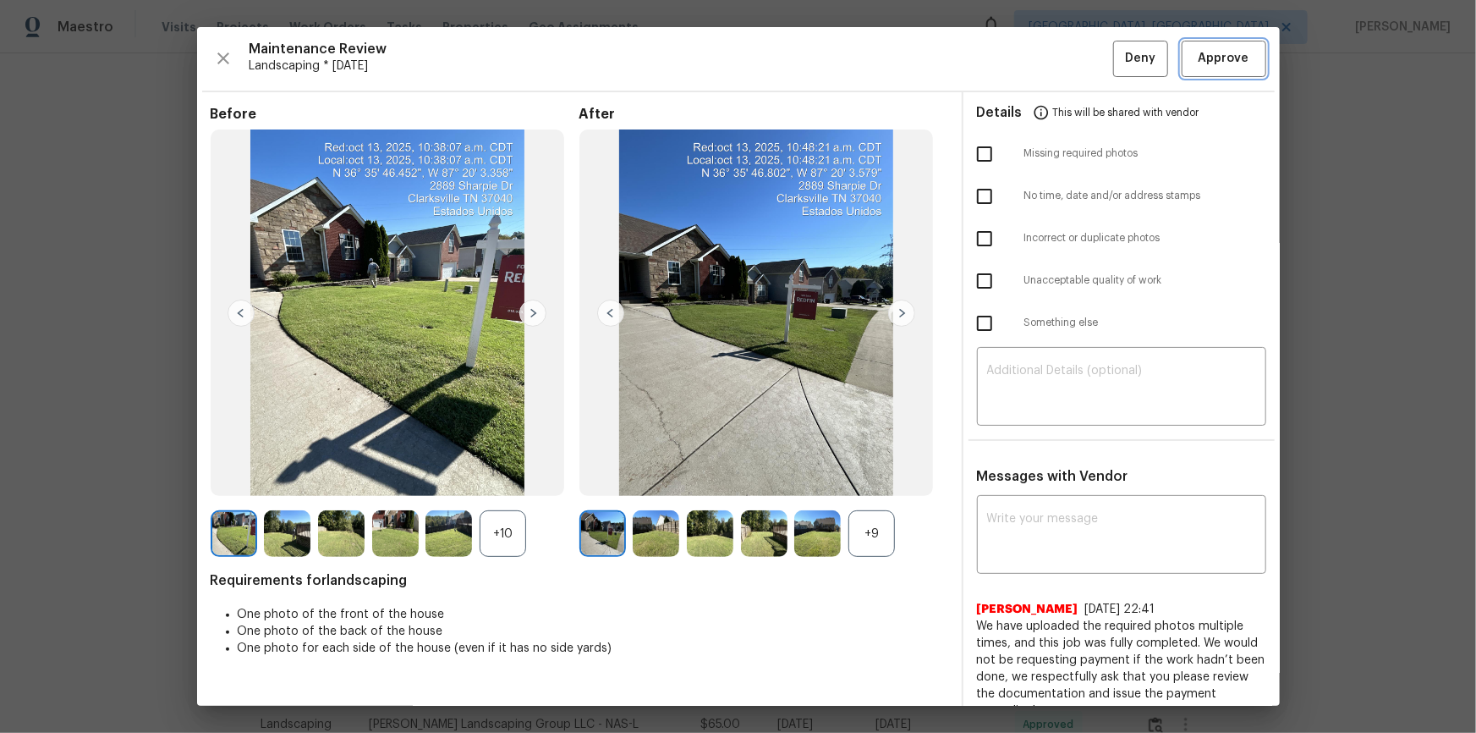
click at [1050, 58] on span "Approve" at bounding box center [1224, 58] width 51 height 21
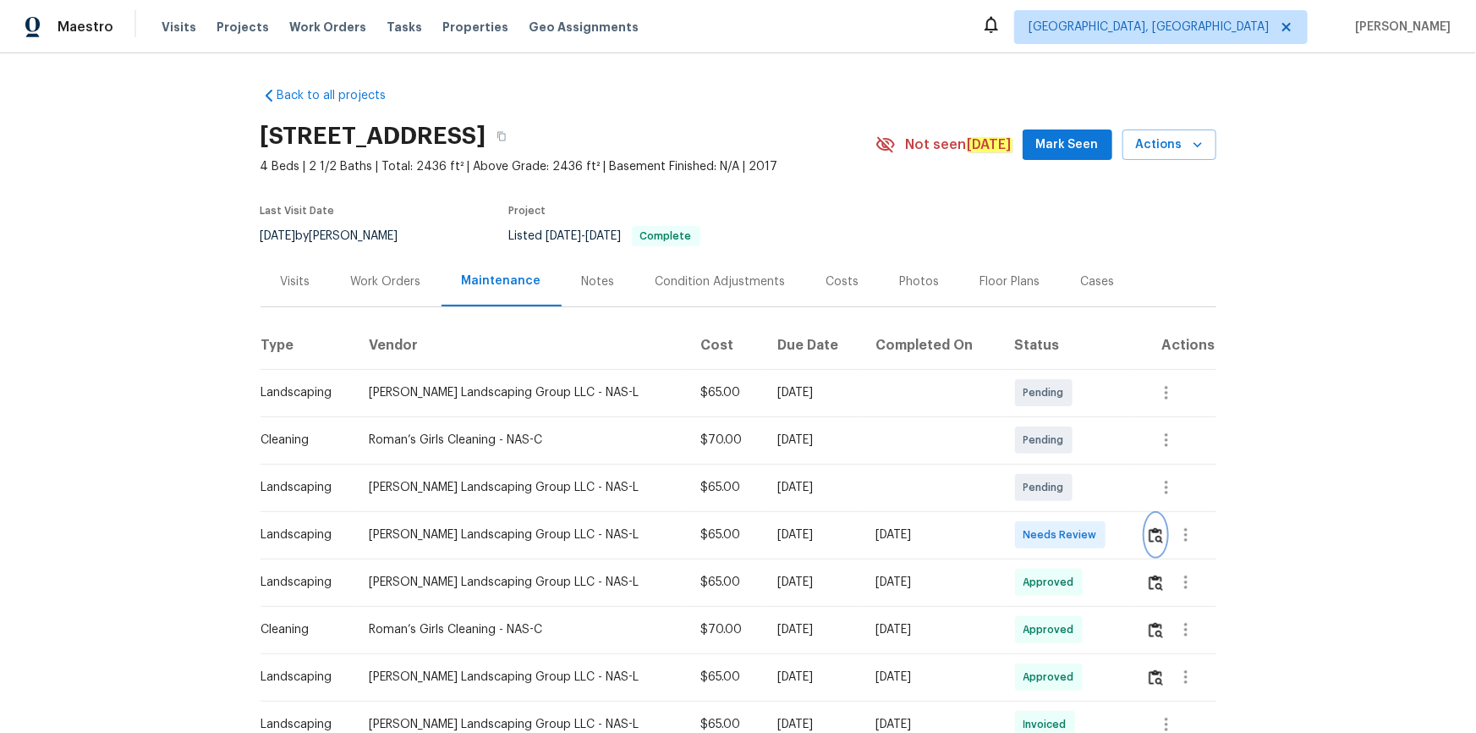
click at [1050, 492] on img "button" at bounding box center [1156, 535] width 14 height 16
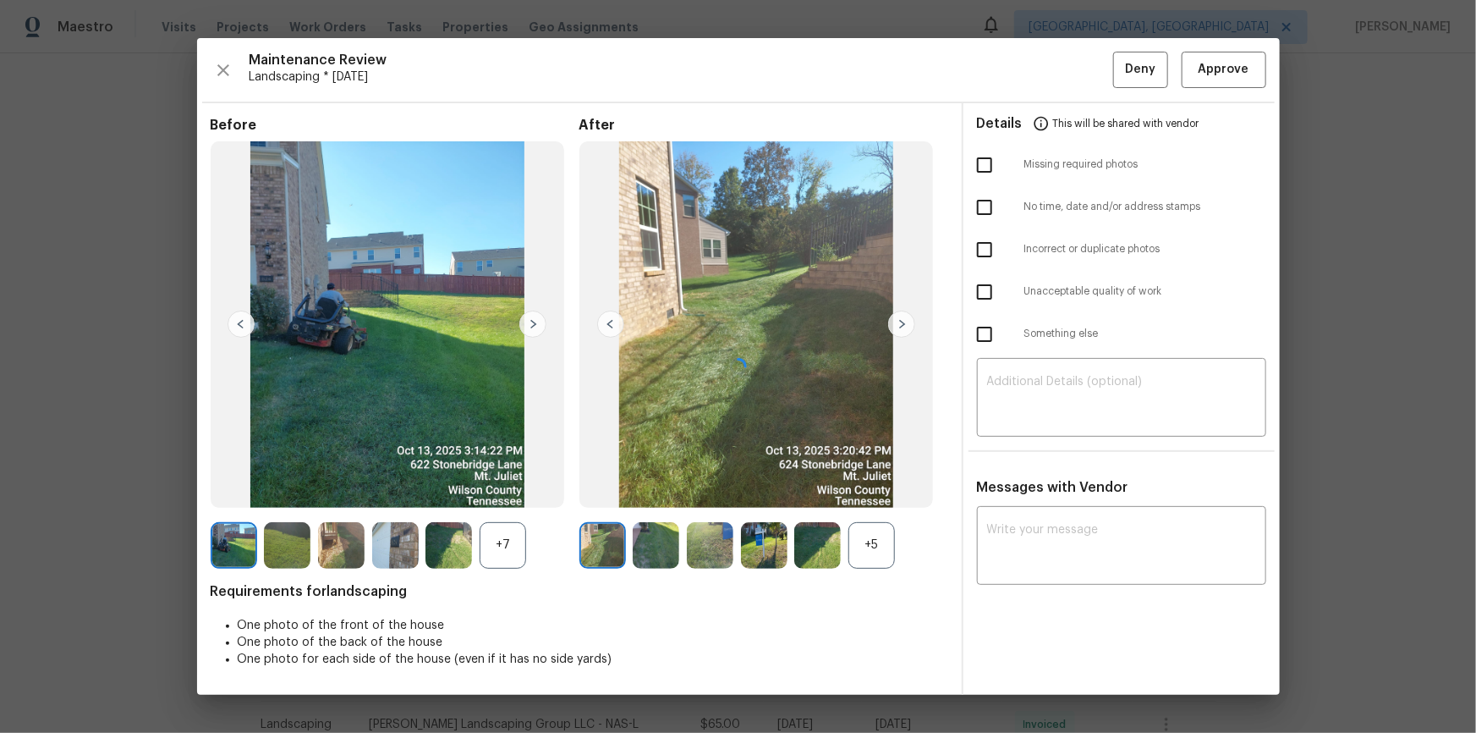
drag, startPoint x: 1215, startPoint y: 61, endPoint x: 1238, endPoint y: 162, distance: 104.1
drag, startPoint x: 1190, startPoint y: 79, endPoint x: 1231, endPoint y: 330, distance: 254.5
click at [1050, 80] on button "Approve" at bounding box center [1224, 70] width 85 height 36
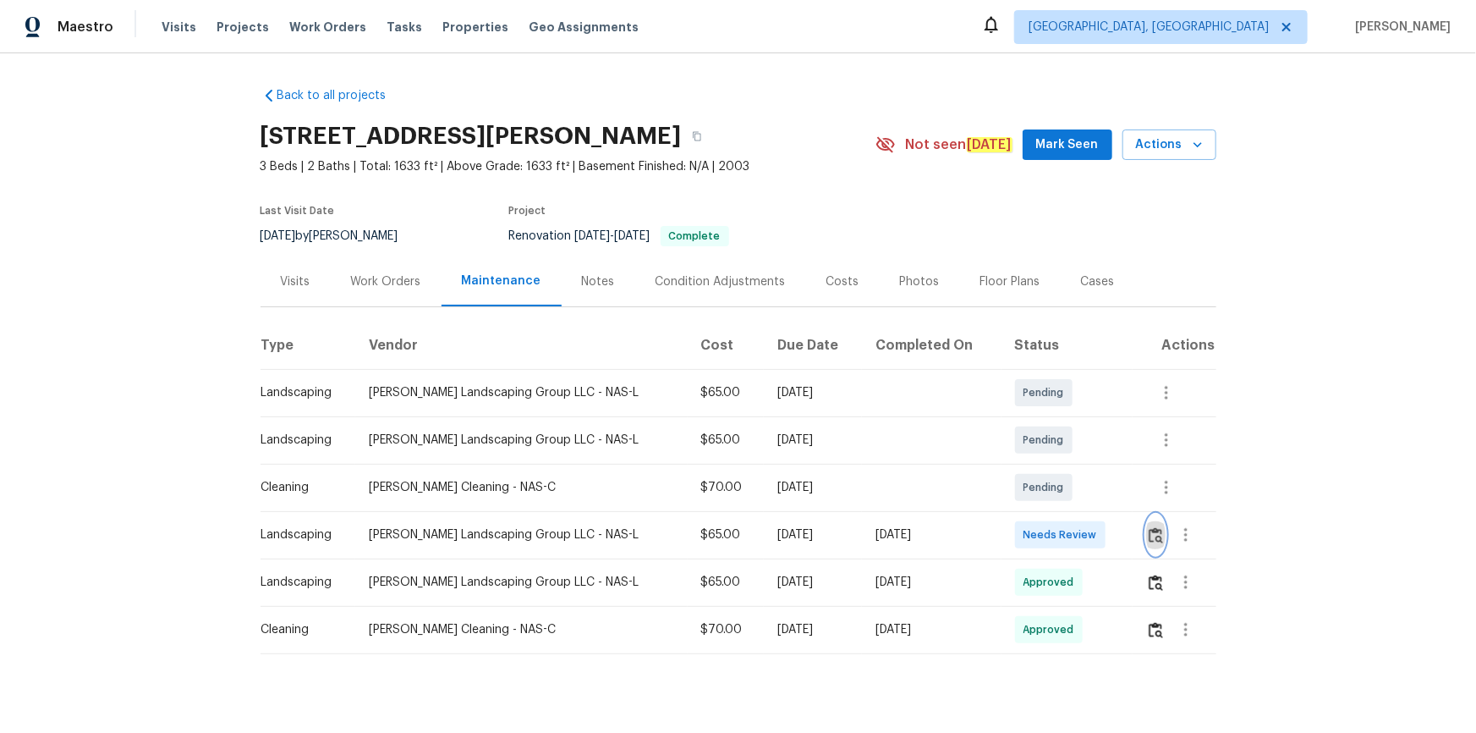
click at [1050, 492] on img "button" at bounding box center [1156, 535] width 14 height 16
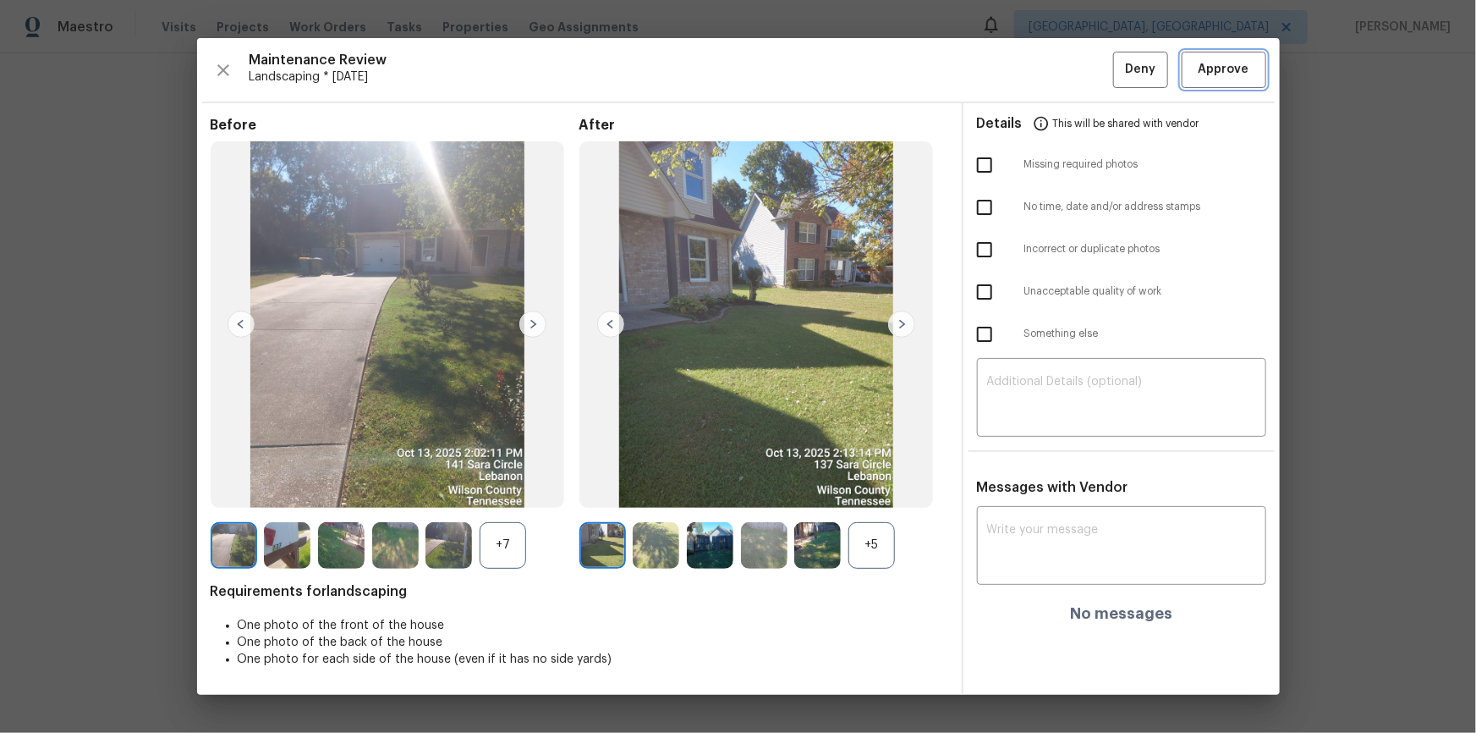
click at [1050, 76] on span "Approve" at bounding box center [1224, 69] width 58 height 21
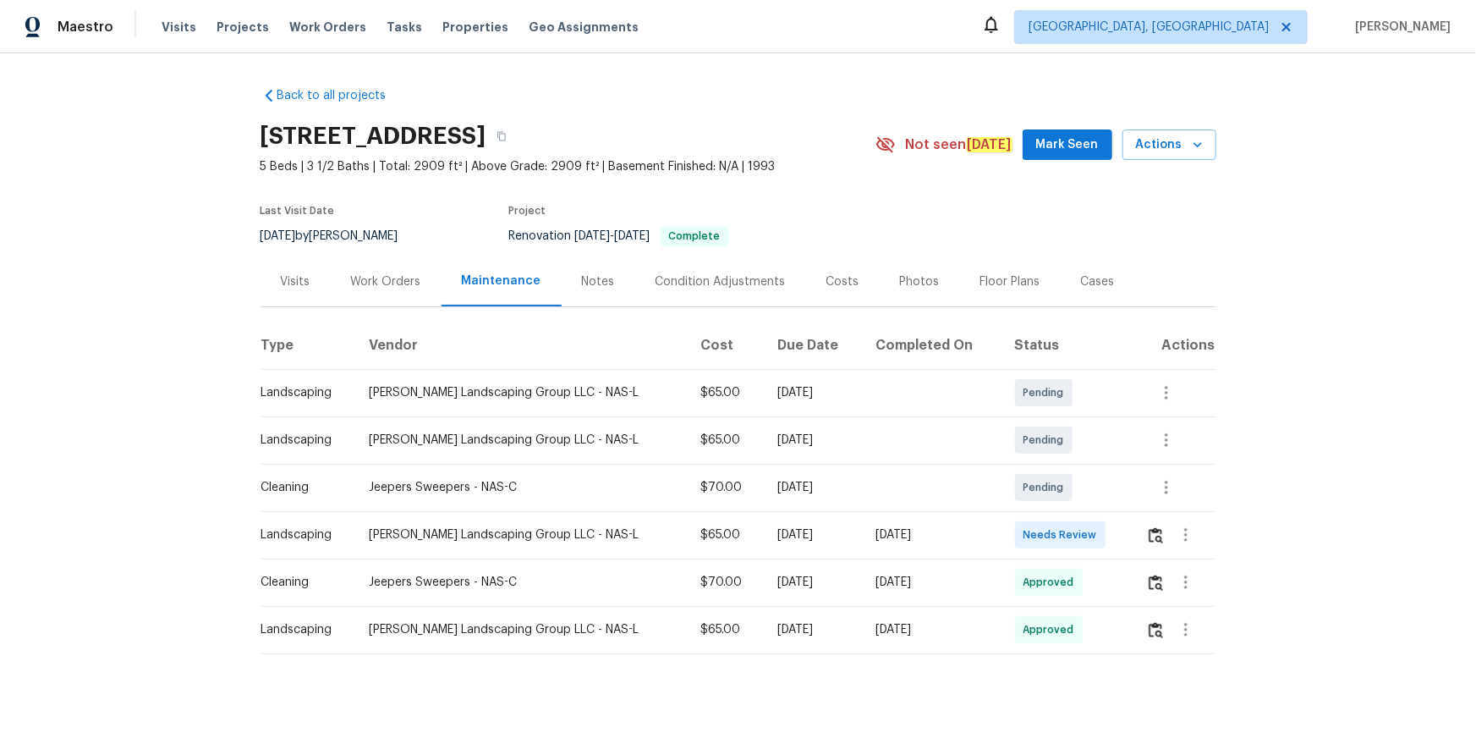
drag, startPoint x: 1129, startPoint y: 534, endPoint x: 1141, endPoint y: 534, distance: 12.7
click at [1050, 492] on td at bounding box center [1174, 534] width 83 height 47
click at [1050, 492] on button "button" at bounding box center [1155, 534] width 19 height 41
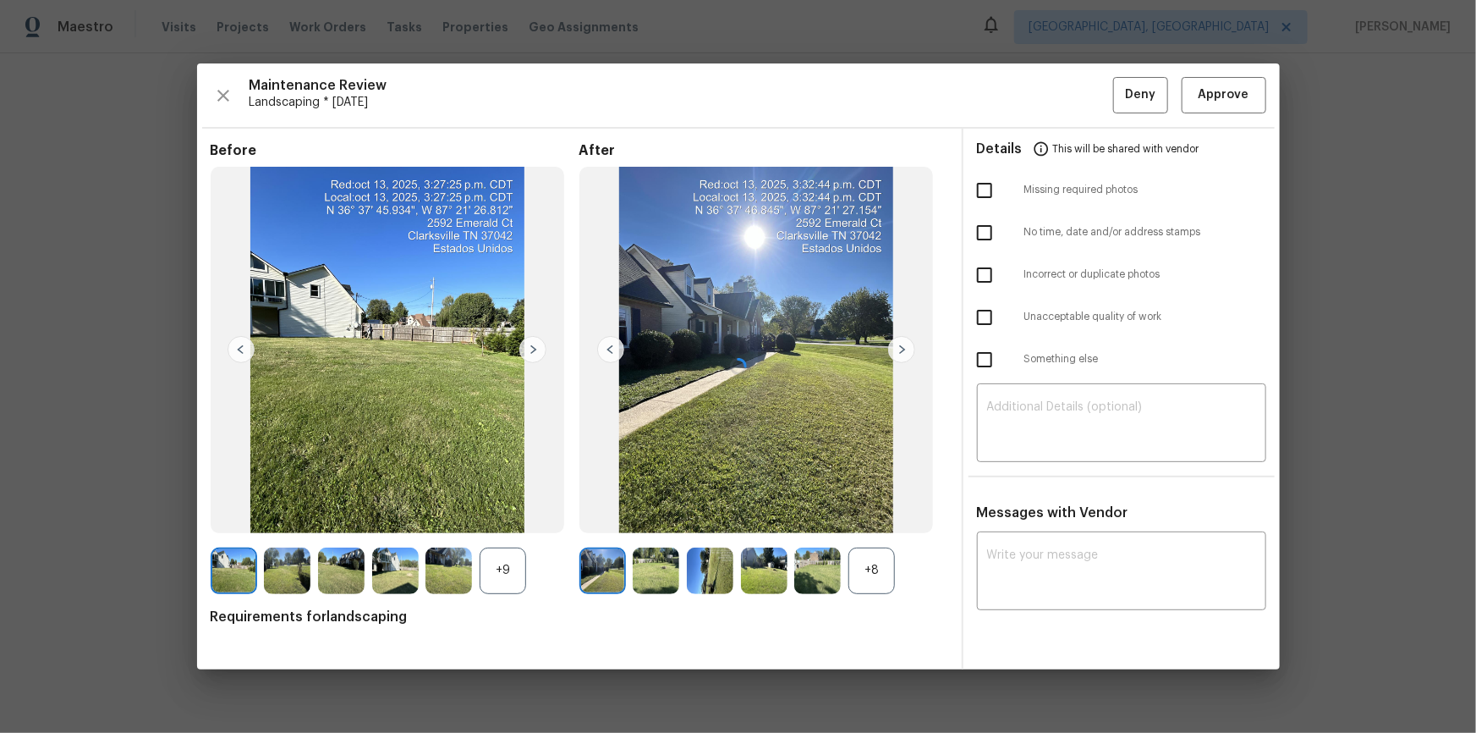
drag, startPoint x: 1240, startPoint y: 85, endPoint x: 1269, endPoint y: 146, distance: 68.1
click at [1050, 89] on div at bounding box center [738, 365] width 1083 height 605
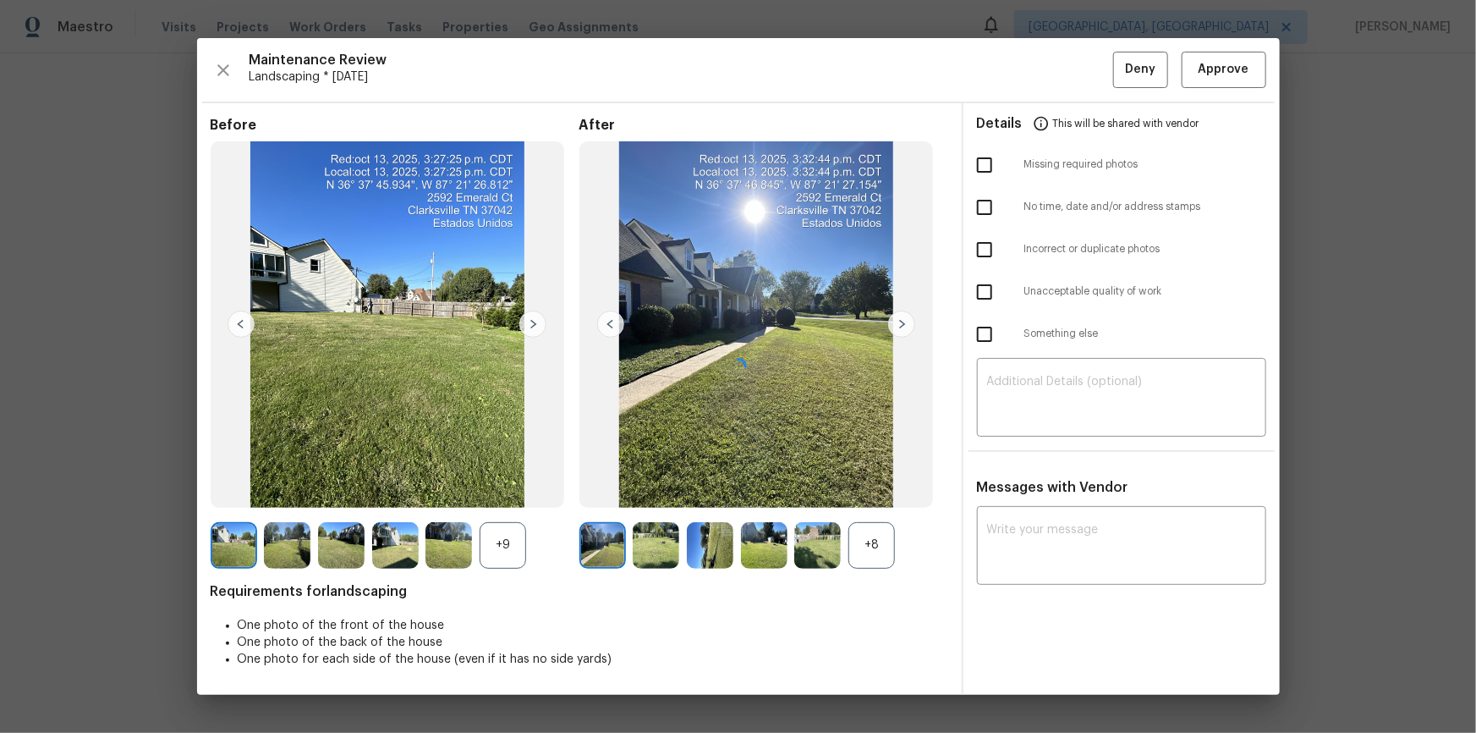
drag, startPoint x: 1259, startPoint y: 80, endPoint x: 1280, endPoint y: 185, distance: 107.8
click at [1050, 84] on div at bounding box center [738, 366] width 1083 height 656
drag, startPoint x: 1248, startPoint y: 77, endPoint x: 1245, endPoint y: 65, distance: 12.3
click at [1050, 65] on div "Maintenance Review Landscaping * Mon, Oct 13 Deny Approve Before +9 After +8 Re…" at bounding box center [738, 366] width 1083 height 656
click at [1050, 83] on button "Approve" at bounding box center [1224, 70] width 85 height 36
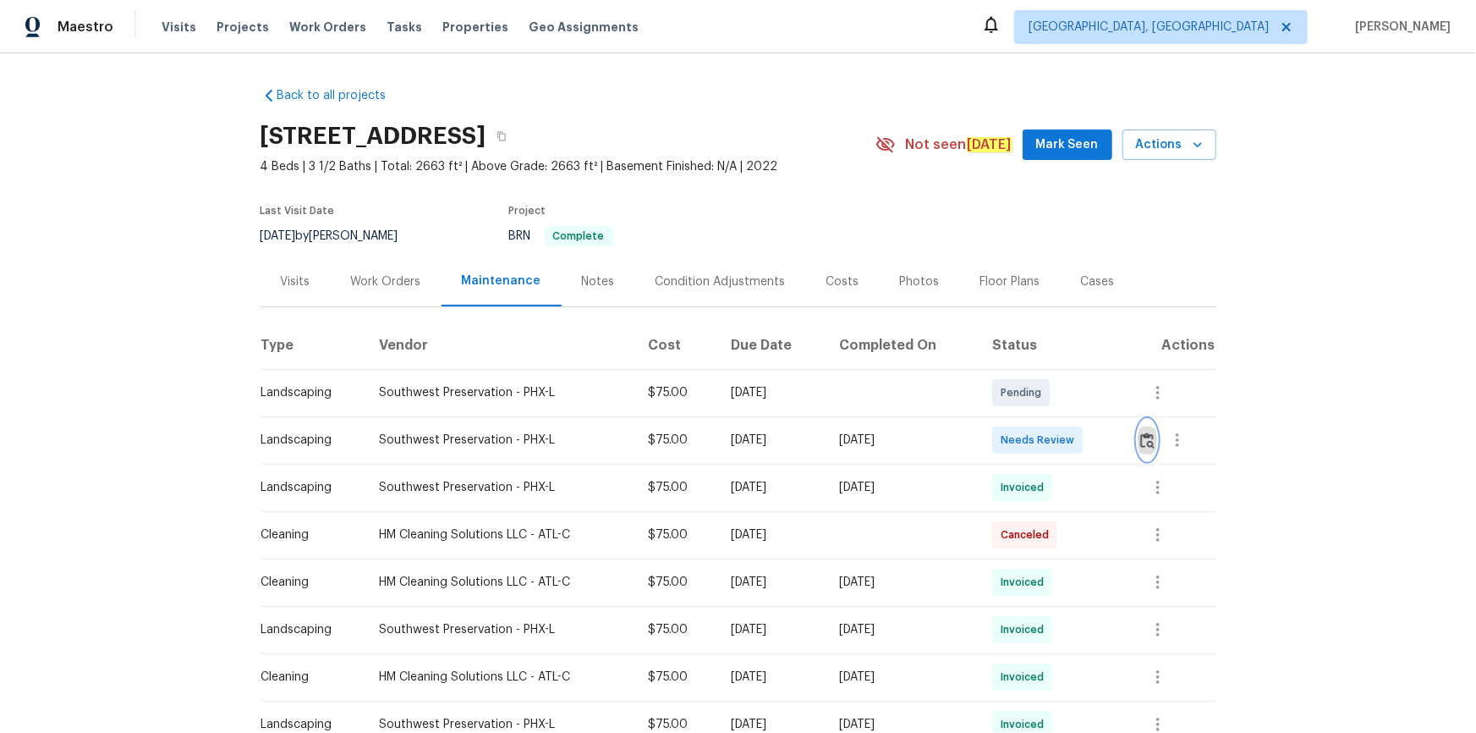
click at [1050, 432] on img "button" at bounding box center [1147, 440] width 14 height 16
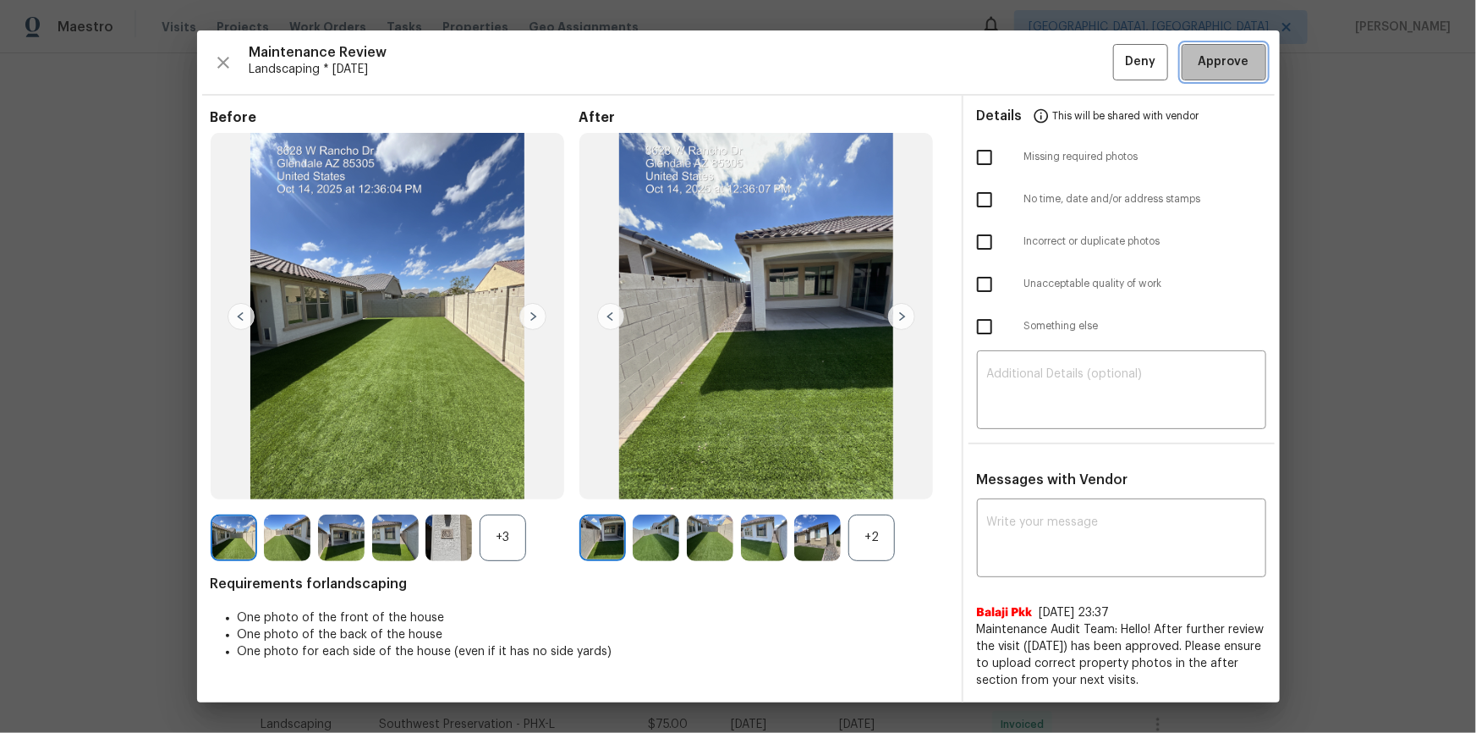
click at [1050, 61] on span "Approve" at bounding box center [1224, 62] width 51 height 21
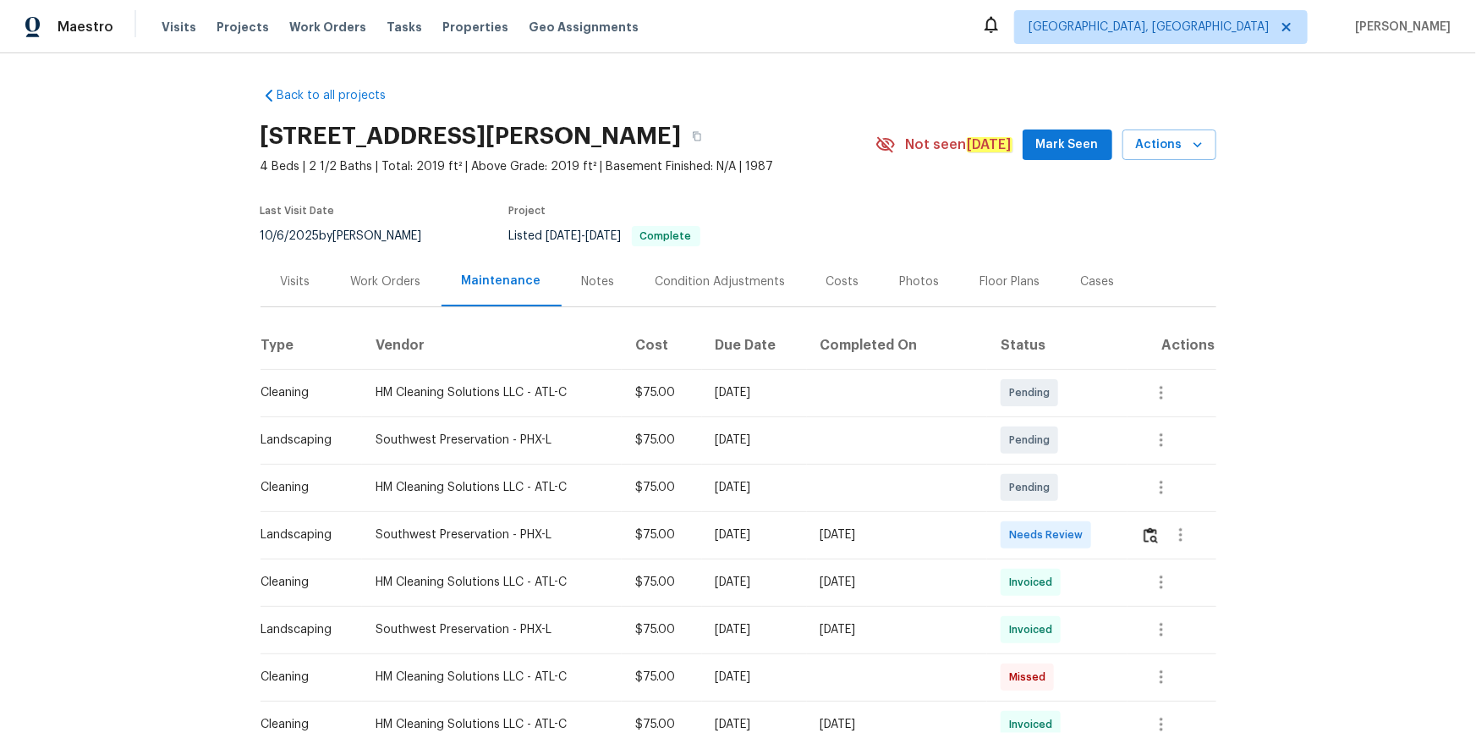
click at [1050, 492] on td at bounding box center [1172, 534] width 89 height 47
click at [1050, 492] on img "button" at bounding box center [1151, 535] width 14 height 16
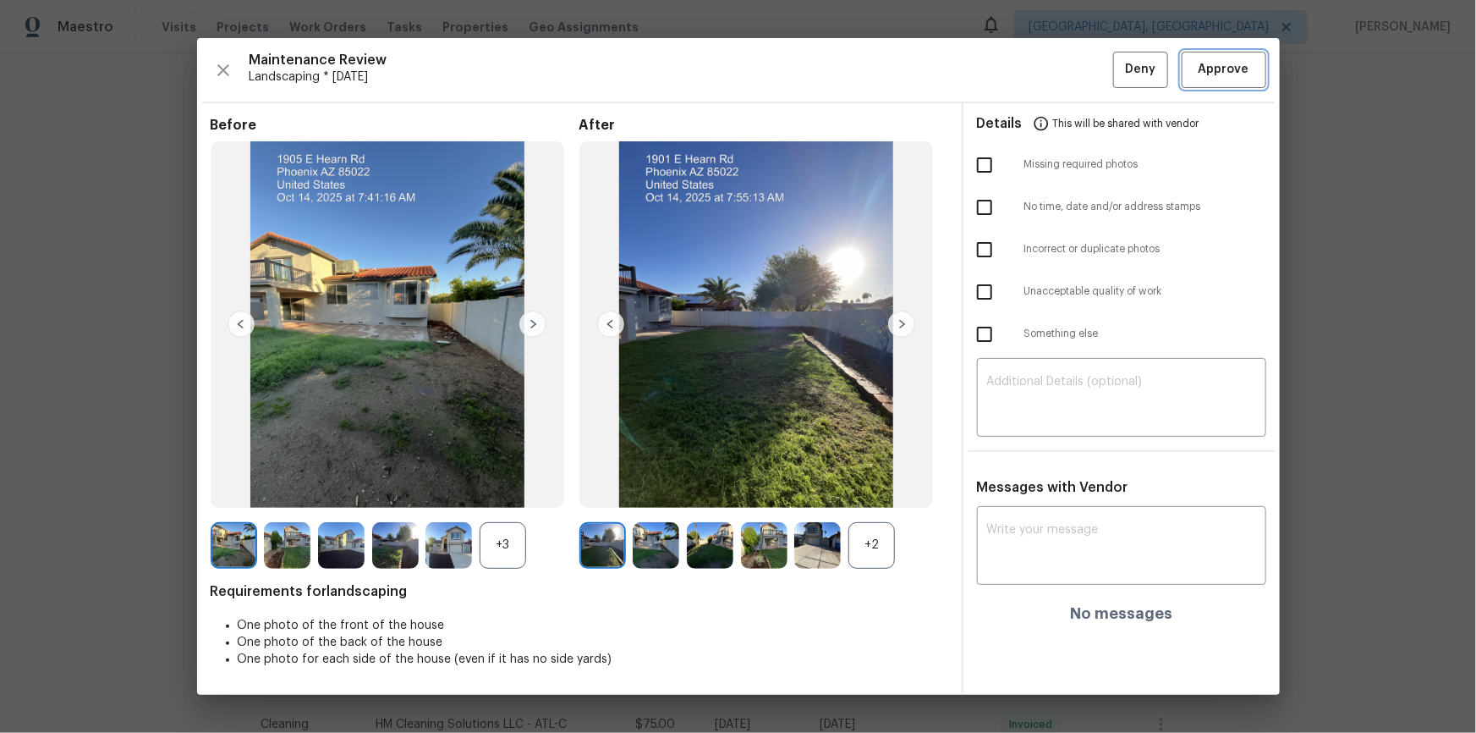
drag, startPoint x: 1225, startPoint y: 71, endPoint x: 1212, endPoint y: 105, distance: 36.1
click at [1050, 70] on span "Approve" at bounding box center [1224, 69] width 51 height 21
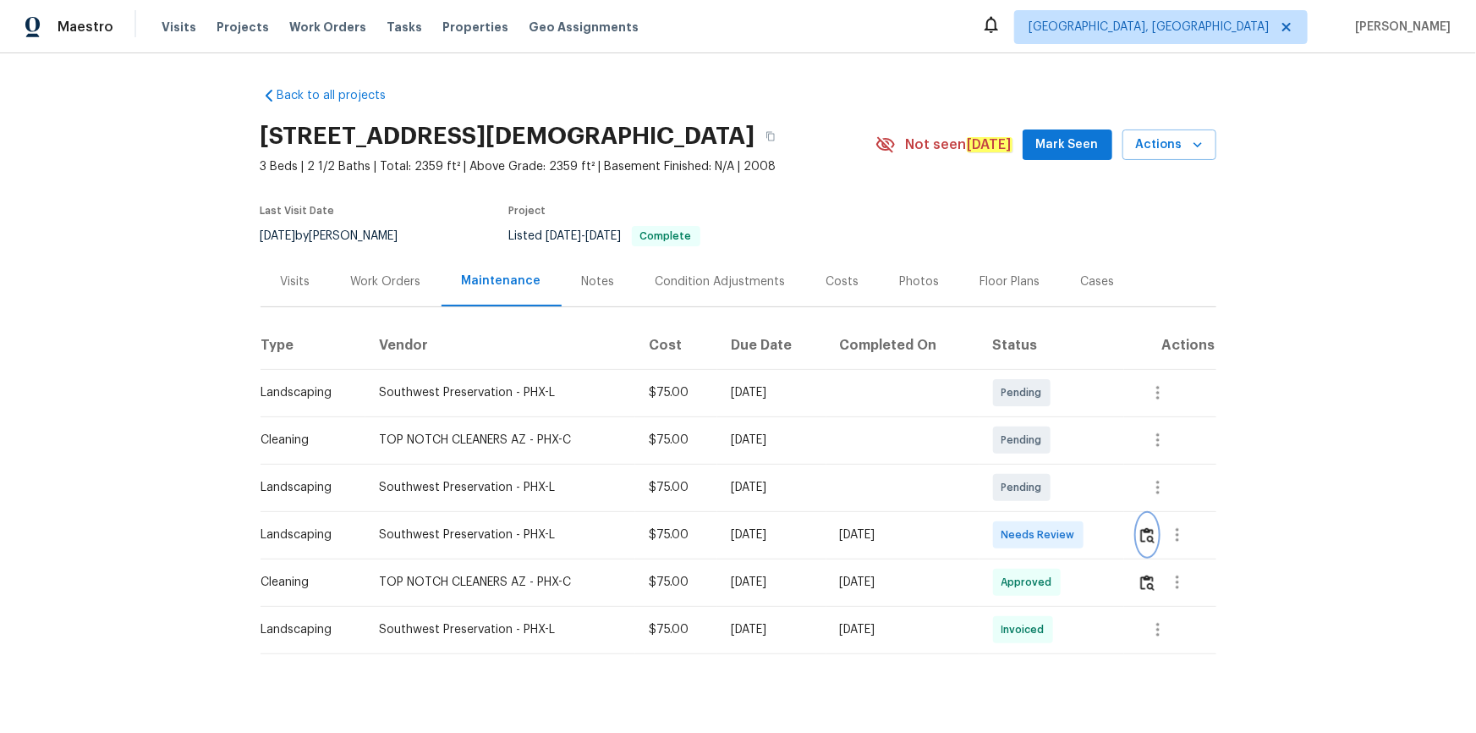
click at [1149, 528] on img "button" at bounding box center [1147, 535] width 14 height 16
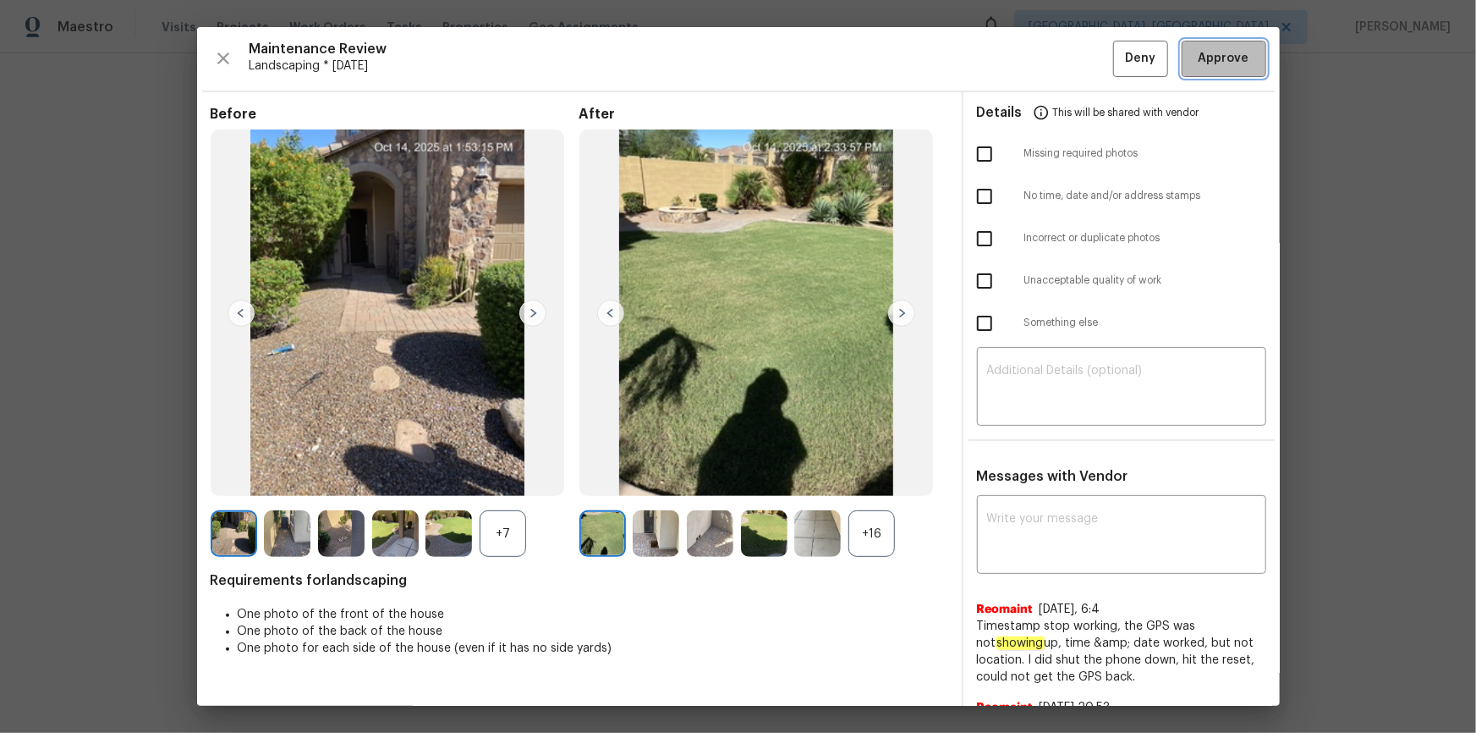
click at [1215, 58] on span "Approve" at bounding box center [1224, 58] width 51 height 21
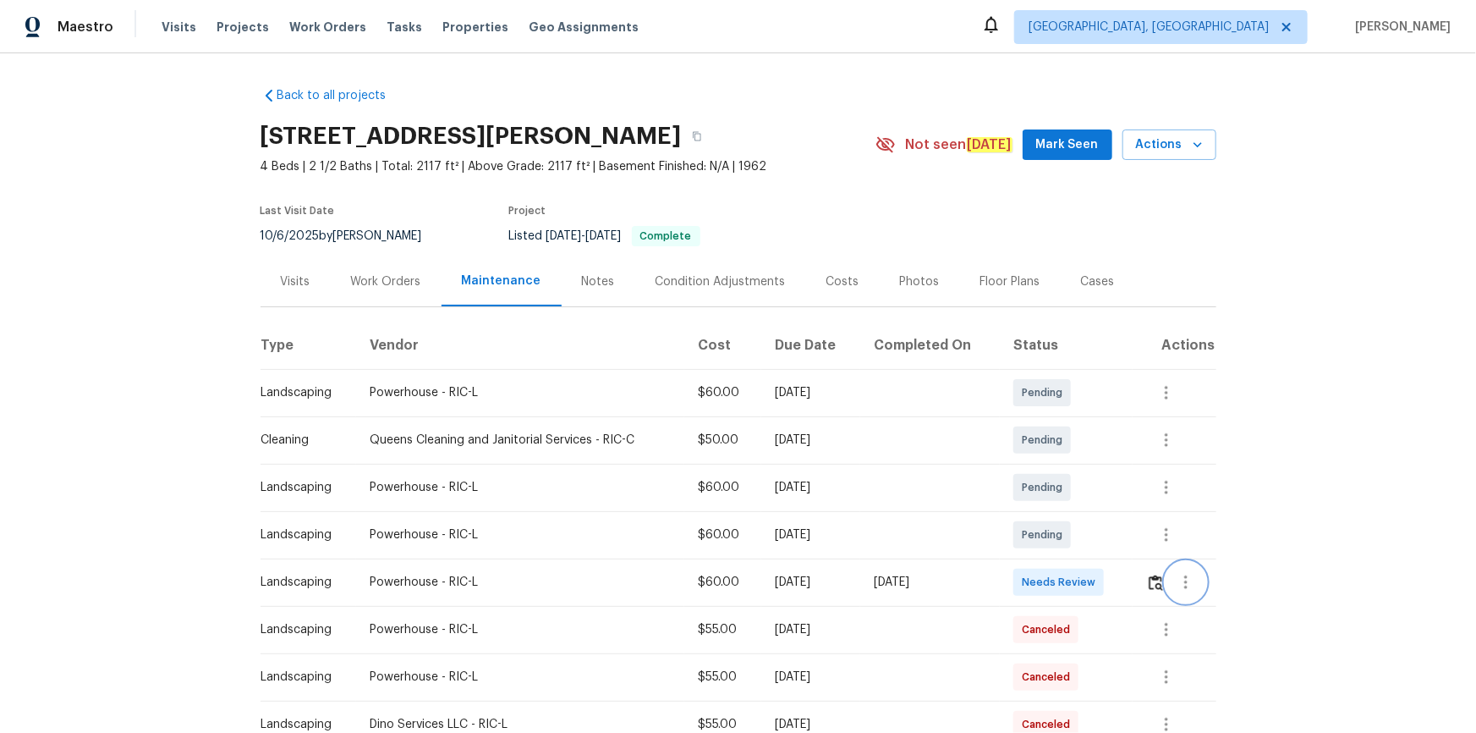
click at [1050, 492] on button "button" at bounding box center [1186, 582] width 41 height 41
click at [1050, 492] on div at bounding box center [738, 366] width 1476 height 733
click at [1050, 492] on img "button" at bounding box center [1156, 582] width 14 height 16
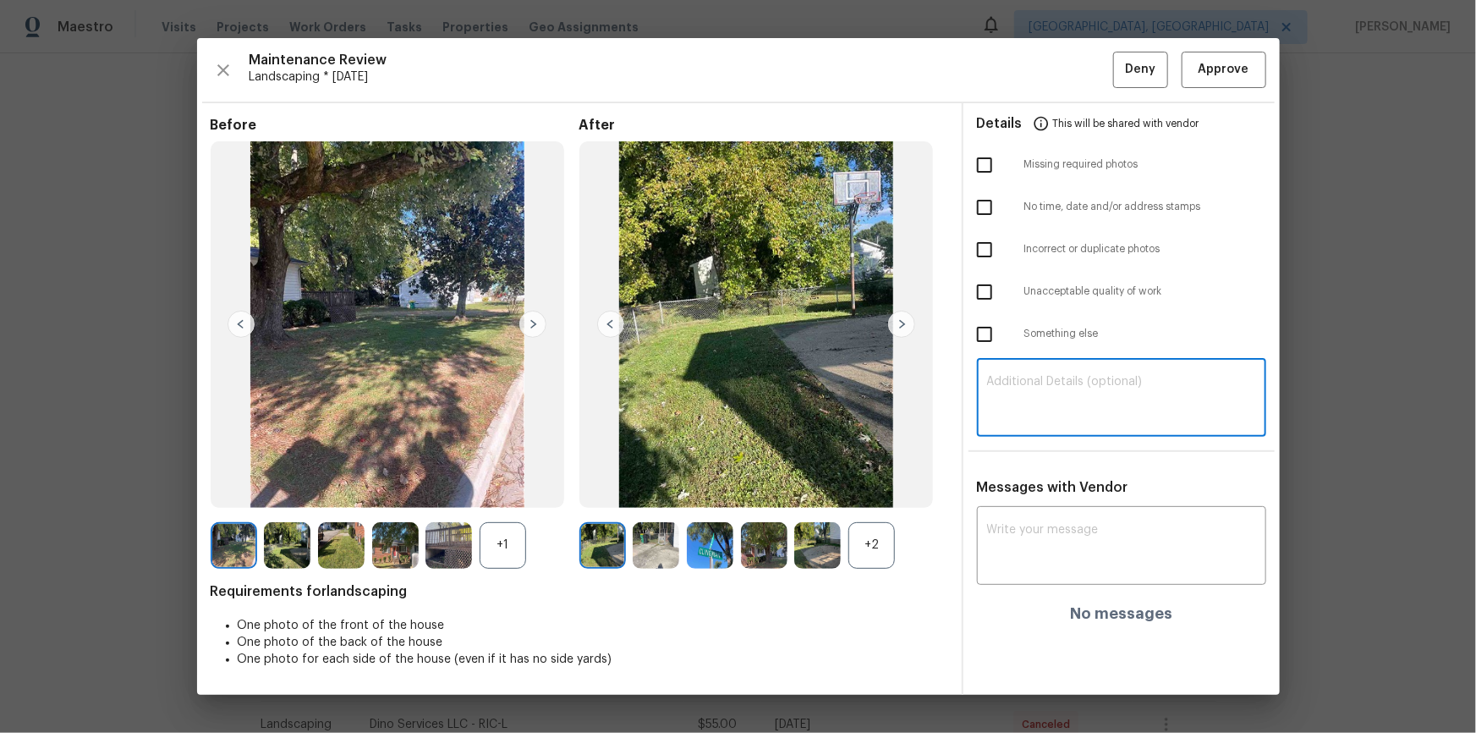
click at [1050, 398] on textarea at bounding box center [1121, 399] width 269 height 47
paste textarea "Maintenance Audit Team: Hello! Unfortunately this landscaping visit completed o…"
type textarea "Maintenance Audit Team: Hello! Unfortunately this landscaping visit completed o…"
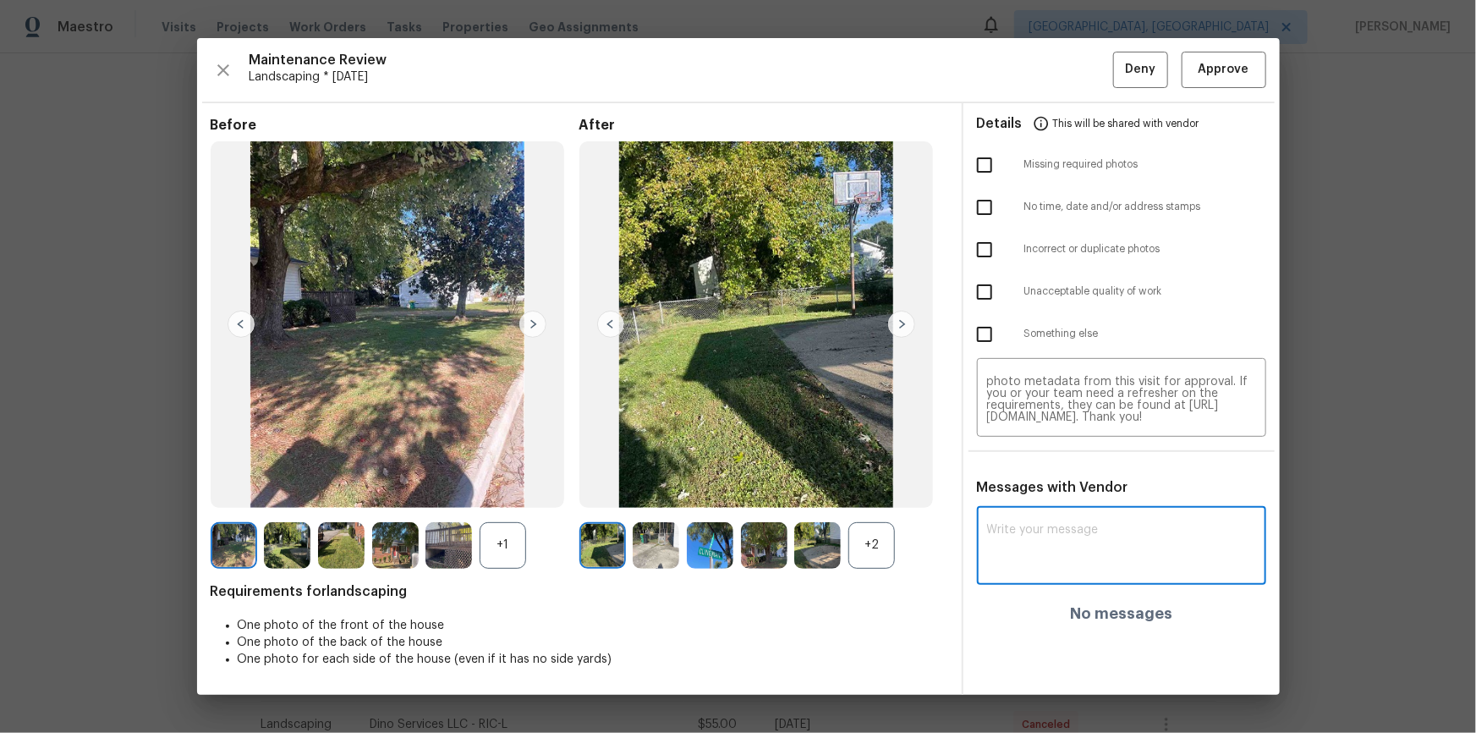
click at [1050, 492] on textarea at bounding box center [1121, 547] width 269 height 47
paste textarea "Maintenance Audit Team: Hello! Unfortunately this landscaping visit completed o…"
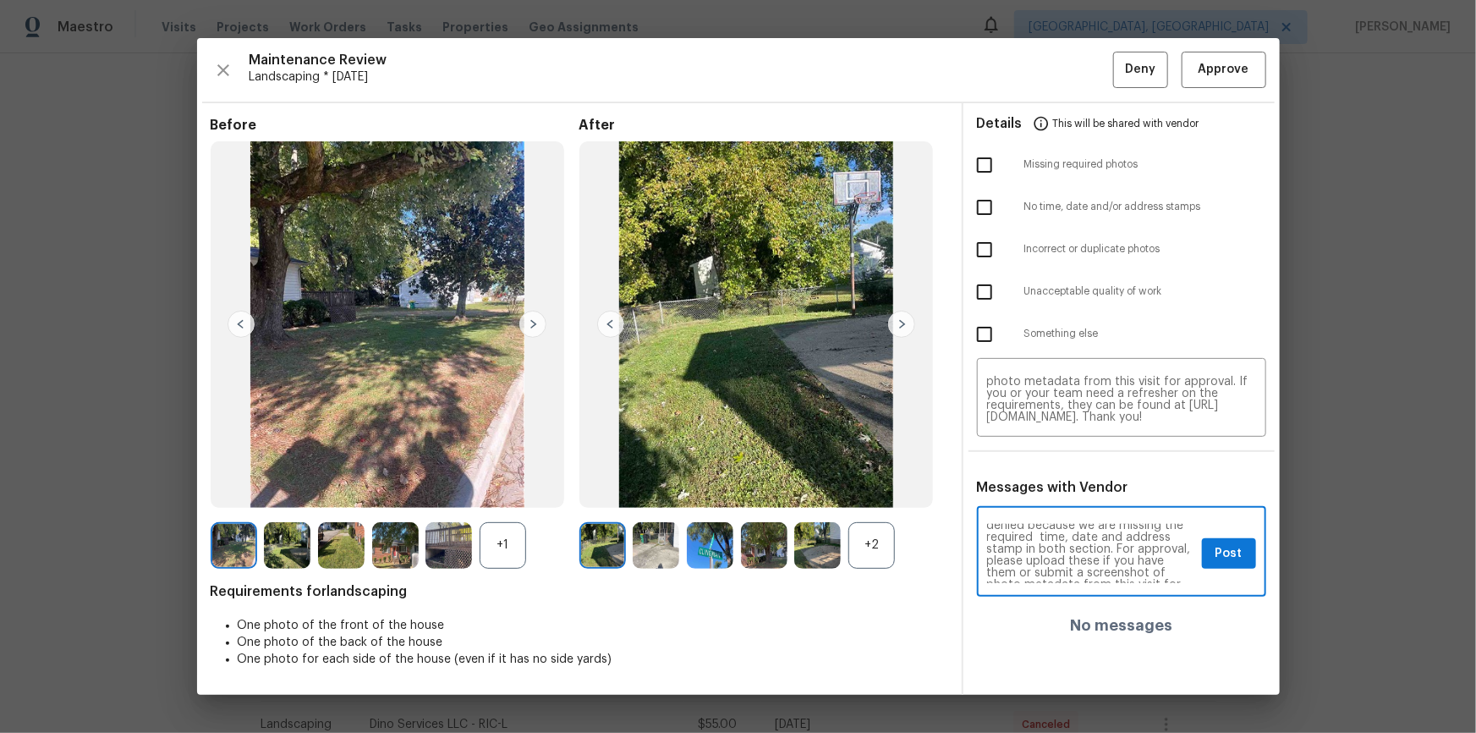
scroll to position [30, 0]
type textarea "Maintenance Audit Team: Hello! Unfortunately this landscaping visit completed o…"
drag, startPoint x: 980, startPoint y: 157, endPoint x: 1037, endPoint y: 223, distance: 87.5
click at [980, 156] on input "checkbox" at bounding box center [985, 165] width 36 height 36
click at [986, 166] on input "checkbox" at bounding box center [985, 165] width 36 height 36
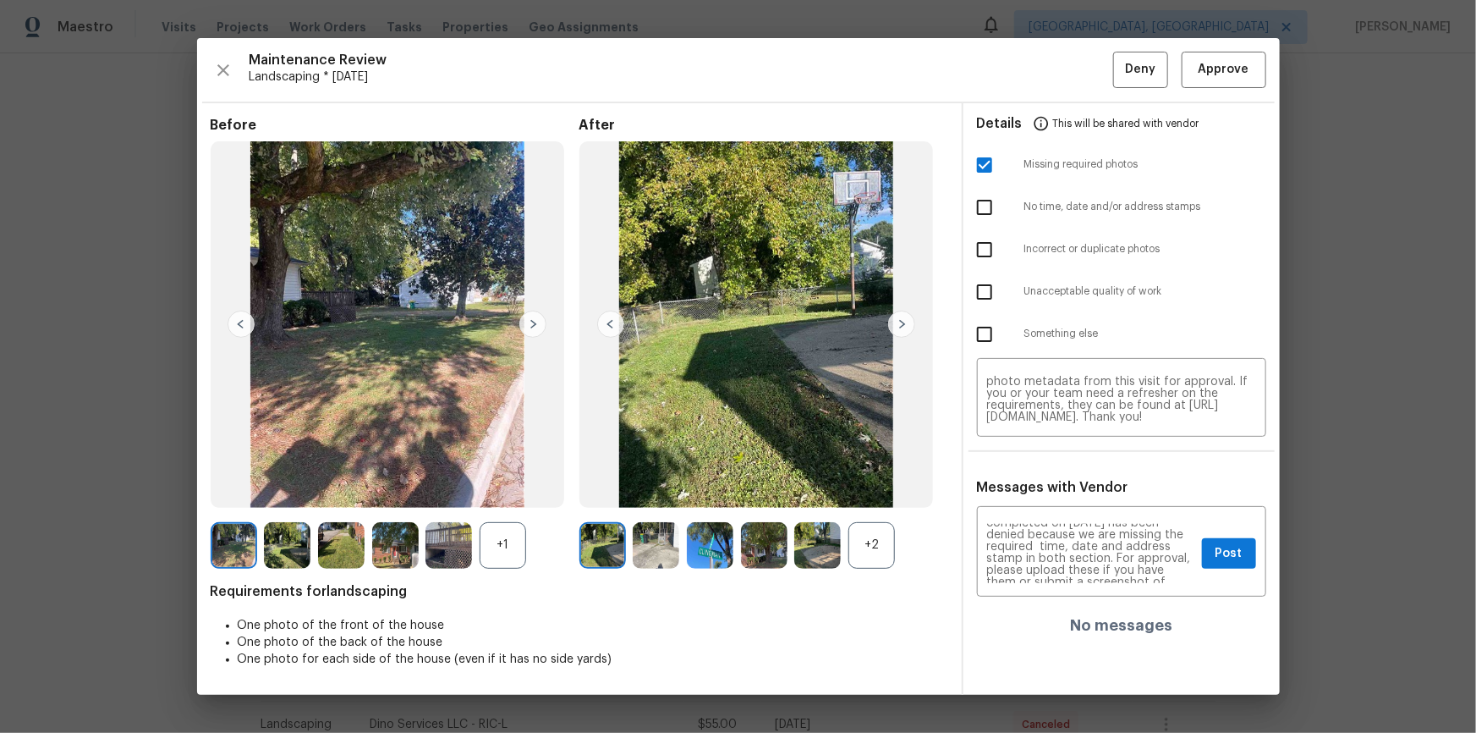
checkbox input "false"
click at [980, 207] on input "checkbox" at bounding box center [985, 208] width 36 height 36
checkbox input "true"
click at [1050, 492] on div "Maintenance Audit Team: Hello! Unfortunately this landscaping visit completed o…" at bounding box center [1121, 553] width 289 height 86
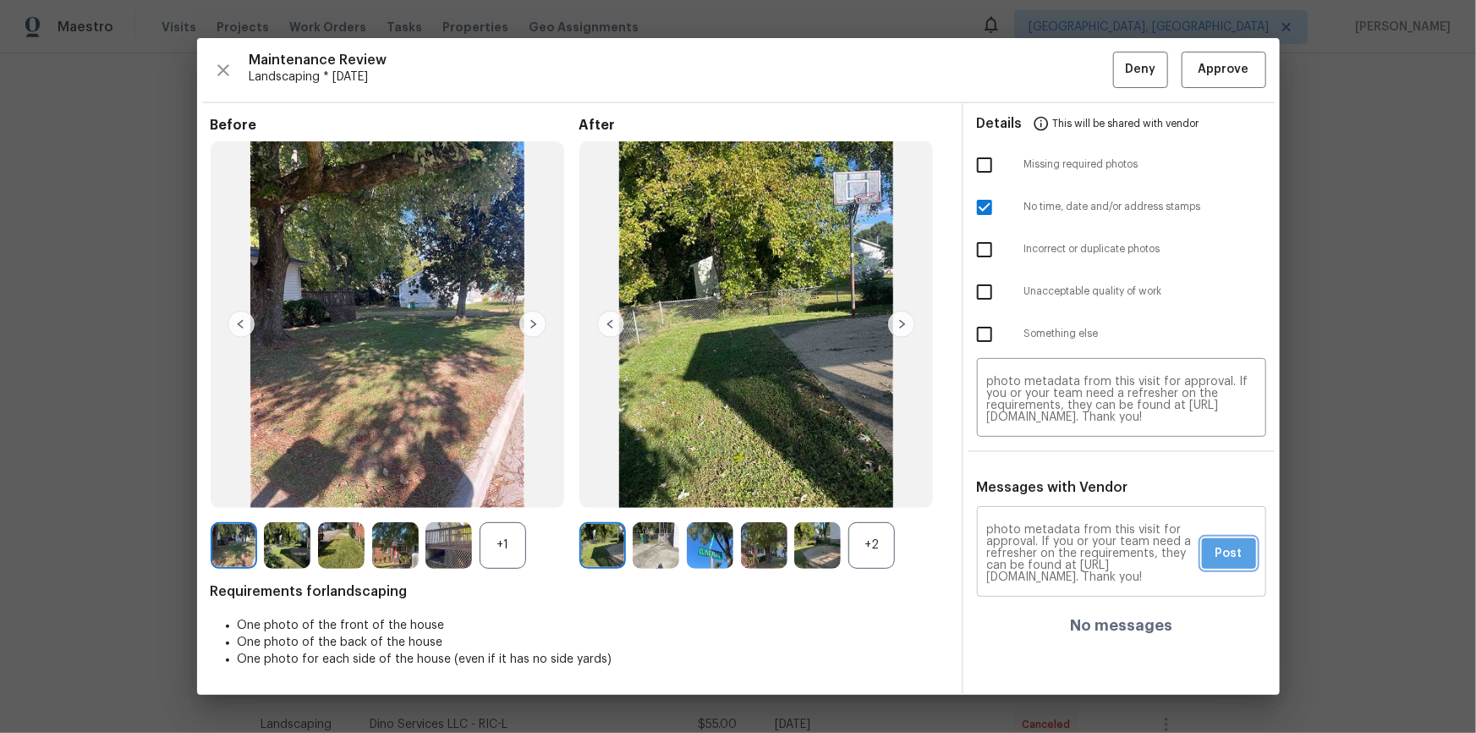
click at [1050, 492] on span "Post" at bounding box center [1229, 553] width 27 height 21
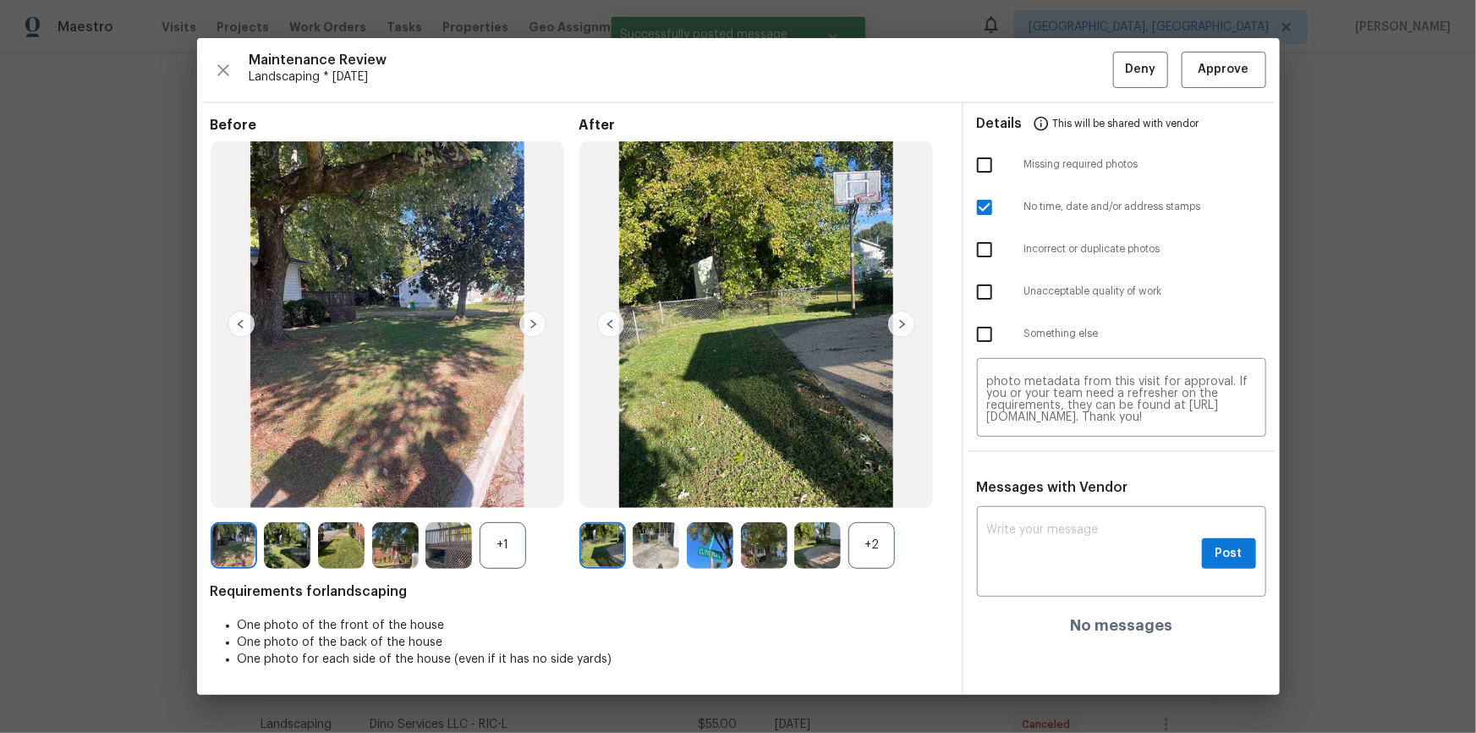
scroll to position [0, 0]
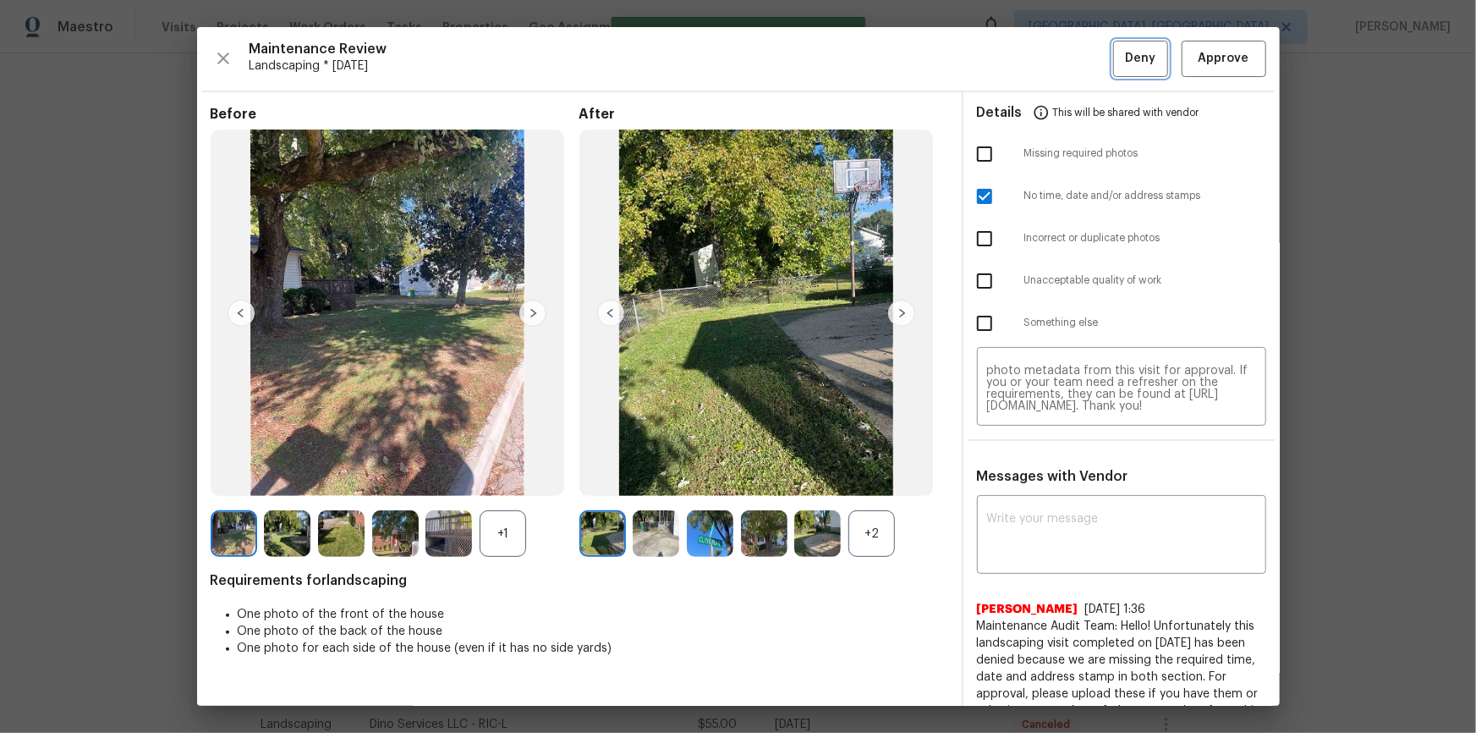
click at [1050, 59] on span "Deny" at bounding box center [1140, 58] width 30 height 21
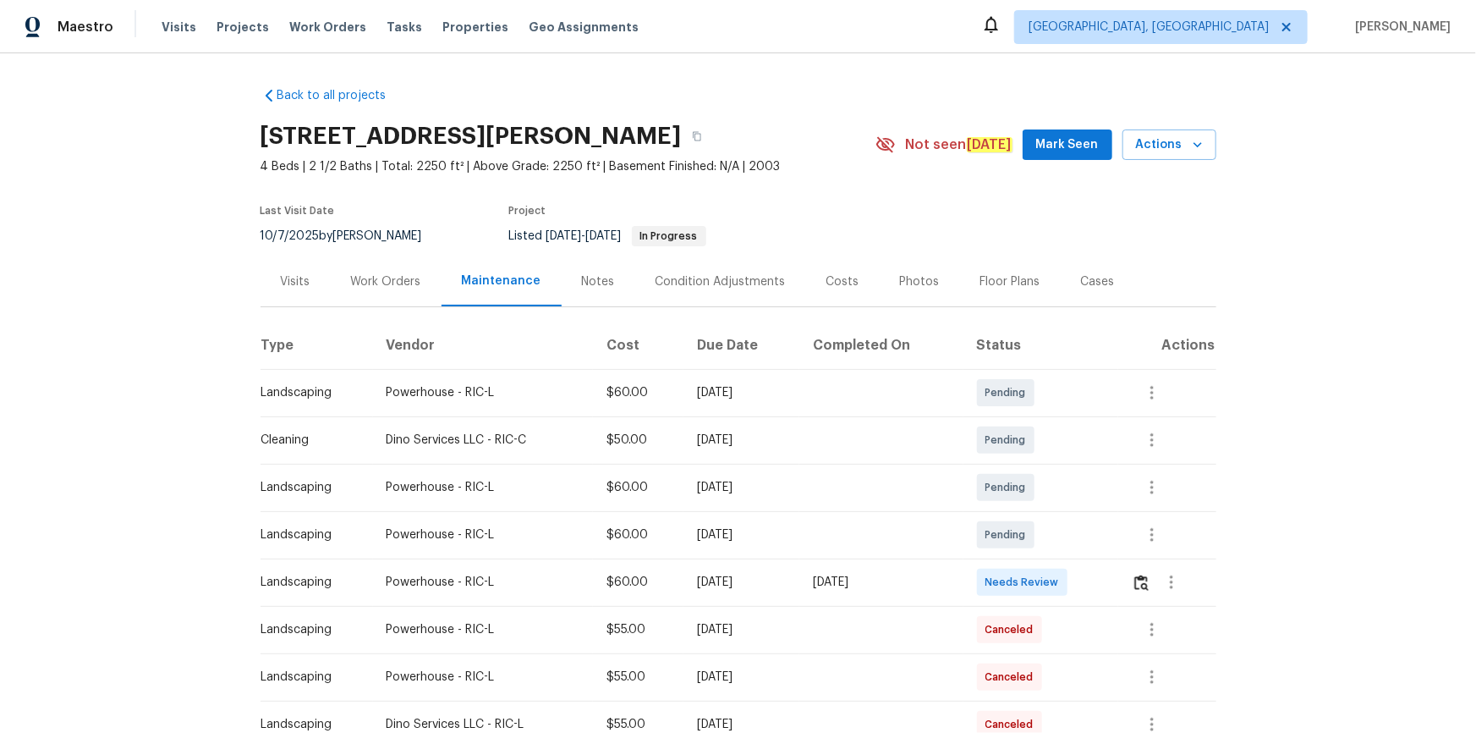
drag, startPoint x: 1129, startPoint y: 584, endPoint x: 1139, endPoint y: 584, distance: 10.2
click at [1050, 492] on td at bounding box center [1167, 581] width 98 height 47
click at [1050, 492] on img "button" at bounding box center [1142, 582] width 14 height 16
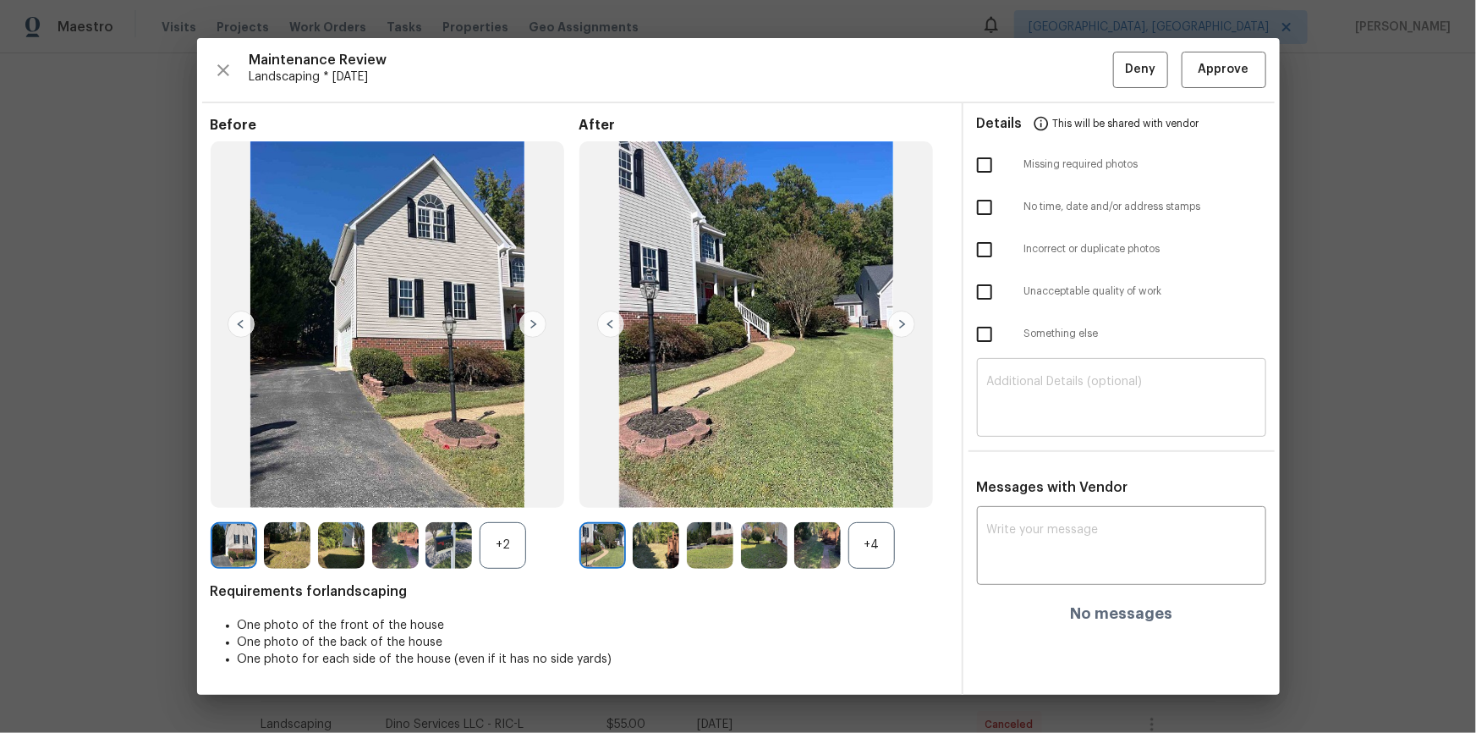
click at [1050, 397] on textarea at bounding box center [1121, 399] width 269 height 47
paste textarea "Maintenance Audit Team: Hello! Unfortunately this landscaping visit completed o…"
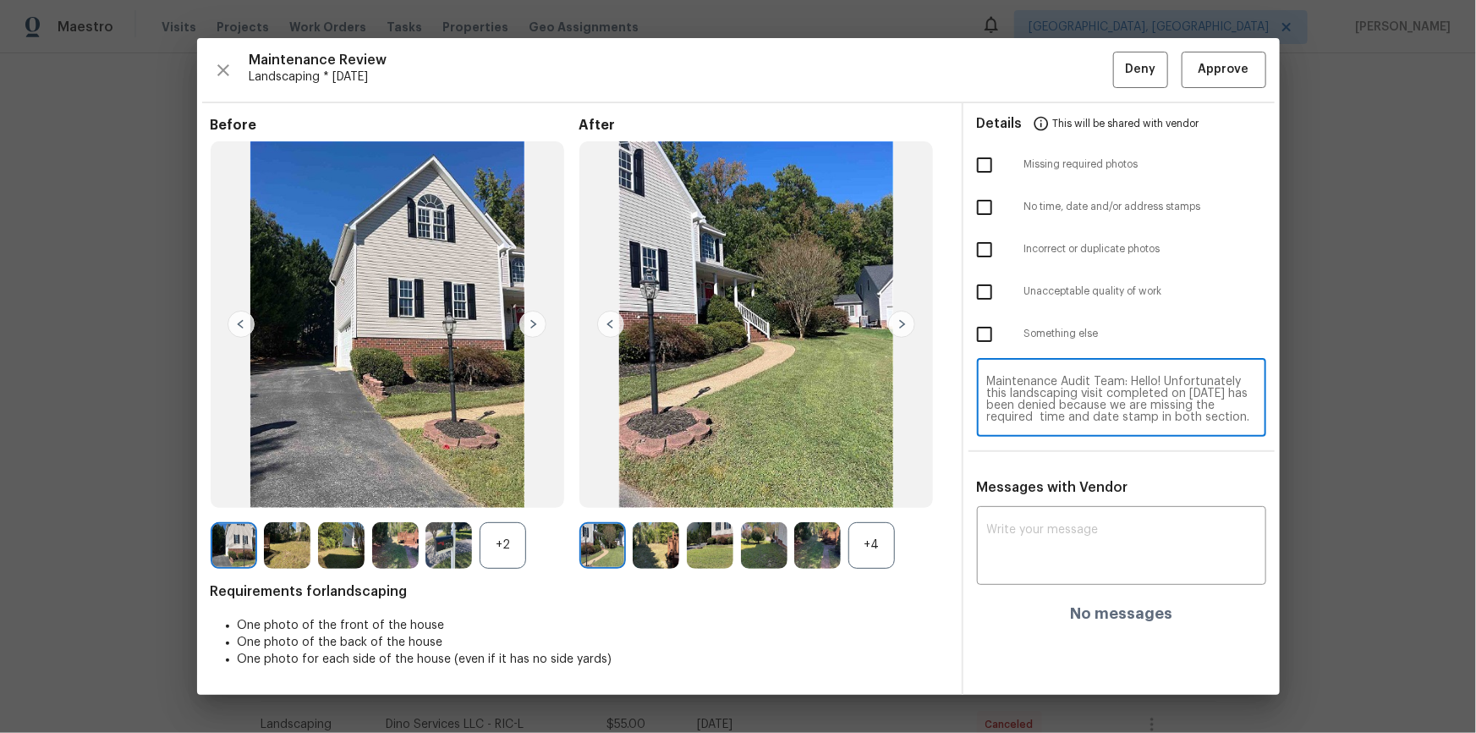
scroll to position [82, 0]
type textarea "Maintenance Audit Team: Hello! Unfortunately this landscaping visit completed o…"
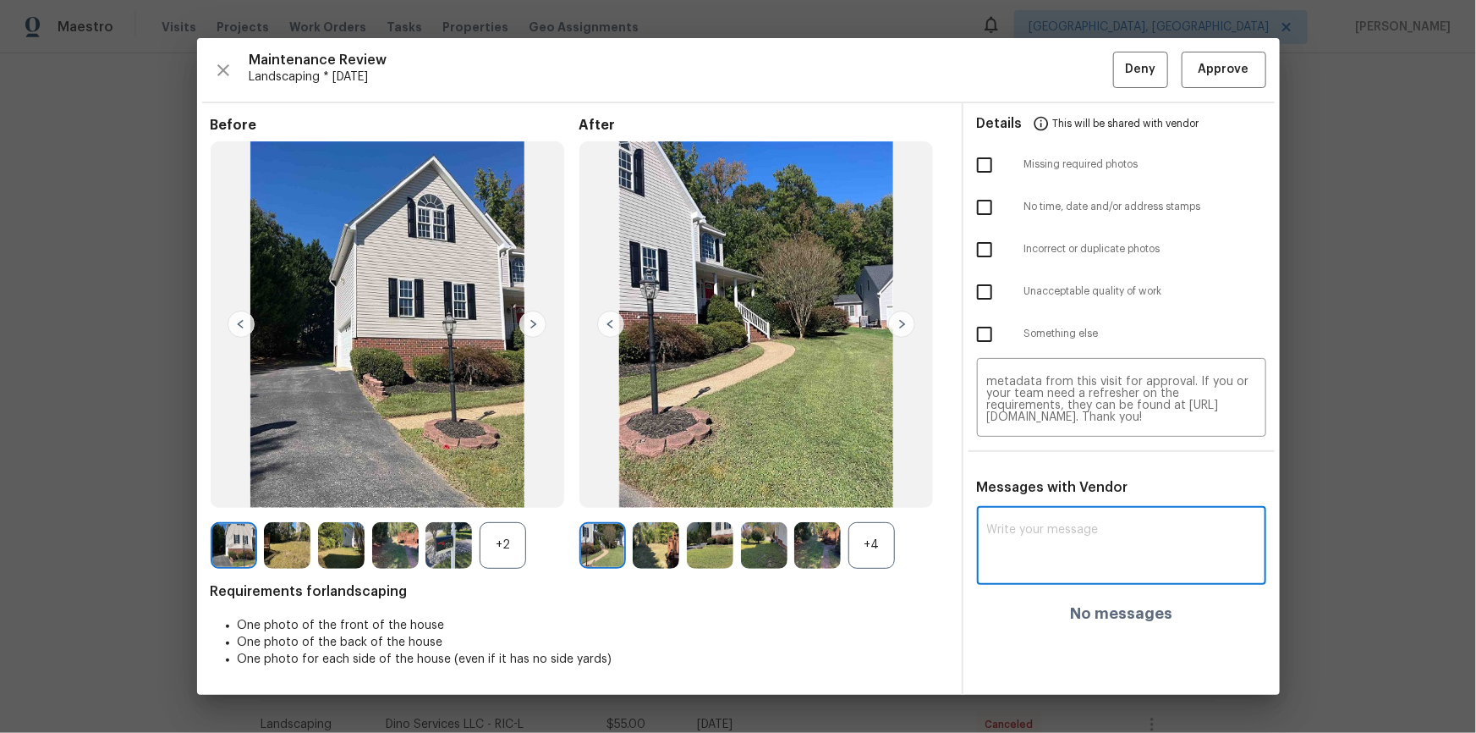
click at [1027, 492] on textarea at bounding box center [1121, 547] width 269 height 47
paste textarea "Maintenance Audit Team: Hello! Unfortunately this landscaping visit completed o…"
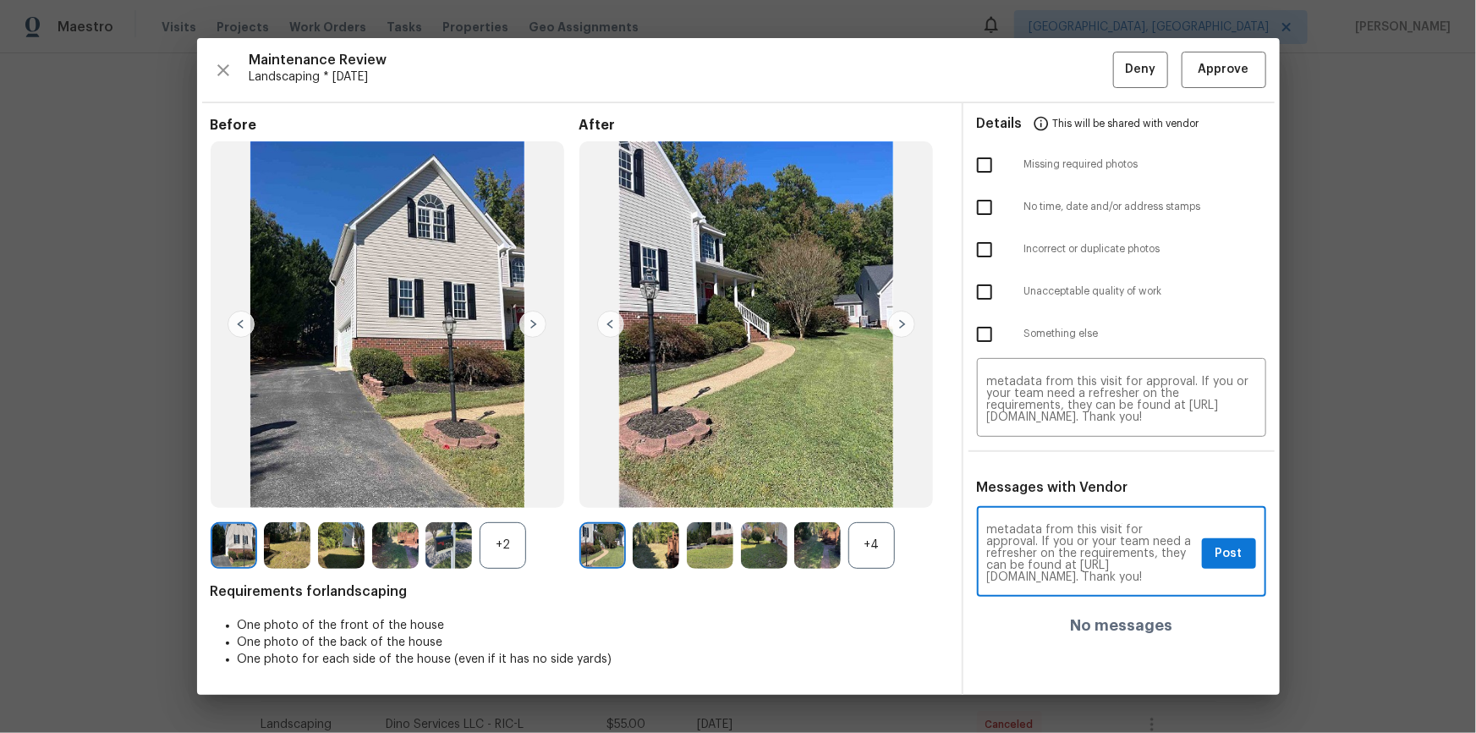
type textarea "Maintenance Audit Team: Hello! Unfortunately this landscaping visit completed o…"
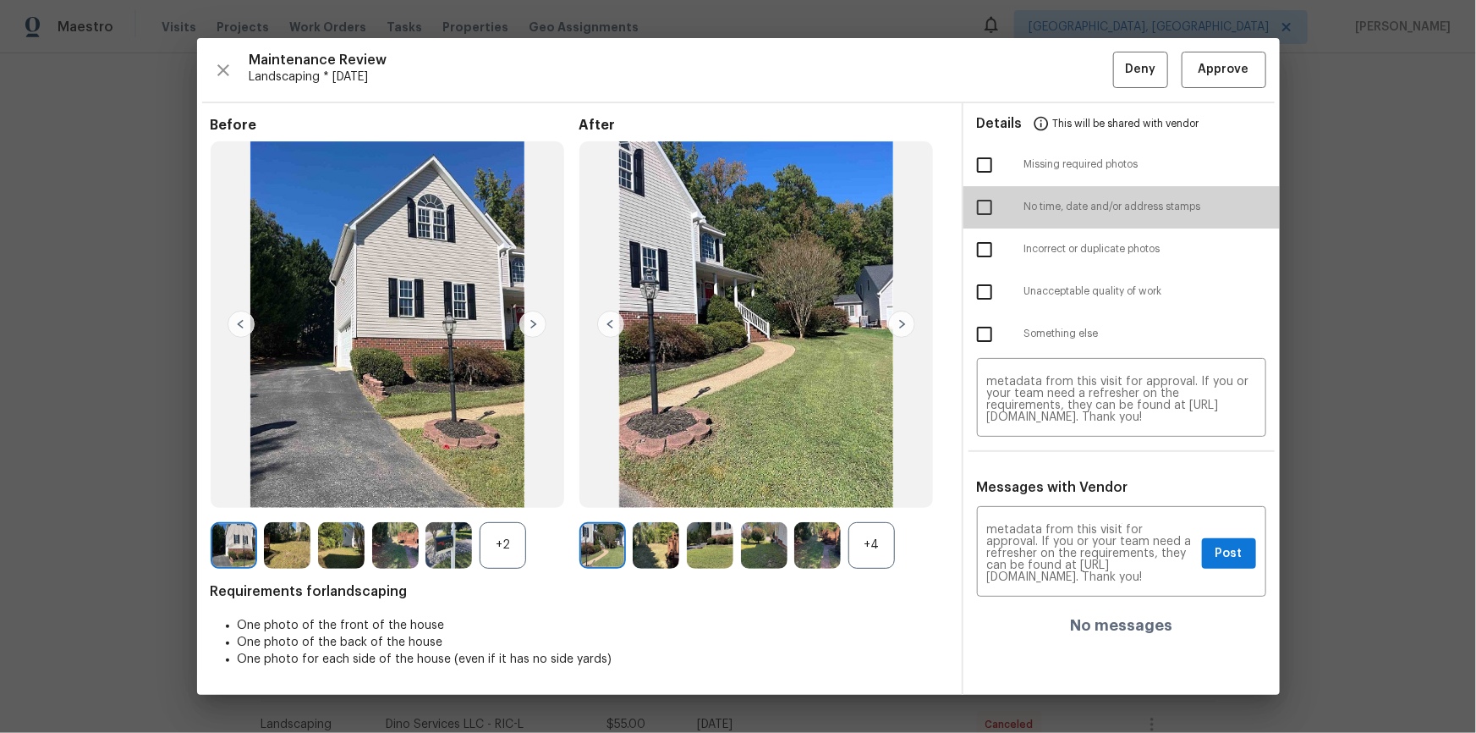
click at [975, 206] on input "checkbox" at bounding box center [985, 208] width 36 height 36
checkbox input "true"
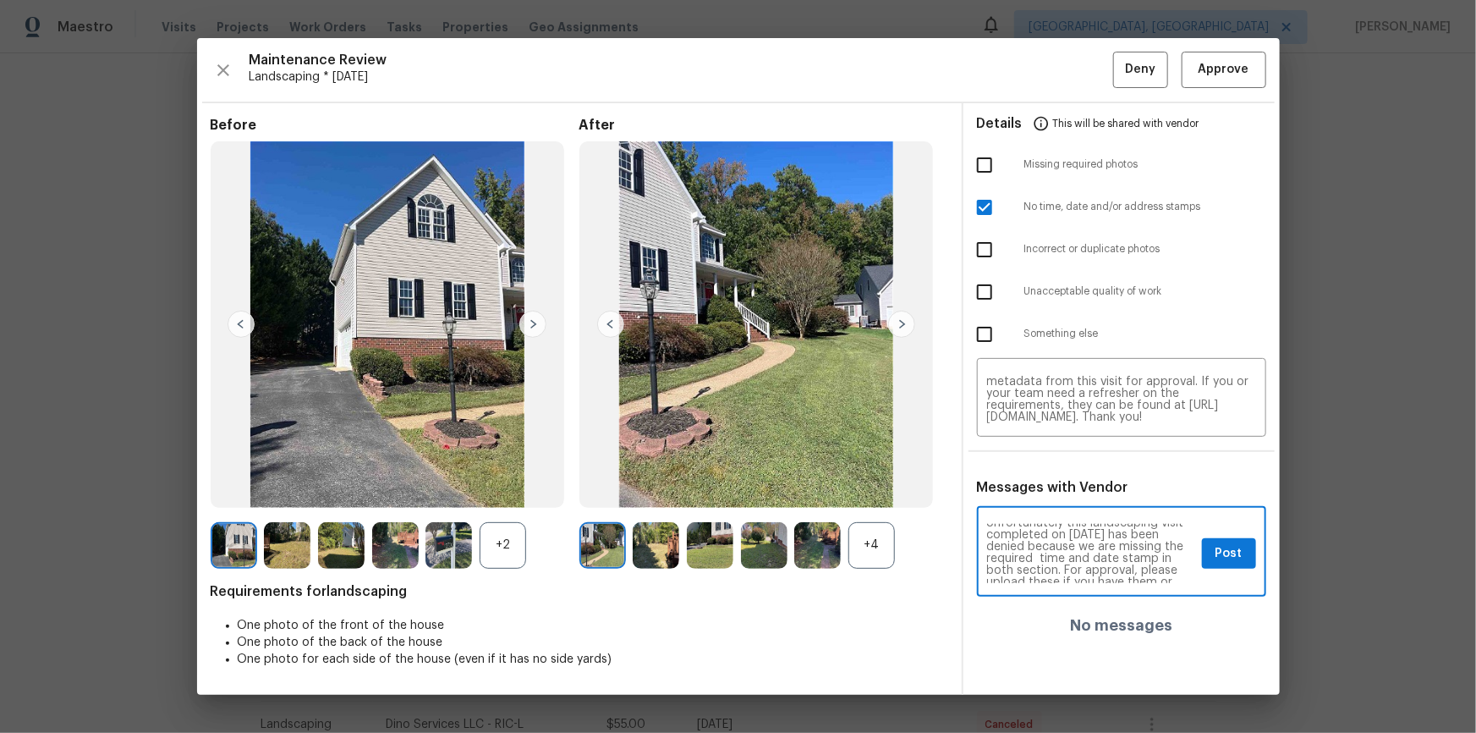
scroll to position [30, 0]
click at [1050, 492] on span "Post" at bounding box center [1229, 553] width 27 height 21
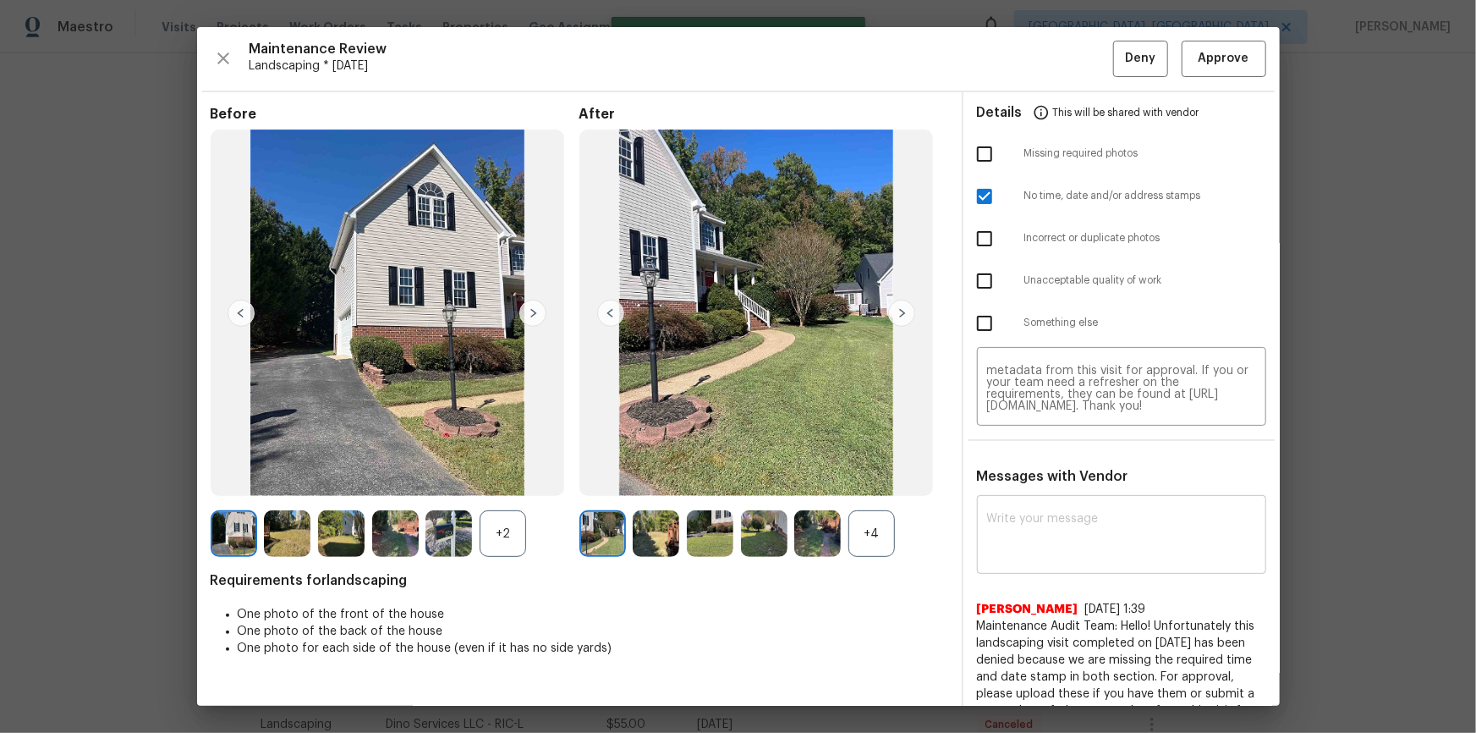
scroll to position [0, 0]
click at [1050, 31] on div "Maintenance Review Landscaping * [DATE] Deny Approve Before +2 After +4 Require…" at bounding box center [738, 366] width 1083 height 679
drag, startPoint x: 1136, startPoint y: 60, endPoint x: 1129, endPoint y: 82, distance: 23.3
click at [1050, 61] on span "Deny" at bounding box center [1140, 58] width 30 height 21
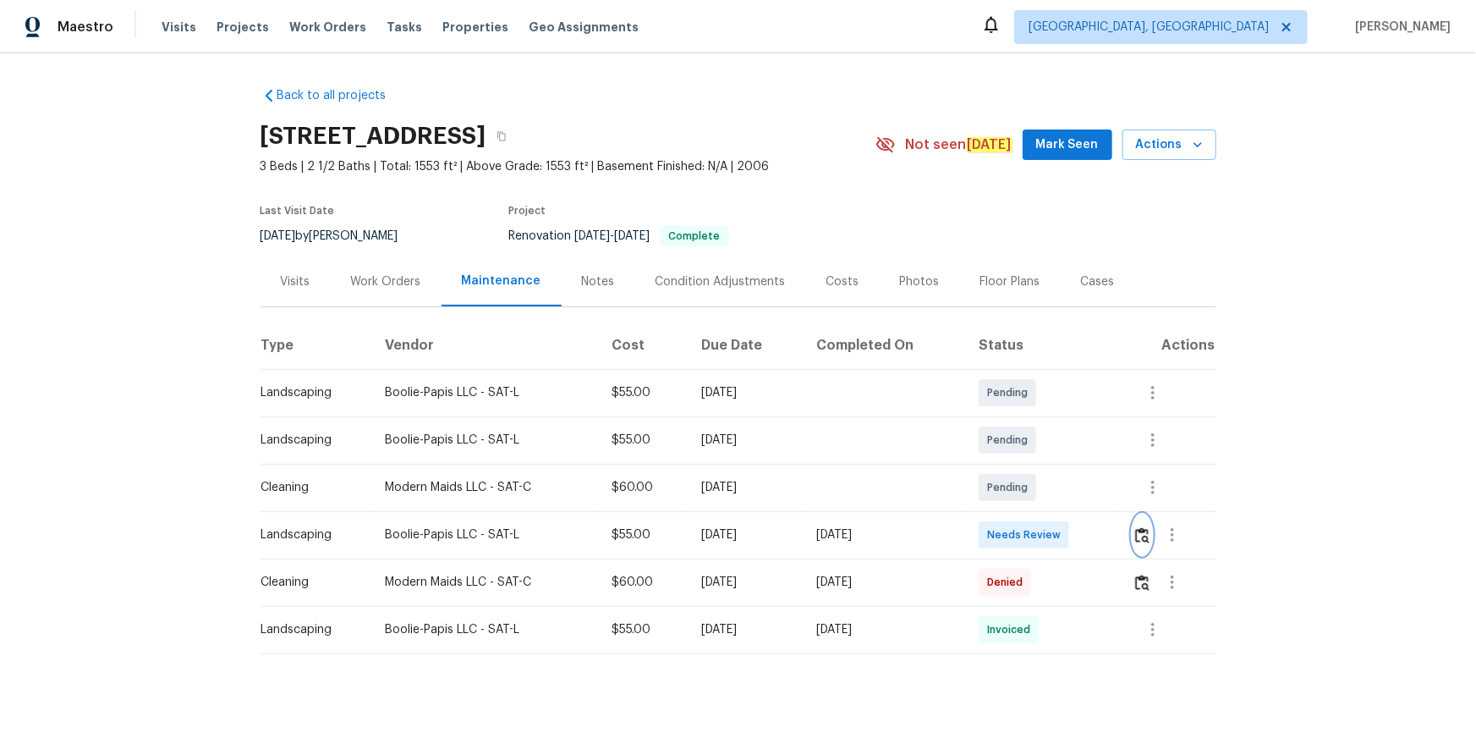
click at [1050, 492] on img "button" at bounding box center [1142, 535] width 14 height 16
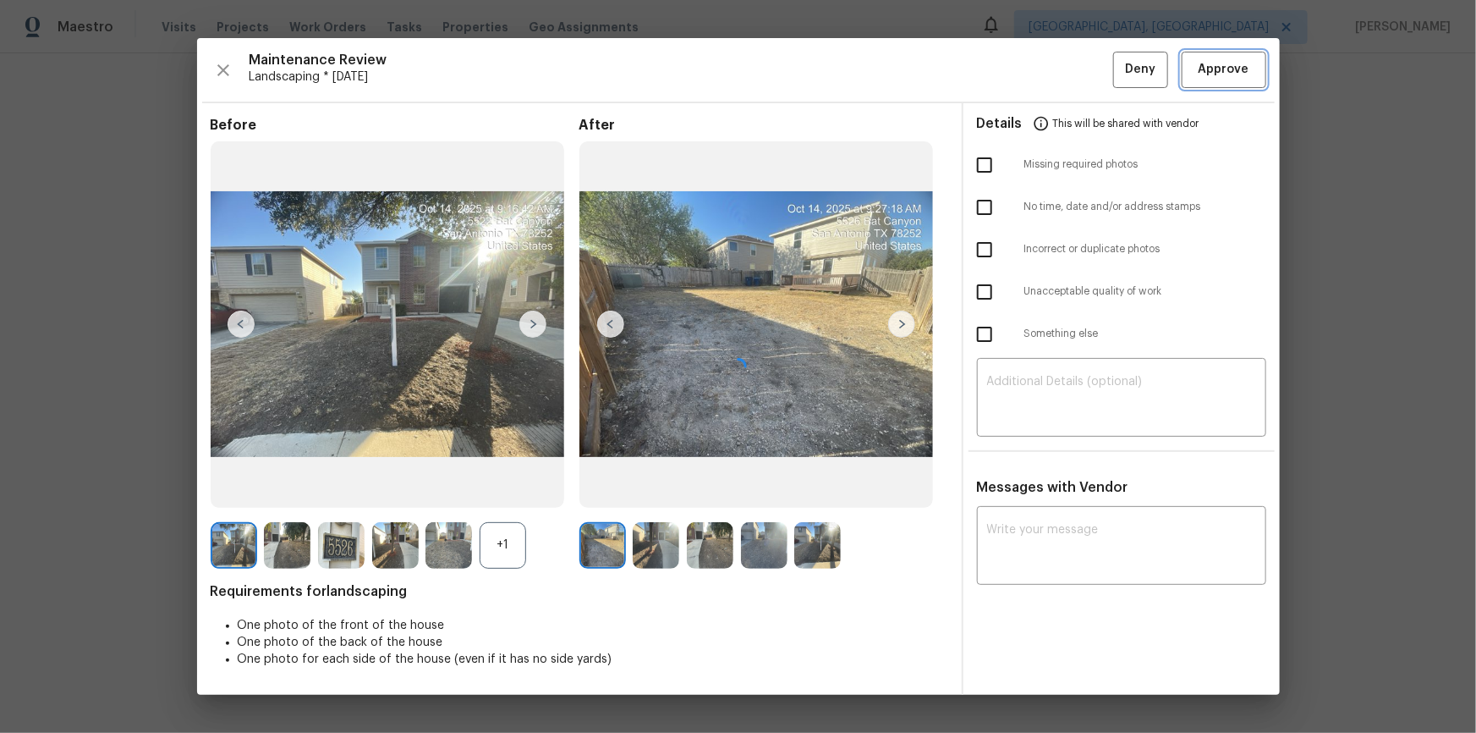
click at [1050, 68] on span "Approve" at bounding box center [1224, 69] width 51 height 21
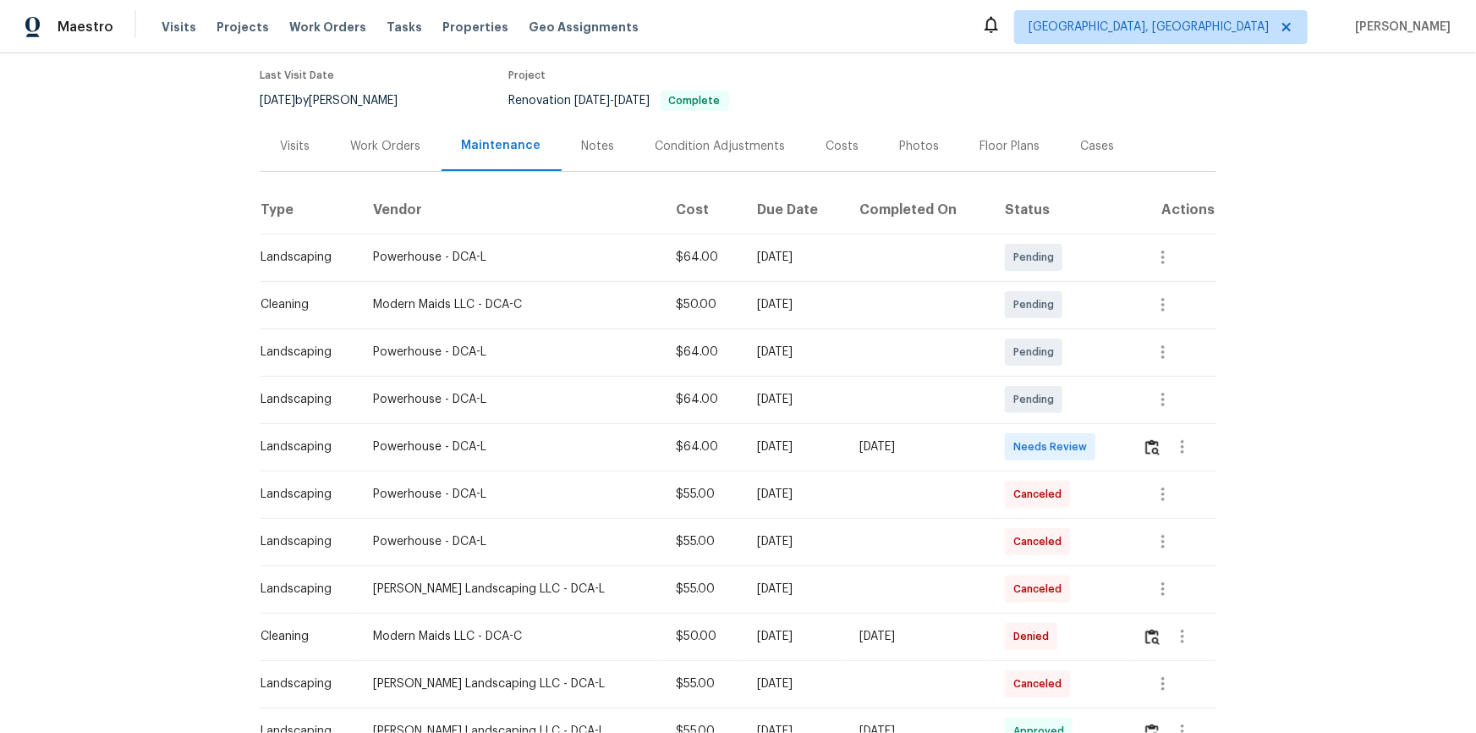
scroll to position [307, 0]
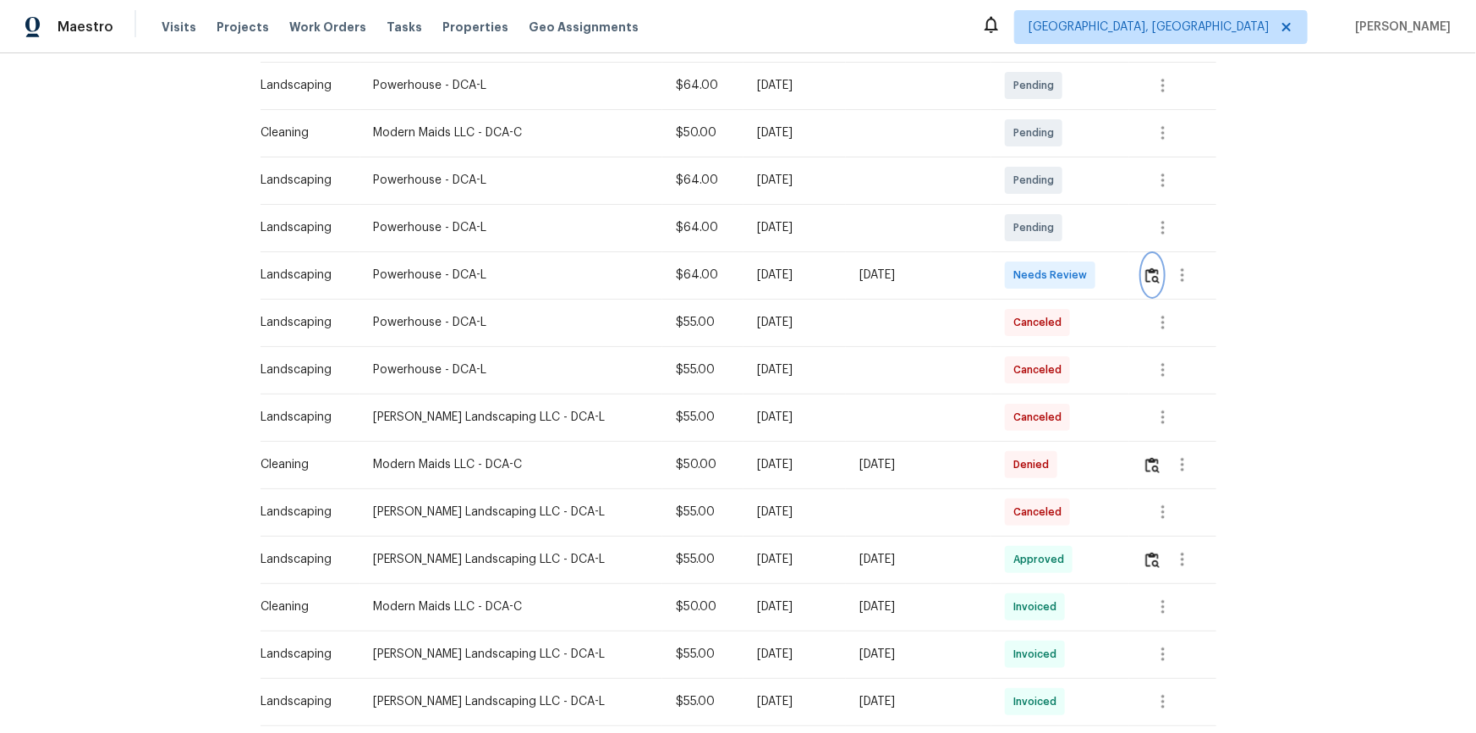
click at [1050, 272] on img "button" at bounding box center [1153, 275] width 14 height 16
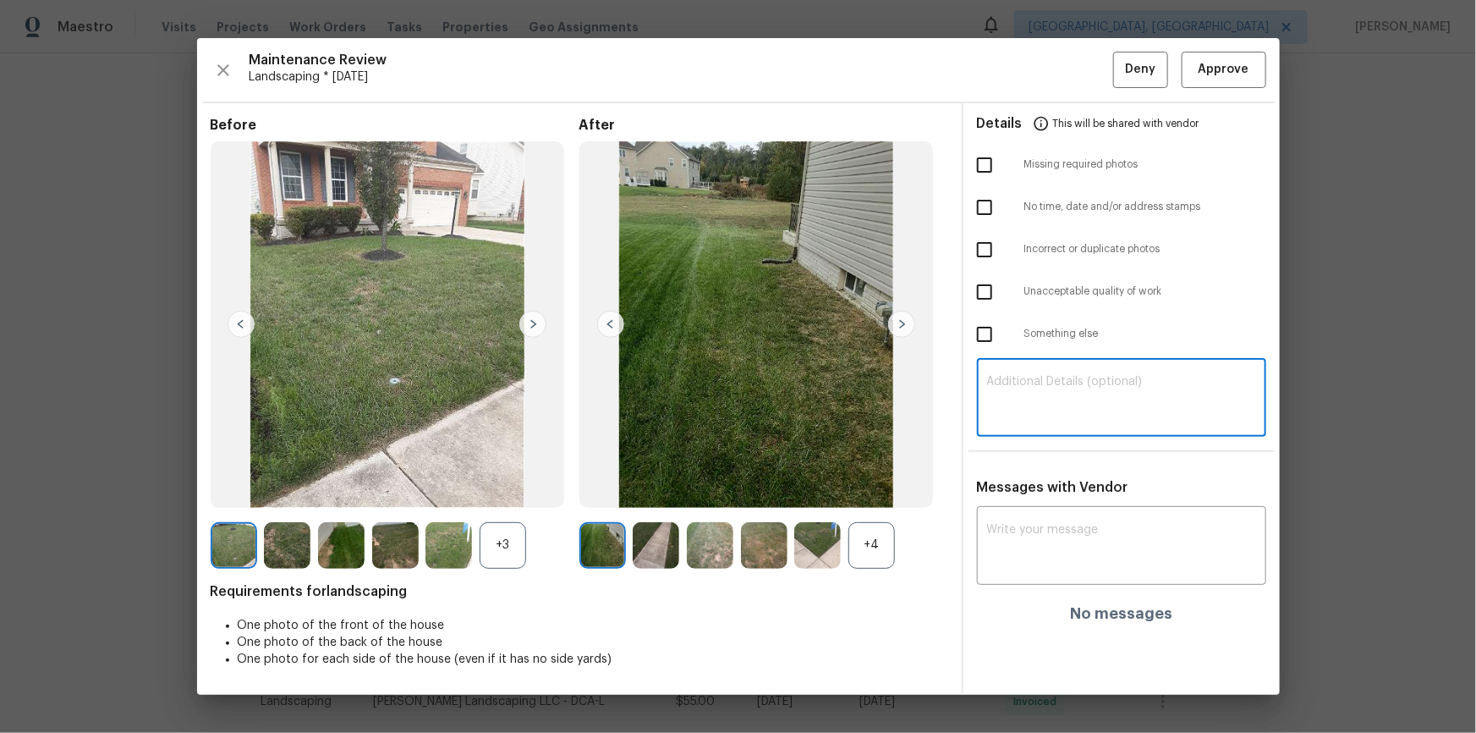
click at [1050, 409] on textarea at bounding box center [1121, 399] width 269 height 47
paste textarea "Maintenance Audit Team: Hello! Unfortunately this landscaping visit completed o…"
type textarea "Maintenance Audit Team: Hello! Unfortunately this landscaping visit completed o…"
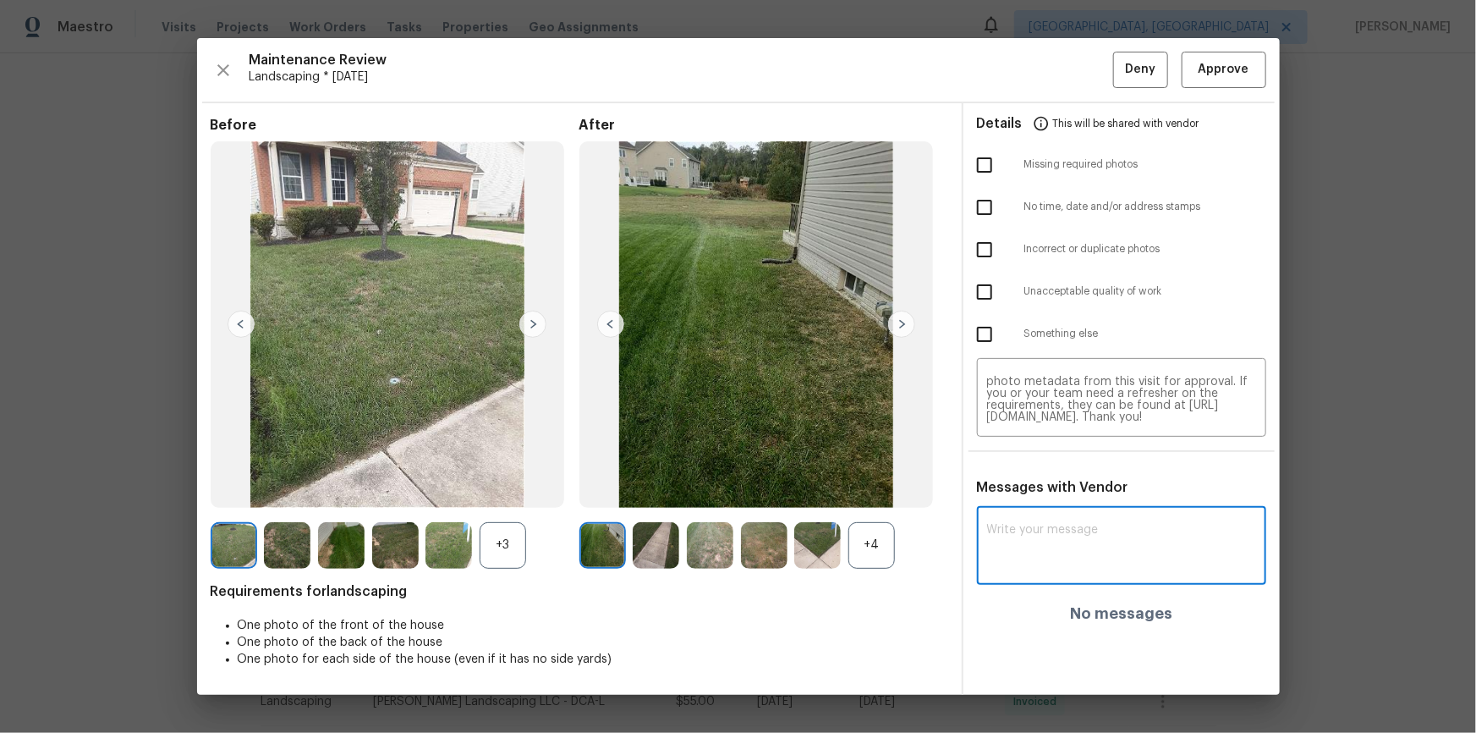
click at [1041, 492] on textarea at bounding box center [1121, 547] width 269 height 47
paste textarea "Maintenance Audit Team: Hello! Unfortunately this landscaping visit completed o…"
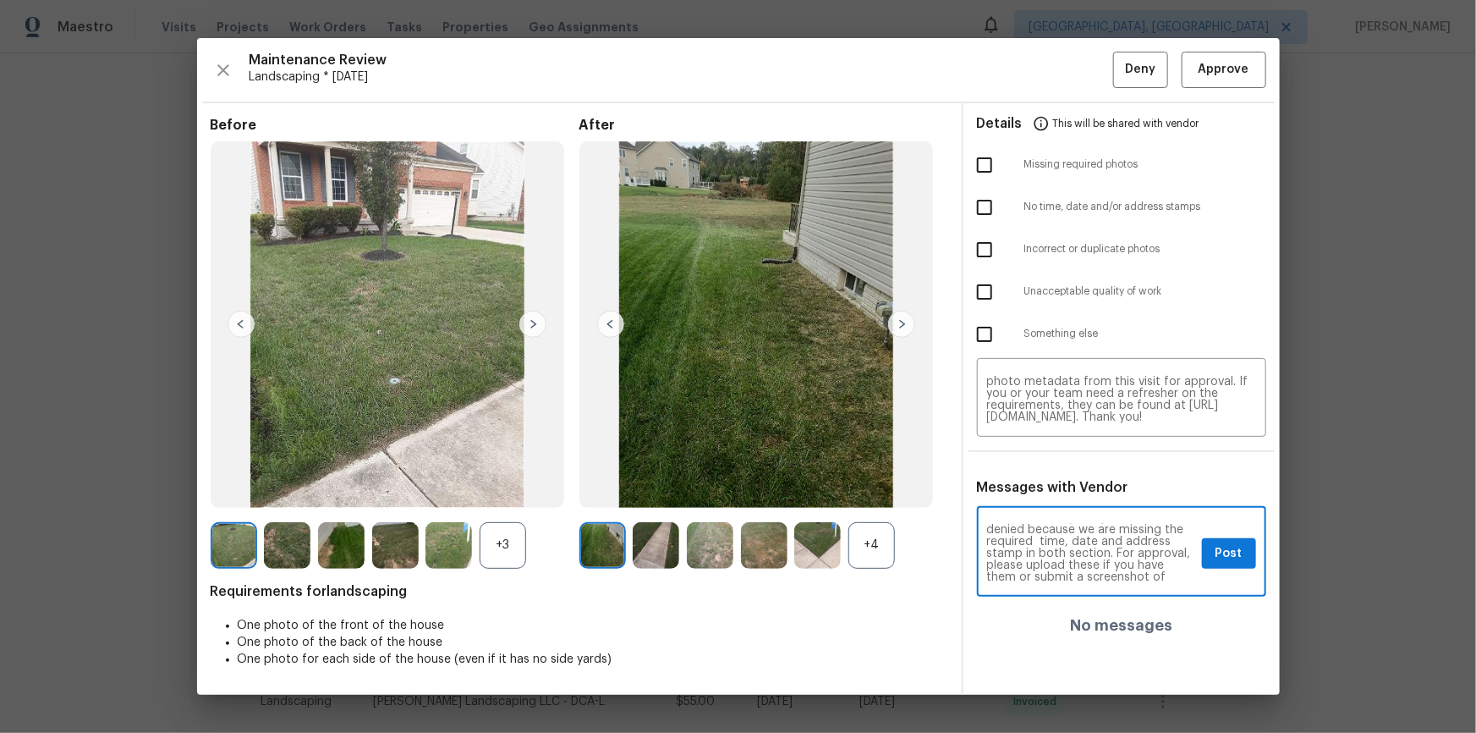
scroll to position [26, 0]
type textarea "Maintenance Audit Team: Hello! Unfortunately this landscaping visit completed o…"
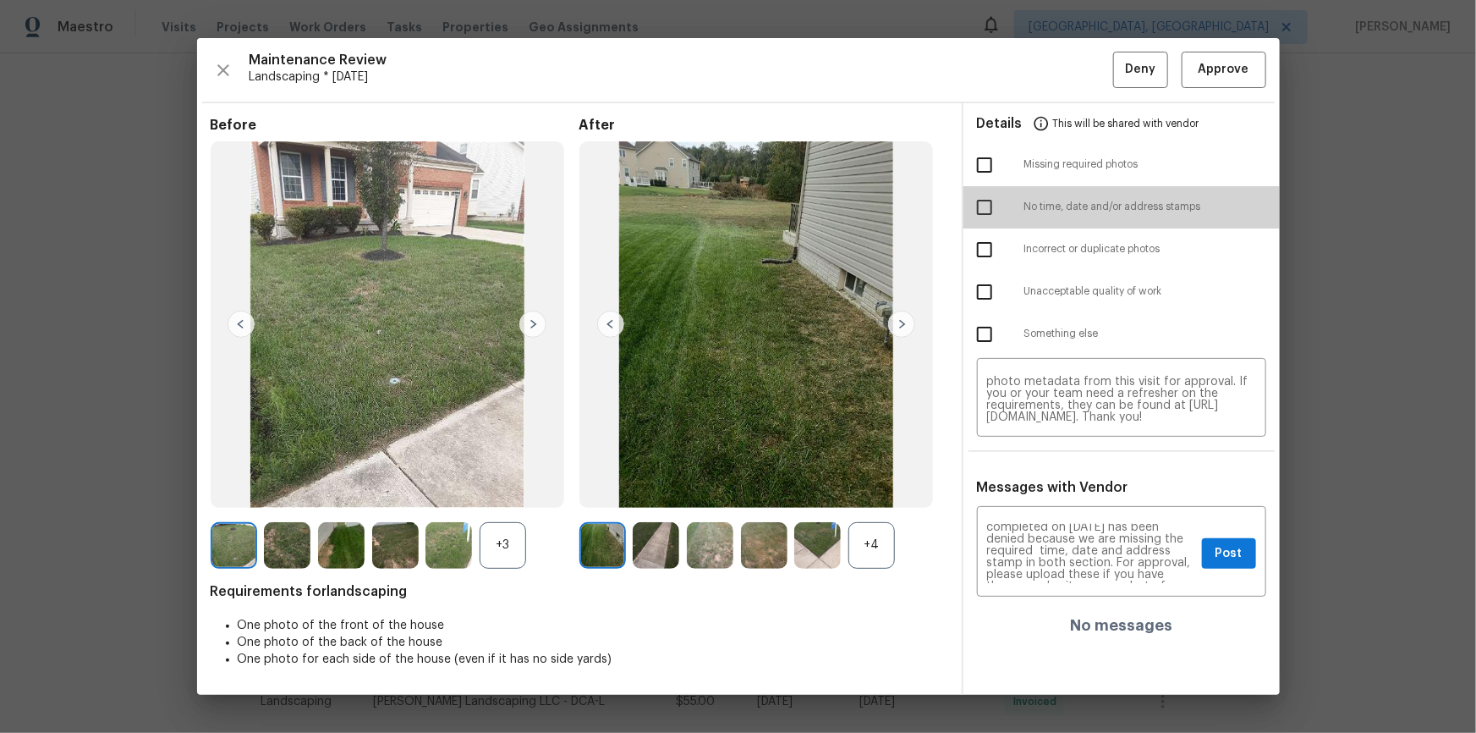
click at [987, 206] on input "checkbox" at bounding box center [985, 208] width 36 height 36
checkbox input "true"
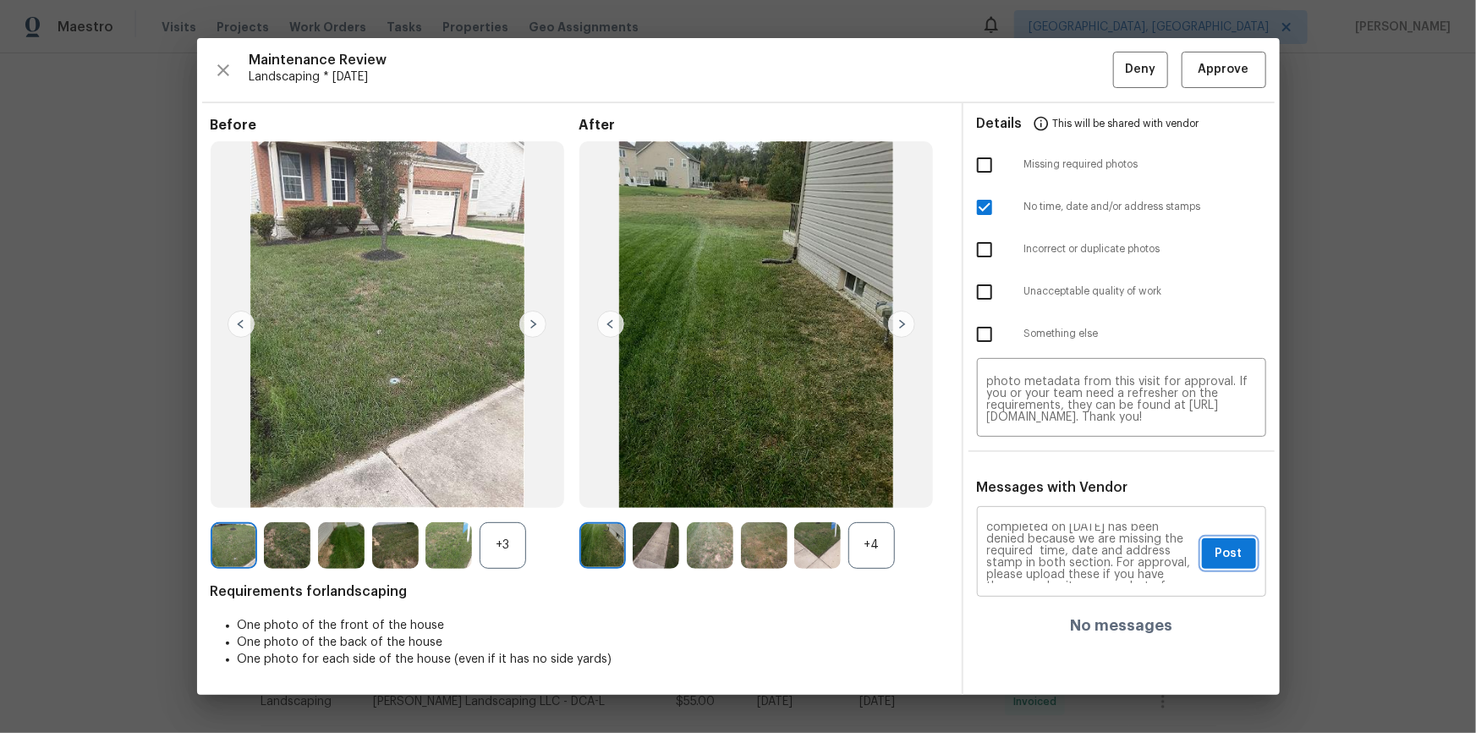
click at [1050, 492] on button "Post" at bounding box center [1229, 553] width 54 height 31
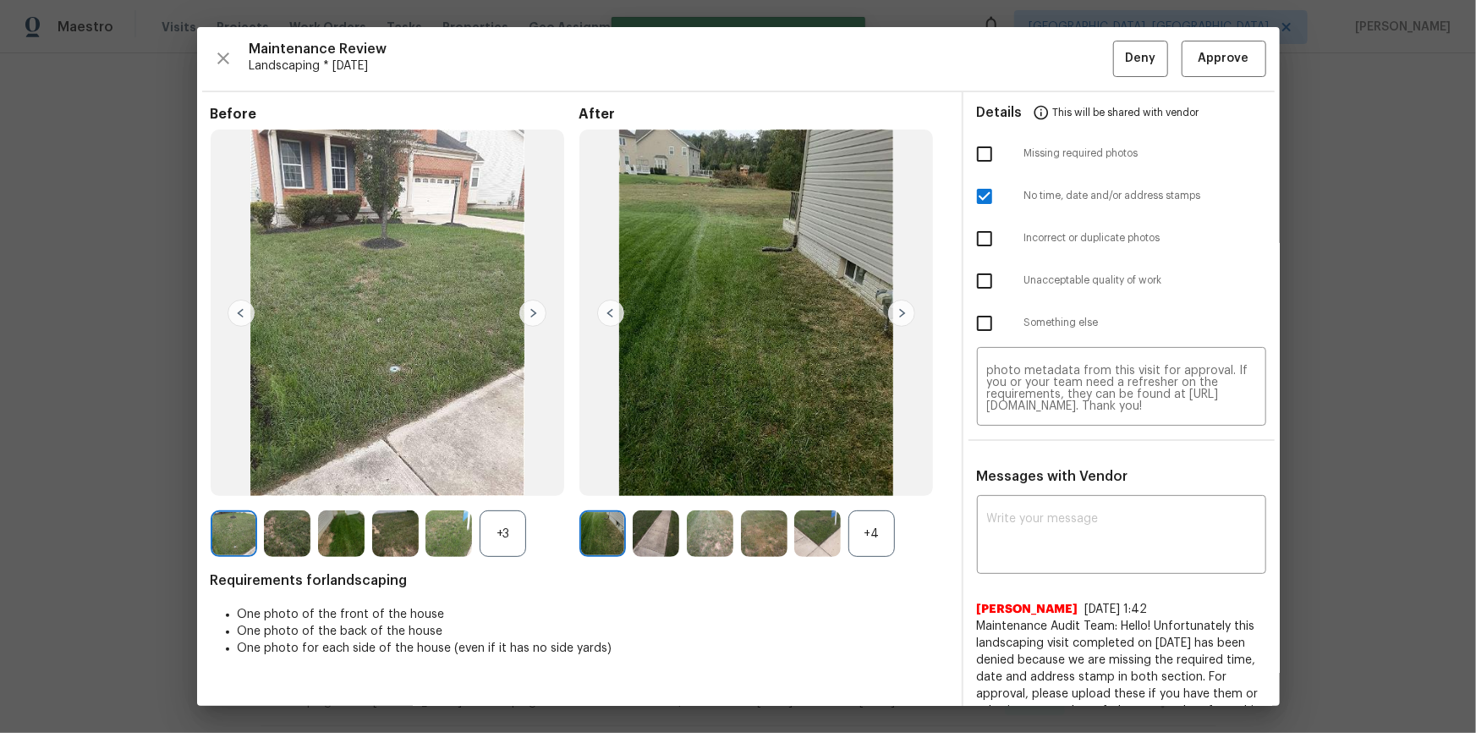
scroll to position [0, 0]
click at [1050, 58] on span "Deny" at bounding box center [1140, 58] width 30 height 21
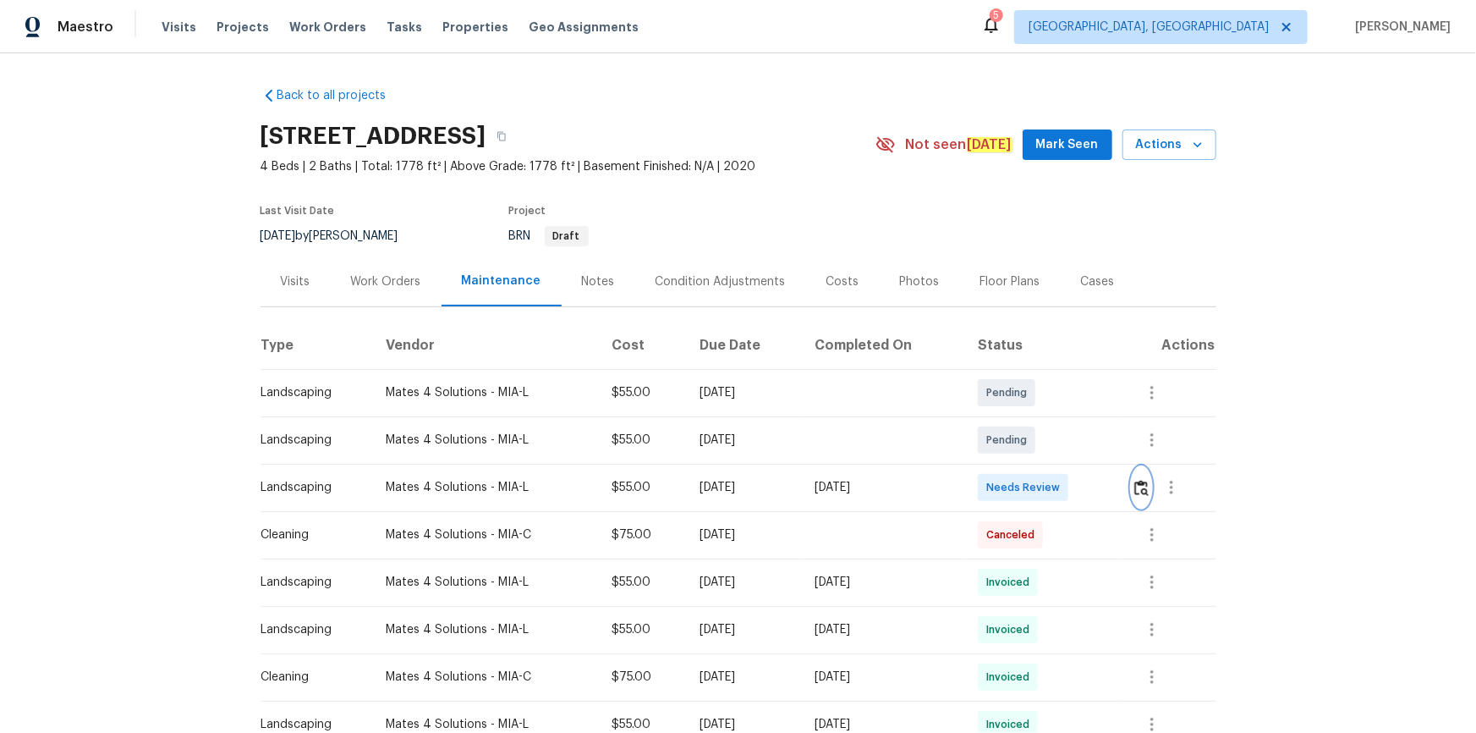
click at [1050, 490] on button "button" at bounding box center [1141, 487] width 19 height 41
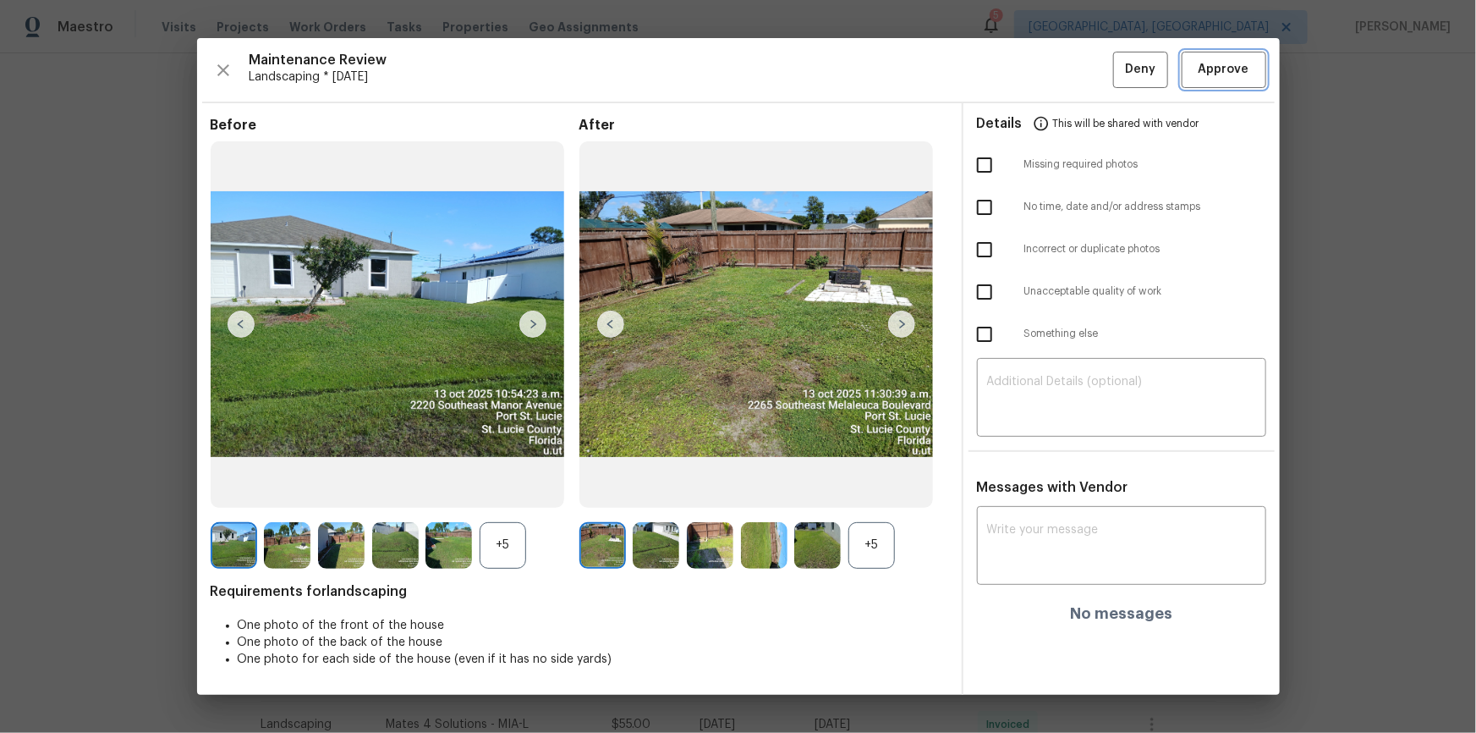
click at [1050, 80] on button "Approve" at bounding box center [1224, 70] width 85 height 36
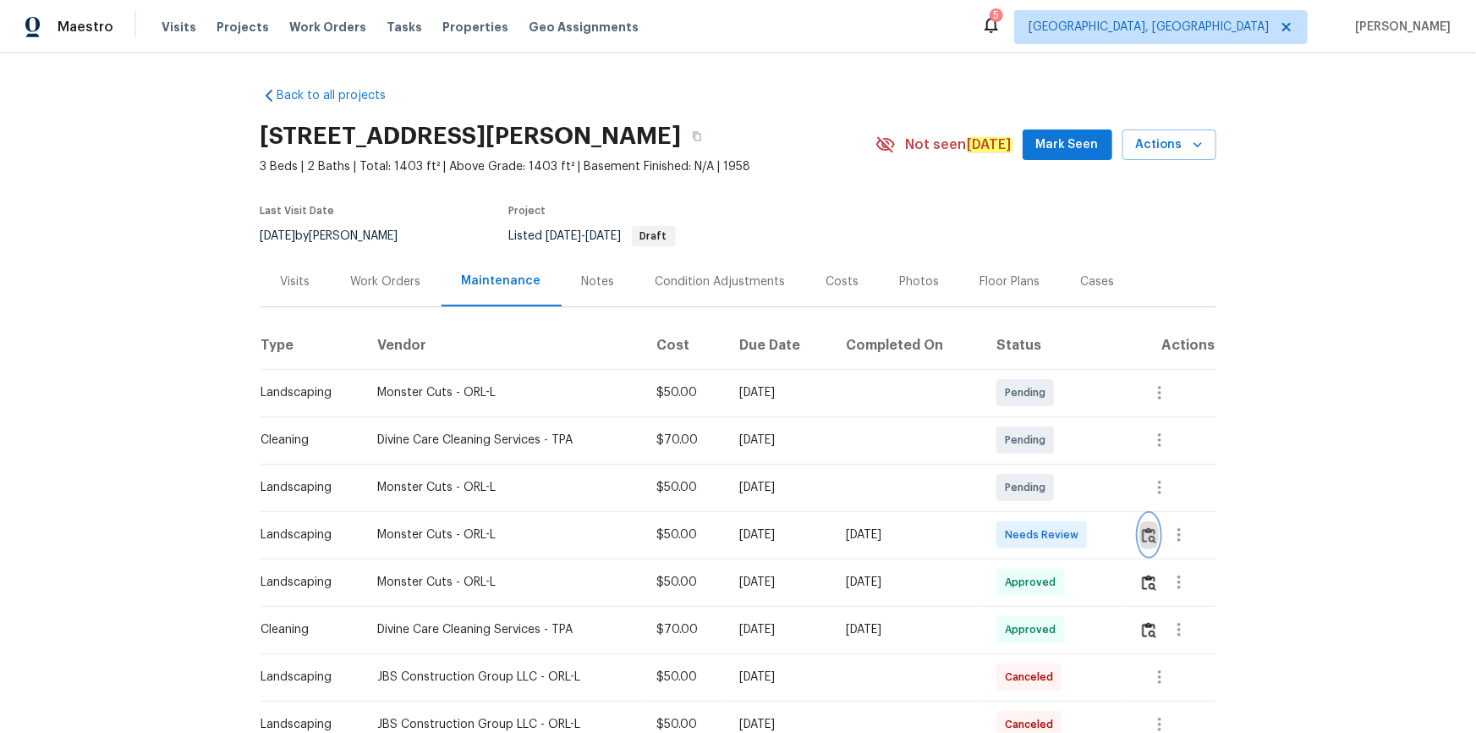
click at [1050, 492] on img "button" at bounding box center [1149, 535] width 14 height 16
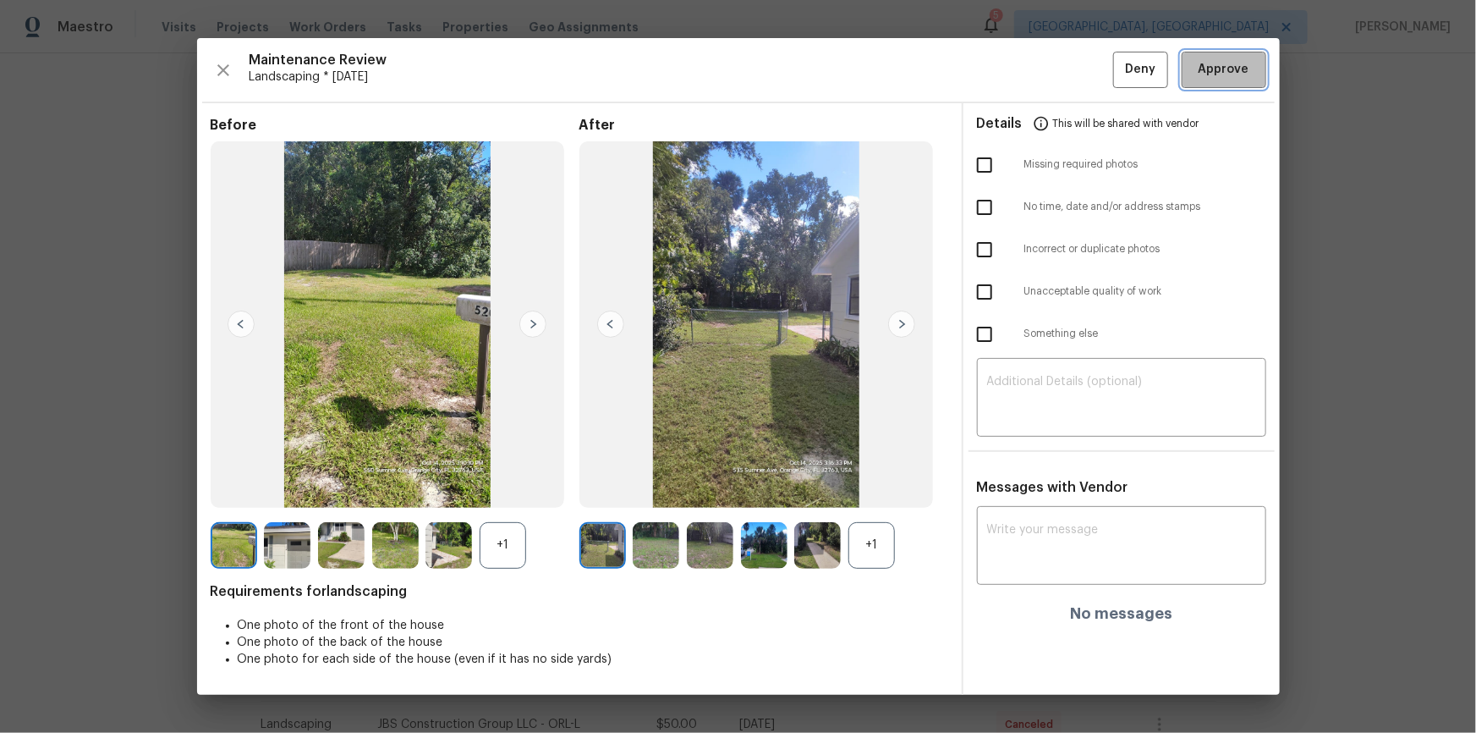
click at [1050, 71] on span "Approve" at bounding box center [1224, 69] width 51 height 21
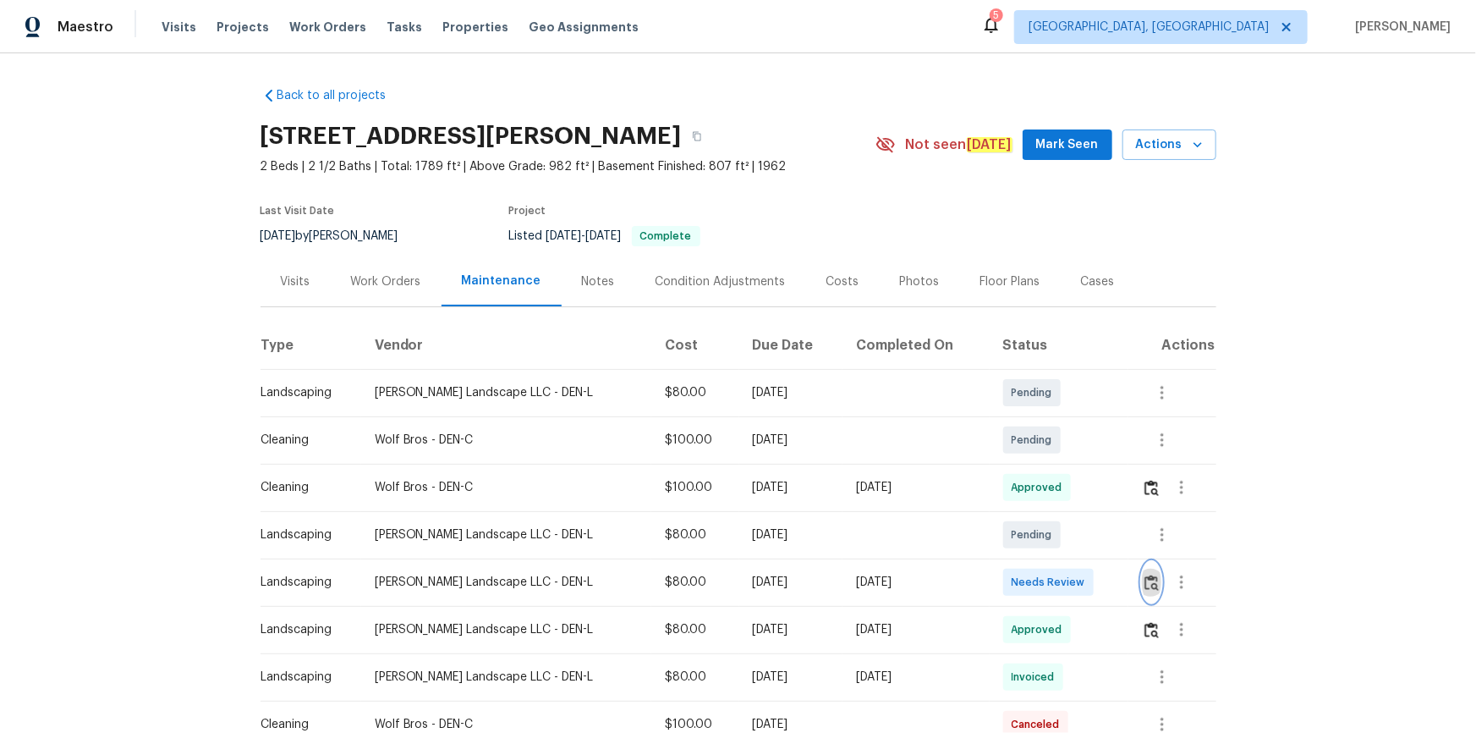
click at [1050, 492] on img "button" at bounding box center [1152, 582] width 14 height 16
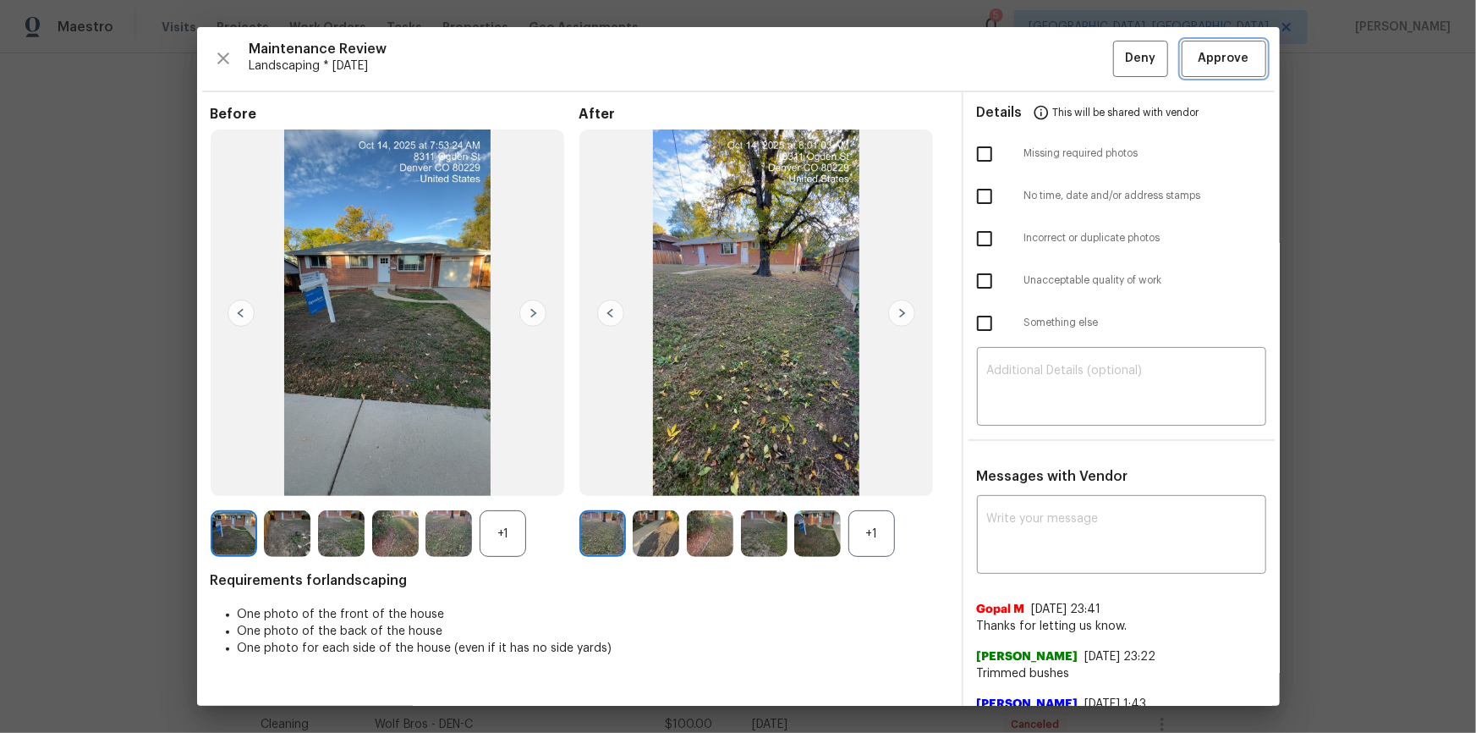
click at [1050, 63] on span "Approve" at bounding box center [1224, 58] width 51 height 21
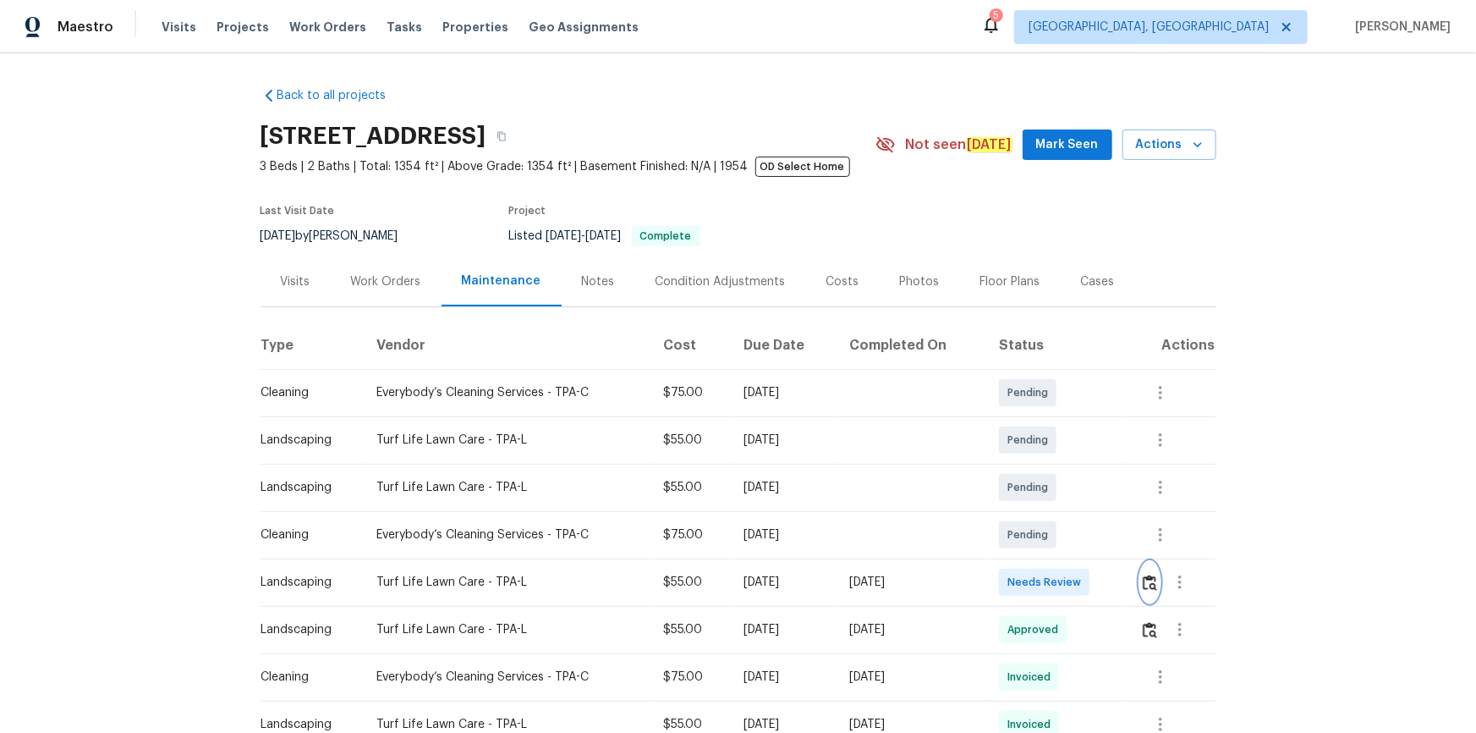
click at [1050, 492] on img "button" at bounding box center [1150, 582] width 14 height 16
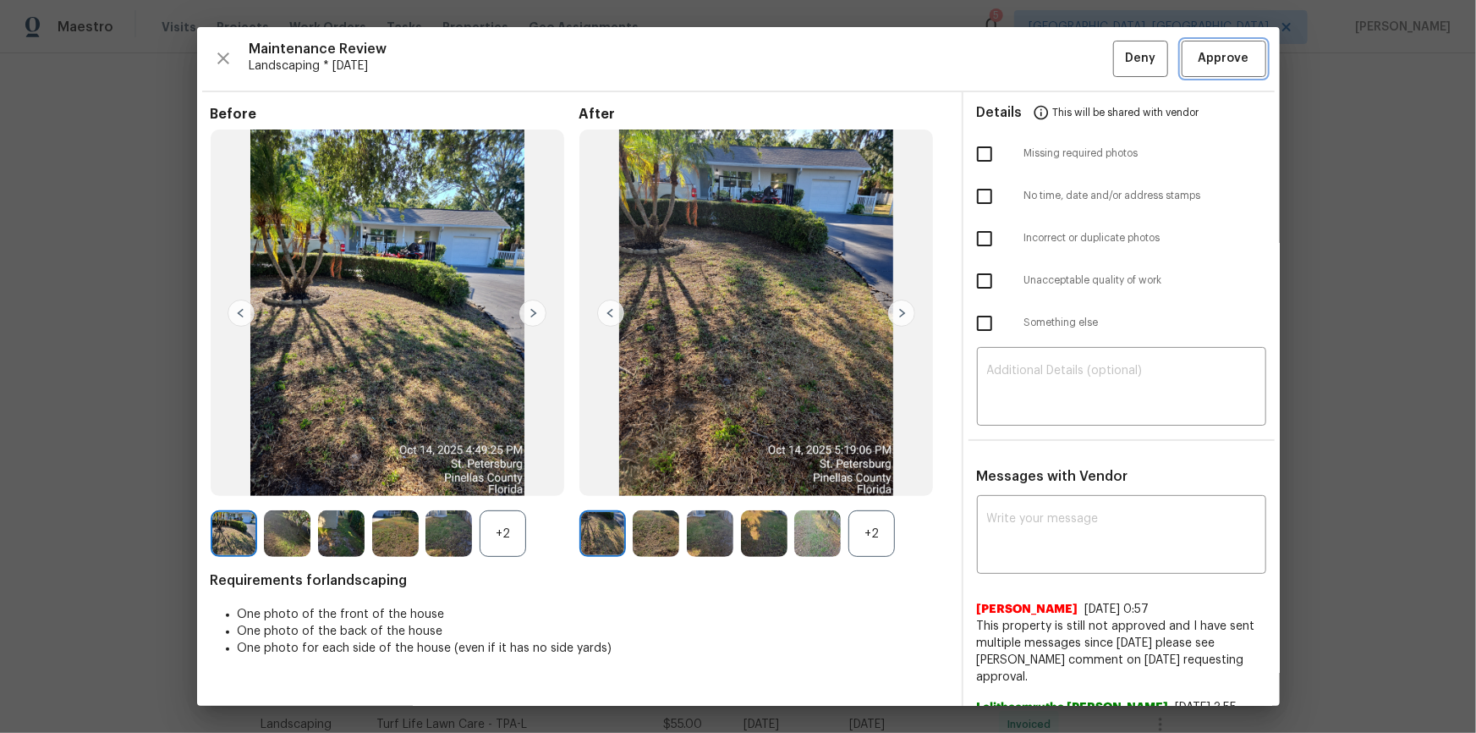
click at [1050, 44] on button "Approve" at bounding box center [1224, 59] width 85 height 36
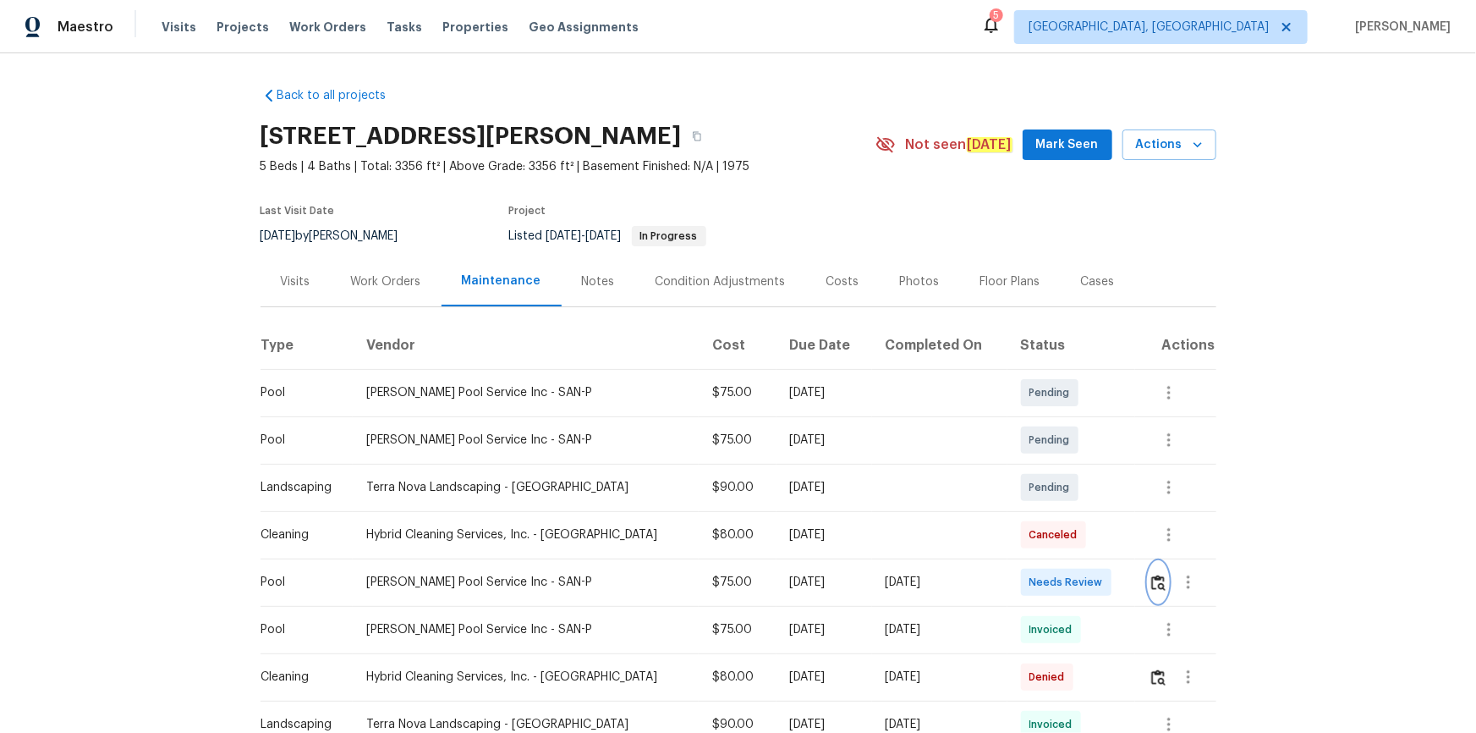
click at [1155, 584] on img "button" at bounding box center [1158, 582] width 14 height 16
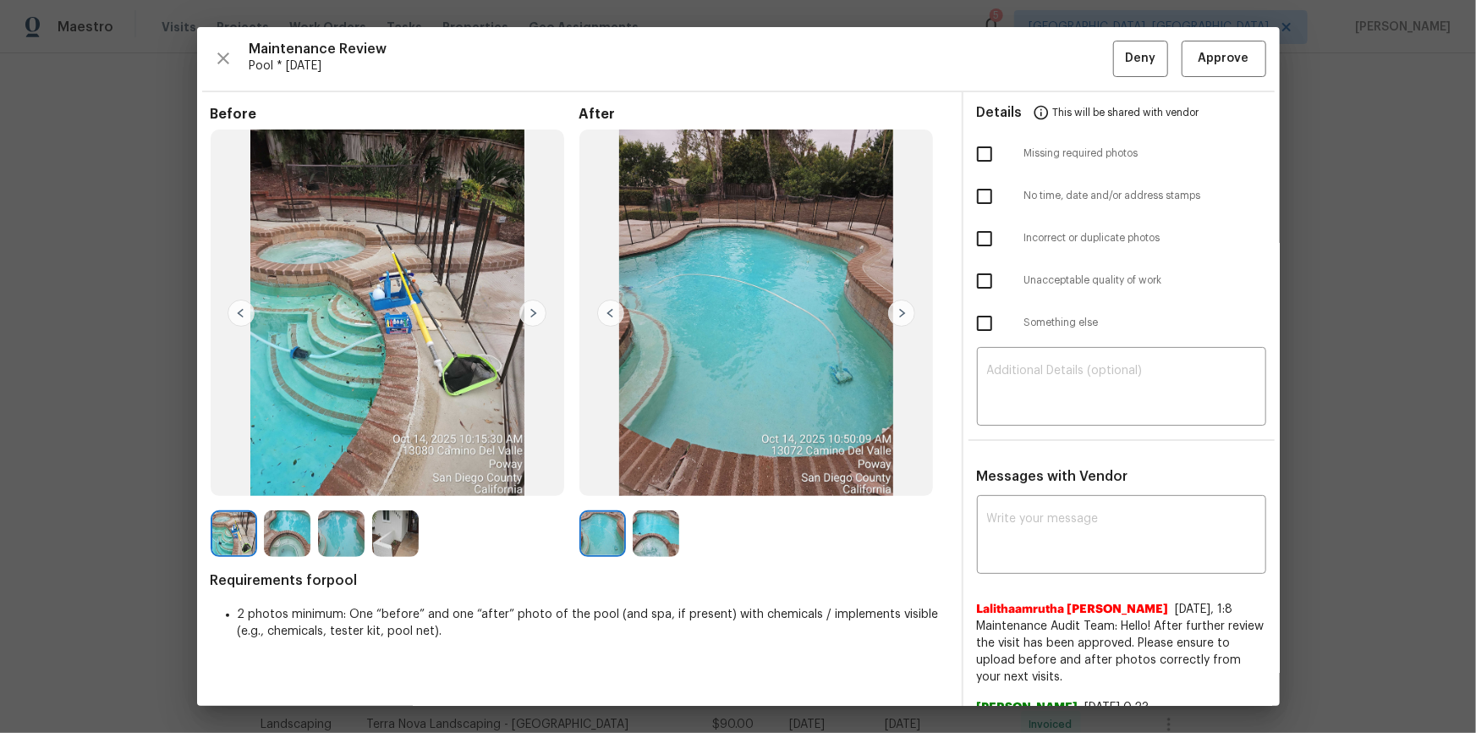
click at [1257, 48] on div "Maintenance Review Pool * Wed, Oct 15 Deny Approve Before After Requirements fo…" at bounding box center [738, 366] width 1083 height 679
click at [1239, 50] on span "Approve" at bounding box center [1224, 58] width 58 height 21
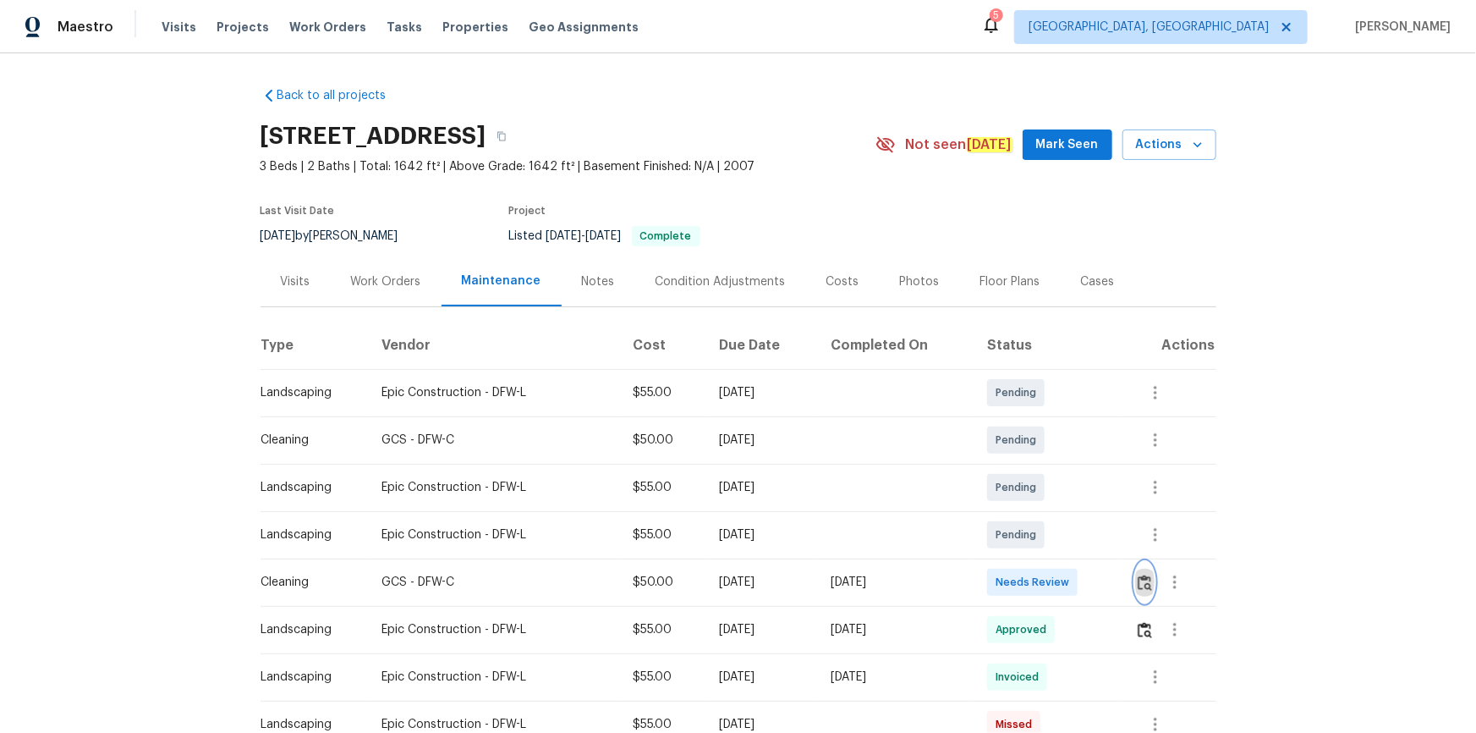
click at [1050, 492] on img "button" at bounding box center [1145, 582] width 14 height 16
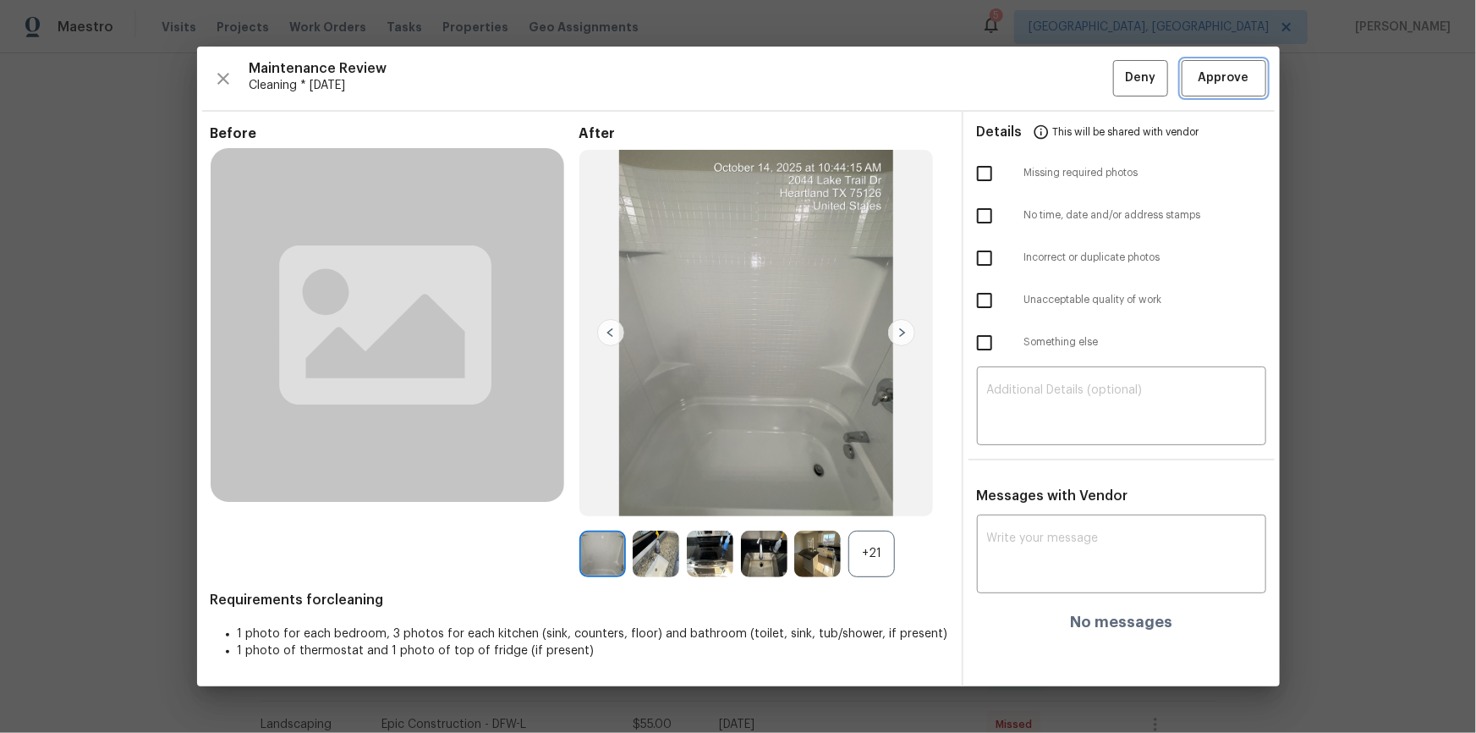
click at [1050, 84] on span "Approve" at bounding box center [1224, 78] width 51 height 21
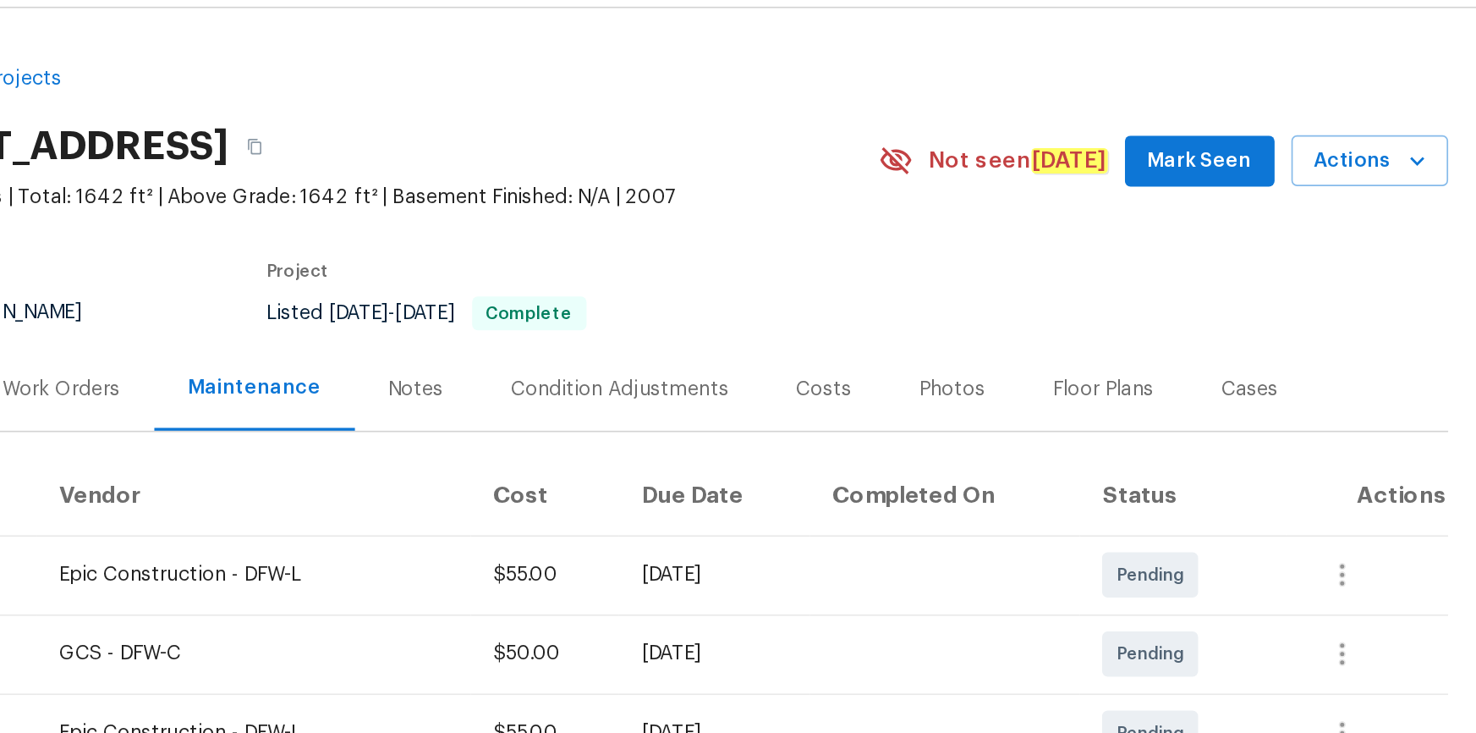
scroll to position [3, 0]
